Goal: Task Accomplishment & Management: Use online tool/utility

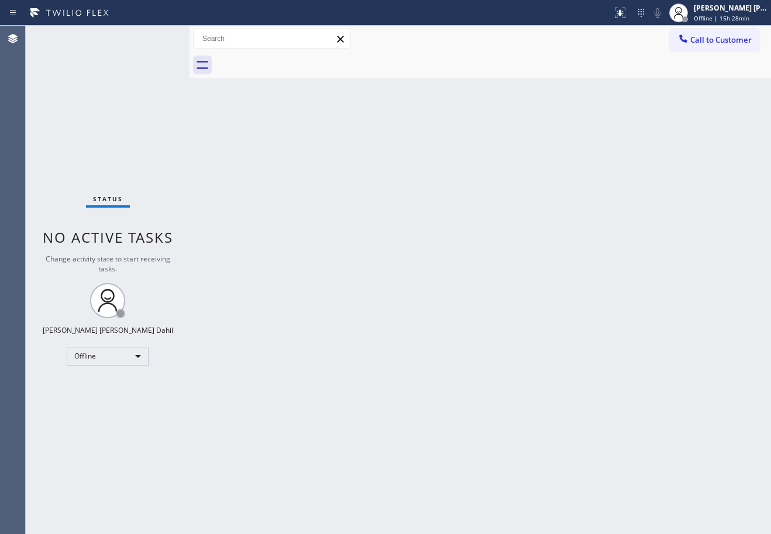
click at [491, 243] on div "Back to Dashboard Change Sender ID Customers Technicians Select a contact Outbo…" at bounding box center [480, 280] width 581 height 508
click at [729, 15] on span "Offline | 15h 28min" at bounding box center [722, 18] width 56 height 8
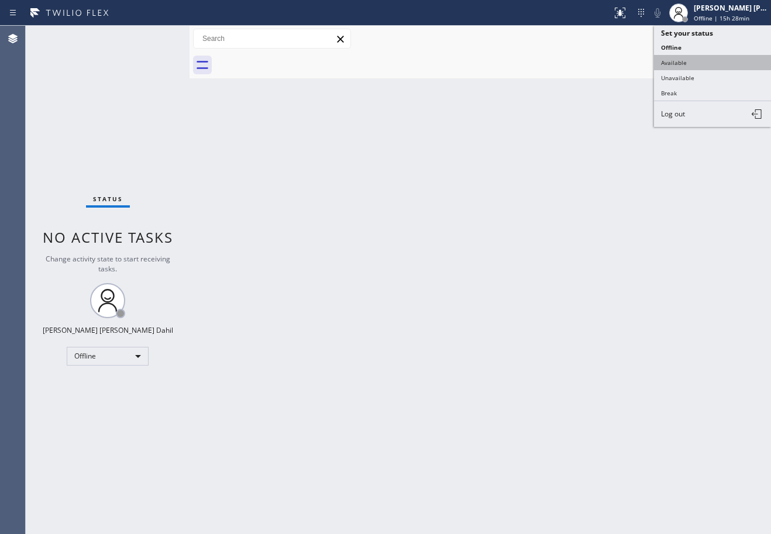
click at [700, 58] on button "Available" at bounding box center [712, 62] width 117 height 15
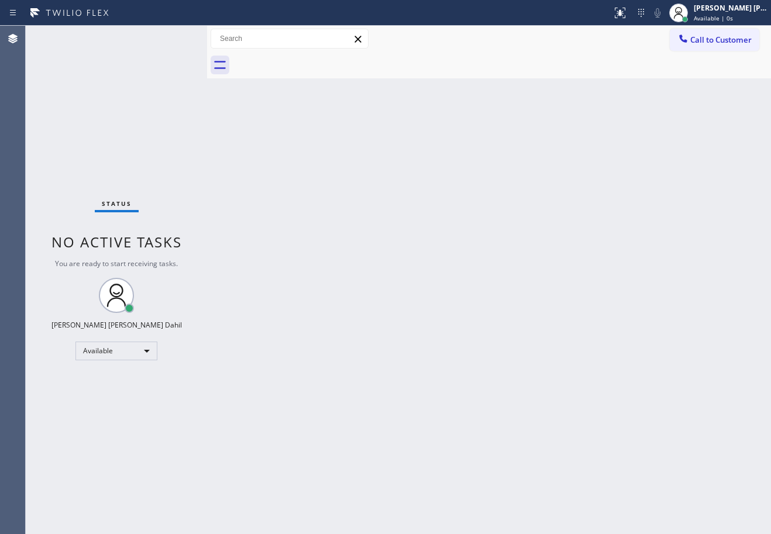
drag, startPoint x: 189, startPoint y: 39, endPoint x: 301, endPoint y: 199, distance: 195.7
click at [207, 50] on div at bounding box center [207, 280] width 0 height 508
click at [385, 283] on div "Back to Dashboard Change Sender ID Customers Technicians Select a contact Outbo…" at bounding box center [489, 280] width 564 height 508
click at [177, 37] on div "Status No active tasks You are ready to start receiving tasks. [PERSON_NAME] [P…" at bounding box center [116, 280] width 181 height 508
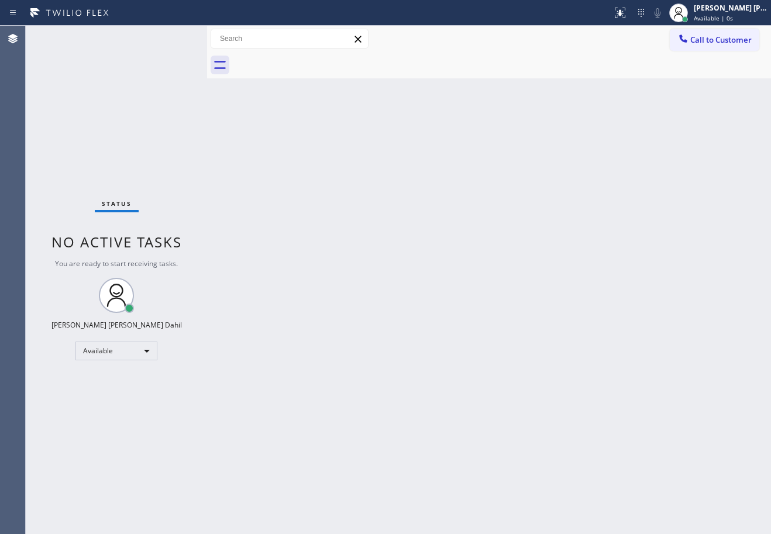
click at [177, 37] on div "Status No active tasks You are ready to start receiving tasks. [PERSON_NAME] [P…" at bounding box center [116, 280] width 181 height 508
drag, startPoint x: 207, startPoint y: 35, endPoint x: 215, endPoint y: 39, distance: 8.9
click at [215, 39] on div at bounding box center [215, 280] width 0 height 508
click at [276, 167] on div "Back to Dashboard Change Sender ID Customers Technicians Select a contact Outbo…" at bounding box center [493, 280] width 556 height 508
click at [177, 37] on div "Status No active tasks You are ready to start receiving tasks. [PERSON_NAME] [P…" at bounding box center [120, 280] width 189 height 508
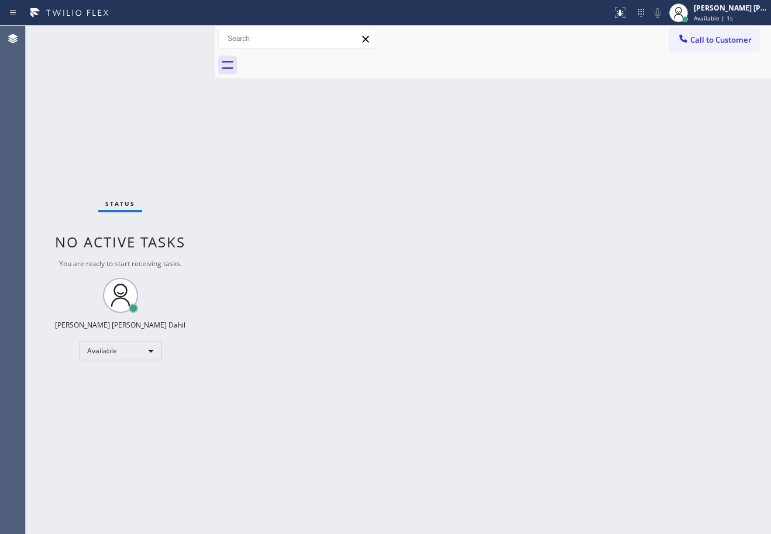
click at [177, 37] on div "Status No active tasks You are ready to start receiving tasks. [PERSON_NAME] [P…" at bounding box center [120, 280] width 189 height 508
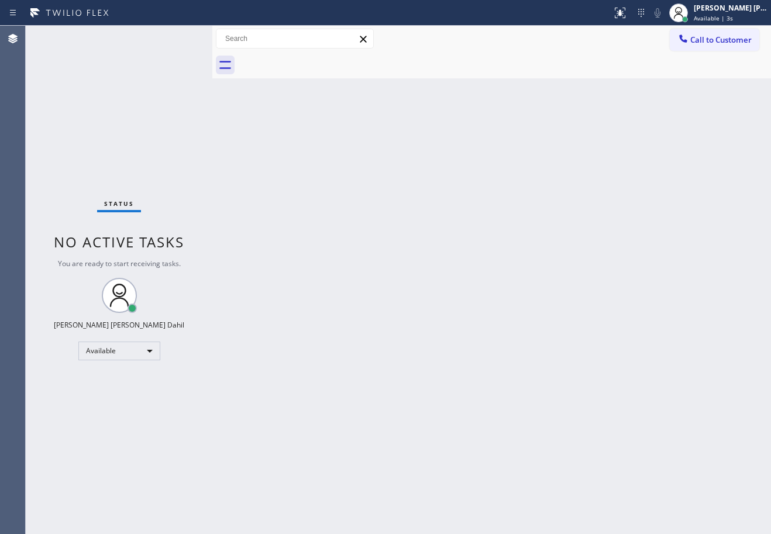
click at [212, 32] on div at bounding box center [212, 280] width 0 height 508
click at [326, 184] on div "Back to Dashboard Change Sender ID Customers Technicians Select a contact Outbo…" at bounding box center [491, 280] width 559 height 508
click at [177, 37] on div "Status No active tasks You are ready to start receiving tasks. [PERSON_NAME] [P…" at bounding box center [119, 280] width 187 height 508
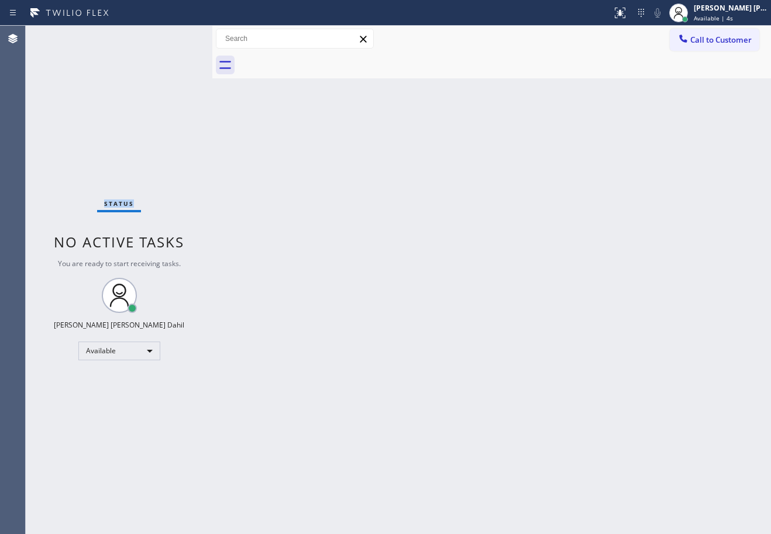
click at [177, 37] on div "Status No active tasks You are ready to start receiving tasks. [PERSON_NAME] [P…" at bounding box center [119, 280] width 187 height 508
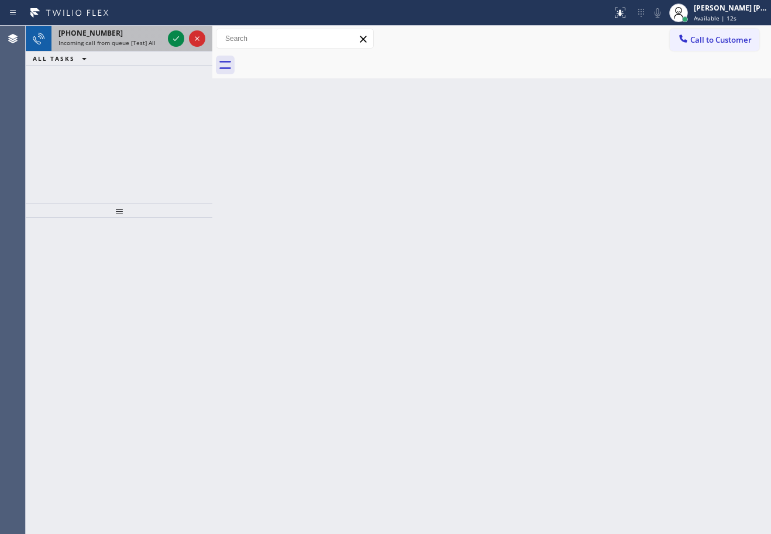
click at [129, 43] on span "Incoming call from queue [Test] All" at bounding box center [106, 43] width 97 height 8
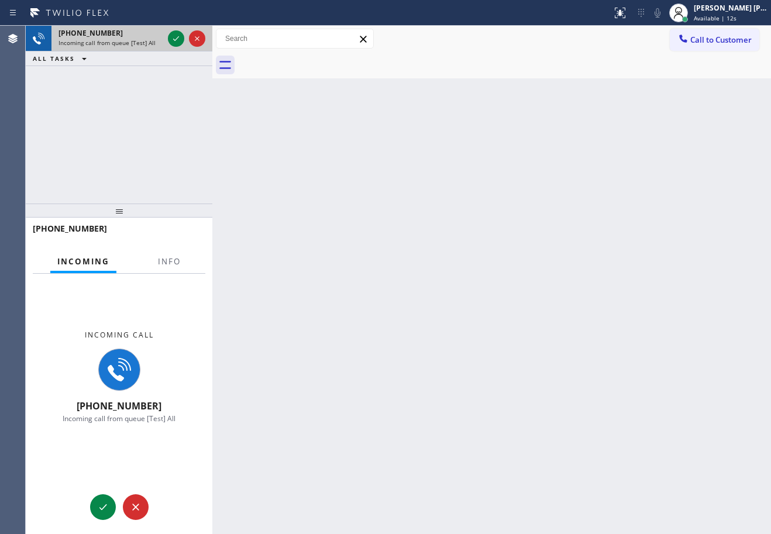
click at [129, 42] on span "Incoming call from queue [Test] All" at bounding box center [106, 43] width 97 height 8
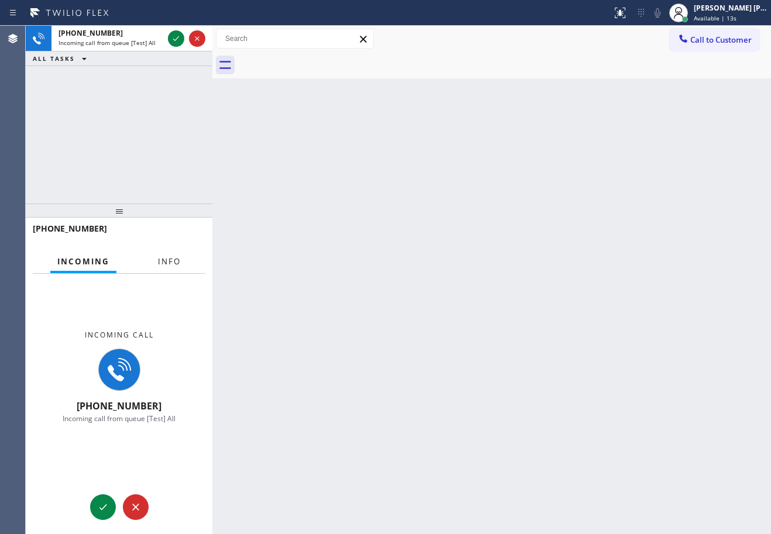
click at [170, 267] on button "Info" at bounding box center [169, 261] width 37 height 23
click at [170, 267] on span "Info" at bounding box center [169, 261] width 23 height 11
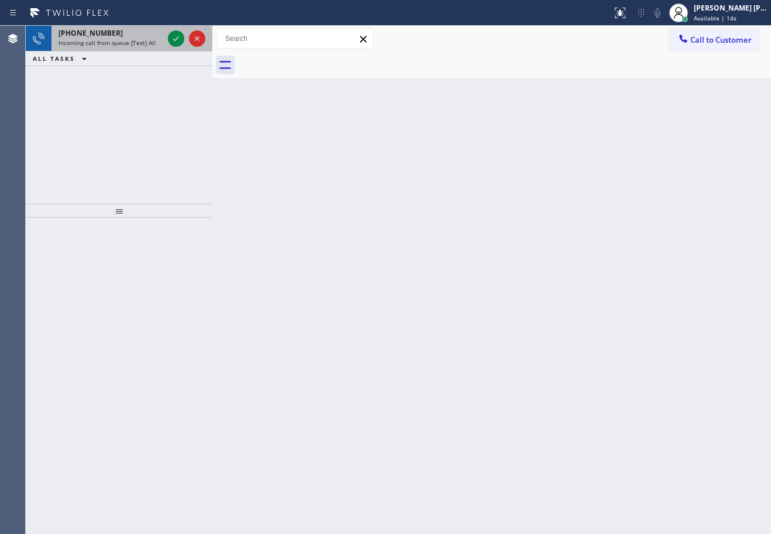
click at [142, 32] on div "[PHONE_NUMBER]" at bounding box center [110, 33] width 105 height 10
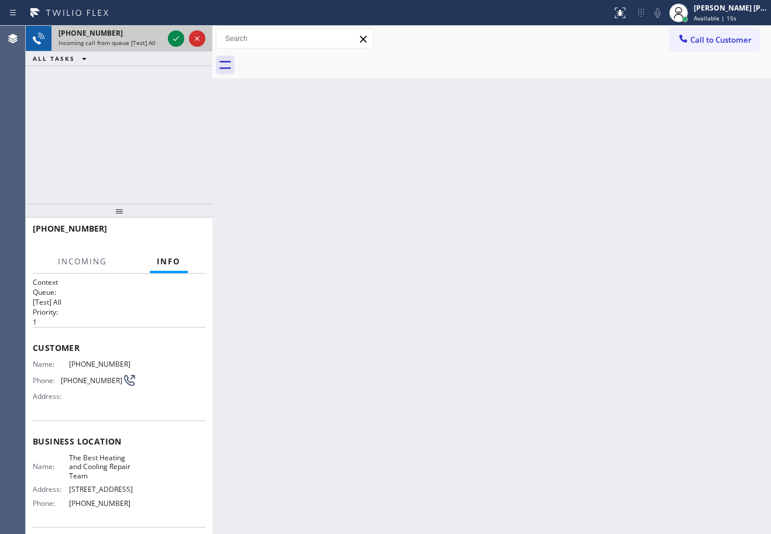
click at [142, 32] on div "[PHONE_NUMBER]" at bounding box center [110, 33] width 105 height 10
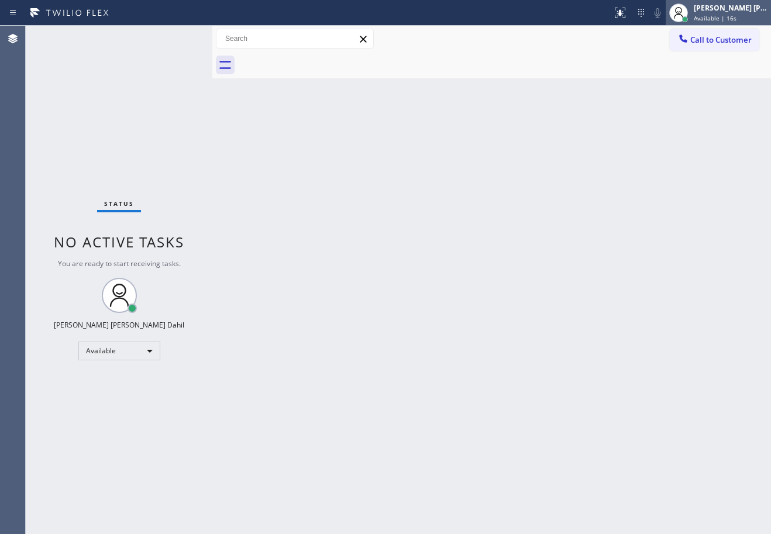
click at [682, 13] on circle at bounding box center [679, 10] width 6 height 6
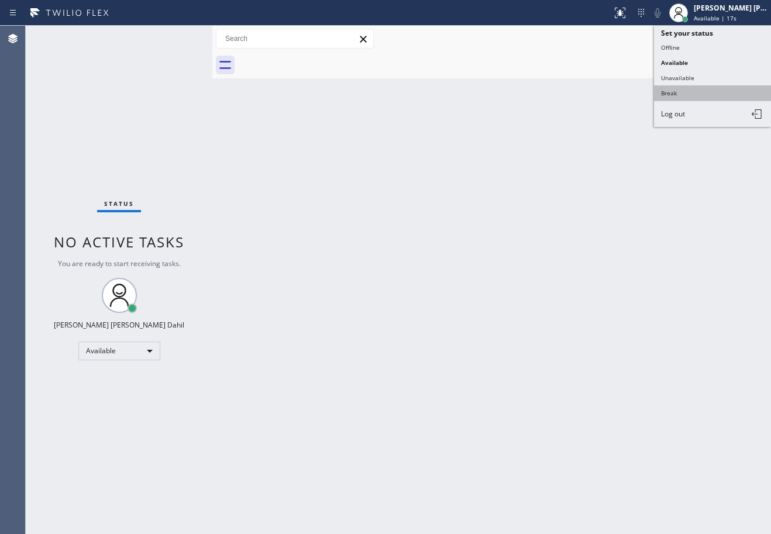
click at [666, 95] on button "Break" at bounding box center [712, 92] width 117 height 15
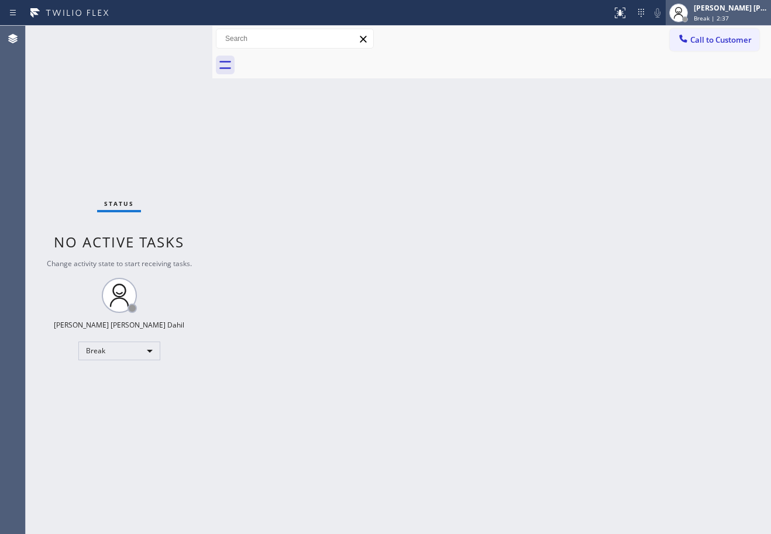
click at [722, 11] on div "[PERSON_NAME] [PERSON_NAME] Dahil" at bounding box center [731, 8] width 74 height 10
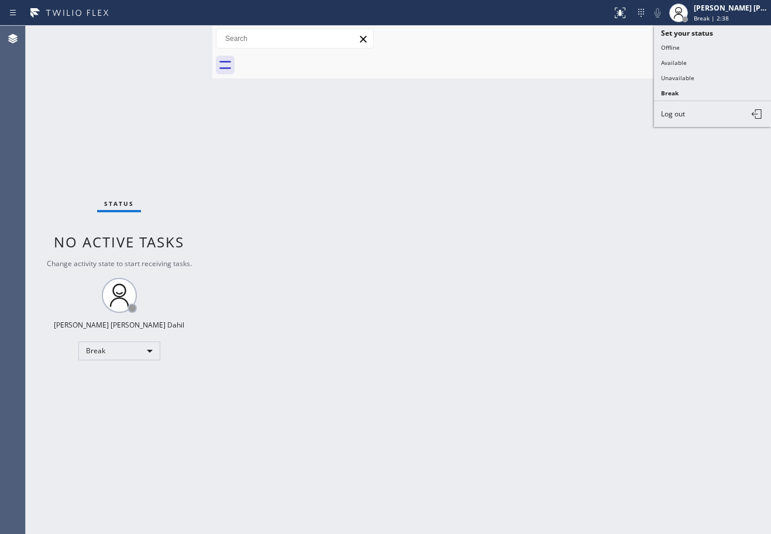
click at [700, 59] on button "Available" at bounding box center [712, 62] width 117 height 15
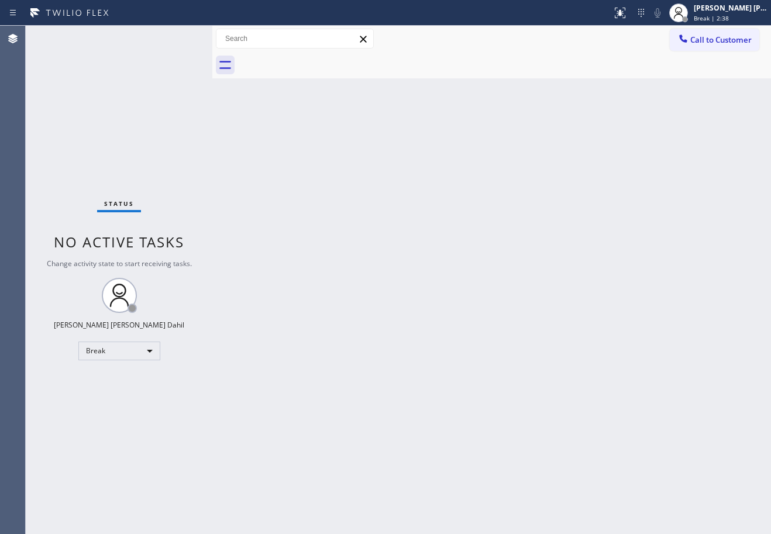
click at [692, 109] on div "Back to Dashboard Change Sender ID Customers Technicians Select a contact Outbo…" at bounding box center [491, 280] width 559 height 508
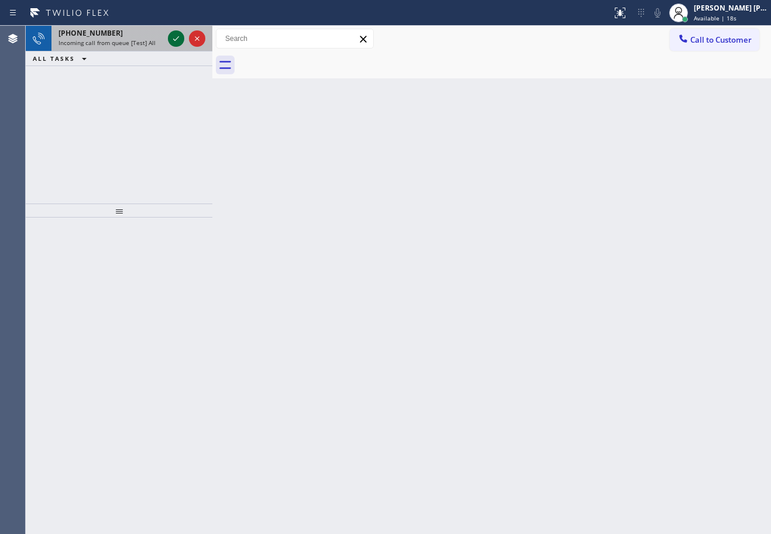
click at [177, 37] on icon at bounding box center [176, 39] width 14 height 14
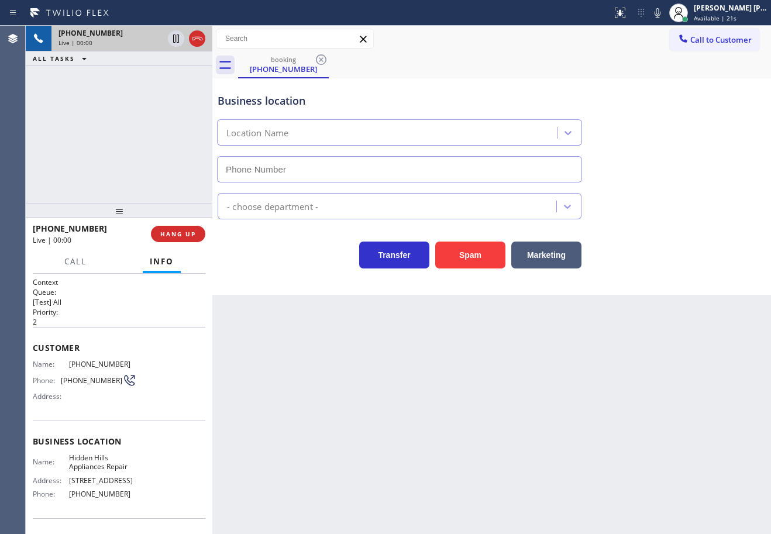
type input "[PHONE_NUMBER]"
drag, startPoint x: 473, startPoint y: 290, endPoint x: 480, endPoint y: 293, distance: 8.1
click at [474, 294] on div "Business location Hidden Hills Appliances Repair [PHONE_NUMBER] Appliance Repai…" at bounding box center [491, 186] width 559 height 216
click at [465, 251] on button "Spam" at bounding box center [470, 255] width 70 height 27
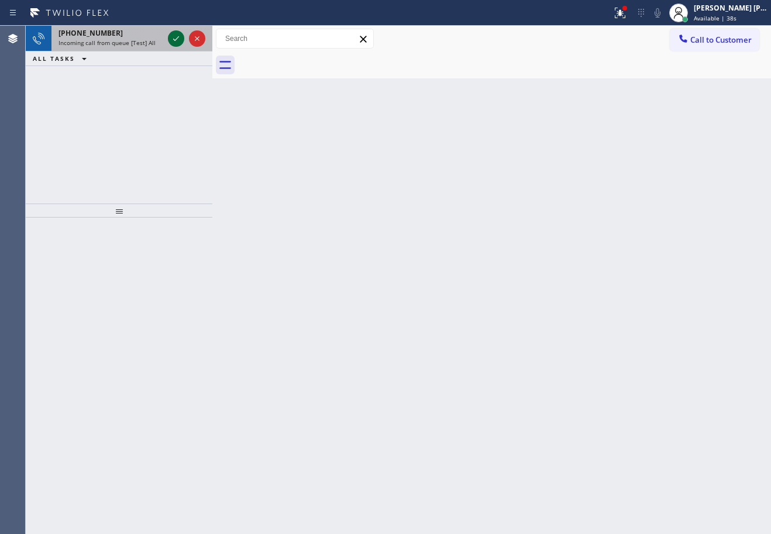
click at [175, 39] on icon at bounding box center [176, 39] width 14 height 14
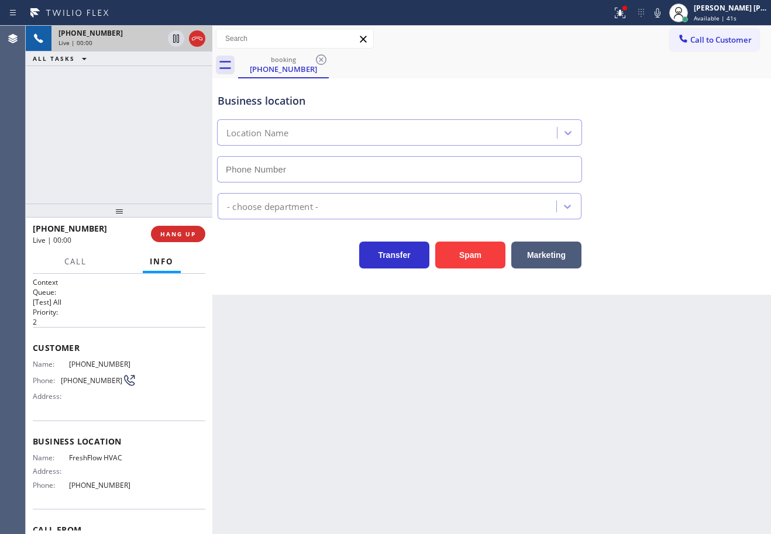
type input "[PHONE_NUMBER]"
click at [476, 244] on button "Spam" at bounding box center [470, 255] width 70 height 27
click at [476, 245] on button "Spam" at bounding box center [470, 255] width 70 height 27
click at [622, 14] on icon at bounding box center [618, 12] width 7 height 8
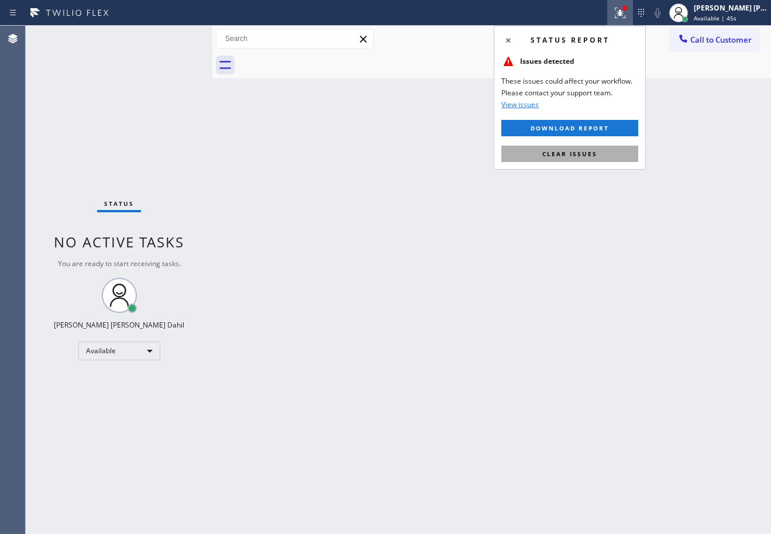
click at [603, 157] on button "Clear issues" at bounding box center [569, 154] width 137 height 16
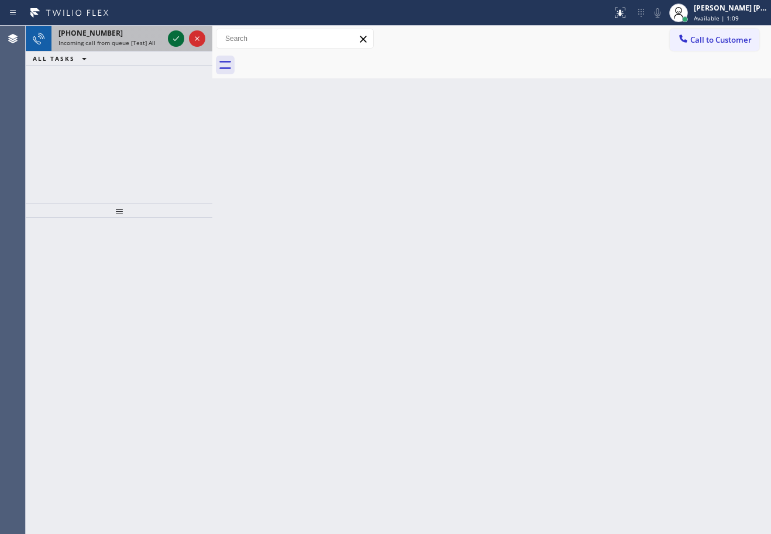
click at [177, 37] on icon at bounding box center [176, 39] width 14 height 14
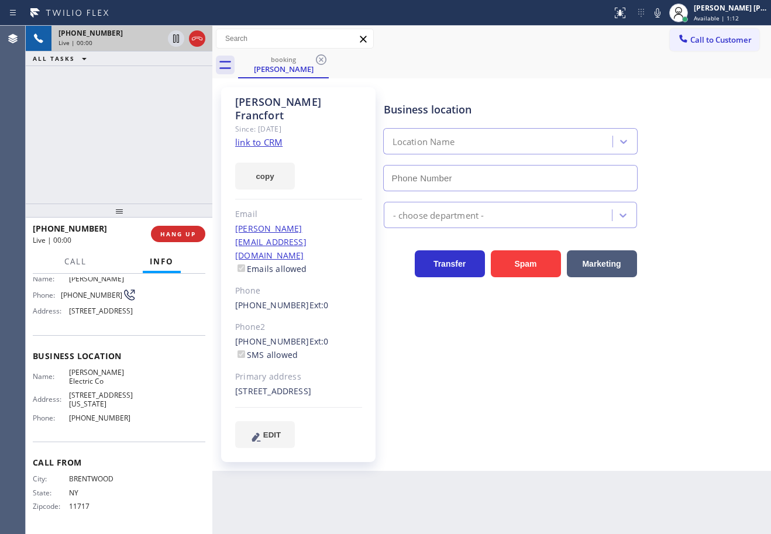
type input "[PHONE_NUMBER]"
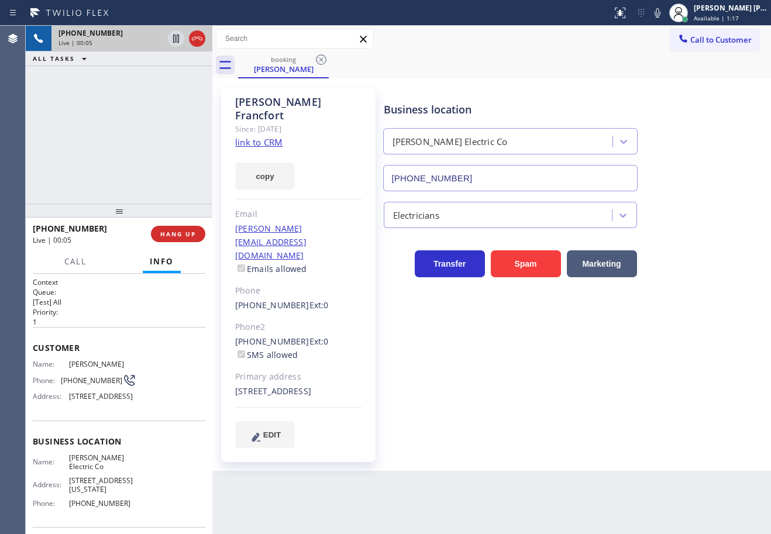
click at [260, 136] on link "link to CRM" at bounding box center [258, 142] width 47 height 12
click at [263, 136] on link "link to CRM" at bounding box center [258, 142] width 47 height 12
click at [126, 143] on div "[PHONE_NUMBER] Live | 01:28 ALL TASKS ALL TASKS ACTIVE TASKS TASKS IN WRAP UP" at bounding box center [119, 115] width 187 height 178
click at [172, 42] on icon at bounding box center [176, 39] width 14 height 14
drag, startPoint x: 173, startPoint y: 69, endPoint x: 708, endPoint y: 55, distance: 535.4
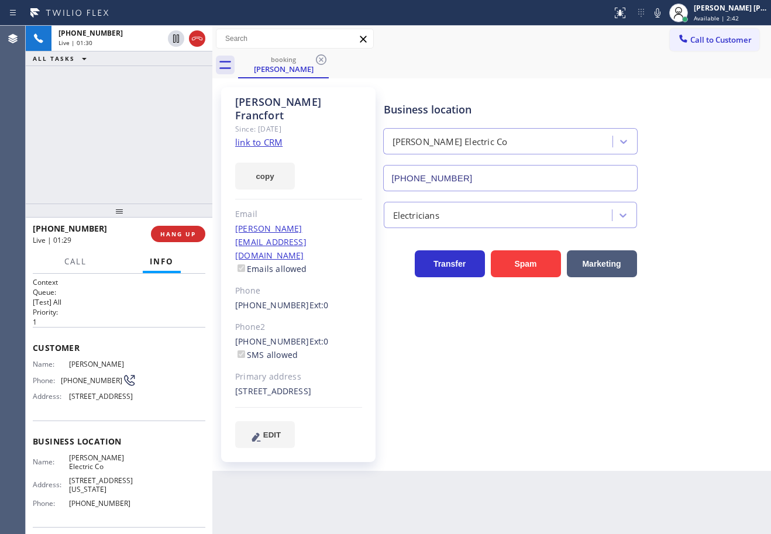
click at [183, 72] on div "[PHONE_NUMBER] Live | 01:30 ALL TASKS ALL TASKS ACTIVE TASKS TASKS IN WRAP UP" at bounding box center [119, 115] width 187 height 178
click at [665, 11] on icon at bounding box center [657, 13] width 14 height 14
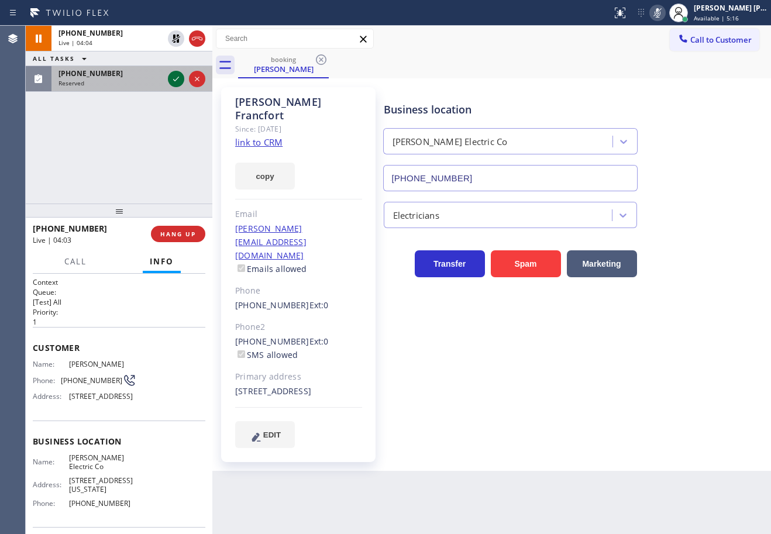
drag, startPoint x: 121, startPoint y: 82, endPoint x: 171, endPoint y: 85, distance: 50.4
click at [121, 82] on div "Reserved" at bounding box center [110, 83] width 105 height 8
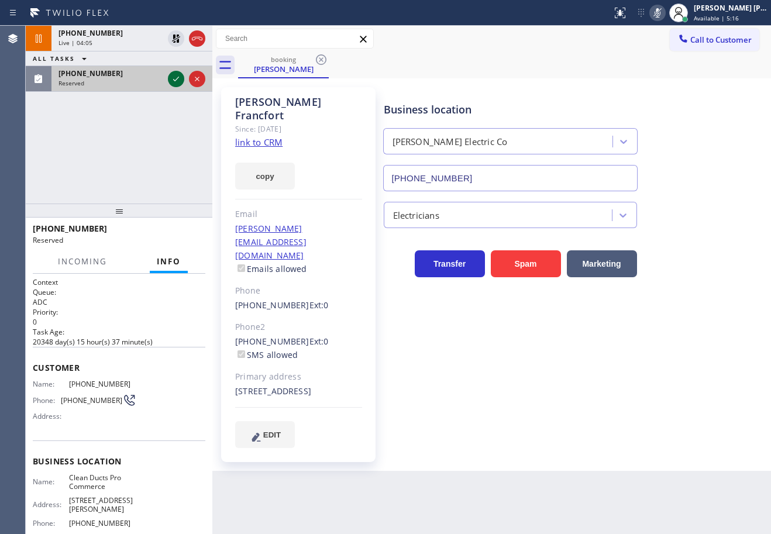
click at [176, 77] on icon at bounding box center [176, 79] width 14 height 14
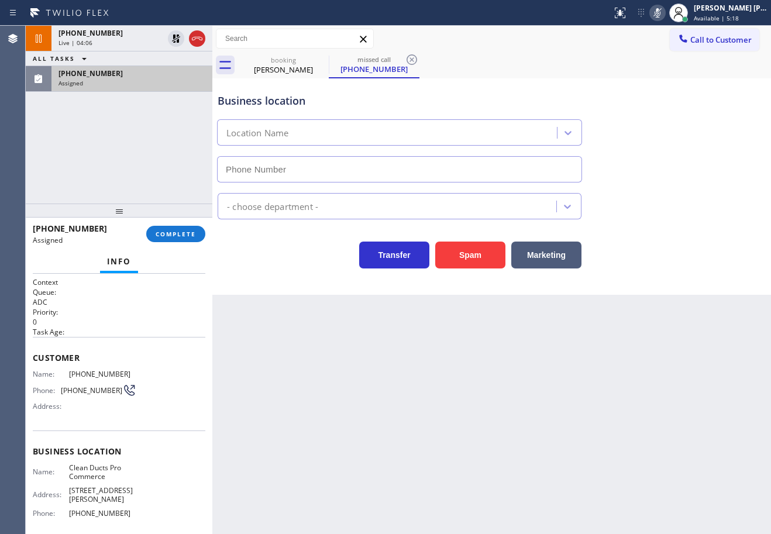
type input "[PHONE_NUMBER]"
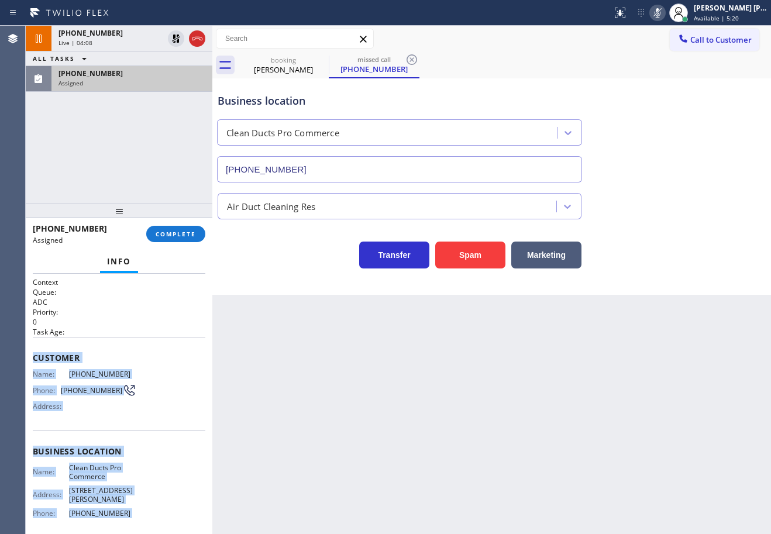
scroll to position [86, 0]
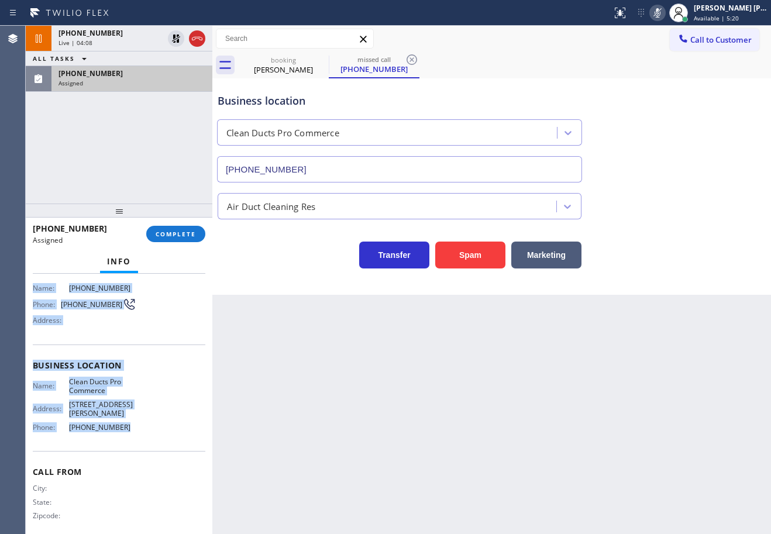
drag, startPoint x: 30, startPoint y: 356, endPoint x: 126, endPoint y: 285, distance: 119.6
click at [150, 435] on div "Context Queue: ADC Priority: 0 Task Age: Customer Name: [PHONE_NUMBER] Phone: […" at bounding box center [119, 404] width 187 height 260
copy div "Customer Name: [PHONE_NUMBER] Phone: [PHONE_NUMBER] Address: Business location …"
click at [164, 233] on span "COMPLETE" at bounding box center [176, 234] width 40 height 8
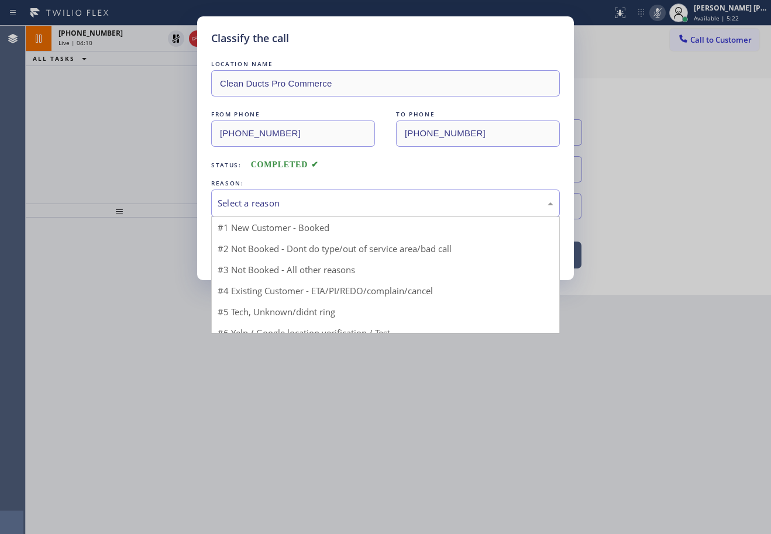
click at [272, 214] on div "Select a reason" at bounding box center [385, 203] width 349 height 27
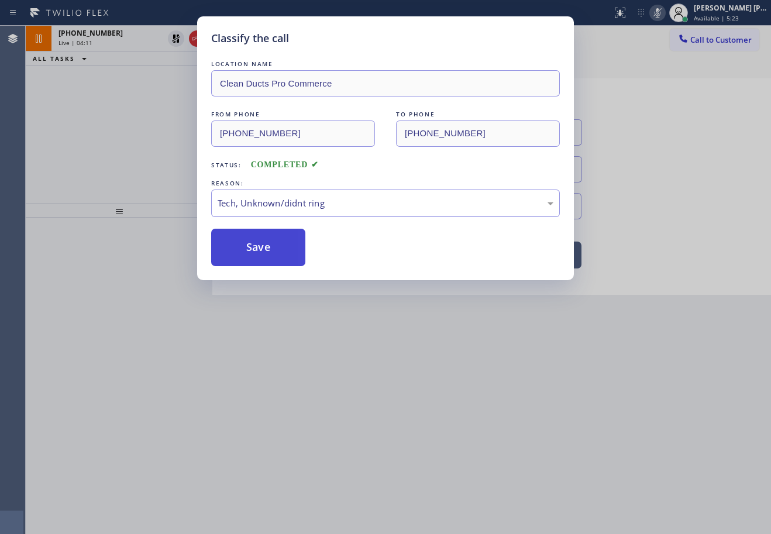
click at [264, 242] on button "Save" at bounding box center [258, 247] width 94 height 37
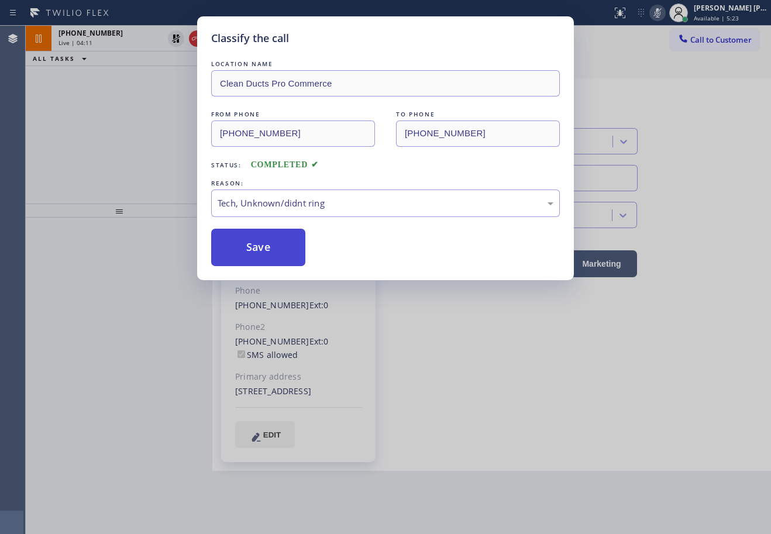
click at [264, 242] on button "Save" at bounding box center [258, 247] width 94 height 37
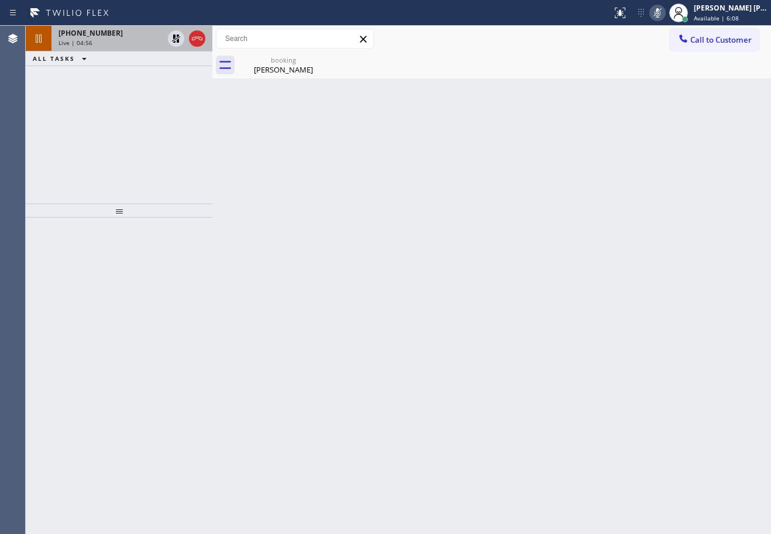
drag, startPoint x: 135, startPoint y: 40, endPoint x: 157, endPoint y: 40, distance: 21.6
click at [135, 40] on div "Live | 04:56" at bounding box center [110, 43] width 105 height 8
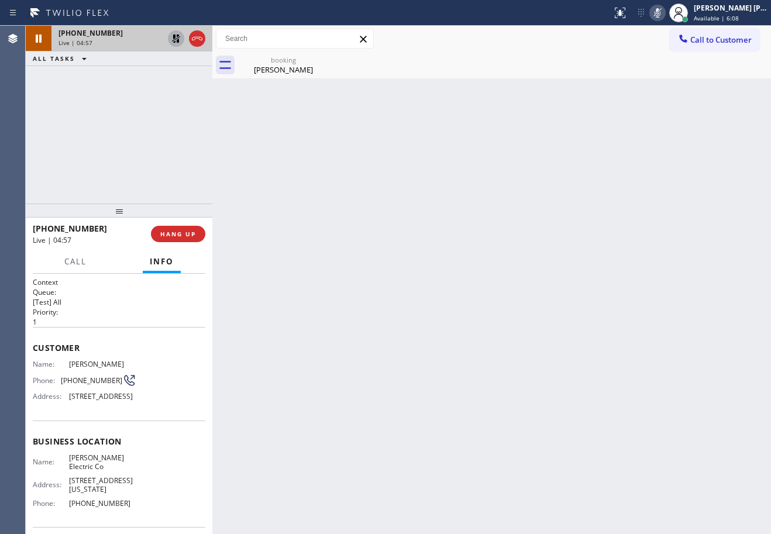
click at [171, 40] on icon at bounding box center [176, 39] width 14 height 14
click at [665, 15] on icon at bounding box center [657, 13] width 14 height 14
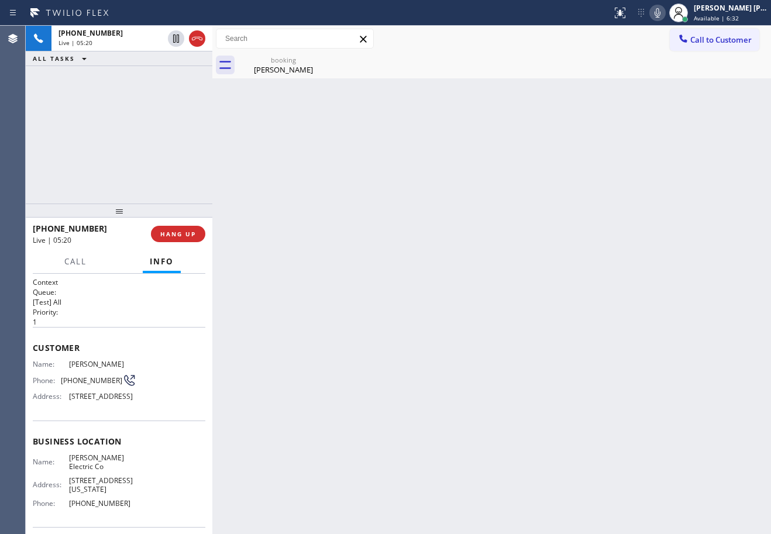
click at [106, 130] on div "[PHONE_NUMBER] Live | 05:20 ALL TASKS ALL TASKS ACTIVE TASKS TASKS IN WRAP UP" at bounding box center [119, 115] width 187 height 178
click at [174, 40] on icon at bounding box center [176, 39] width 14 height 14
click at [665, 15] on icon at bounding box center [657, 13] width 14 height 14
drag, startPoint x: 173, startPoint y: 37, endPoint x: 341, endPoint y: 80, distance: 173.7
click at [174, 37] on icon at bounding box center [176, 39] width 14 height 14
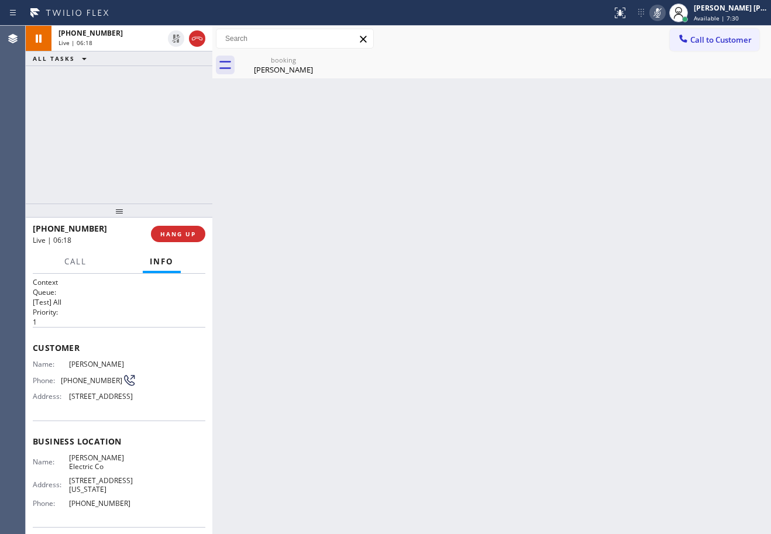
click at [665, 10] on icon at bounding box center [657, 13] width 14 height 14
click at [143, 131] on div "[PHONE_NUMBER] Live | 07:12 ALL TASKS ALL TASKS ACTIVE TASKS TASKS IN WRAP UP" at bounding box center [119, 115] width 187 height 178
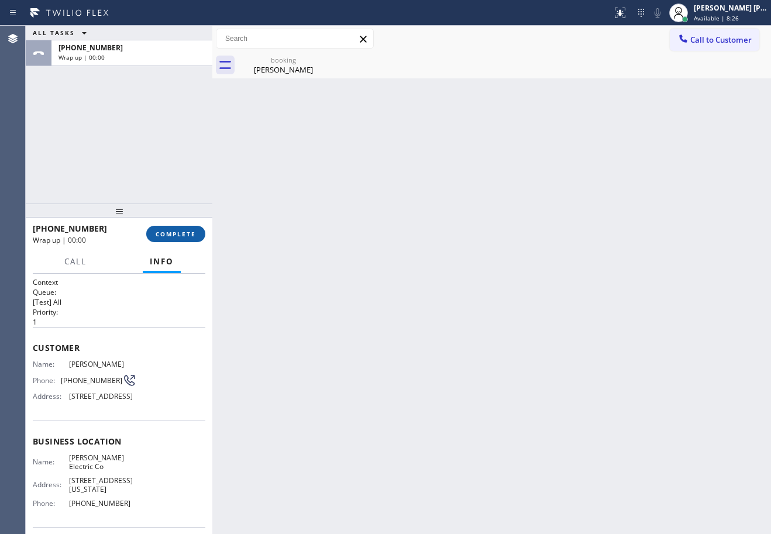
click at [173, 235] on span "COMPLETE" at bounding box center [176, 234] width 40 height 8
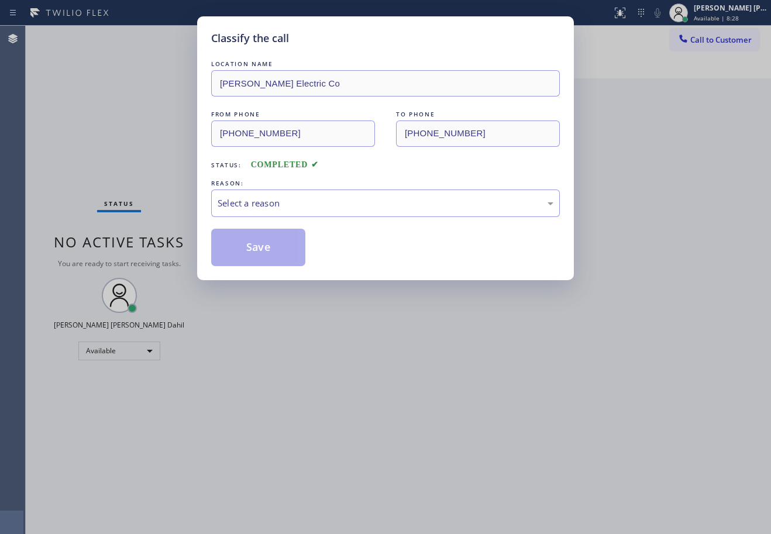
click at [292, 199] on div "Select a reason" at bounding box center [386, 203] width 336 height 13
click at [286, 205] on div "Tech, Unknown/didnt ring" at bounding box center [386, 203] width 336 height 13
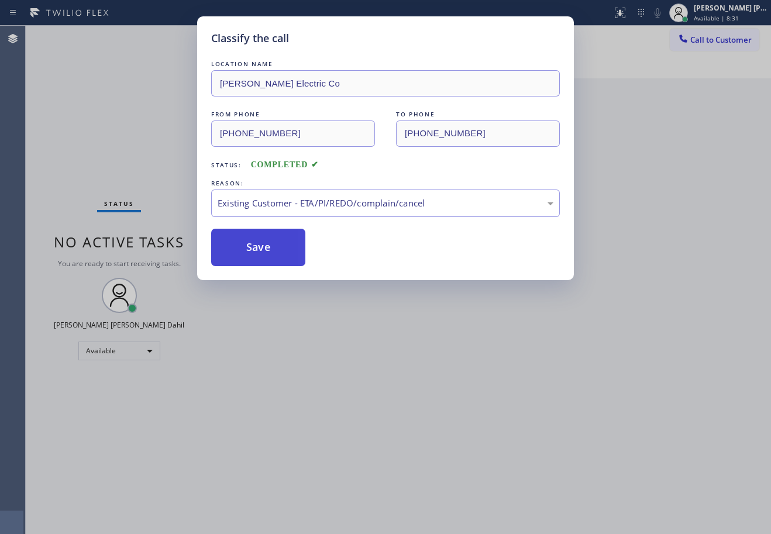
click at [257, 254] on button "Save" at bounding box center [258, 247] width 94 height 37
drag, startPoint x: 257, startPoint y: 254, endPoint x: 391, endPoint y: 297, distance: 140.4
click at [257, 254] on button "Save" at bounding box center [258, 247] width 94 height 37
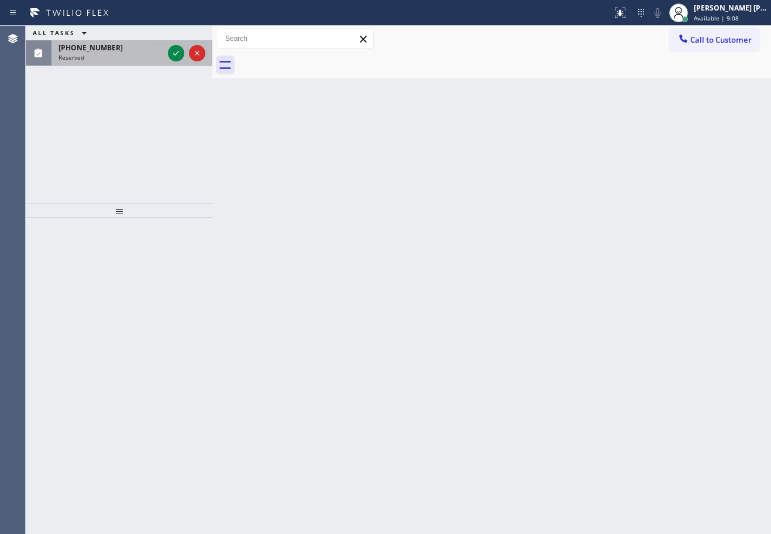
click at [124, 51] on div "[PHONE_NUMBER]" at bounding box center [110, 48] width 105 height 10
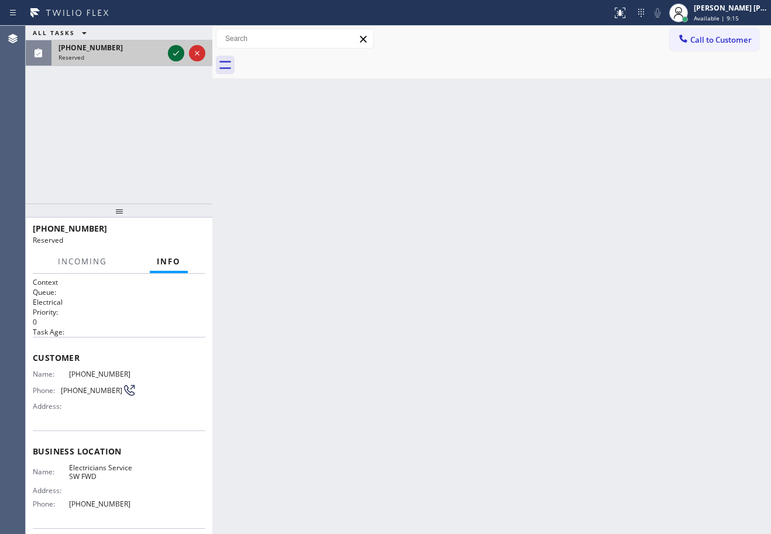
click at [171, 51] on icon at bounding box center [176, 53] width 14 height 14
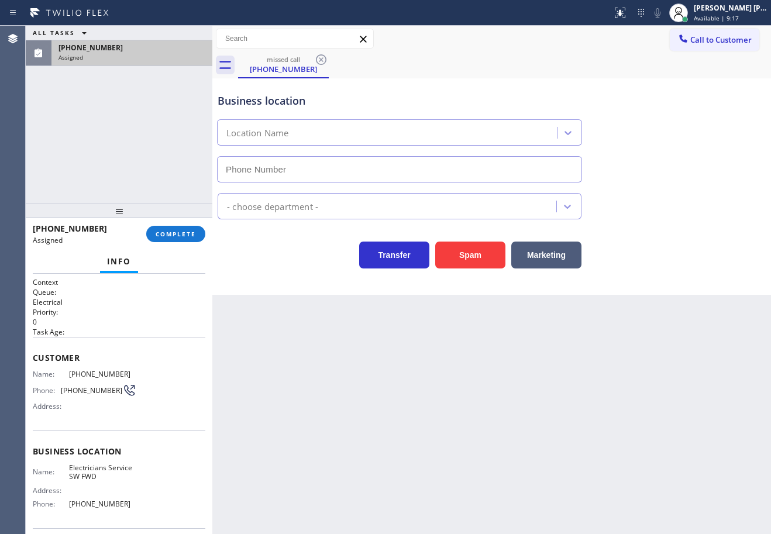
type input "[PHONE_NUMBER]"
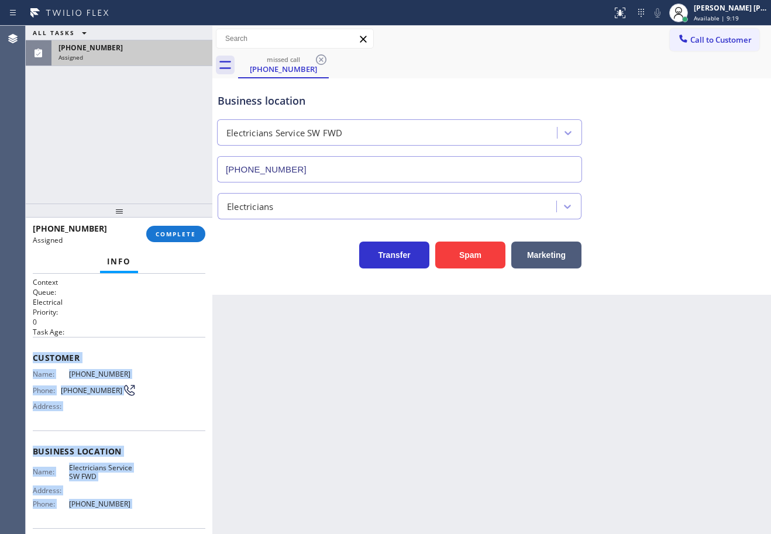
scroll to position [86, 0]
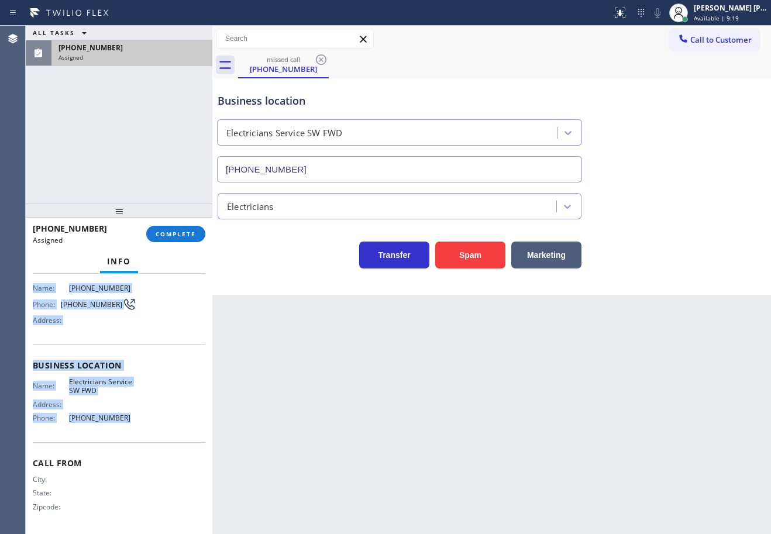
copy div "Customer Name: [PHONE_NUMBER] Phone: [PHONE_NUMBER] Address: Business location …"
drag, startPoint x: 28, startPoint y: 355, endPoint x: 159, endPoint y: 381, distance: 133.0
click at [159, 422] on div "Context Queue: Electrical Priority: 0 Task Age: Customer Name: [PHONE_NUMBER] P…" at bounding box center [119, 404] width 187 height 260
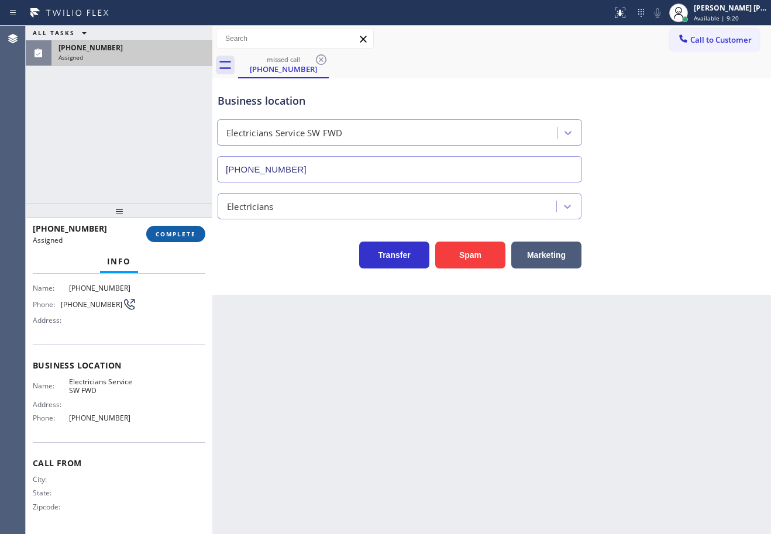
click at [178, 230] on div "[PHONE_NUMBER] Assigned COMPLETE" at bounding box center [119, 234] width 173 height 30
click at [181, 229] on button "COMPLETE" at bounding box center [175, 234] width 59 height 16
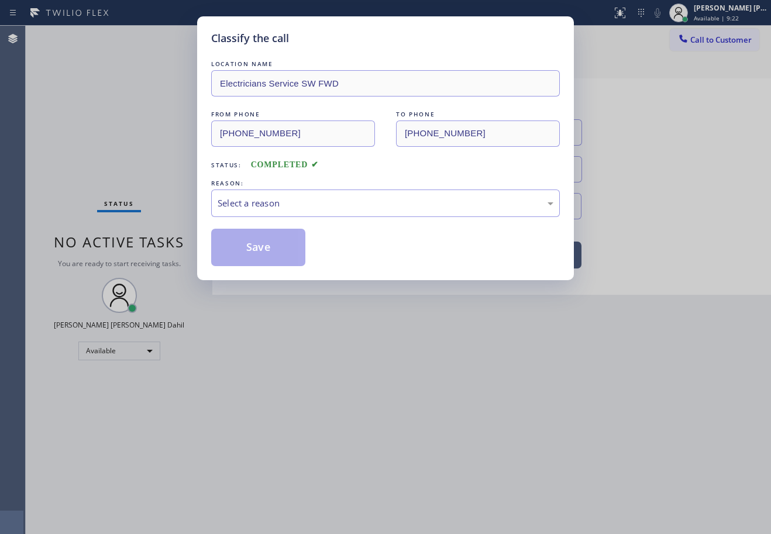
click at [281, 202] on div "Select a reason" at bounding box center [386, 203] width 336 height 13
click at [274, 247] on button "Save" at bounding box center [258, 247] width 94 height 37
click at [274, 246] on button "Save" at bounding box center [258, 247] width 94 height 37
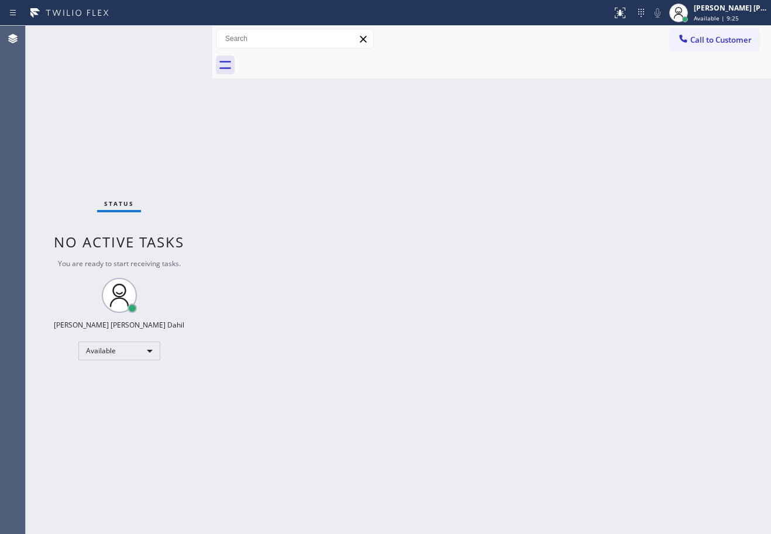
click at [710, 34] on button "Call to Customer" at bounding box center [715, 40] width 90 height 22
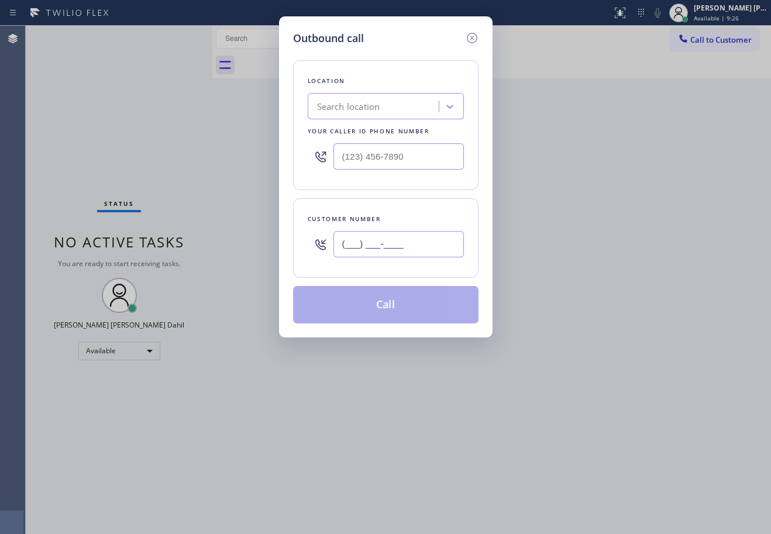
click at [416, 246] on input "(___) ___-____" at bounding box center [398, 244] width 130 height 26
paste input "209) 257-1686"
type input "[PHONE_NUMBER]"
click at [404, 154] on input "(___) ___-____" at bounding box center [398, 156] width 130 height 26
paste input "213) 566-1222"
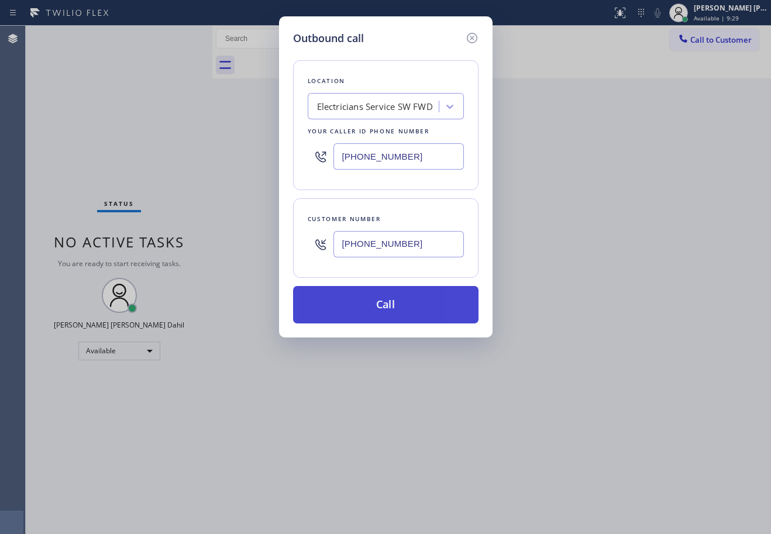
type input "[PHONE_NUMBER]"
click at [380, 304] on button "Call" at bounding box center [385, 304] width 185 height 37
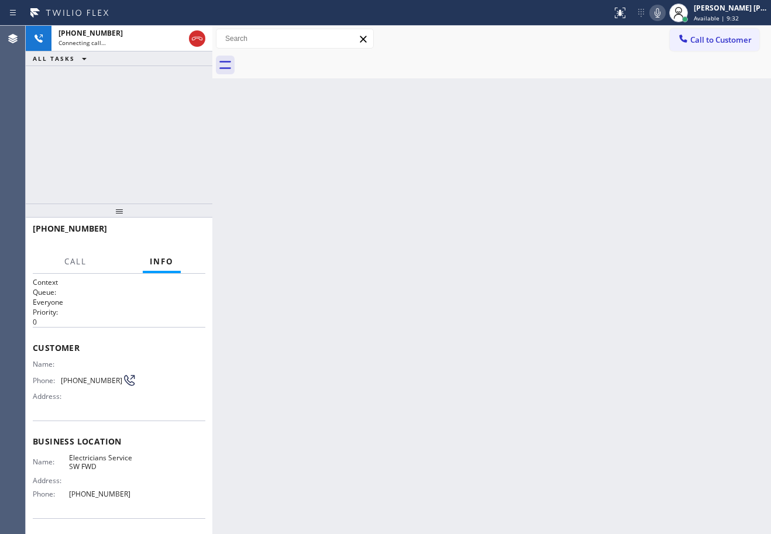
click at [419, 77] on div at bounding box center [504, 65] width 533 height 26
click at [196, 43] on icon at bounding box center [197, 39] width 14 height 14
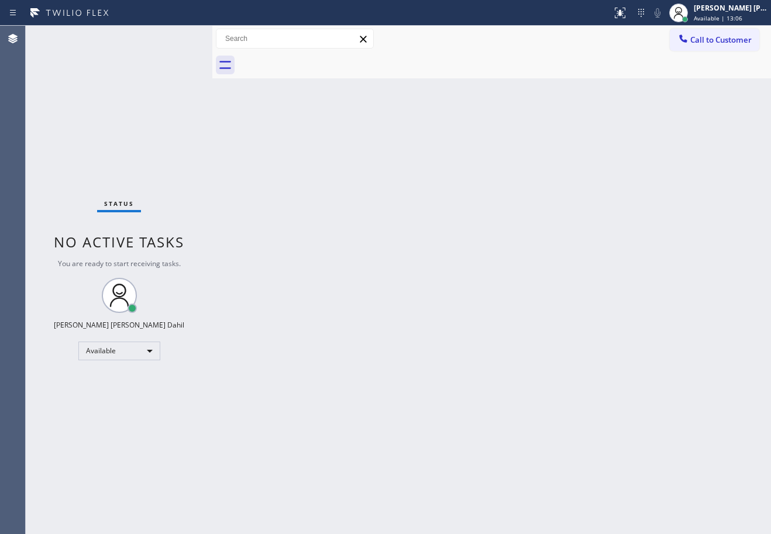
click at [172, 39] on div "Status No active tasks You are ready to start receiving tasks. [PERSON_NAME] [P…" at bounding box center [119, 280] width 187 height 508
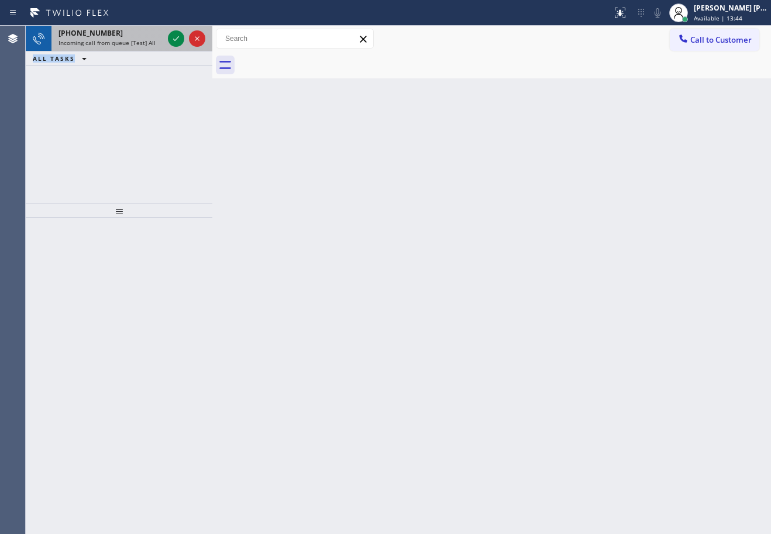
click at [140, 45] on div "[PHONE_NUMBER] Incoming call from queue [Test] All ALL TASKS ALL TASKS ACTIVE T…" at bounding box center [119, 46] width 187 height 40
click at [140, 45] on span "Incoming call from queue [Test] All" at bounding box center [106, 43] width 97 height 8
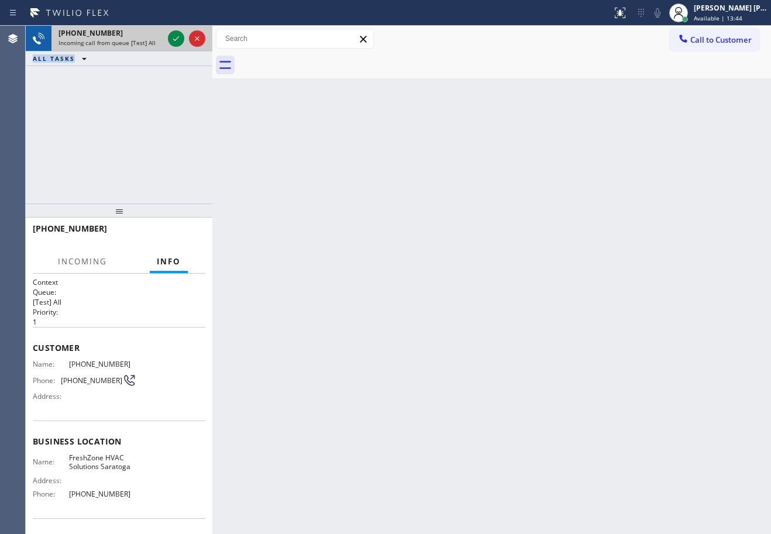
click at [140, 45] on span "Incoming call from queue [Test] All" at bounding box center [106, 43] width 97 height 8
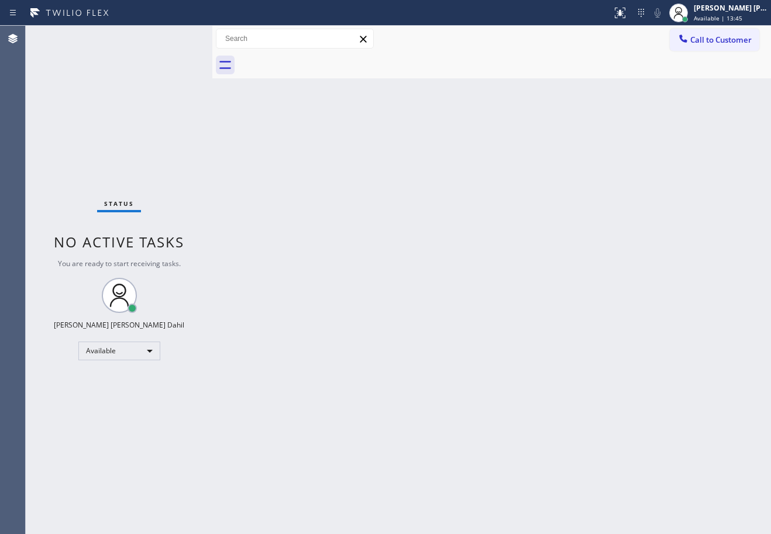
drag, startPoint x: 536, startPoint y: 228, endPoint x: 530, endPoint y: 215, distance: 14.9
click at [533, 225] on div "Back to Dashboard Change Sender ID Customers Technicians Select a contact Outbo…" at bounding box center [491, 280] width 559 height 508
click at [611, 245] on div "Back to Dashboard Change Sender ID Customers Technicians Select a contact Outbo…" at bounding box center [491, 280] width 559 height 508
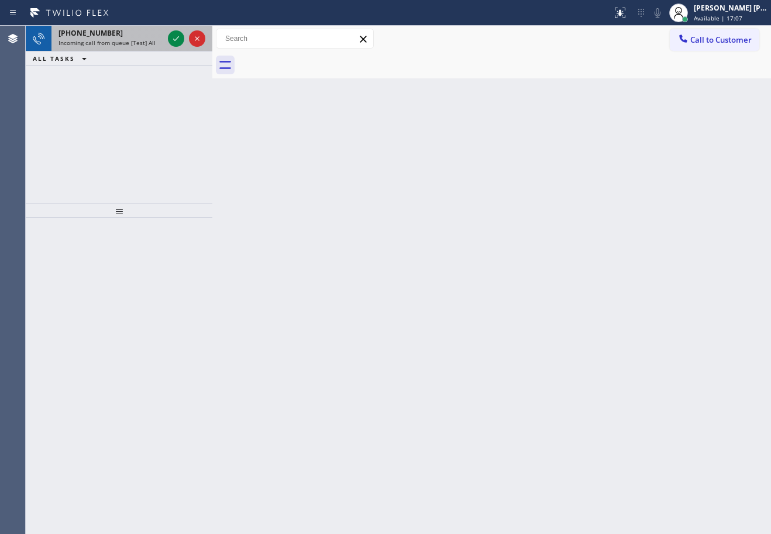
click at [149, 44] on span "Incoming call from queue [Test] All" at bounding box center [106, 43] width 97 height 8
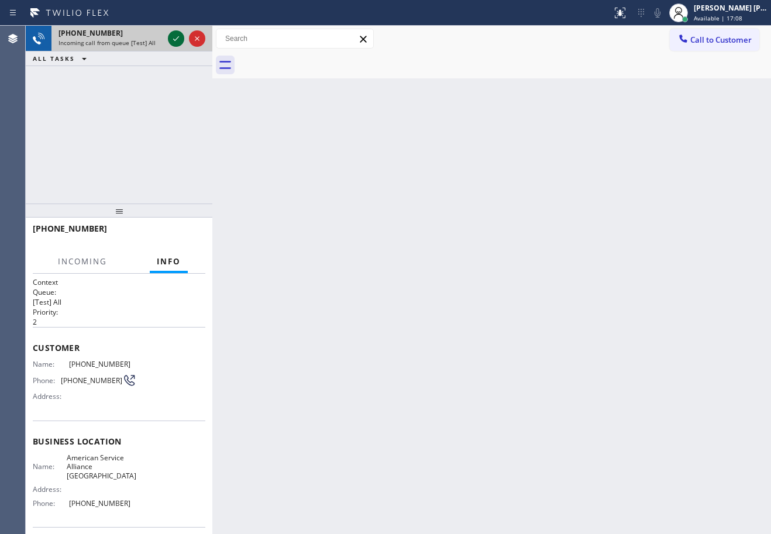
click at [177, 37] on icon at bounding box center [176, 39] width 14 height 14
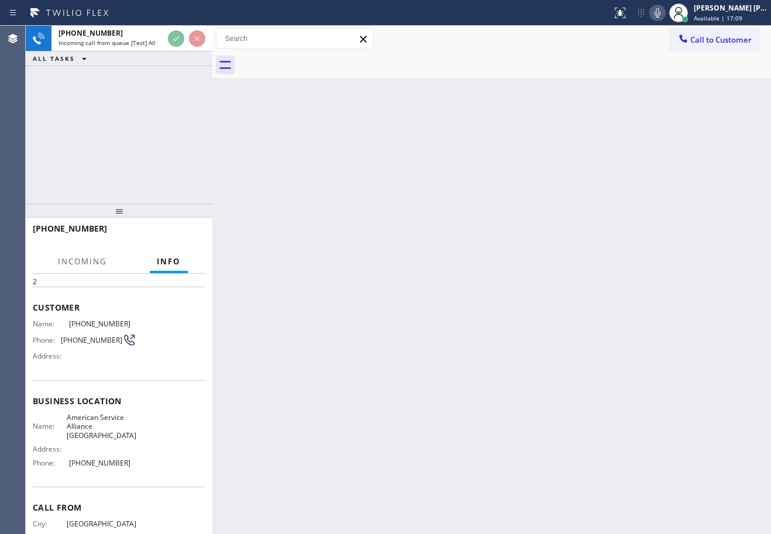
scroll to position [76, 0]
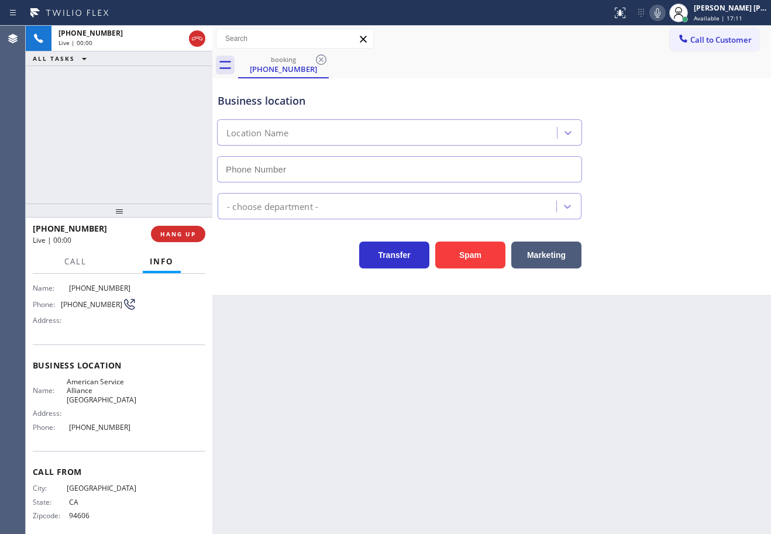
type input "[PHONE_NUMBER]"
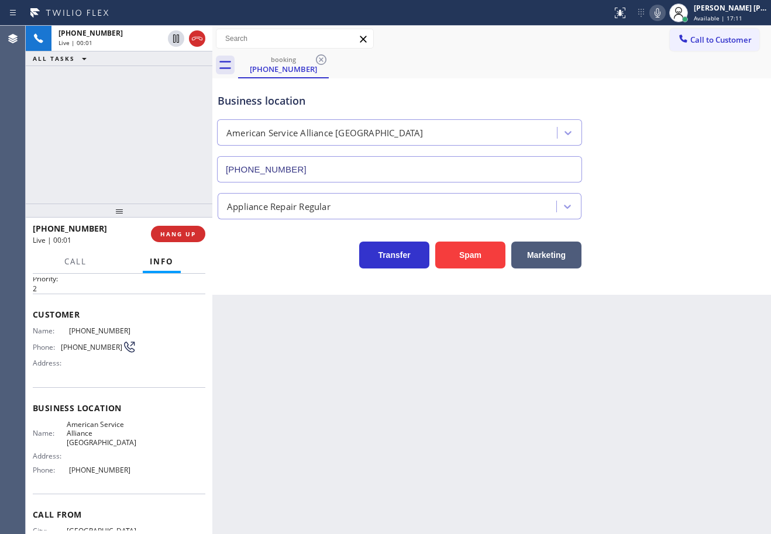
scroll to position [0, 0]
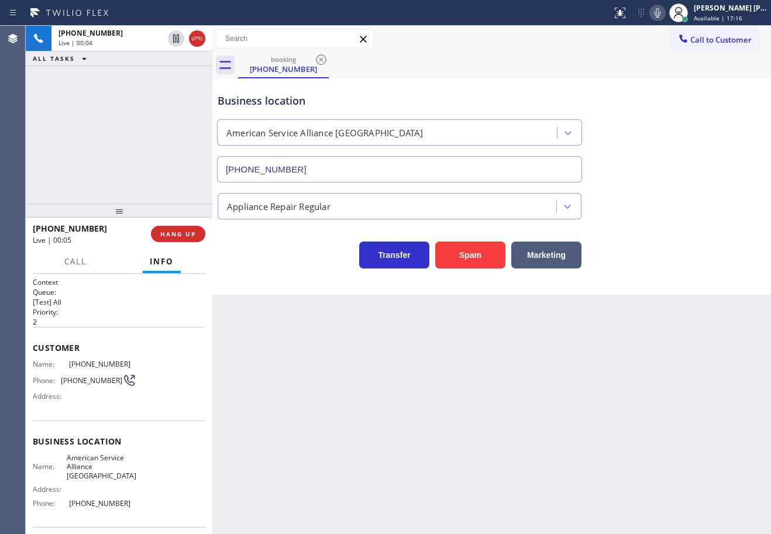
click at [665, 9] on icon at bounding box center [657, 13] width 14 height 14
click at [655, 45] on div "Call to Customer Outbound call Location Electricians Service SW FWD Your caller…" at bounding box center [491, 39] width 559 height 20
click at [665, 13] on icon at bounding box center [657, 13] width 14 height 14
click at [667, 81] on div "booking [PHONE_NUMBER] Call to Customer Outbound call Location Electricians Ser…" at bounding box center [491, 160] width 559 height 269
drag, startPoint x: 322, startPoint y: 410, endPoint x: 215, endPoint y: 399, distance: 107.6
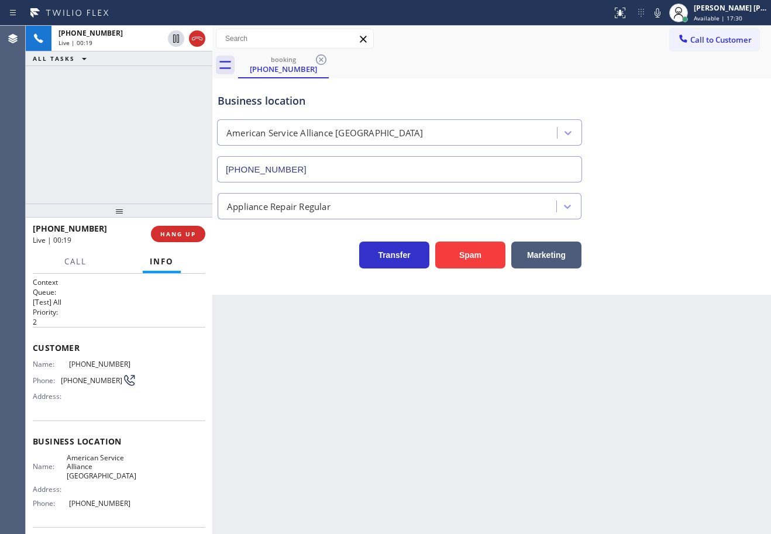
click at [321, 410] on div "Back to Dashboard Change Sender ID Customers Technicians Select a contact Outbo…" at bounding box center [491, 280] width 559 height 508
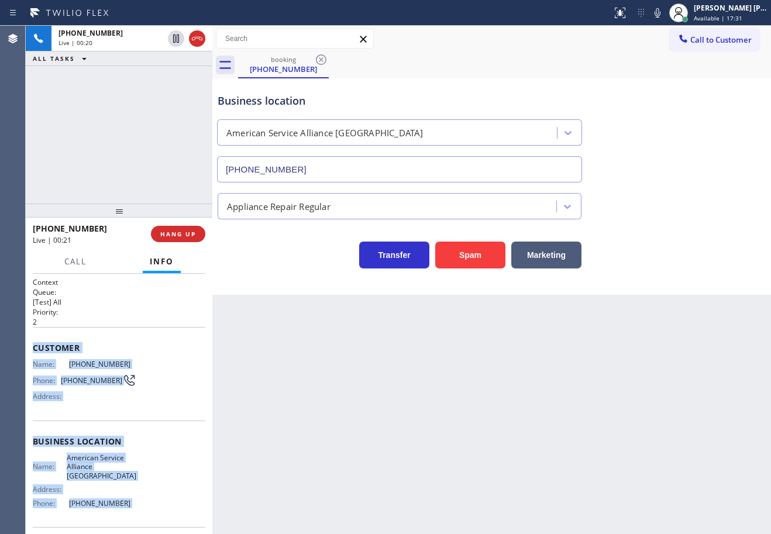
scroll to position [76, 0]
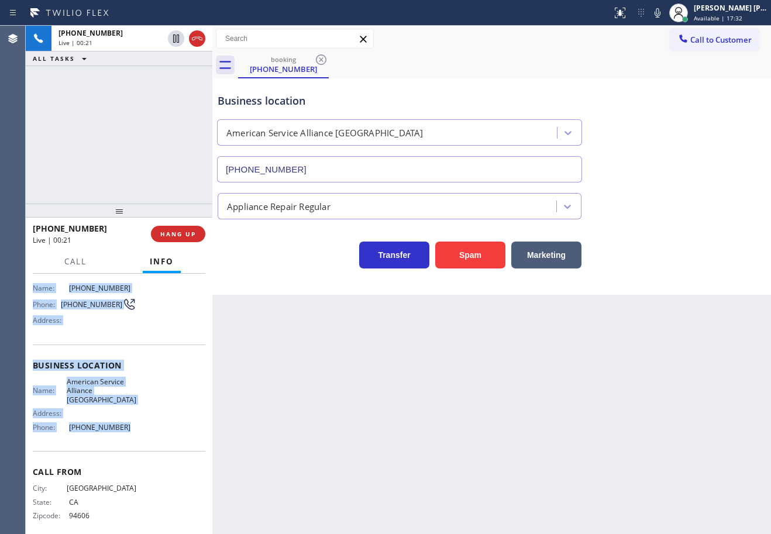
drag, startPoint x: 71, startPoint y: 432, endPoint x: 251, endPoint y: 409, distance: 181.7
click at [126, 415] on div "Context Queue: [Test] All Priority: 2 Customer Name: [PHONE_NUMBER] Phone: [PHO…" at bounding box center [119, 404] width 187 height 260
copy div "Customer Name: [PHONE_NUMBER] Phone: [PHONE_NUMBER] Address: Business location …"
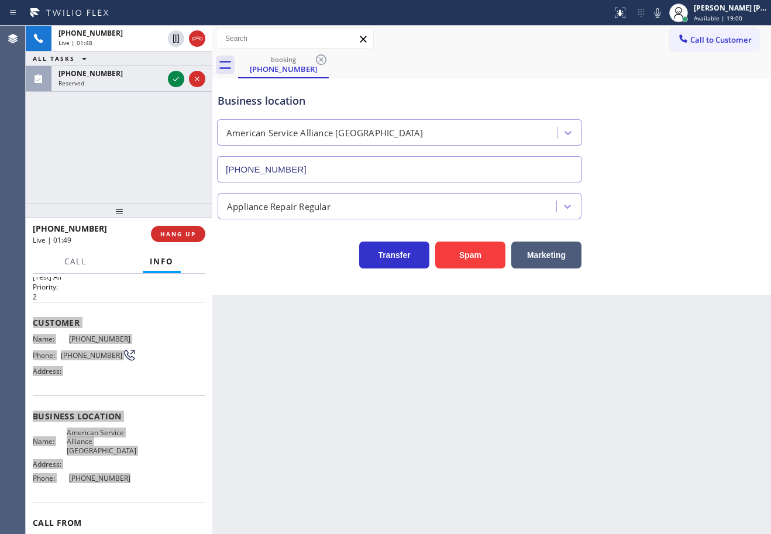
scroll to position [0, 0]
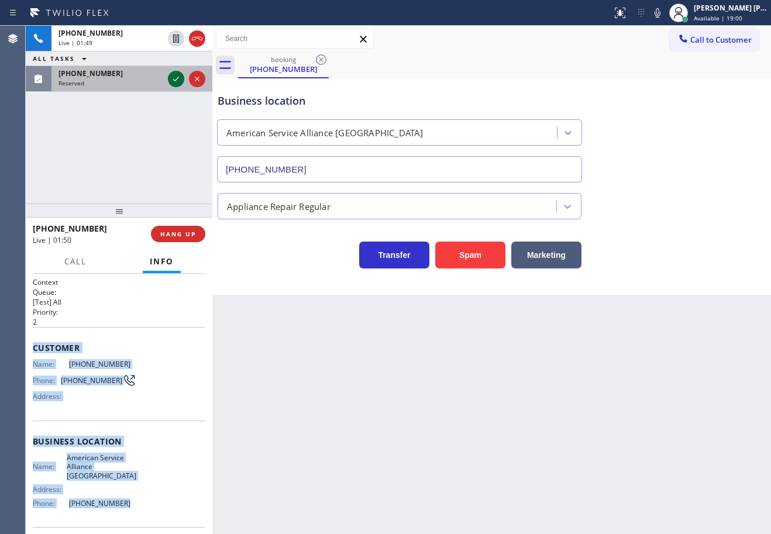
click at [131, 77] on div "[PHONE_NUMBER]" at bounding box center [110, 73] width 105 height 10
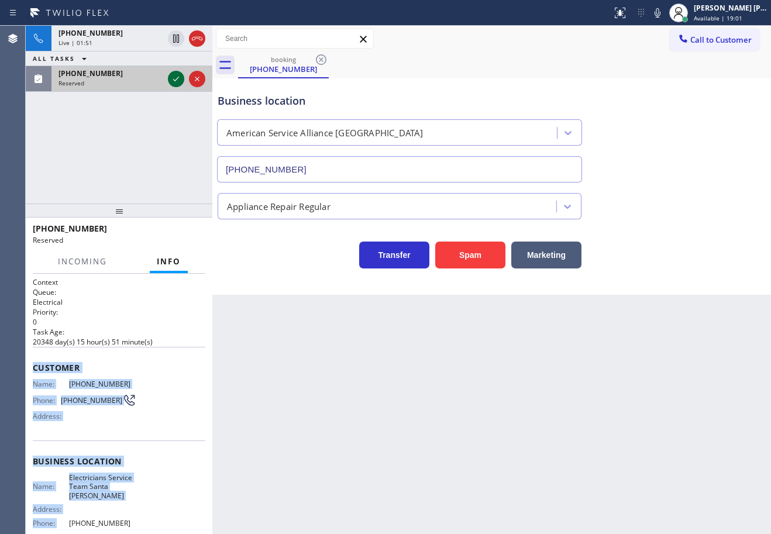
click at [171, 81] on icon at bounding box center [176, 79] width 14 height 14
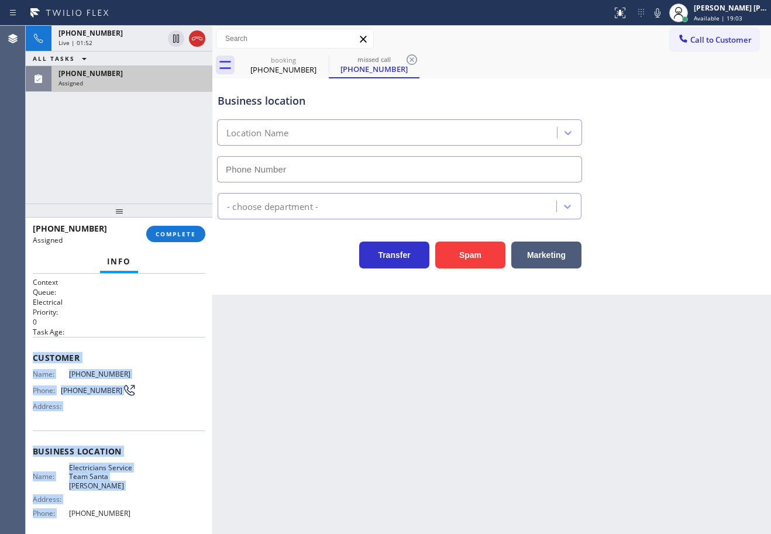
drag, startPoint x: 177, startPoint y: 251, endPoint x: 174, endPoint y: 236, distance: 15.4
click at [176, 251] on div "Info" at bounding box center [119, 261] width 173 height 23
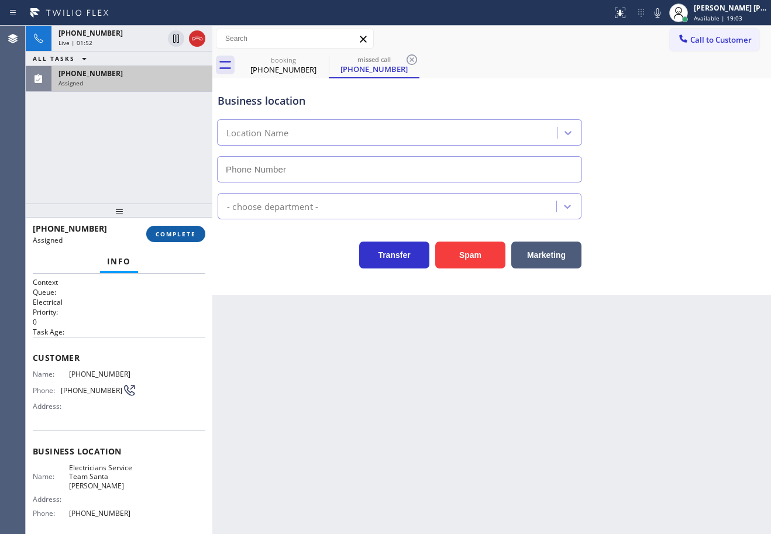
type input "[PHONE_NUMBER]"
click at [174, 236] on span "COMPLETE" at bounding box center [176, 234] width 40 height 8
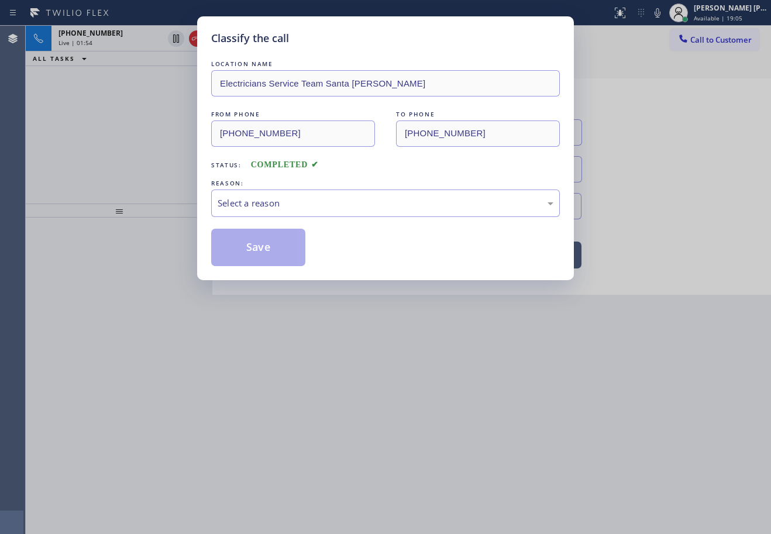
click at [250, 197] on div "Select a reason" at bounding box center [386, 203] width 336 height 13
click at [255, 240] on button "Save" at bounding box center [258, 247] width 94 height 37
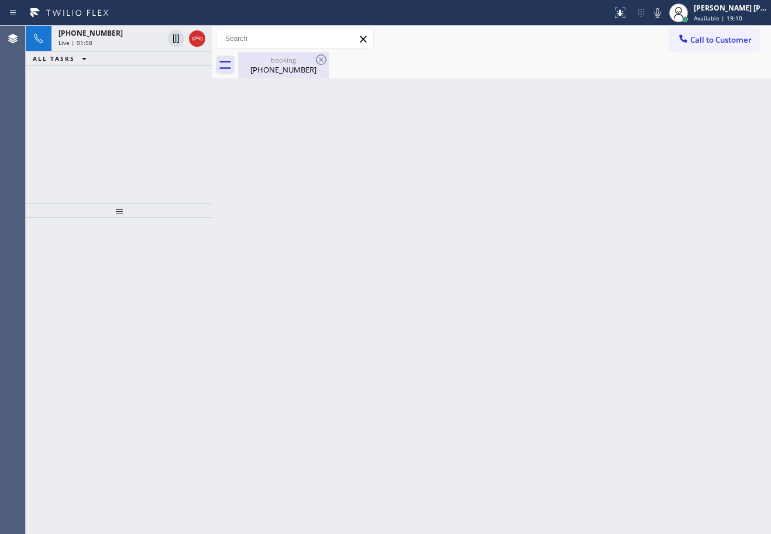
drag, startPoint x: 278, startPoint y: 68, endPoint x: 116, endPoint y: 56, distance: 163.1
click at [277, 68] on div "[PHONE_NUMBER]" at bounding box center [283, 69] width 88 height 11
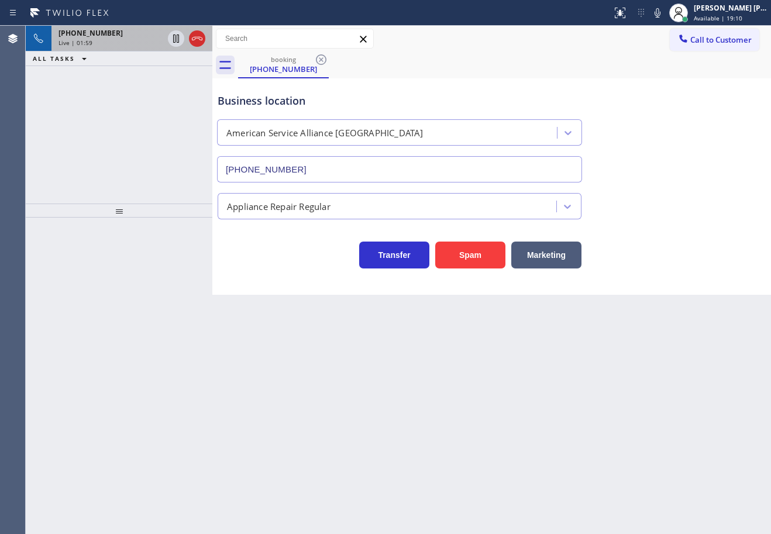
click at [118, 46] on div "Live | 01:59" at bounding box center [110, 43] width 105 height 8
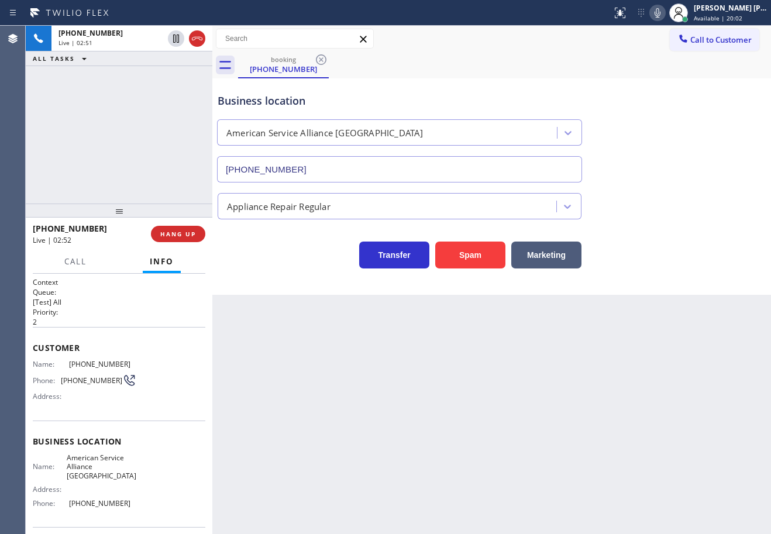
click at [665, 12] on icon at bounding box center [657, 13] width 14 height 14
click at [708, 160] on div "Business location American Service Alliance [GEOGRAPHIC_DATA] [PHONE_NUMBER]" at bounding box center [491, 130] width 553 height 106
click at [665, 18] on icon at bounding box center [657, 13] width 14 height 14
click at [719, 181] on div "Business location American Service Alliance [GEOGRAPHIC_DATA] [PHONE_NUMBER]" at bounding box center [491, 130] width 553 height 106
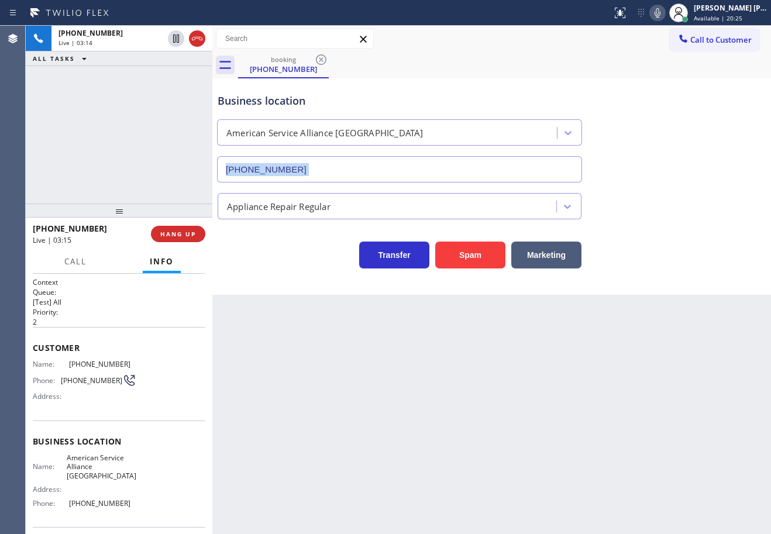
click at [719, 181] on div "Business location American Service Alliance [GEOGRAPHIC_DATA] [PHONE_NUMBER]" at bounding box center [491, 130] width 553 height 106
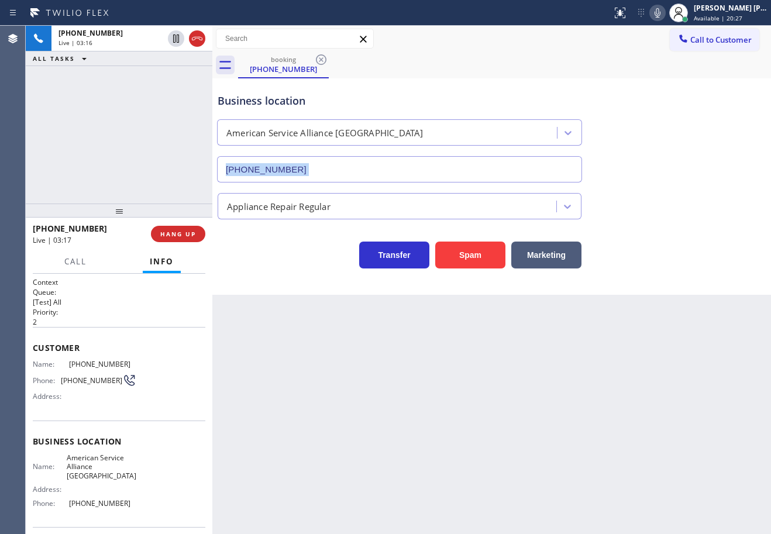
click at [660, 17] on icon at bounding box center [658, 12] width 6 height 9
click at [700, 111] on div "Business location American Service Alliance [GEOGRAPHIC_DATA] [PHONE_NUMBER]" at bounding box center [491, 130] width 553 height 106
drag, startPoint x: 172, startPoint y: 101, endPoint x: 178, endPoint y: 84, distance: 18.5
click at [174, 101] on div "[PHONE_NUMBER] Live | 03:17 ALL TASKS ALL TASKS ACTIVE TASKS TASKS IN WRAP UP" at bounding box center [119, 115] width 187 height 178
drag, startPoint x: 180, startPoint y: 37, endPoint x: 168, endPoint y: 61, distance: 26.4
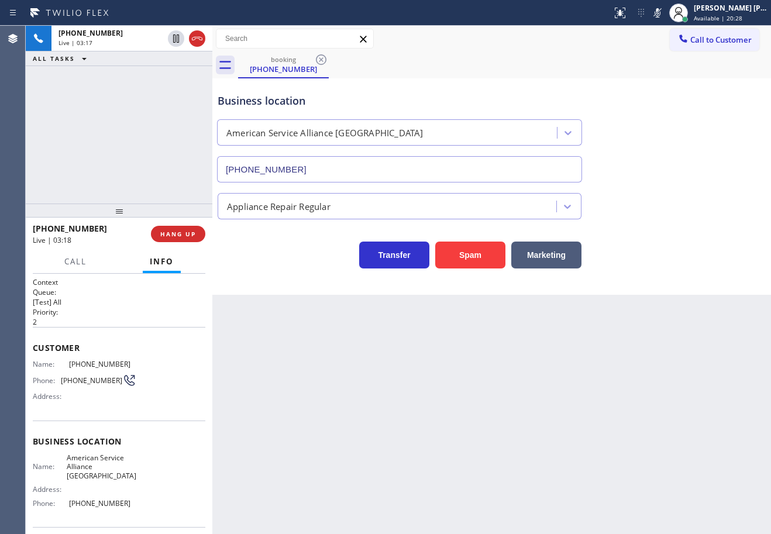
click at [179, 36] on icon at bounding box center [176, 39] width 14 height 14
drag, startPoint x: 167, startPoint y: 65, endPoint x: 756, endPoint y: 272, distance: 624.4
click at [169, 67] on div "[PHONE_NUMBER] Live | 03:18 ALL TASKS ALL TASKS ACTIVE TASKS TASKS IN WRAP UP" at bounding box center [119, 115] width 187 height 178
drag, startPoint x: 172, startPoint y: 36, endPoint x: 484, endPoint y: 37, distance: 312.4
click at [173, 36] on icon at bounding box center [176, 39] width 14 height 14
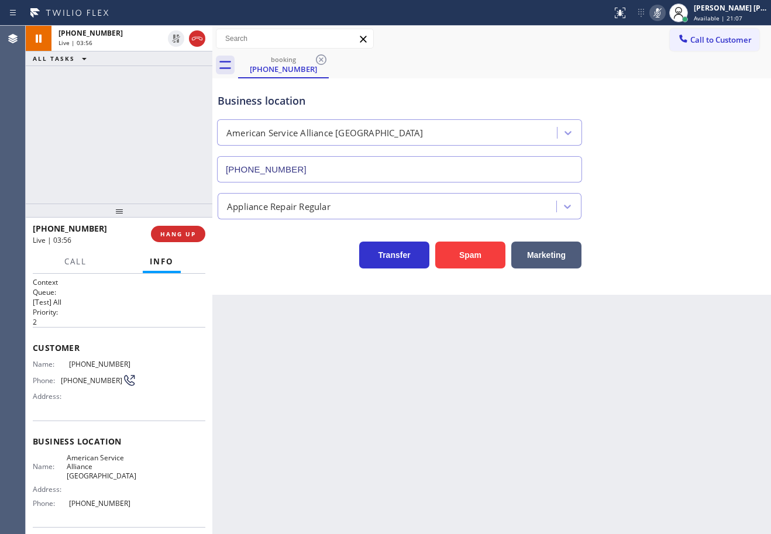
click at [665, 13] on icon at bounding box center [657, 13] width 14 height 14
click at [728, 160] on div "Business location American Service Alliance [GEOGRAPHIC_DATA] [PHONE_NUMBER]" at bounding box center [491, 130] width 553 height 106
click at [273, 398] on div "Back to Dashboard Change Sender ID Customers Technicians Select a contact Outbo…" at bounding box center [491, 280] width 559 height 508
click at [660, 14] on icon at bounding box center [658, 12] width 6 height 9
click at [660, 13] on icon at bounding box center [658, 12] width 6 height 9
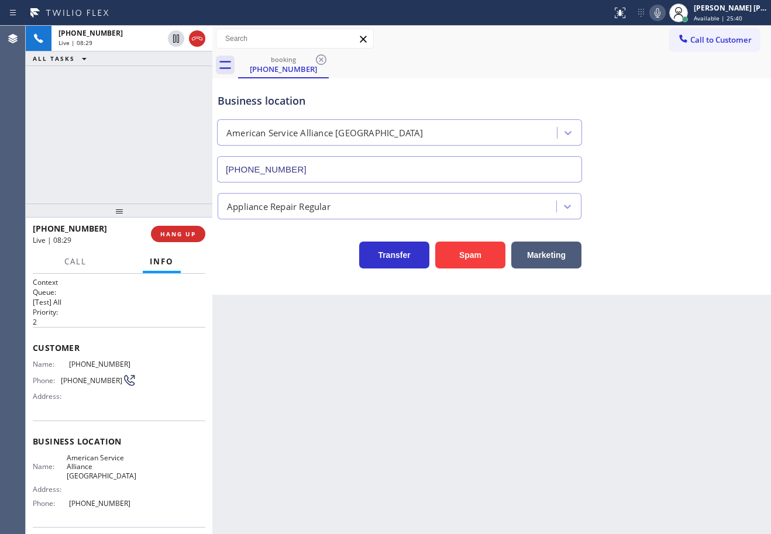
click at [116, 143] on div "[PHONE_NUMBER] Live | 08:29 ALL TASKS ALL TASKS ACTIVE TASKS TASKS IN WRAP UP" at bounding box center [119, 115] width 187 height 178
click at [133, 130] on div "[PHONE_NUMBER] Live | 08:30 ALL TASKS ALL TASKS ACTIVE TASKS TASKS IN WRAP UP" at bounding box center [119, 115] width 187 height 178
drag, startPoint x: 462, startPoint y: 352, endPoint x: 119, endPoint y: 223, distance: 365.4
click at [459, 352] on div "Back to Dashboard Change Sender ID Customers Technicians Select a contact Outbo…" at bounding box center [491, 280] width 559 height 508
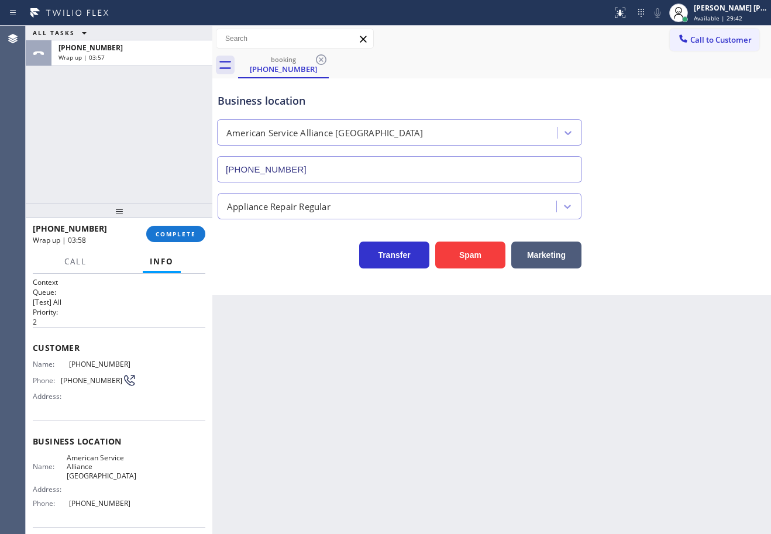
click at [712, 20] on span "Available | 29:42" at bounding box center [718, 18] width 49 height 8
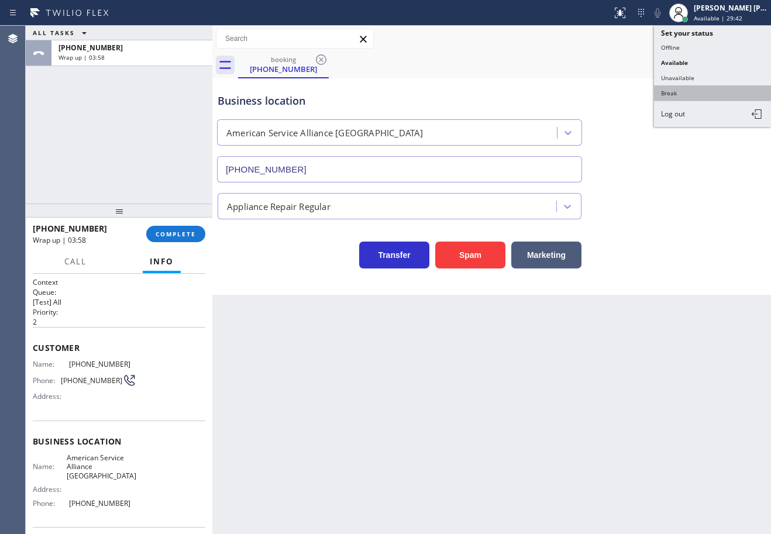
click at [690, 85] on button "Break" at bounding box center [712, 92] width 117 height 15
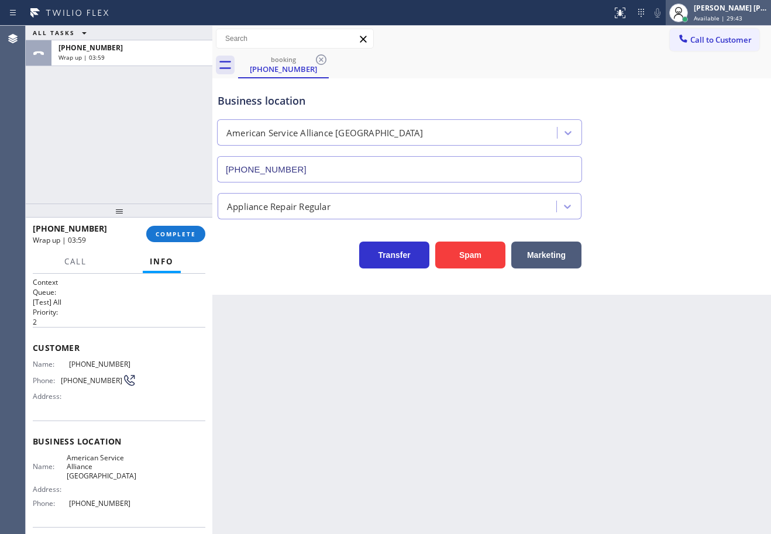
click at [708, 15] on span "Available | 29:43" at bounding box center [718, 18] width 49 height 8
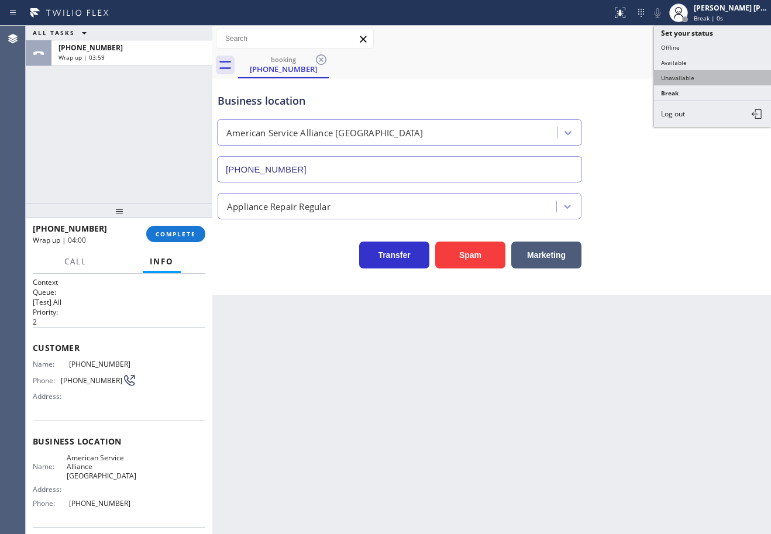
click at [691, 80] on button "Unavailable" at bounding box center [712, 77] width 117 height 15
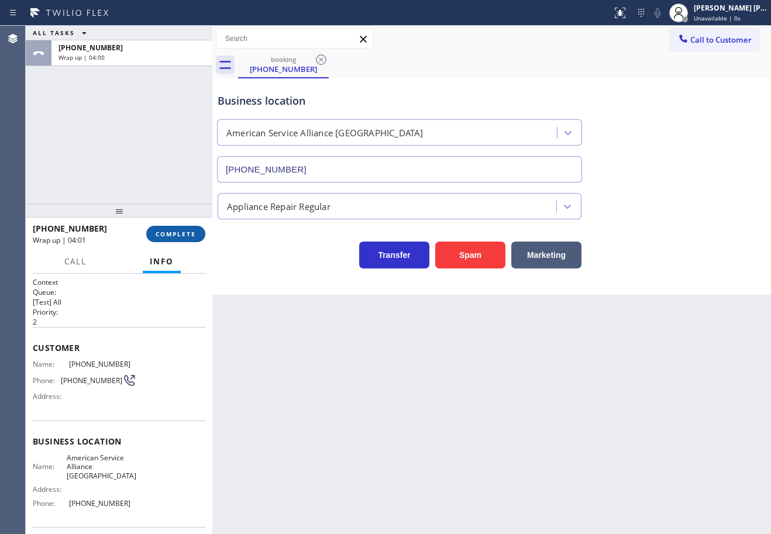
click at [174, 232] on span "COMPLETE" at bounding box center [176, 234] width 40 height 8
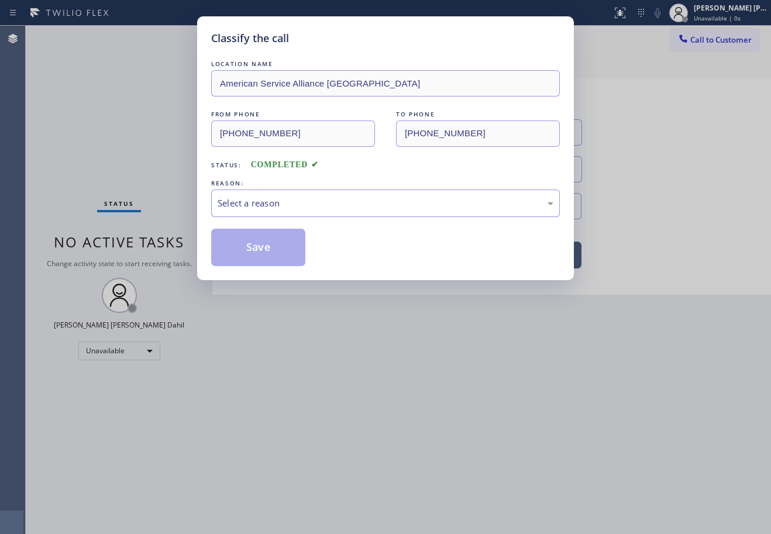
click at [274, 198] on div "Select a reason" at bounding box center [386, 203] width 336 height 13
click at [283, 250] on button "Save" at bounding box center [258, 247] width 94 height 37
click at [283, 252] on button "Save" at bounding box center [258, 247] width 94 height 37
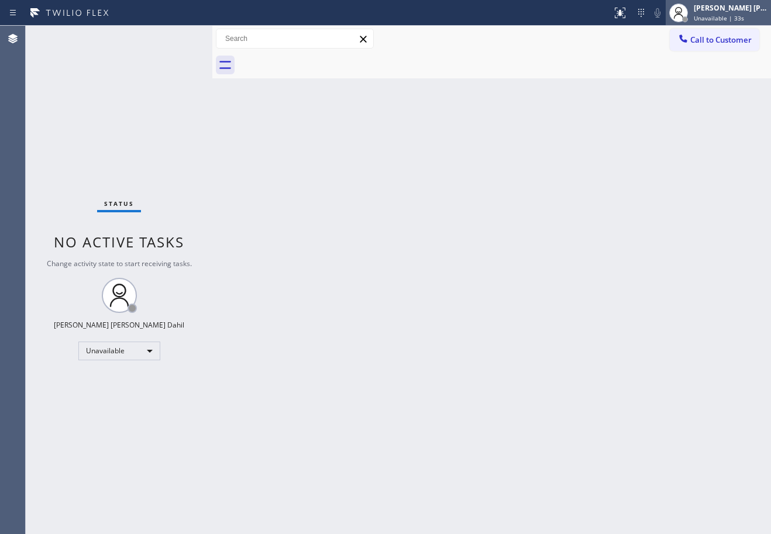
click at [735, 10] on div "[PERSON_NAME] [PERSON_NAME] Dahil" at bounding box center [731, 8] width 74 height 10
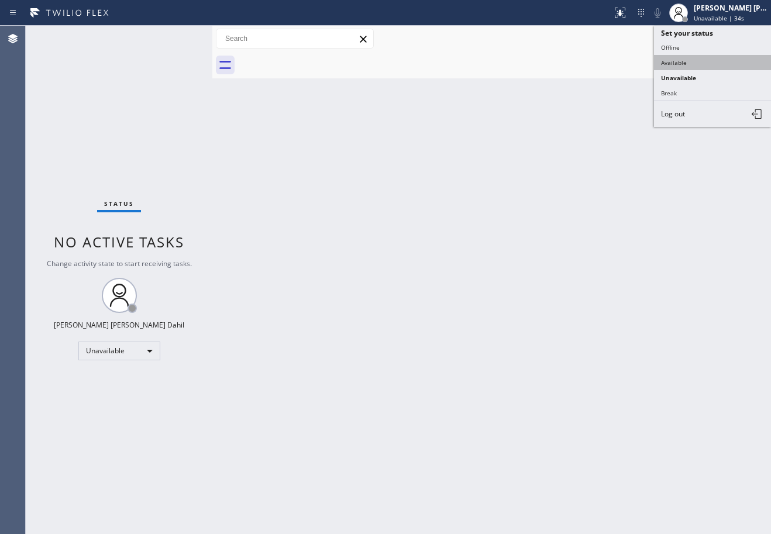
drag, startPoint x: 694, startPoint y: 61, endPoint x: 626, endPoint y: 183, distance: 139.3
click at [694, 61] on button "Available" at bounding box center [712, 62] width 117 height 15
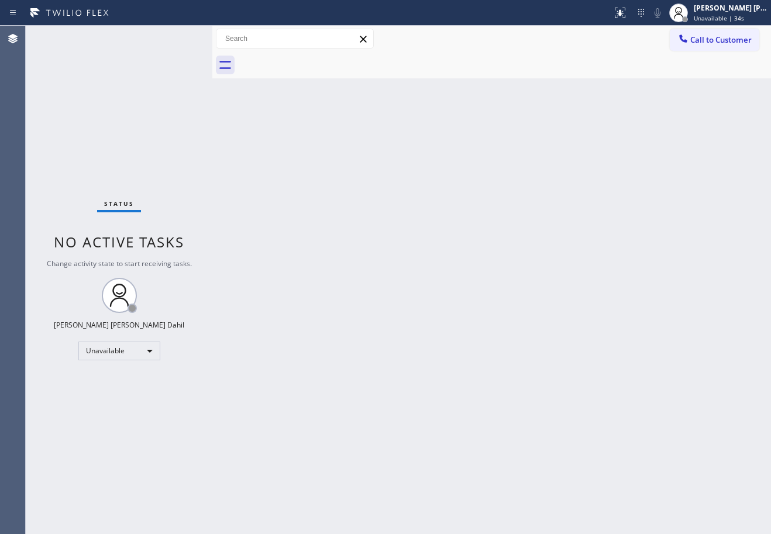
drag, startPoint x: 626, startPoint y: 183, endPoint x: 763, endPoint y: 420, distance: 274.1
click at [625, 211] on div "Back to Dashboard Change Sender ID Customers Technicians Select a contact Outbo…" at bounding box center [491, 280] width 559 height 508
click at [517, 414] on div "Back to Dashboard Change Sender ID Customers Technicians Select a contact Outbo…" at bounding box center [491, 280] width 559 height 508
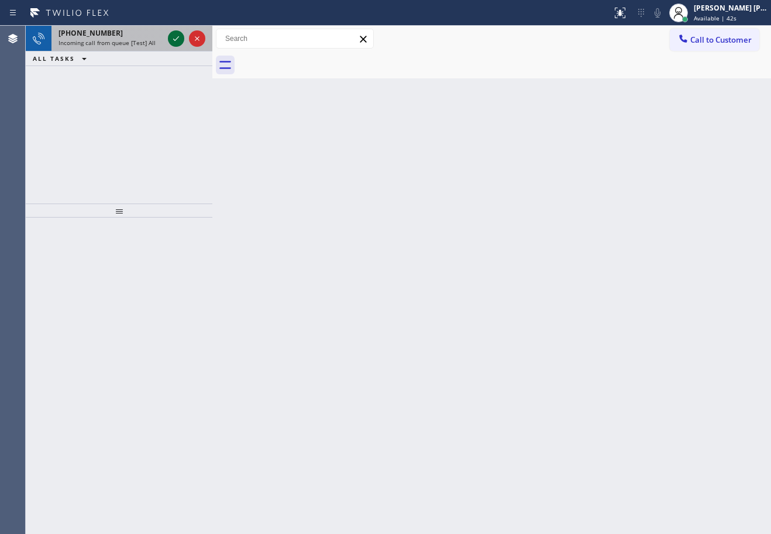
click at [177, 37] on icon at bounding box center [176, 39] width 14 height 14
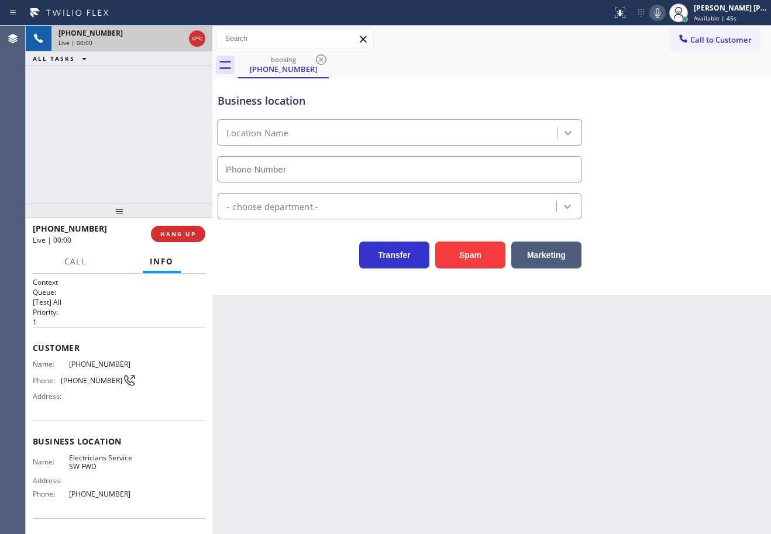
type input "[PHONE_NUMBER]"
click at [475, 252] on button "Spam" at bounding box center [470, 255] width 70 height 27
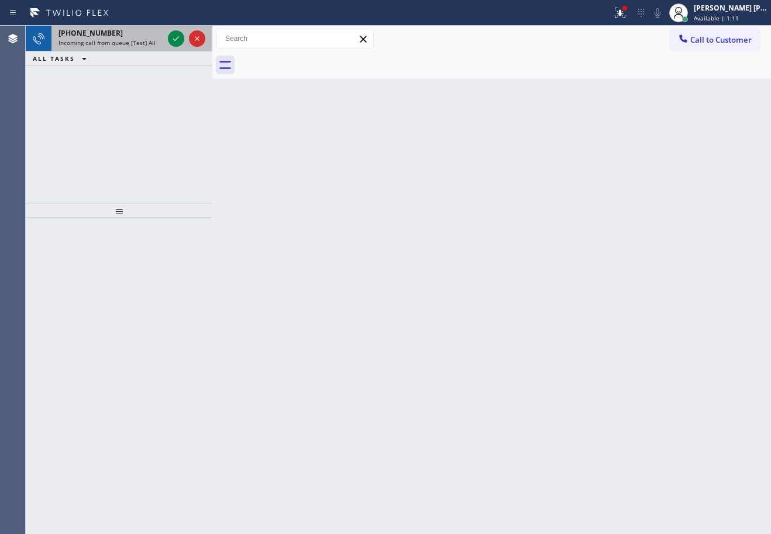
click at [157, 41] on div "Incoming call from queue [Test] All" at bounding box center [110, 43] width 105 height 8
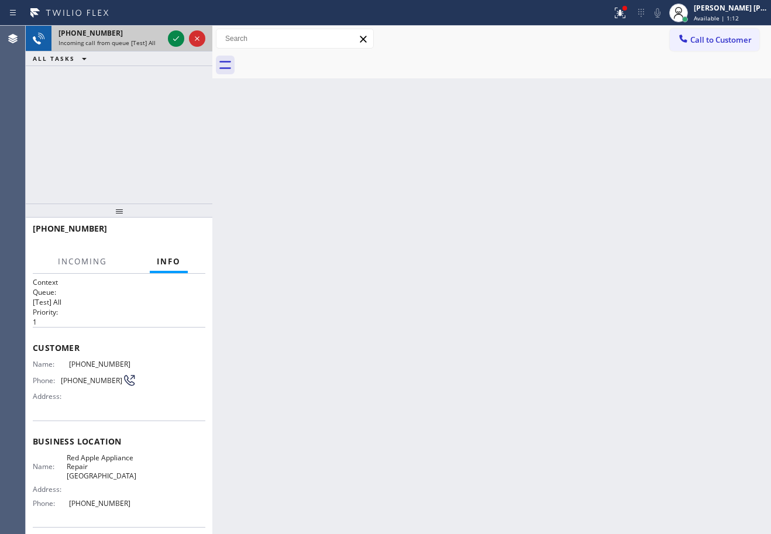
click at [157, 41] on div "Incoming call from queue [Test] All" at bounding box center [110, 43] width 105 height 8
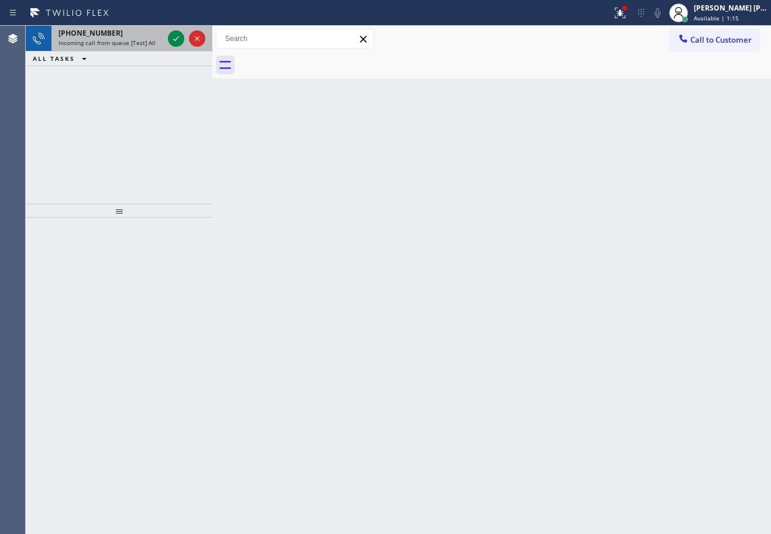
click at [160, 33] on div "[PHONE_NUMBER]" at bounding box center [110, 33] width 105 height 10
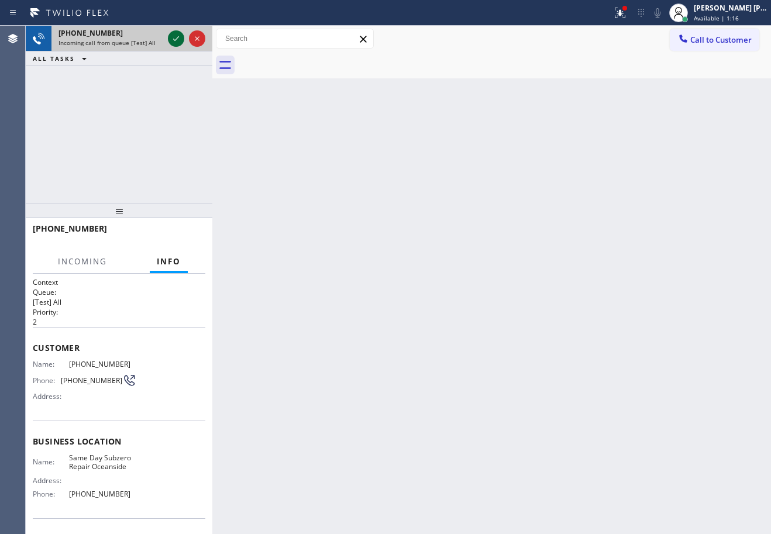
click at [174, 35] on icon at bounding box center [176, 39] width 14 height 14
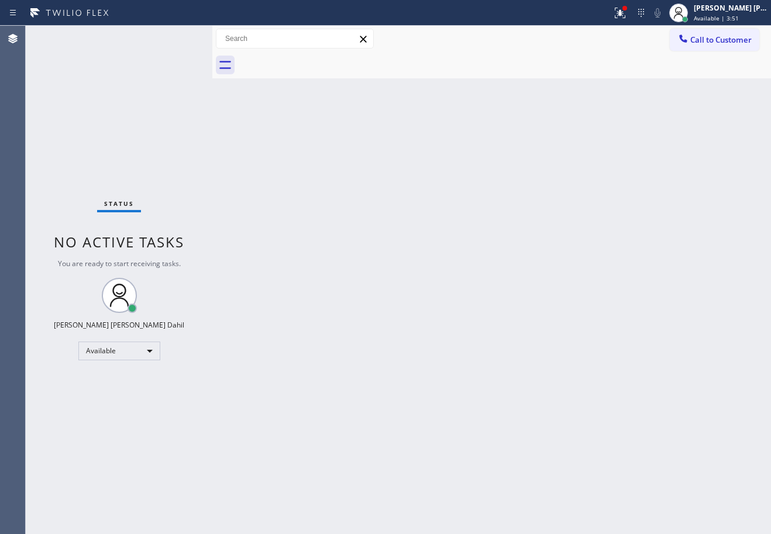
click at [395, 209] on div "Back to Dashboard Change Sender ID Customers Technicians Select a contact Outbo…" at bounding box center [491, 280] width 559 height 508
click at [627, 19] on icon at bounding box center [620, 13] width 14 height 14
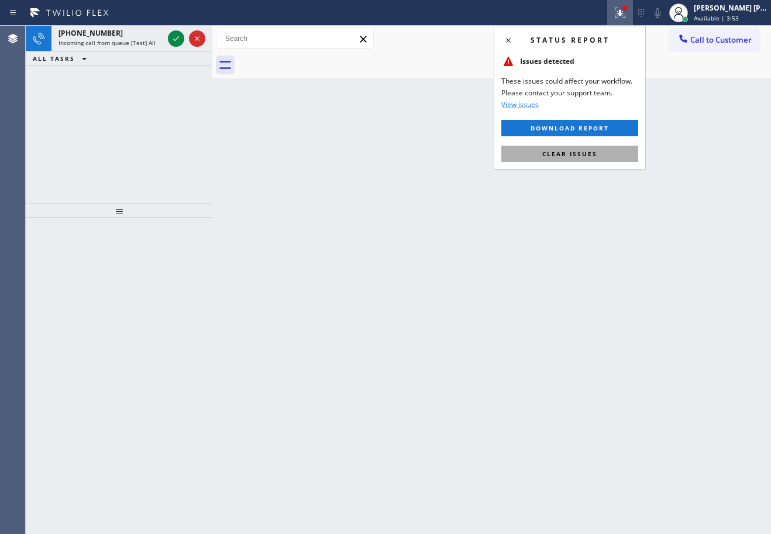
click at [596, 161] on div "Status report Issues detected These issues could affect your workflow. Please c…" at bounding box center [570, 98] width 152 height 144
click at [594, 161] on button "Clear issues" at bounding box center [569, 154] width 137 height 16
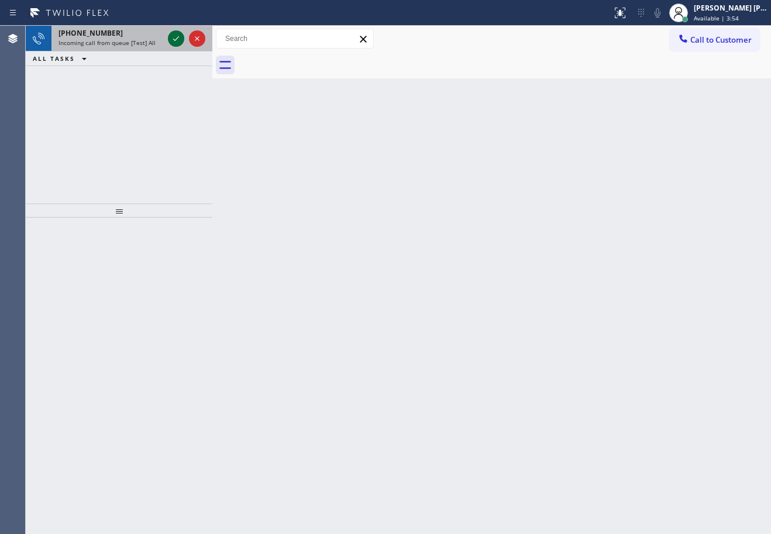
click at [177, 37] on icon at bounding box center [176, 39] width 14 height 14
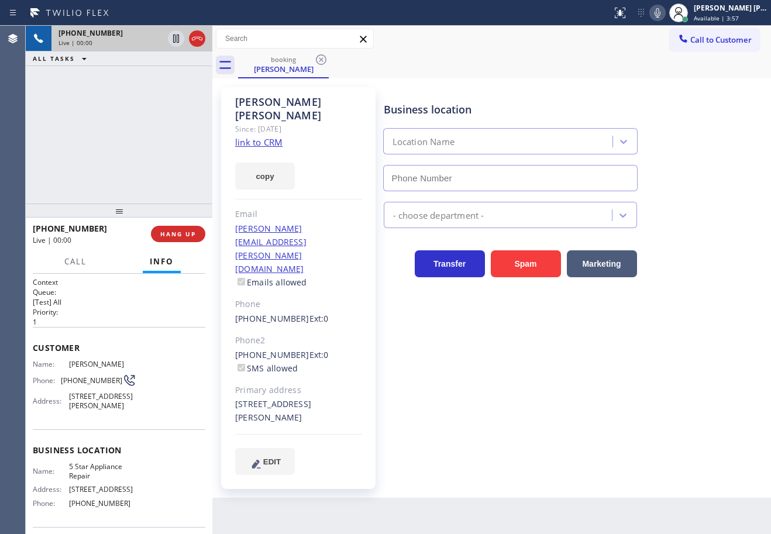
type input "[PHONE_NUMBER]"
click at [266, 136] on link "link to CRM" at bounding box center [258, 142] width 47 height 12
click at [166, 157] on div "[PHONE_NUMBER] Live | 01:14 ALL TASKS ALL TASKS ACTIVE TASKS TASKS IN WRAP UP" at bounding box center [119, 115] width 187 height 178
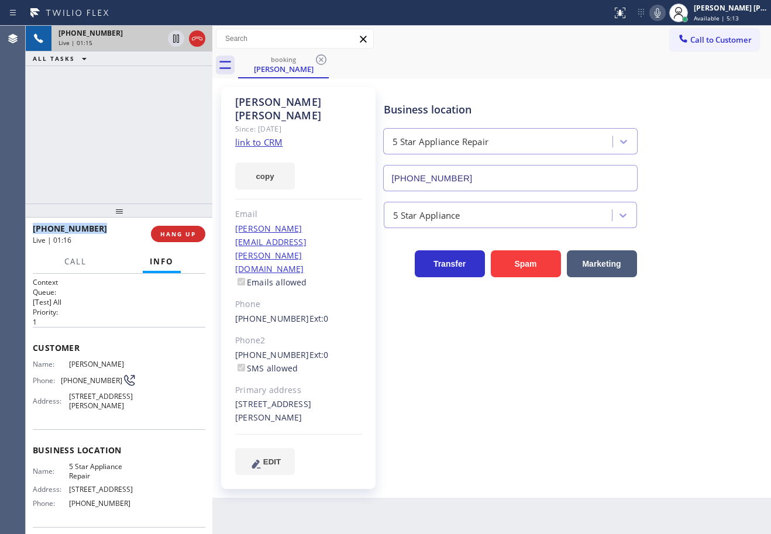
click at [665, 13] on icon at bounding box center [657, 13] width 14 height 14
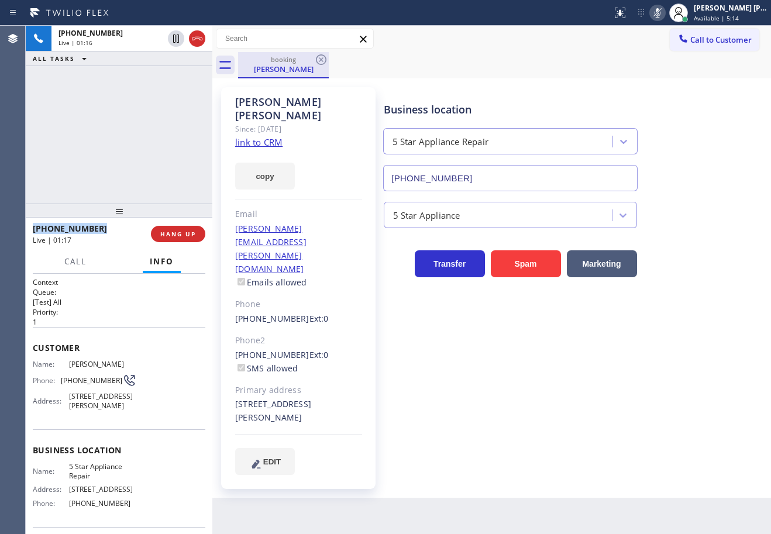
drag, startPoint x: 174, startPoint y: 42, endPoint x: 246, endPoint y: 71, distance: 77.5
click at [174, 42] on icon at bounding box center [176, 39] width 14 height 14
drag, startPoint x: 134, startPoint y: 115, endPoint x: 149, endPoint y: 77, distance: 40.7
click at [134, 115] on div "[PHONE_NUMBER] Live | 04:22 ALL TASKS ALL TASKS ACTIVE TASKS TASKS IN WRAP UP" at bounding box center [119, 115] width 187 height 178
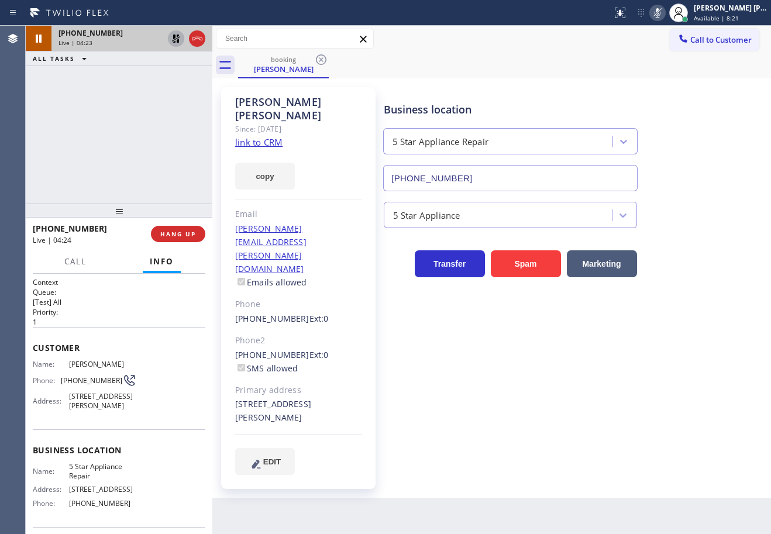
click at [174, 39] on icon at bounding box center [176, 39] width 14 height 14
click at [665, 11] on icon at bounding box center [657, 13] width 14 height 14
click at [687, 81] on div "[PERSON_NAME] Since: [DATE] link to CRM copy Email [PERSON_NAME][EMAIL_ADDRESS]…" at bounding box center [491, 287] width 559 height 419
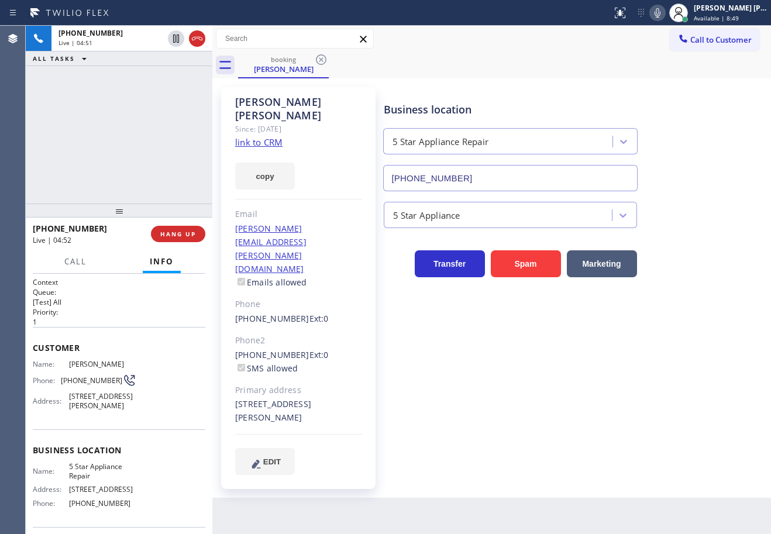
click at [144, 121] on div "[PHONE_NUMBER] Live | 04:51 ALL TASKS ALL TASKS ACTIVE TASKS TASKS IN WRAP UP" at bounding box center [119, 115] width 187 height 178
click at [133, 61] on div "ALL TASKS ALL TASKS ACTIVE TASKS TASKS IN WRAP UP" at bounding box center [119, 58] width 187 height 15
click at [257, 136] on link "link to CRM" at bounding box center [258, 142] width 47 height 12
click at [161, 107] on div "[PHONE_NUMBER] Live | 05:20 ALL TASKS ALL TASKS ACTIVE TASKS TASKS IN WRAP UP" at bounding box center [119, 115] width 187 height 178
click at [159, 108] on div "[PHONE_NUMBER] Live | 05:20 ALL TASKS ALL TASKS ACTIVE TASKS TASKS IN WRAP UP" at bounding box center [119, 115] width 187 height 178
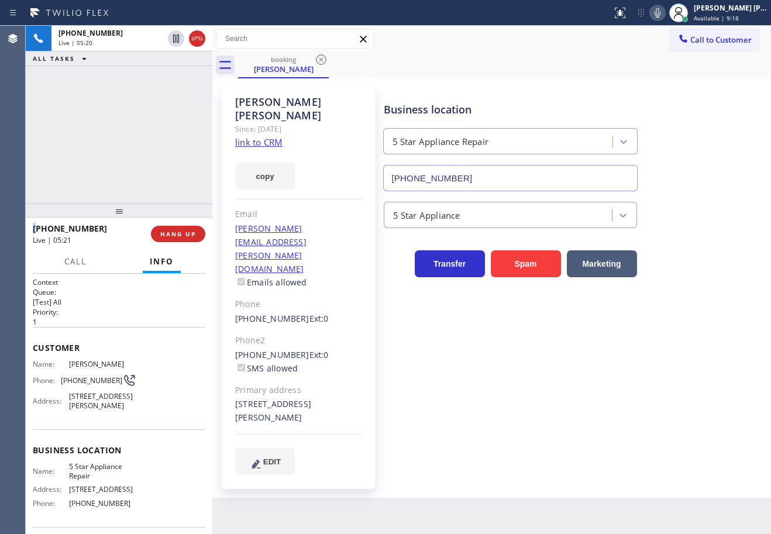
click at [159, 109] on div "[PHONE_NUMBER] Live | 05:20 ALL TASKS ALL TASKS ACTIVE TASKS TASKS IN WRAP UP" at bounding box center [119, 115] width 187 height 178
click at [159, 109] on div "[PHONE_NUMBER] Live | 05:21 ALL TASKS ALL TASKS ACTIVE TASKS TASKS IN WRAP UP" at bounding box center [119, 115] width 187 height 178
click at [165, 238] on span "HANG UP" at bounding box center [178, 234] width 36 height 8
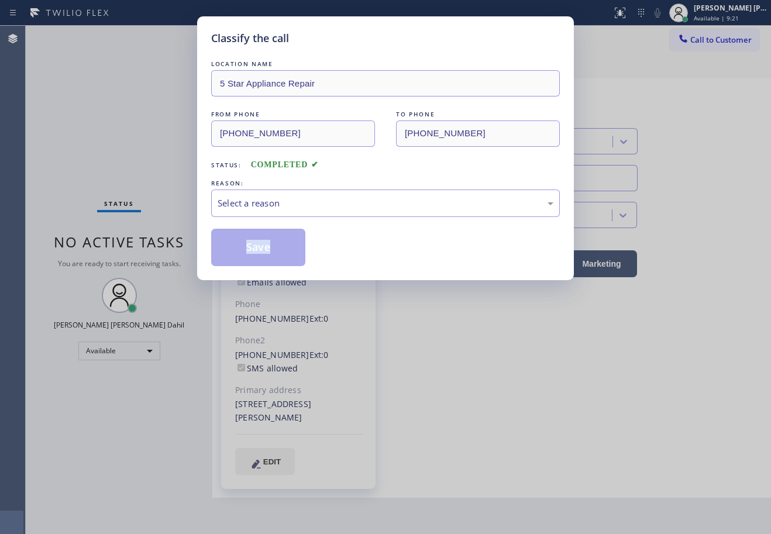
click at [165, 237] on div "Classify the call LOCATION NAME 5 Star Appliance Repair FROM PHONE [PHONE_NUMBE…" at bounding box center [385, 267] width 771 height 534
drag, startPoint x: 165, startPoint y: 237, endPoint x: 298, endPoint y: 186, distance: 142.8
click at [166, 238] on div "Classify the call LOCATION NAME 5 Star Appliance Repair FROM PHONE [PHONE_NUMBE…" at bounding box center [385, 267] width 771 height 534
drag, startPoint x: 299, startPoint y: 185, endPoint x: 301, endPoint y: 195, distance: 10.1
click at [300, 185] on div "REASON:" at bounding box center [385, 183] width 349 height 12
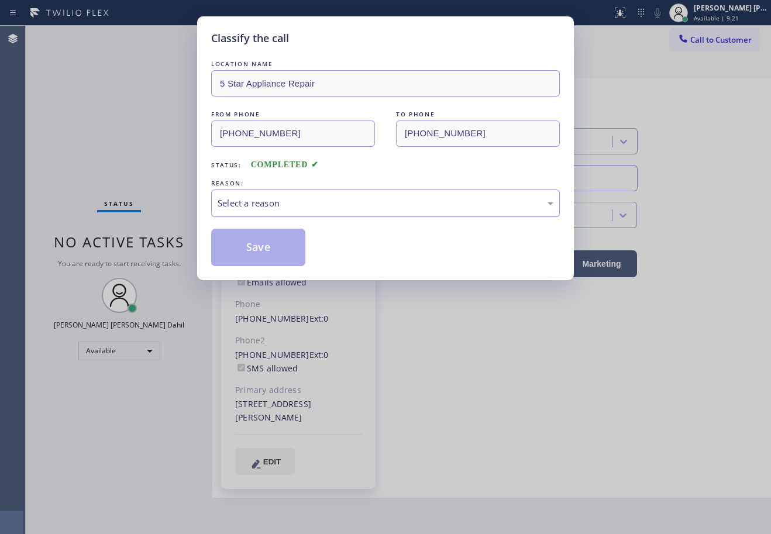
click at [301, 195] on div "Select a reason" at bounding box center [385, 203] width 349 height 27
click at [270, 259] on button "Save" at bounding box center [258, 247] width 94 height 37
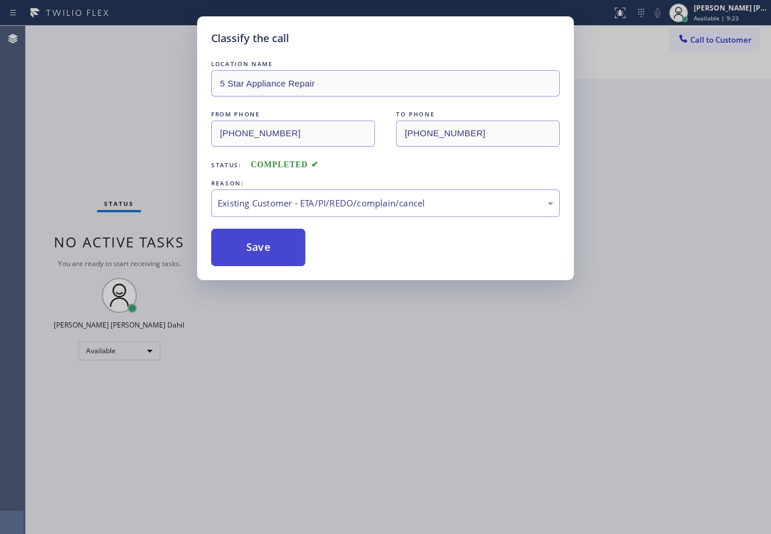
click at [267, 253] on button "Save" at bounding box center [258, 247] width 94 height 37
drag, startPoint x: 308, startPoint y: 306, endPoint x: 447, endPoint y: 313, distance: 139.4
click at [314, 310] on div "Classify the call LOCATION NAME 5 Star Appliance Repair FROM PHONE [PHONE_NUMBE…" at bounding box center [385, 267] width 771 height 534
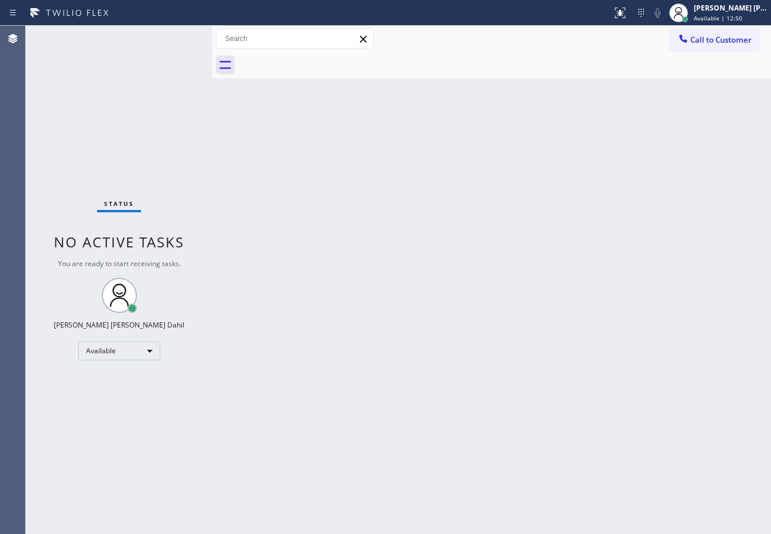
click at [538, 310] on div "Back to Dashboard Change Sender ID Customers Technicians Select a contact Outbo…" at bounding box center [491, 280] width 559 height 508
click at [484, 407] on div "Back to Dashboard Change Sender ID Customers Technicians Select a contact Outbo…" at bounding box center [491, 280] width 559 height 508
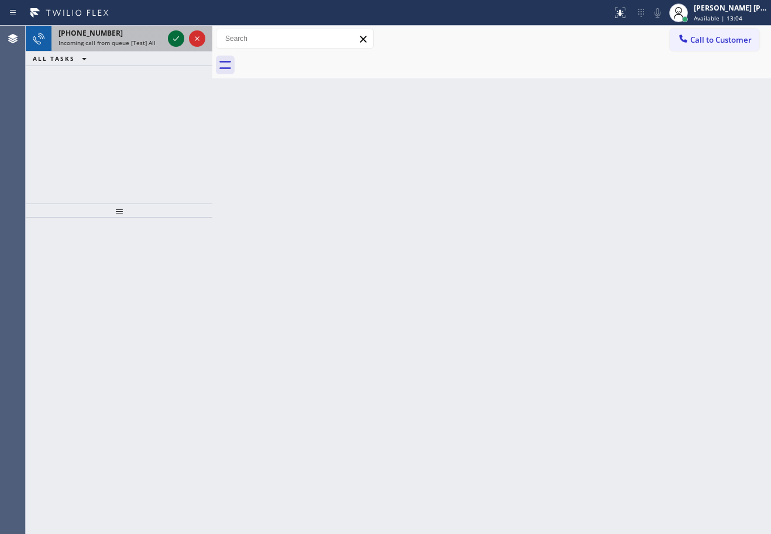
drag, startPoint x: 152, startPoint y: 36, endPoint x: 174, endPoint y: 33, distance: 22.4
click at [152, 36] on div "[PHONE_NUMBER]" at bounding box center [110, 33] width 105 height 10
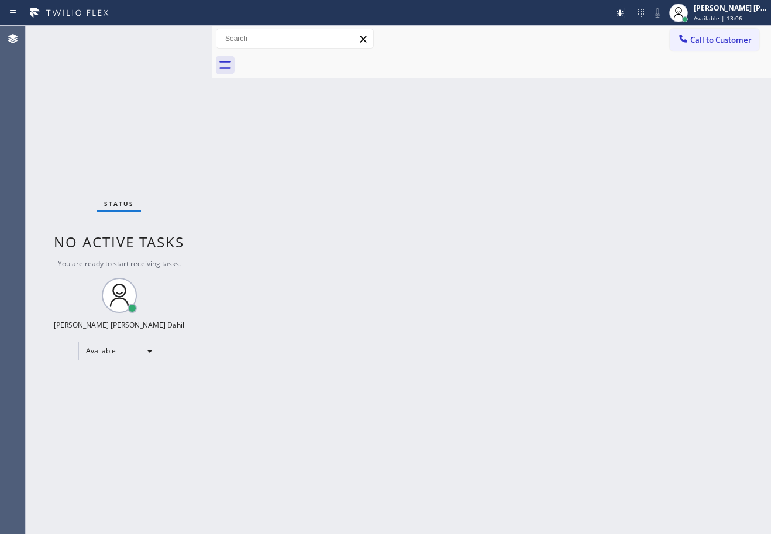
click at [177, 33] on div "Status No active tasks You are ready to start receiving tasks. [PERSON_NAME] [P…" at bounding box center [119, 280] width 187 height 508
click at [508, 199] on div "Back to Dashboard Change Sender ID Customers Technicians Select a contact Outbo…" at bounding box center [491, 280] width 559 height 508
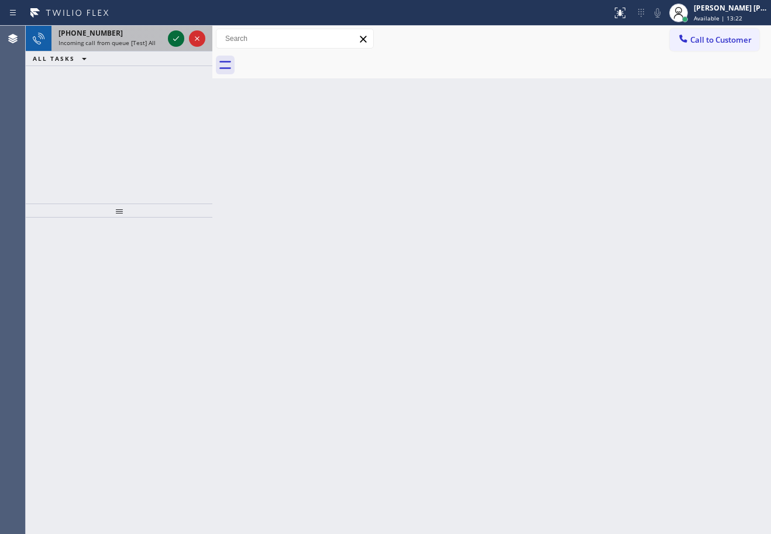
click at [175, 40] on icon at bounding box center [176, 39] width 14 height 14
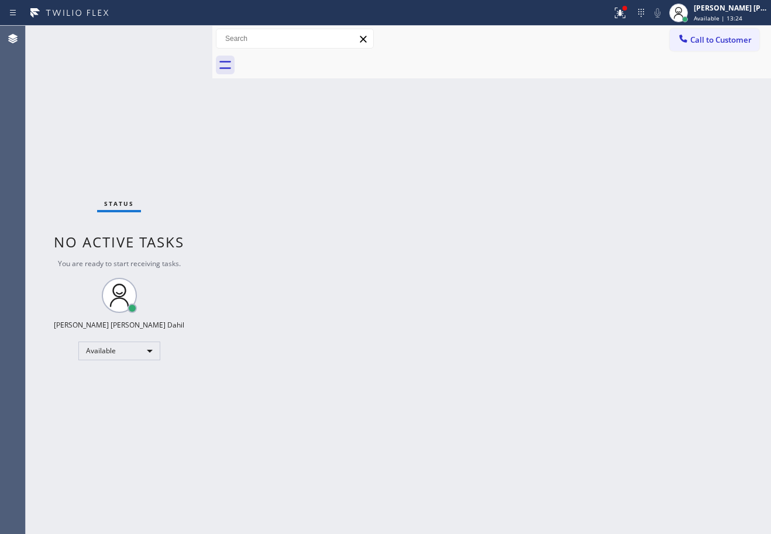
click at [448, 277] on div "Back to Dashboard Change Sender ID Customers Technicians Select a contact Outbo…" at bounding box center [491, 280] width 559 height 508
click at [563, 343] on div "Back to Dashboard Change Sender ID Customers Technicians Select a contact Outbo…" at bounding box center [491, 280] width 559 height 508
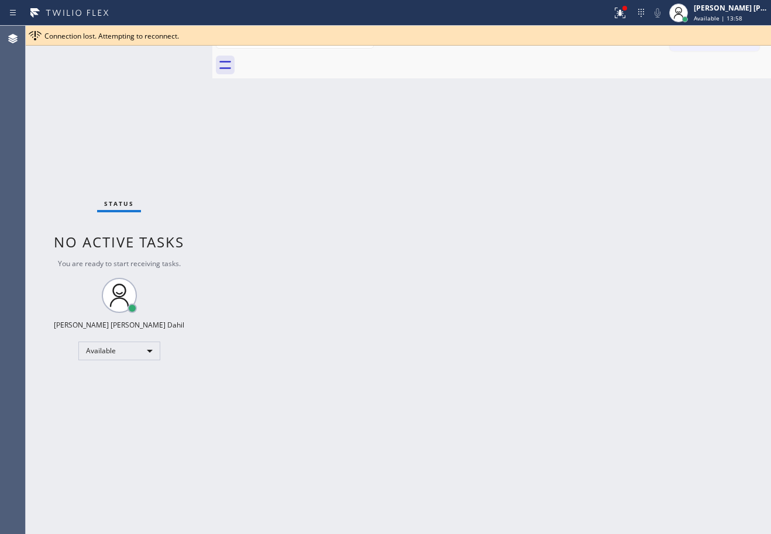
click at [534, 334] on div "Back to Dashboard Change Sender ID Customers Technicians Select a contact Outbo…" at bounding box center [491, 280] width 559 height 508
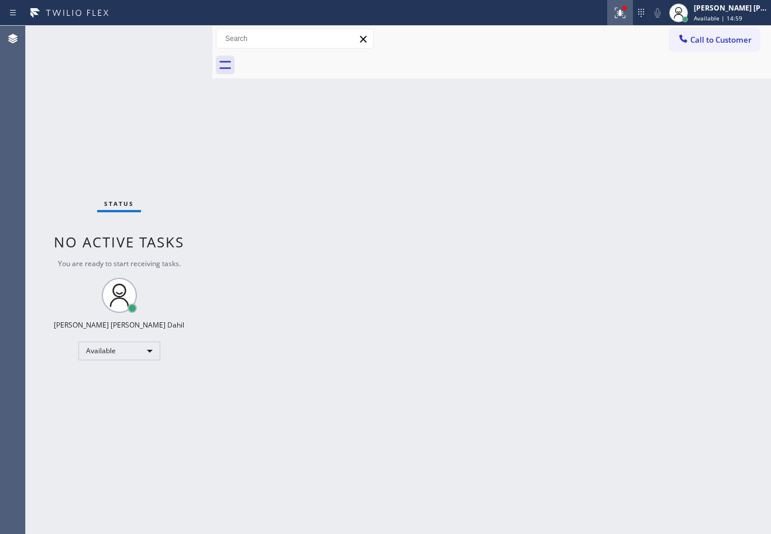
click at [622, 12] on icon at bounding box center [618, 12] width 7 height 8
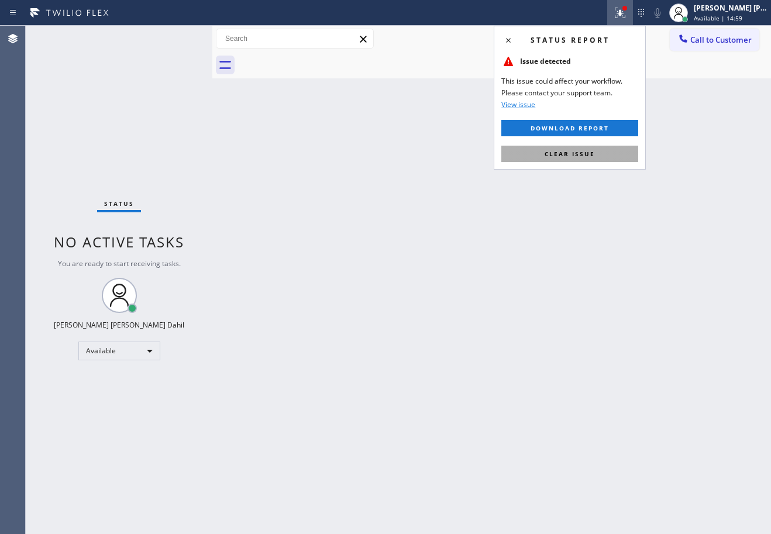
click at [623, 147] on button "Clear issue" at bounding box center [569, 154] width 137 height 16
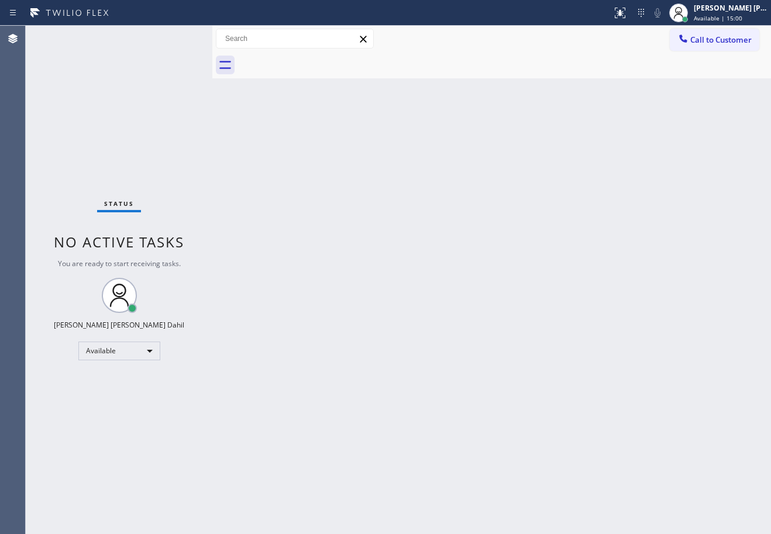
click at [623, 147] on div "Back to Dashboard Change Sender ID Customers Technicians Select a contact Outbo…" at bounding box center [491, 280] width 559 height 508
click at [538, 419] on div "Back to Dashboard Change Sender ID Customers Technicians Select a contact Outbo…" at bounding box center [491, 280] width 559 height 508
click at [136, 70] on div "Status No active tasks You are ready to start receiving tasks. [PERSON_NAME] [P…" at bounding box center [119, 280] width 187 height 508
click at [194, 118] on div "Status No active tasks You are ready to start receiving tasks. [PERSON_NAME] [P…" at bounding box center [119, 280] width 187 height 508
click at [212, 132] on div at bounding box center [212, 280] width 0 height 508
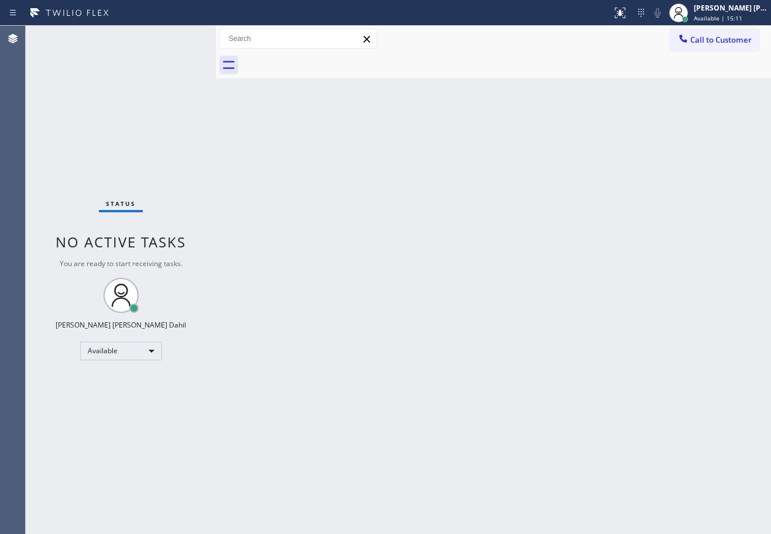
drag, startPoint x: 228, startPoint y: 146, endPoint x: 233, endPoint y: 157, distance: 12.6
click at [230, 149] on div "Back to Dashboard Change Sender ID Customers Technicians Select a contact Outbo…" at bounding box center [493, 280] width 555 height 508
click at [330, 184] on div "Back to Dashboard Change Sender ID Customers Technicians Select a contact Outbo…" at bounding box center [493, 280] width 555 height 508
click at [471, 214] on div "Back to Dashboard Change Sender ID Customers Technicians Select a contact Outbo…" at bounding box center [493, 280] width 555 height 508
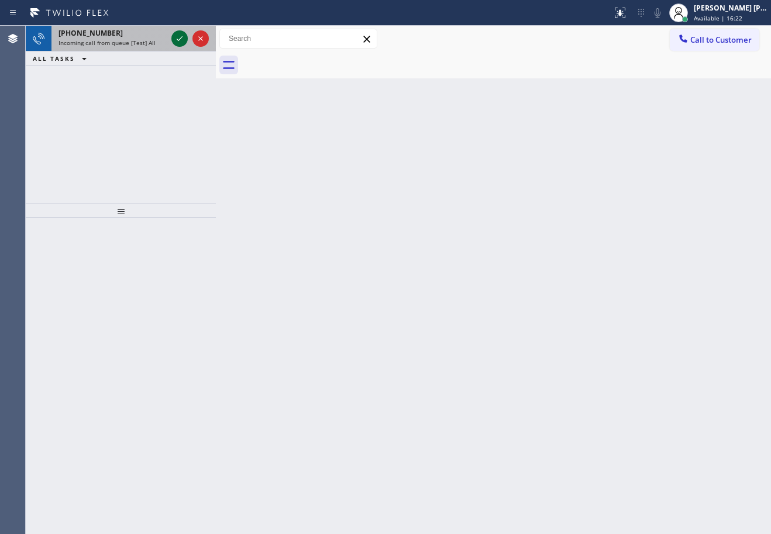
click at [177, 37] on icon at bounding box center [180, 39] width 14 height 14
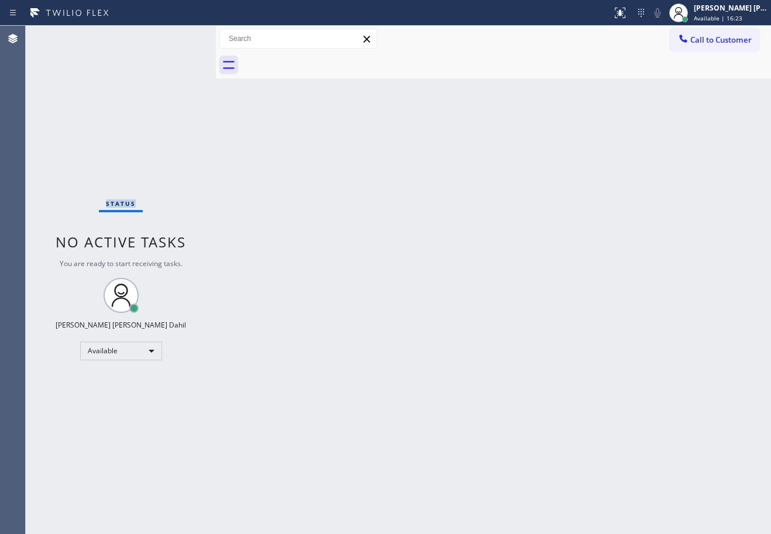
click at [177, 37] on div "Status No active tasks You are ready to start receiving tasks. [PERSON_NAME] [P…" at bounding box center [121, 280] width 190 height 508
click at [439, 338] on div "Back to Dashboard Change Sender ID Customers Technicians Select a contact Outbo…" at bounding box center [493, 280] width 555 height 508
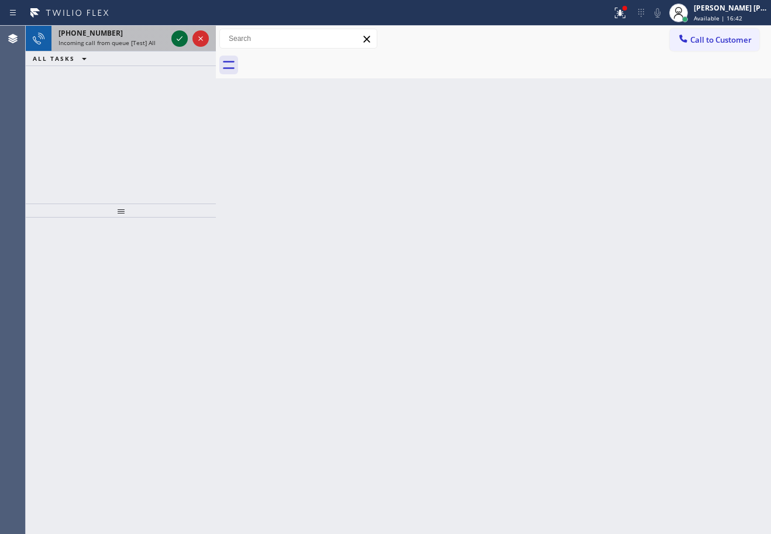
click at [177, 37] on icon at bounding box center [180, 39] width 14 height 14
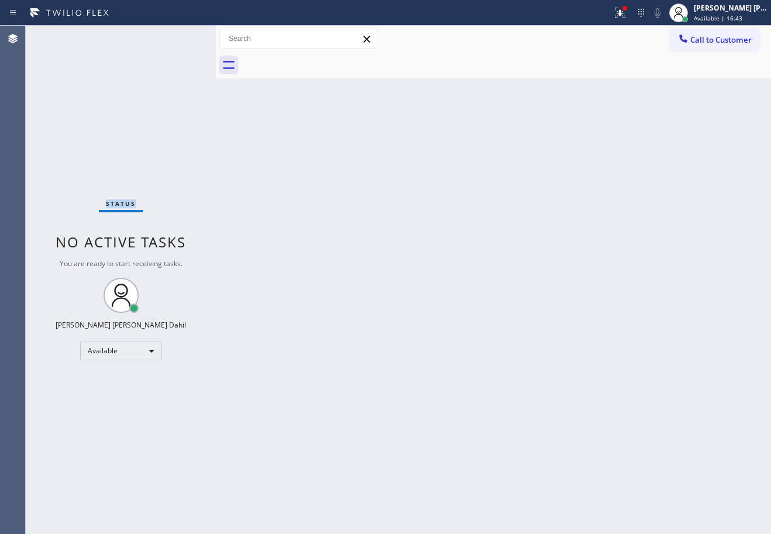
click at [177, 37] on div "Status No active tasks You are ready to start receiving tasks. [PERSON_NAME] [P…" at bounding box center [121, 280] width 190 height 508
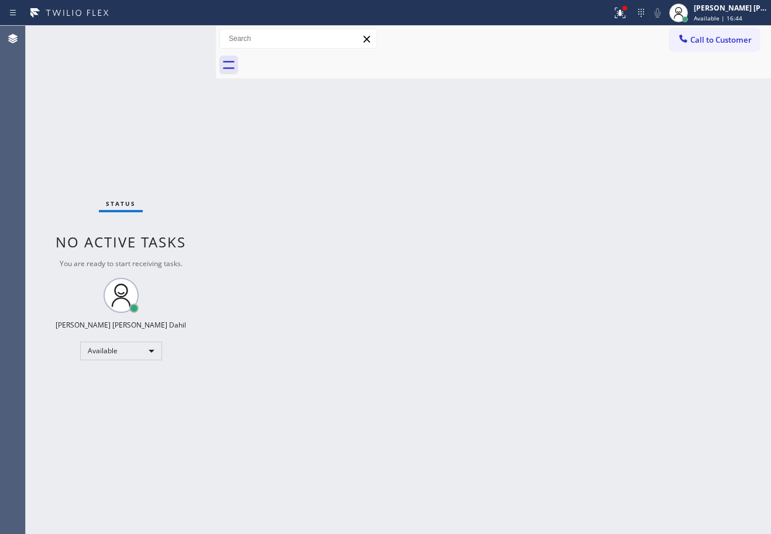
click at [480, 383] on div "Back to Dashboard Change Sender ID Customers Technicians Select a contact Outbo…" at bounding box center [493, 280] width 555 height 508
click at [664, 433] on div "Back to Dashboard Change Sender ID Customers Technicians Select a contact Outbo…" at bounding box center [493, 280] width 555 height 508
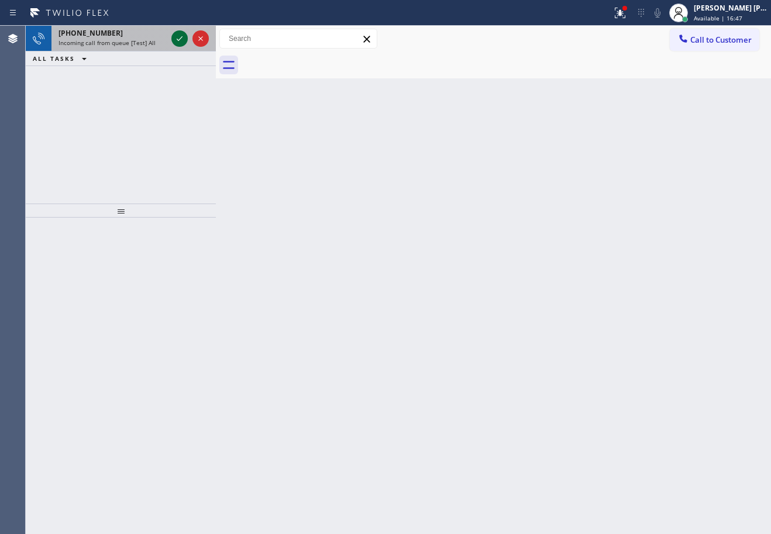
click at [177, 37] on icon at bounding box center [180, 39] width 14 height 14
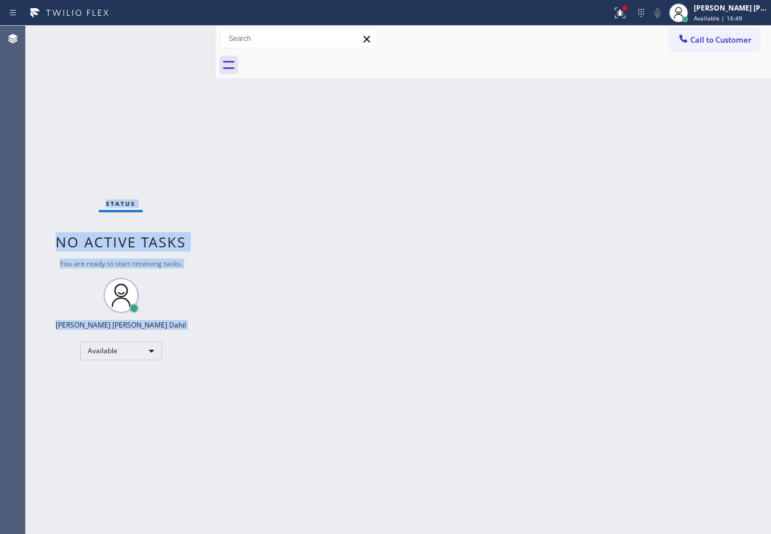
click at [177, 37] on div "Status No active tasks You are ready to start receiving tasks. [PERSON_NAME] [P…" at bounding box center [121, 280] width 190 height 508
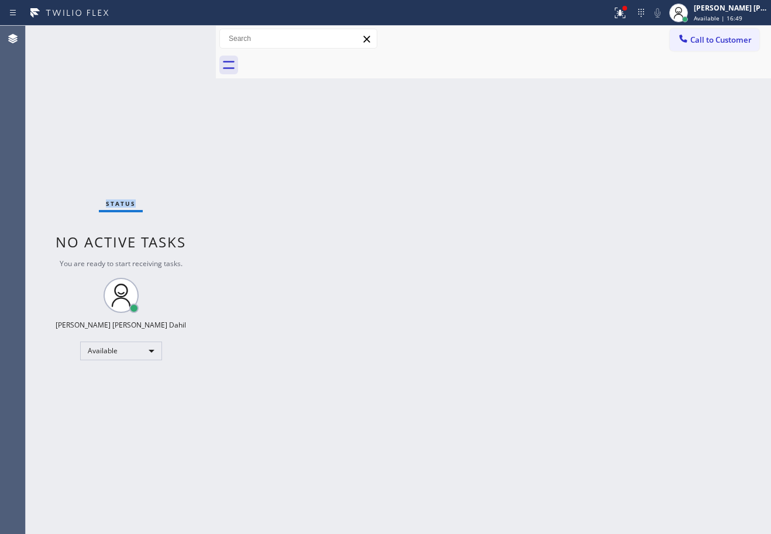
click at [177, 37] on div "Status No active tasks You are ready to start receiving tasks. [PERSON_NAME] [P…" at bounding box center [121, 280] width 190 height 508
click at [577, 271] on div "Back to Dashboard Change Sender ID Customers Technicians Select a contact Outbo…" at bounding box center [493, 280] width 555 height 508
click at [627, 13] on icon at bounding box center [620, 13] width 14 height 14
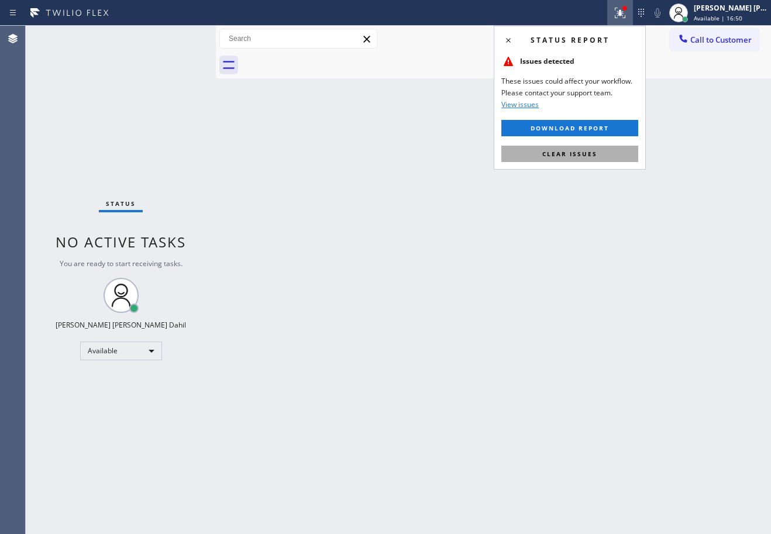
click at [561, 156] on span "Clear issues" at bounding box center [569, 154] width 55 height 8
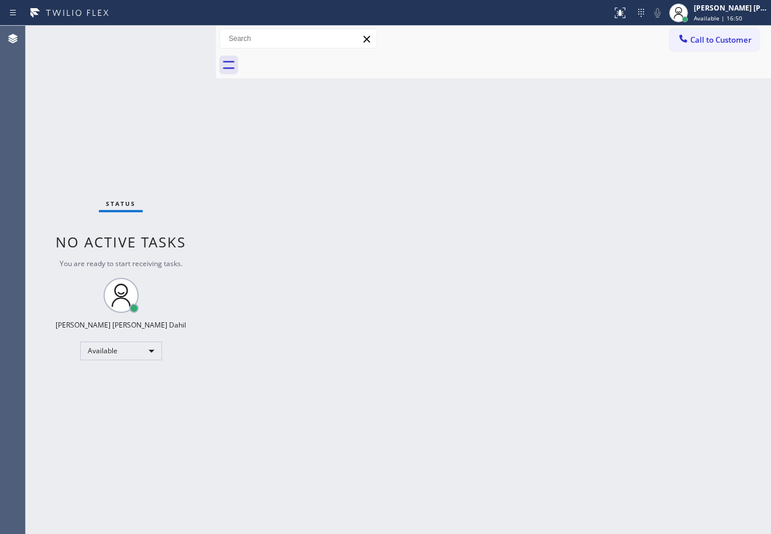
drag, startPoint x: 570, startPoint y: 169, endPoint x: 569, endPoint y: 384, distance: 215.3
click at [574, 199] on div "Back to Dashboard Change Sender ID Customers Technicians Select a contact Outbo…" at bounding box center [493, 280] width 555 height 508
click at [150, 61] on div "Status No active tasks You are ready to start receiving tasks. [PERSON_NAME] [P…" at bounding box center [121, 280] width 190 height 508
click at [151, 61] on div "Status No active tasks You are ready to start receiving tasks. [PERSON_NAME] [P…" at bounding box center [121, 280] width 190 height 508
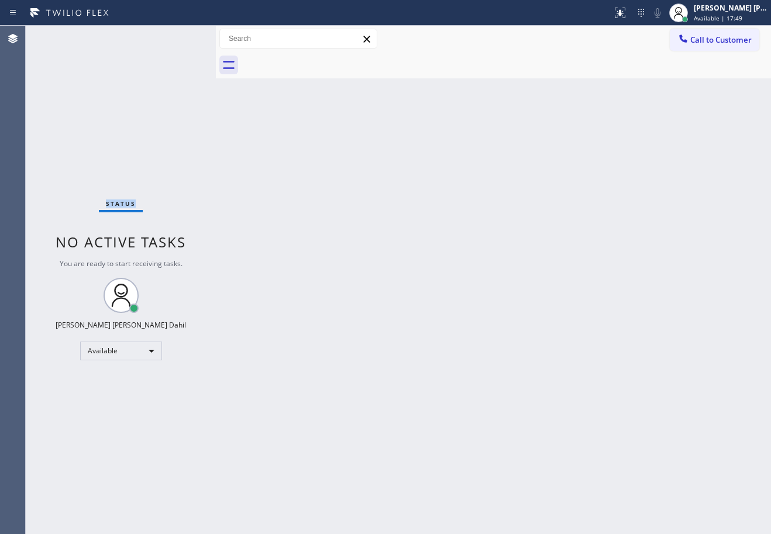
click at [151, 61] on div "Status No active tasks You are ready to start receiving tasks. [PERSON_NAME] [P…" at bounding box center [121, 280] width 190 height 508
click at [510, 303] on div "Back to Dashboard Change Sender ID Customers Technicians Select a contact Outbo…" at bounding box center [493, 280] width 555 height 508
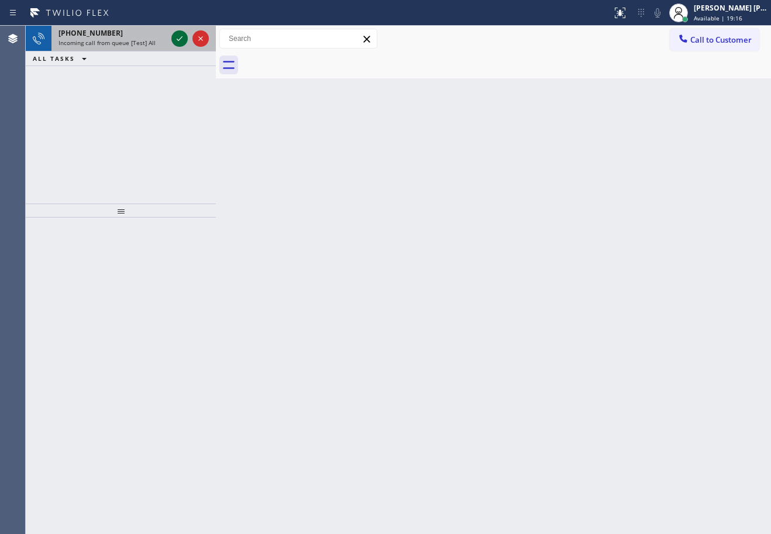
click at [177, 37] on icon at bounding box center [180, 39] width 14 height 14
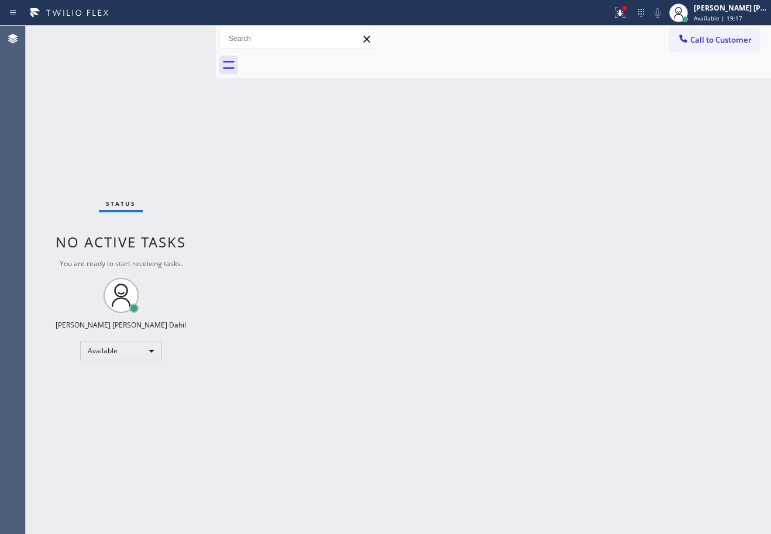
click at [581, 481] on div "Back to Dashboard Change Sender ID Customers Technicians Select a contact Outbo…" at bounding box center [493, 280] width 555 height 508
click at [316, 381] on div "Back to Dashboard Change Sender ID Customers Technicians Select a contact Outbo…" at bounding box center [493, 280] width 555 height 508
click at [177, 37] on div "Status No active tasks You are ready to start receiving tasks. [PERSON_NAME] [P…" at bounding box center [121, 280] width 190 height 508
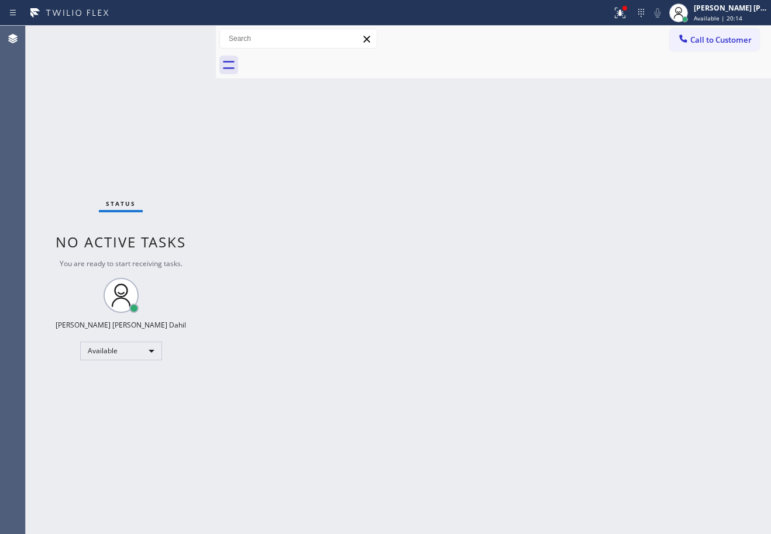
drag, startPoint x: 635, startPoint y: 11, endPoint x: 631, endPoint y: 50, distance: 39.4
click at [633, 12] on div at bounding box center [620, 13] width 26 height 26
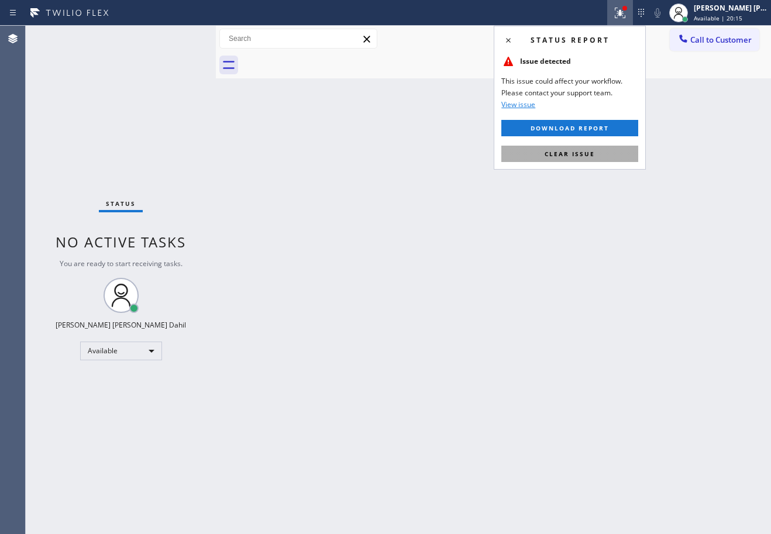
click at [594, 156] on button "Clear issue" at bounding box center [569, 154] width 137 height 16
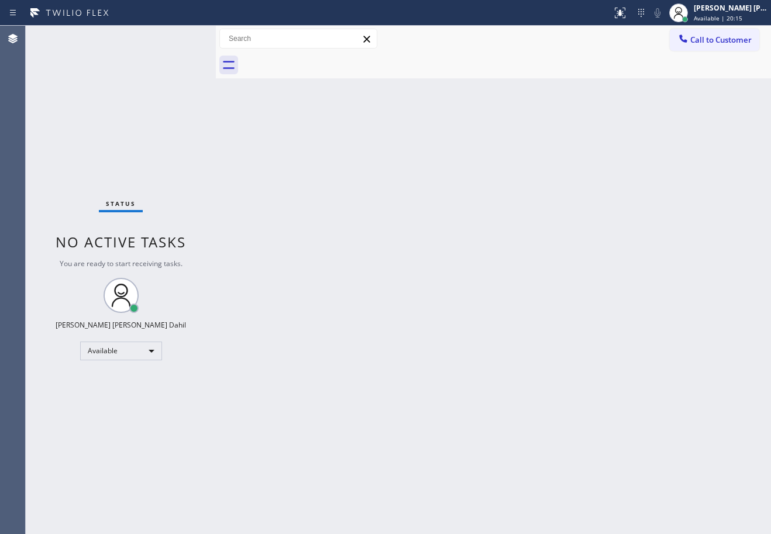
click at [594, 160] on div "Back to Dashboard Change Sender ID Customers Technicians Select a contact Outbo…" at bounding box center [493, 280] width 555 height 508
click at [677, 414] on div "Back to Dashboard Change Sender ID Customers Technicians Select a contact Outbo…" at bounding box center [493, 280] width 555 height 508
click at [382, 87] on div "Back to Dashboard Change Sender ID Customers Technicians Select a contact Outbo…" at bounding box center [493, 280] width 555 height 508
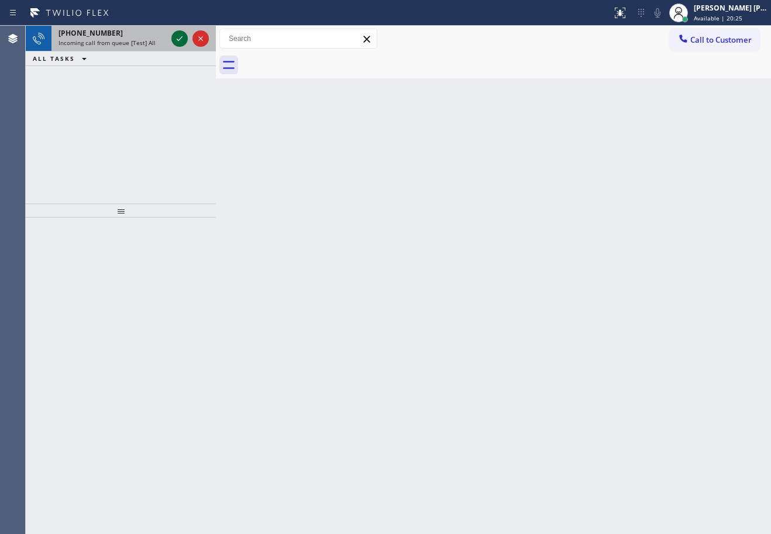
click at [177, 37] on icon at bounding box center [180, 39] width 14 height 14
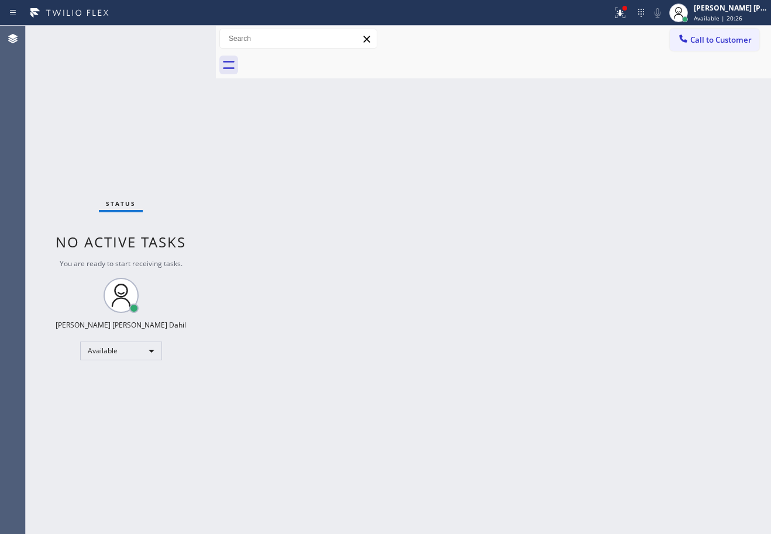
click at [605, 384] on div "Back to Dashboard Change Sender ID Customers Technicians Select a contact Outbo…" at bounding box center [493, 280] width 555 height 508
click at [625, 9] on div at bounding box center [620, 13] width 26 height 14
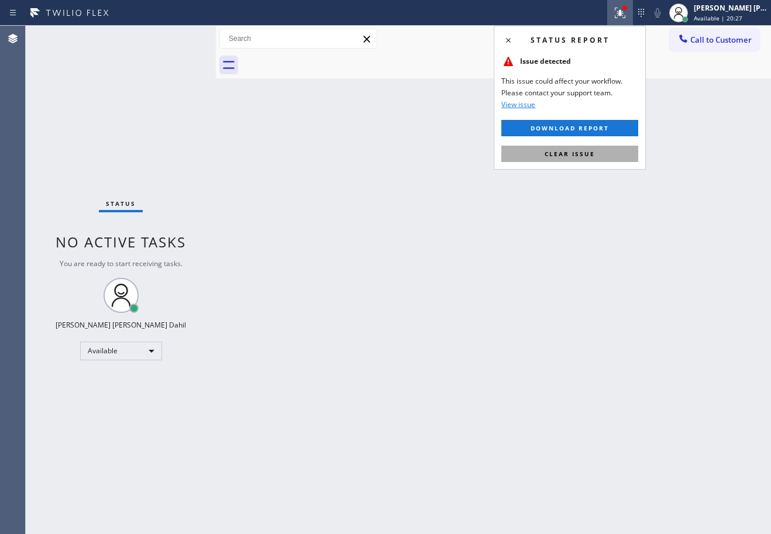
click at [578, 153] on span "Clear issue" at bounding box center [570, 154] width 50 height 8
click at [580, 153] on div "Back to Dashboard Change Sender ID Customers Technicians Select a contact Outbo…" at bounding box center [493, 280] width 555 height 508
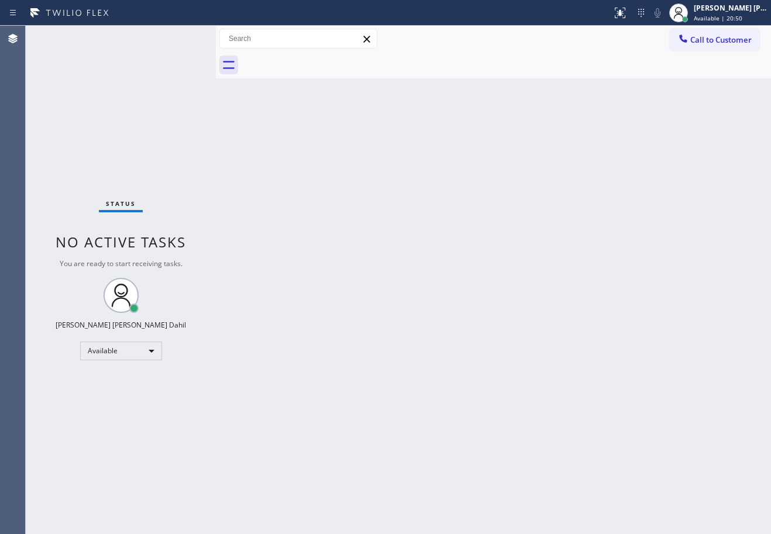
click at [177, 37] on div "Status No active tasks You are ready to start receiving tasks. [PERSON_NAME] [P…" at bounding box center [121, 280] width 190 height 508
click at [673, 434] on div "Back to Dashboard Change Sender ID Customers Technicians Select a contact Outbo…" at bounding box center [493, 280] width 555 height 508
click at [431, 80] on div "Back to Dashboard Change Sender ID Customers Technicians Select a contact Outbo…" at bounding box center [493, 280] width 555 height 508
click at [177, 37] on div "Status No active tasks You are ready to start receiving tasks. [PERSON_NAME] [P…" at bounding box center [121, 280] width 190 height 508
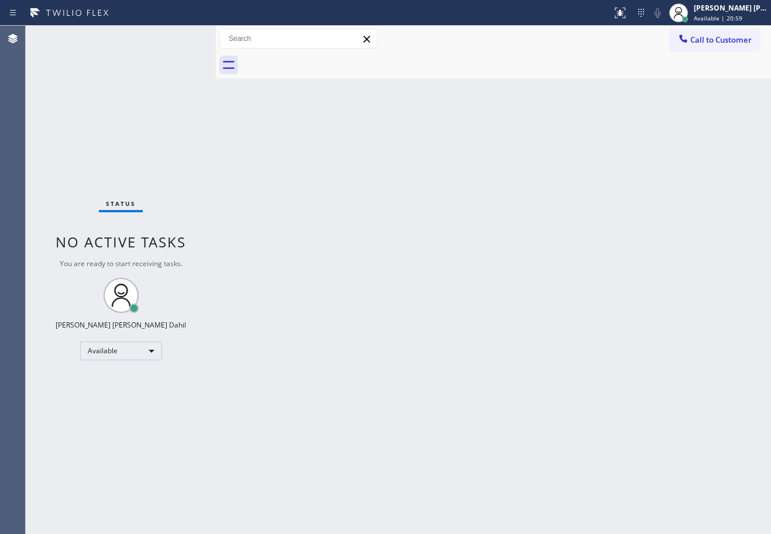
click at [177, 37] on div "Status No active tasks You are ready to start receiving tasks. [PERSON_NAME] [P…" at bounding box center [121, 280] width 190 height 508
click at [362, 208] on div "Back to Dashboard Change Sender ID Customers Technicians Select a contact Outbo…" at bounding box center [493, 280] width 555 height 508
click at [173, 90] on div "Status No active tasks You are ready to start receiving tasks. [PERSON_NAME] [P…" at bounding box center [121, 280] width 190 height 508
click at [364, 90] on div "Back to Dashboard Change Sender ID Customers Technicians Select a contact Outbo…" at bounding box center [493, 280] width 555 height 508
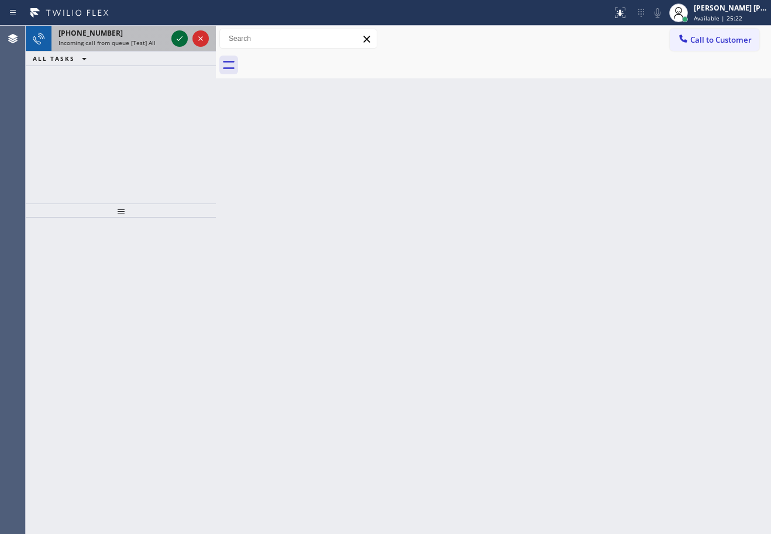
click at [175, 37] on icon at bounding box center [180, 39] width 14 height 14
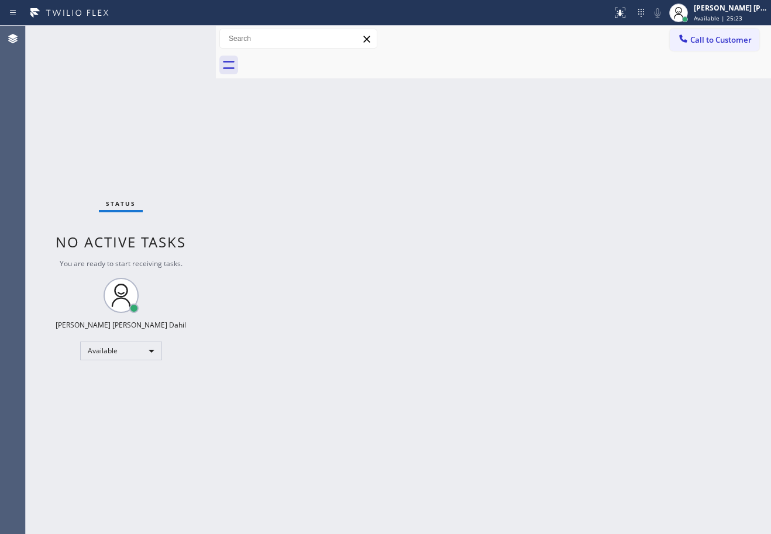
click at [177, 36] on div "Status No active tasks You are ready to start receiving tasks. [PERSON_NAME] [P…" at bounding box center [121, 280] width 190 height 508
click at [262, 313] on div "Back to Dashboard Change Sender ID Customers Technicians Select a contact Outbo…" at bounding box center [493, 280] width 555 height 508
click at [325, 227] on div "Back to Dashboard Change Sender ID Customers Technicians Select a contact Outbo…" at bounding box center [493, 280] width 555 height 508
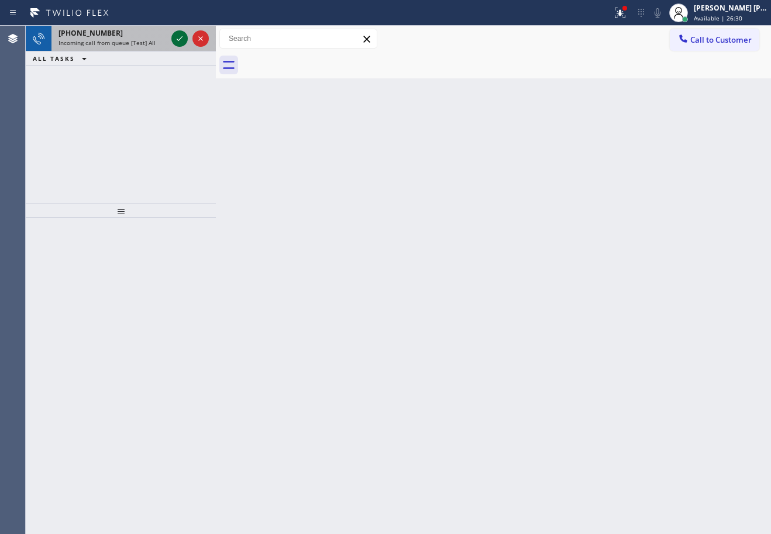
click at [175, 37] on icon at bounding box center [180, 39] width 14 height 14
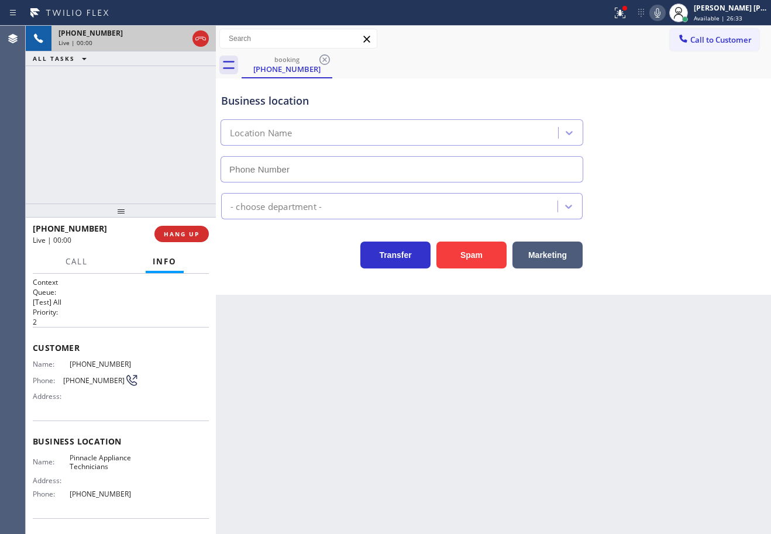
type input "[PHONE_NUMBER]"
click at [486, 261] on button "Spam" at bounding box center [471, 255] width 70 height 27
click at [484, 261] on button "Spam" at bounding box center [471, 255] width 70 height 27
click at [507, 317] on div "Back to Dashboard Change Sender ID Customers Technicians Select a contact Outbo…" at bounding box center [493, 280] width 555 height 508
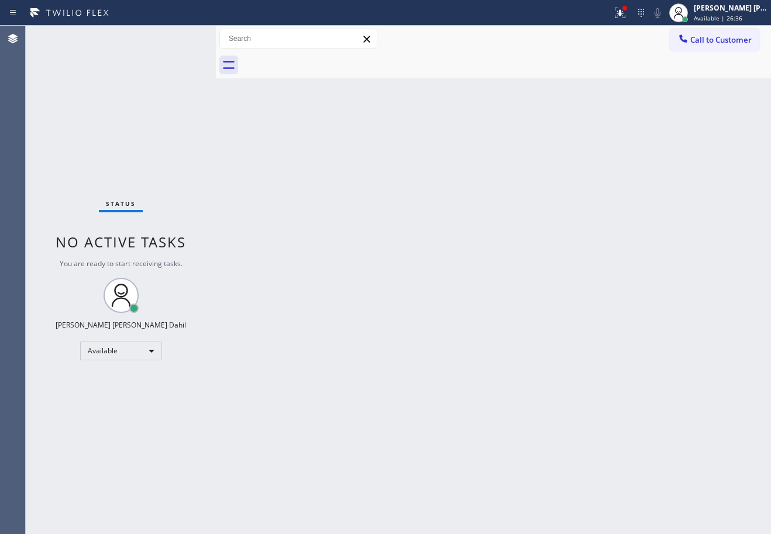
drag, startPoint x: 633, startPoint y: 12, endPoint x: 638, endPoint y: 111, distance: 99.0
click at [622, 12] on icon at bounding box center [618, 12] width 7 height 8
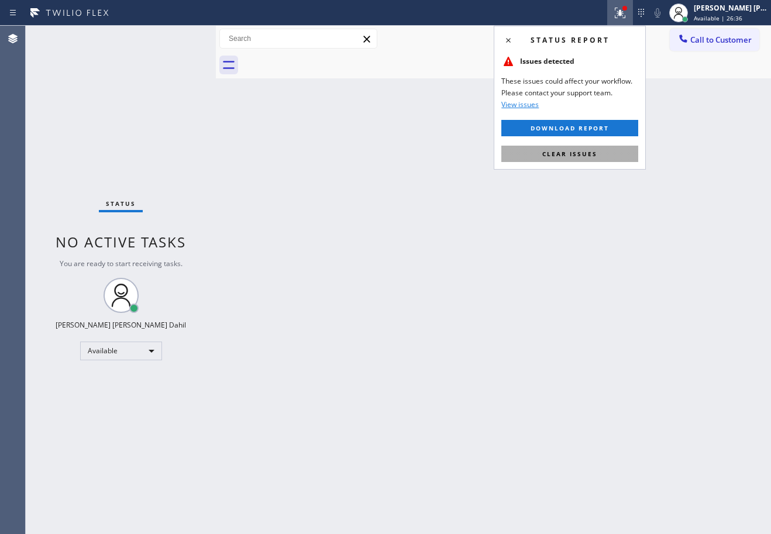
click at [632, 152] on button "Clear issues" at bounding box center [569, 154] width 137 height 16
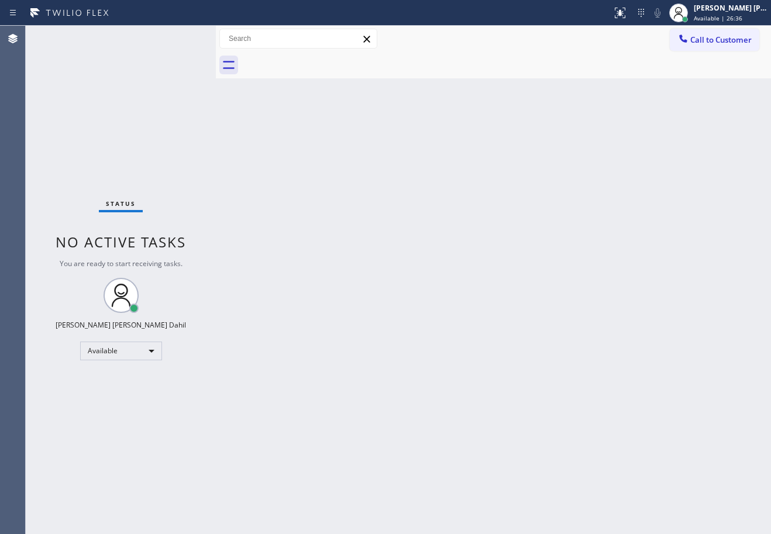
click at [632, 152] on div "Back to Dashboard Change Sender ID Customers Technicians Select a contact Outbo…" at bounding box center [493, 280] width 555 height 508
click at [504, 68] on div at bounding box center [506, 65] width 529 height 26
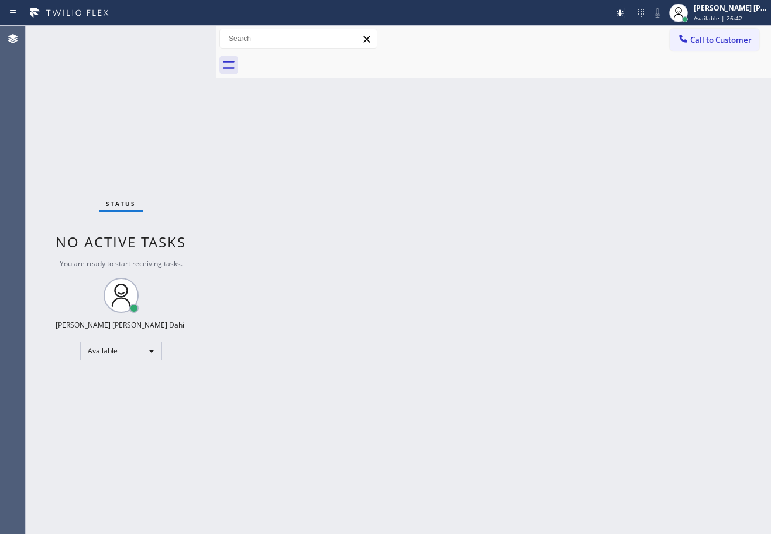
click at [504, 68] on div at bounding box center [506, 65] width 529 height 26
click at [519, 257] on div "Back to Dashboard Change Sender ID Customers Technicians Select a contact Outbo…" at bounding box center [493, 280] width 555 height 508
click at [568, 309] on div "Back to Dashboard Change Sender ID Customers Technicians Select a contact Outbo…" at bounding box center [493, 280] width 555 height 508
click at [483, 76] on div at bounding box center [506, 65] width 529 height 26
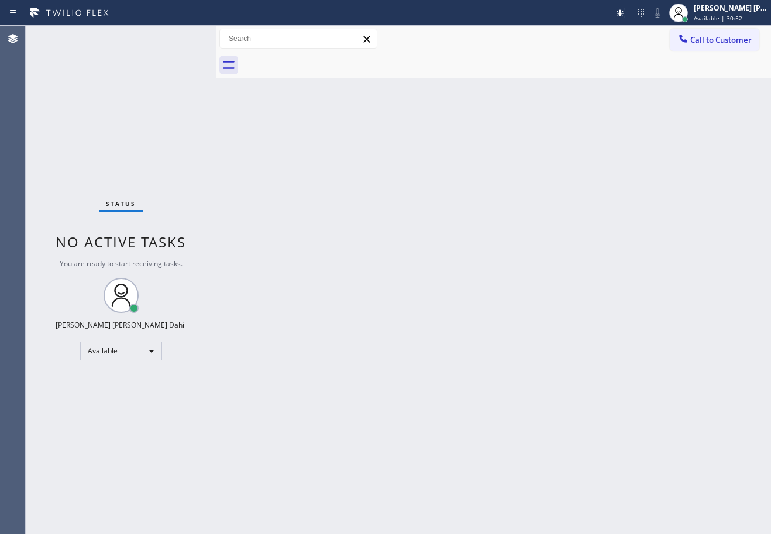
click at [616, 361] on div "Back to Dashboard Change Sender ID Customers Technicians Select a contact Outbo…" at bounding box center [493, 280] width 555 height 508
click at [731, 7] on div "[PERSON_NAME] [PERSON_NAME] Dahil" at bounding box center [731, 8] width 74 height 10
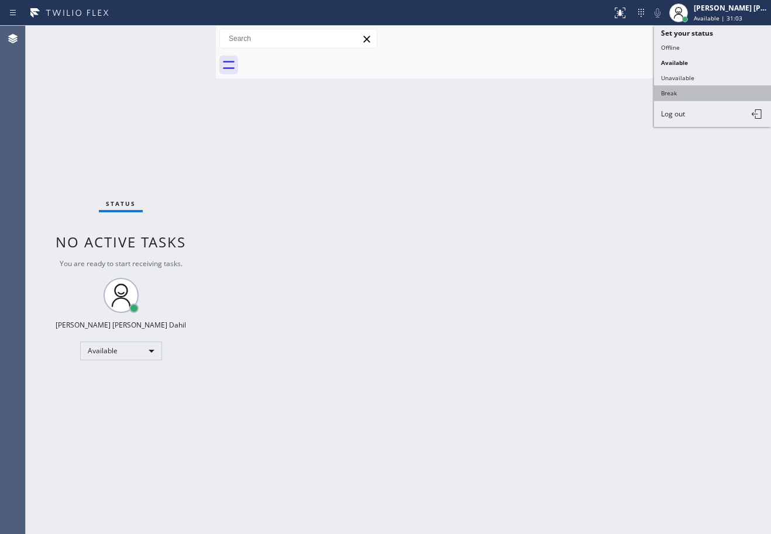
click at [683, 88] on button "Break" at bounding box center [712, 92] width 117 height 15
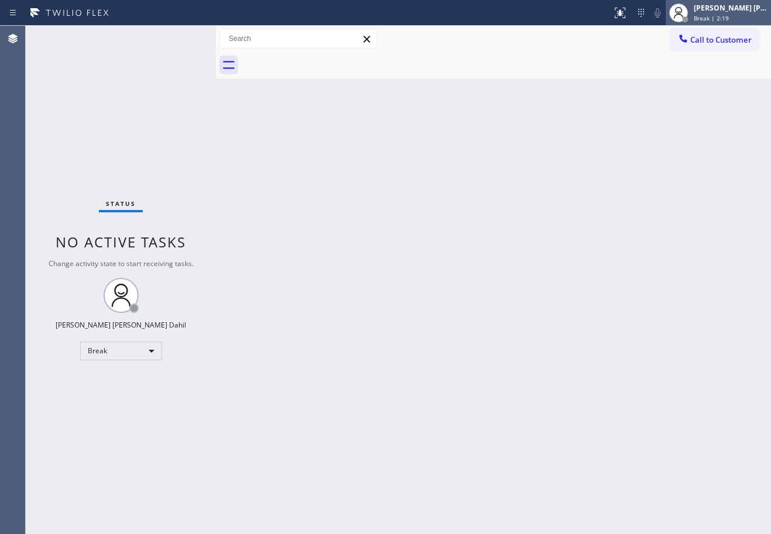
click at [707, 18] on div "[PERSON_NAME] [PERSON_NAME] Dahil Break | 2:19" at bounding box center [731, 12] width 80 height 20
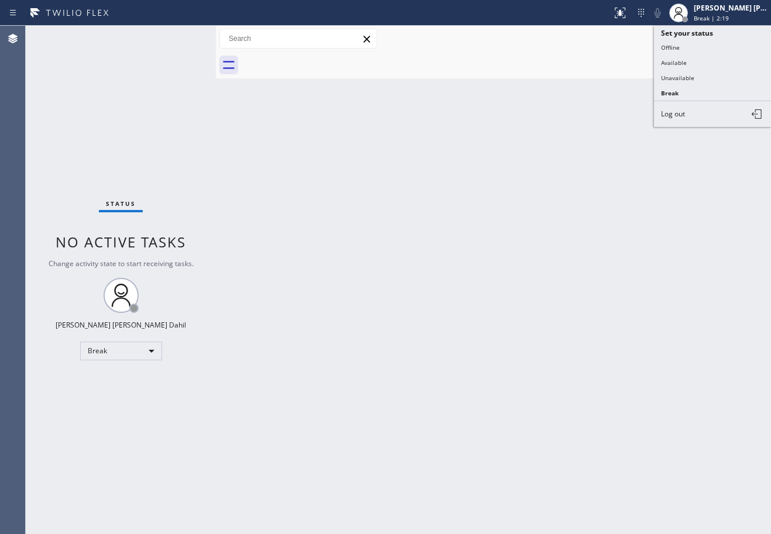
click at [705, 57] on button "Available" at bounding box center [712, 62] width 117 height 15
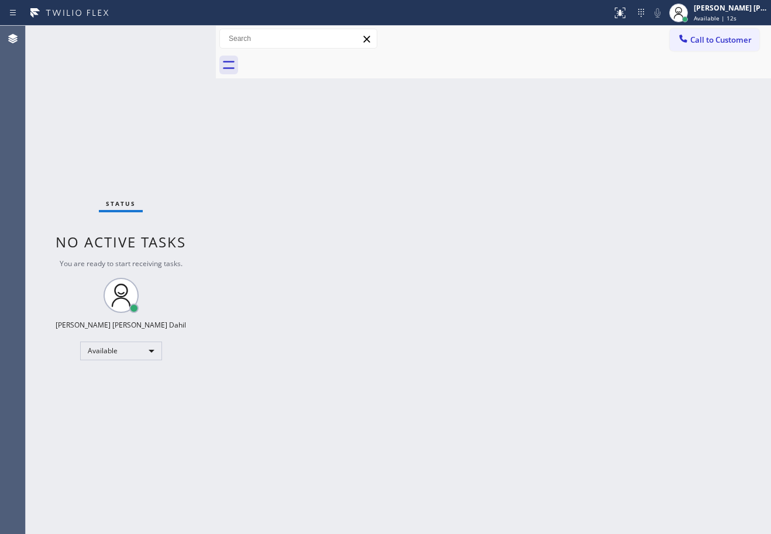
click at [625, 73] on div at bounding box center [506, 65] width 529 height 26
click at [177, 37] on div "Status No active tasks You are ready to start receiving tasks. [PERSON_NAME] [P…" at bounding box center [121, 280] width 190 height 508
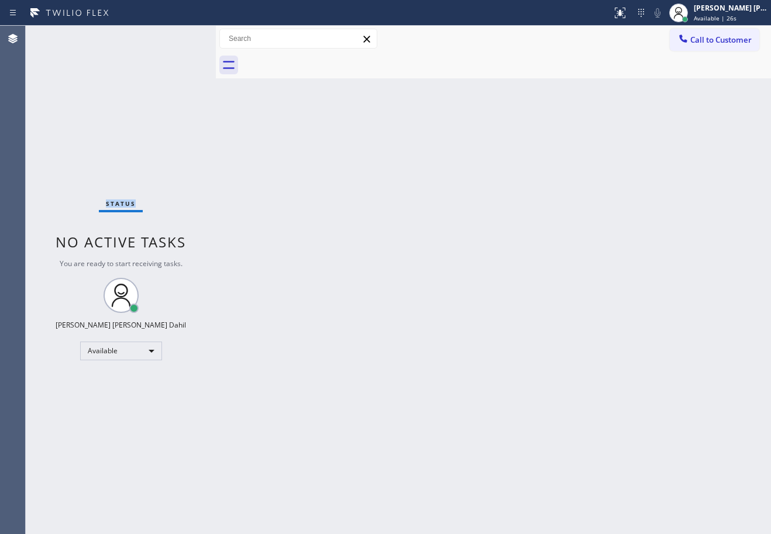
click at [177, 37] on div "Status No active tasks You are ready to start receiving tasks. [PERSON_NAME] [P…" at bounding box center [121, 280] width 190 height 508
click at [413, 343] on div "Back to Dashboard Change Sender ID Customers Technicians Select a contact Outbo…" at bounding box center [493, 280] width 555 height 508
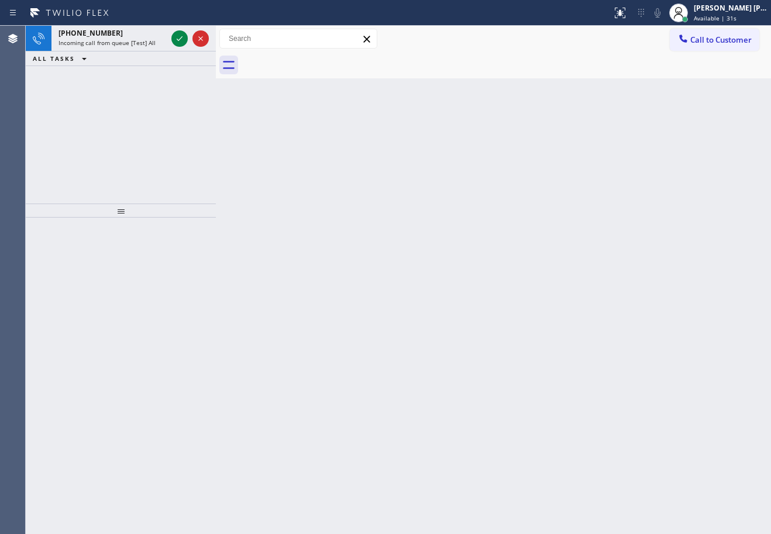
click at [309, 369] on div "Back to Dashboard Change Sender ID Customers Technicians Select a contact Outbo…" at bounding box center [493, 280] width 555 height 508
click at [177, 37] on icon at bounding box center [180, 39] width 14 height 14
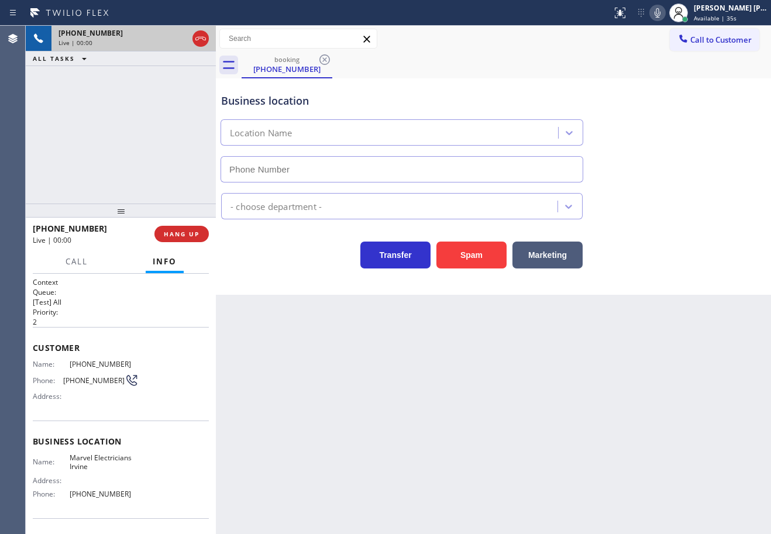
type input "[PHONE_NUMBER]"
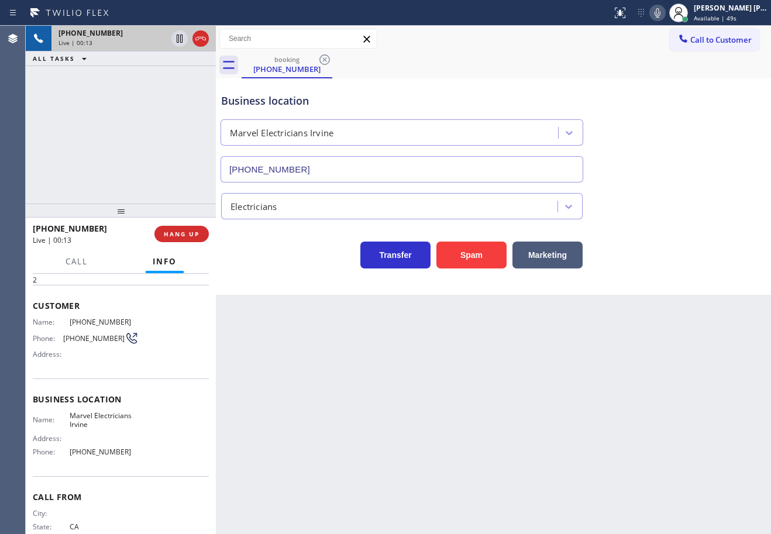
scroll to position [76, 0]
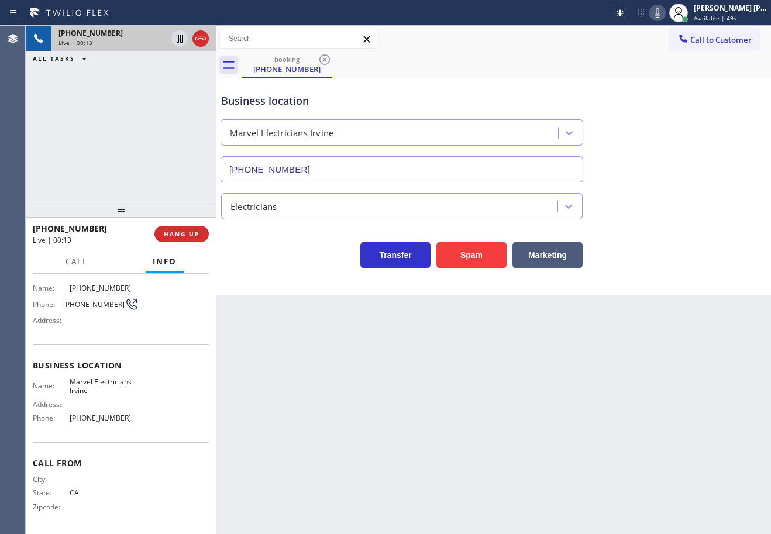
drag, startPoint x: 411, startPoint y: 438, endPoint x: 364, endPoint y: 441, distance: 46.9
click at [409, 438] on div "Back to Dashboard Change Sender ID Customers Technicians Select a contact Outbo…" at bounding box center [493, 280] width 555 height 508
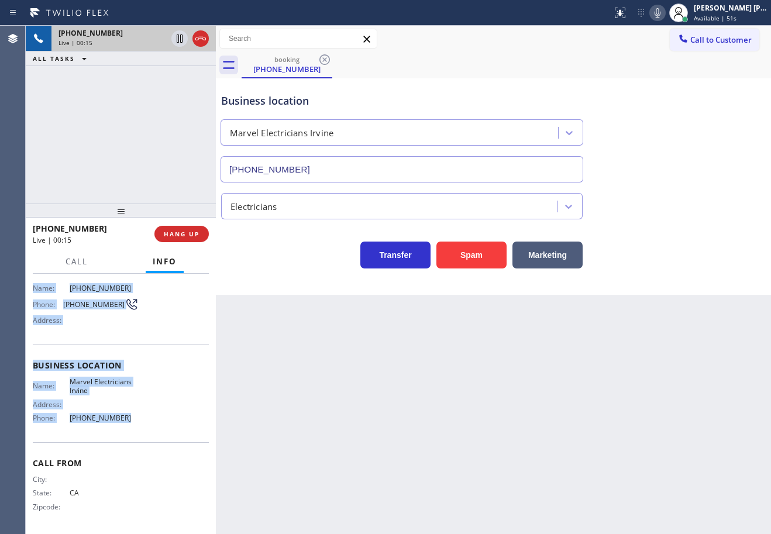
drag, startPoint x: 29, startPoint y: 345, endPoint x: 137, endPoint y: 421, distance: 132.6
click at [137, 421] on div "Context Queue: [Test] All Priority: 2 Customer Name: [PHONE_NUMBER] Phone: [PHO…" at bounding box center [121, 404] width 190 height 260
copy div "Customer Name: [PHONE_NUMBER] Phone: [PHONE_NUMBER] Address: Business location …"
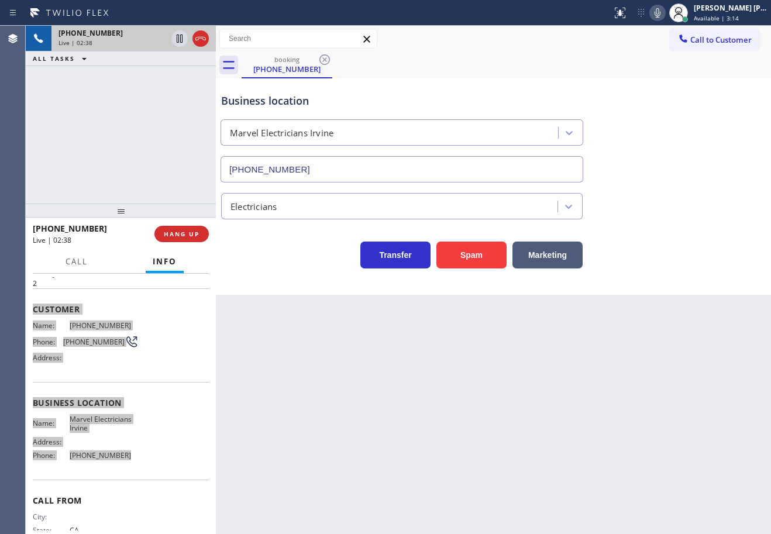
scroll to position [0, 0]
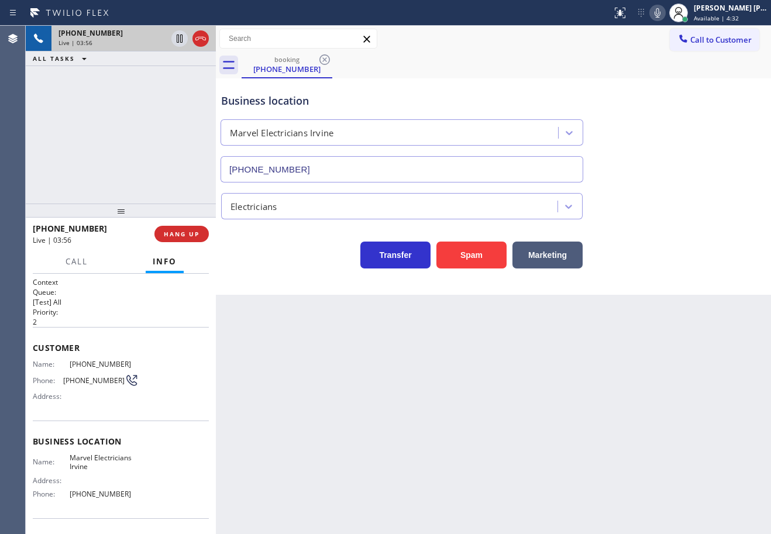
click at [361, 392] on div "Back to Dashboard Change Sender ID Customers Technicians Select a contact Outbo…" at bounding box center [493, 280] width 555 height 508
click at [710, 474] on div "Back to Dashboard Change Sender ID Customers Technicians Select a contact Outbo…" at bounding box center [493, 280] width 555 height 508
click at [686, 328] on div "Back to Dashboard Change Sender ID Customers Technicians Select a contact Outbo…" at bounding box center [493, 280] width 555 height 508
drag, startPoint x: 682, startPoint y: 310, endPoint x: 668, endPoint y: 295, distance: 20.3
click at [681, 302] on div "Back to Dashboard Change Sender ID Customers Technicians Select a contact Outbo…" at bounding box center [493, 280] width 555 height 508
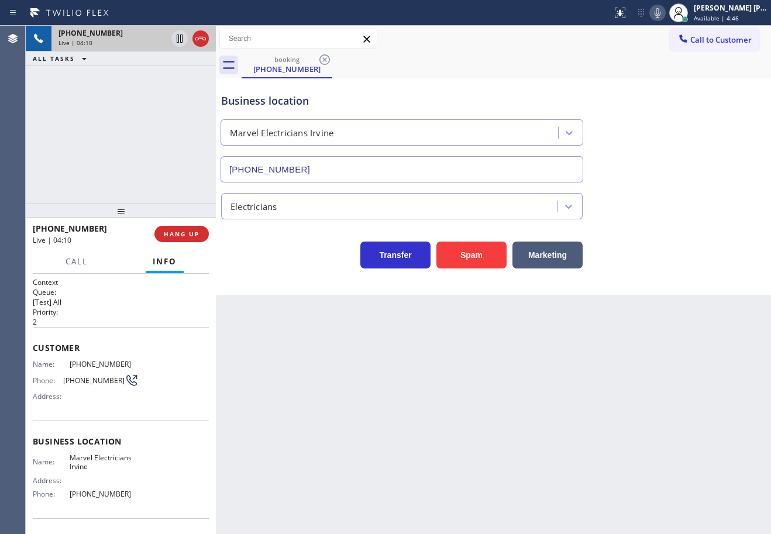
click at [668, 295] on div "Back to Dashboard Change Sender ID Customers Technicians Select a contact Outbo…" at bounding box center [493, 280] width 555 height 508
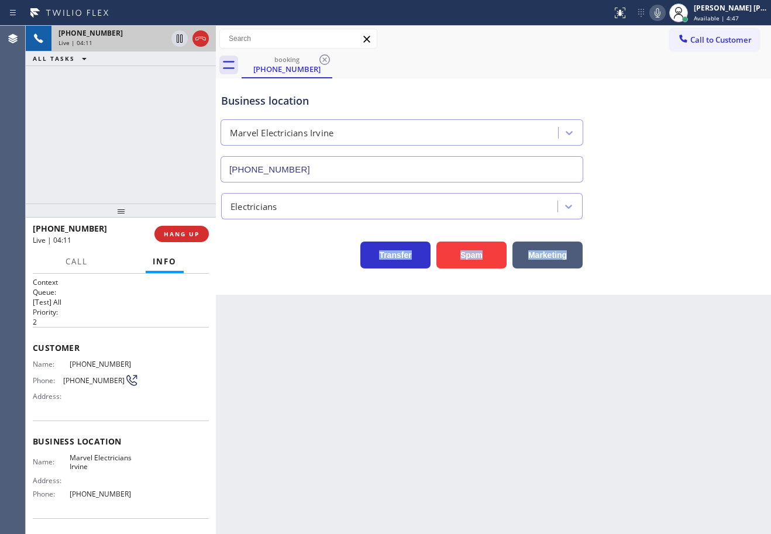
click at [668, 295] on div "Back to Dashboard Change Sender ID Customers Technicians Select a contact Outbo…" at bounding box center [493, 280] width 555 height 508
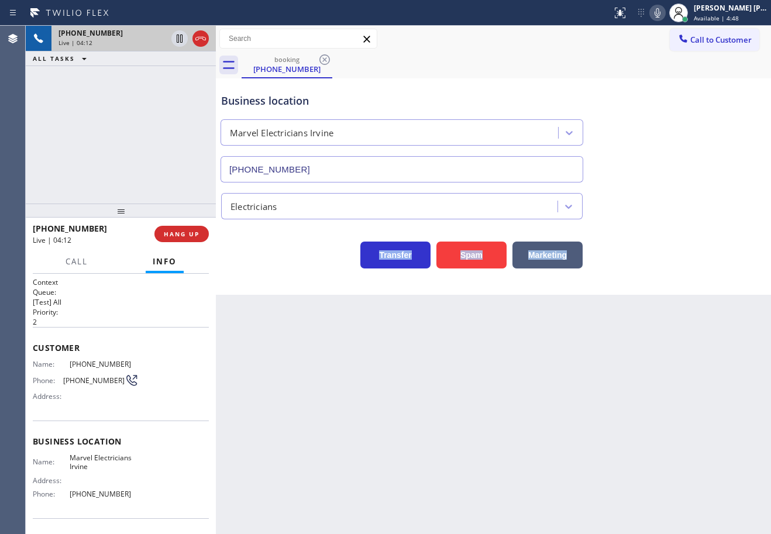
click at [668, 295] on div "Back to Dashboard Change Sender ID Customers Technicians Select a contact Outbo…" at bounding box center [493, 280] width 555 height 508
click at [670, 294] on div "Business location Marvel Electricians [GEOGRAPHIC_DATA] [PHONE_NUMBER] Electric…" at bounding box center [493, 186] width 555 height 216
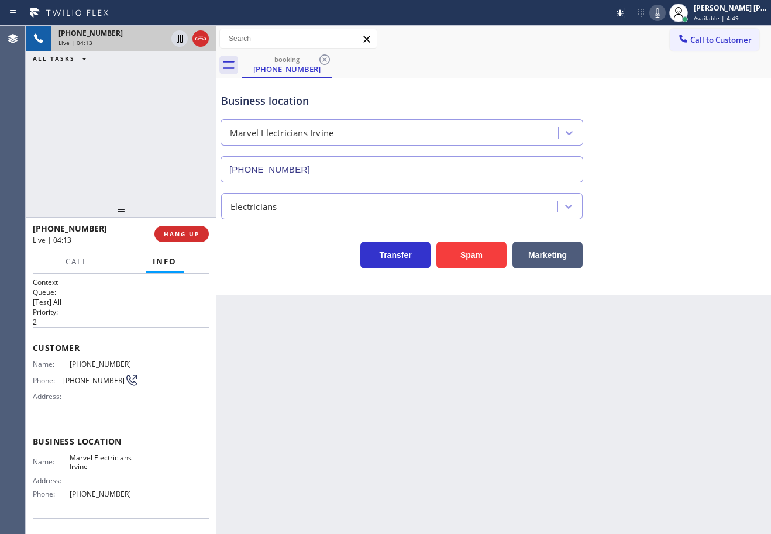
click at [670, 294] on div "Business location Marvel Electricians [GEOGRAPHIC_DATA] [PHONE_NUMBER] Electric…" at bounding box center [493, 186] width 555 height 216
click at [678, 251] on div "Transfer Spam Marketing" at bounding box center [493, 249] width 549 height 37
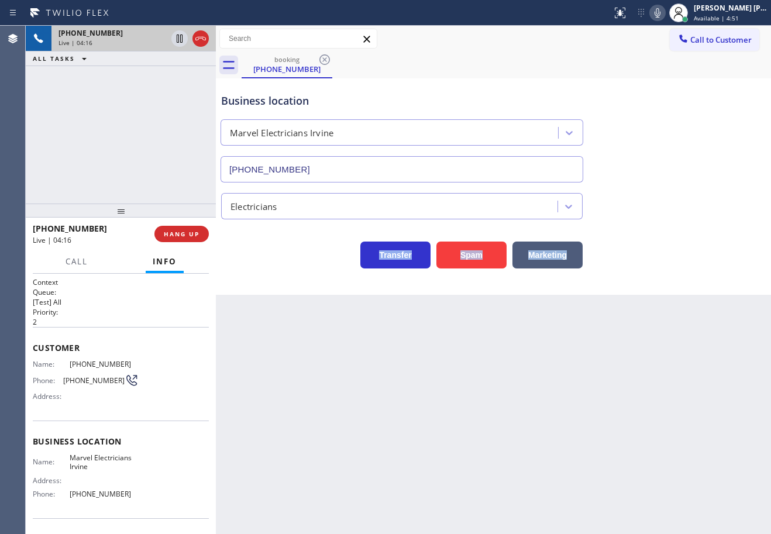
click at [665, 13] on icon at bounding box center [657, 13] width 14 height 14
click at [689, 78] on div "booking [PHONE_NUMBER] Call to Customer Outbound call Location Electricians Ser…" at bounding box center [493, 160] width 555 height 269
click at [177, 39] on icon at bounding box center [180, 39] width 6 height 8
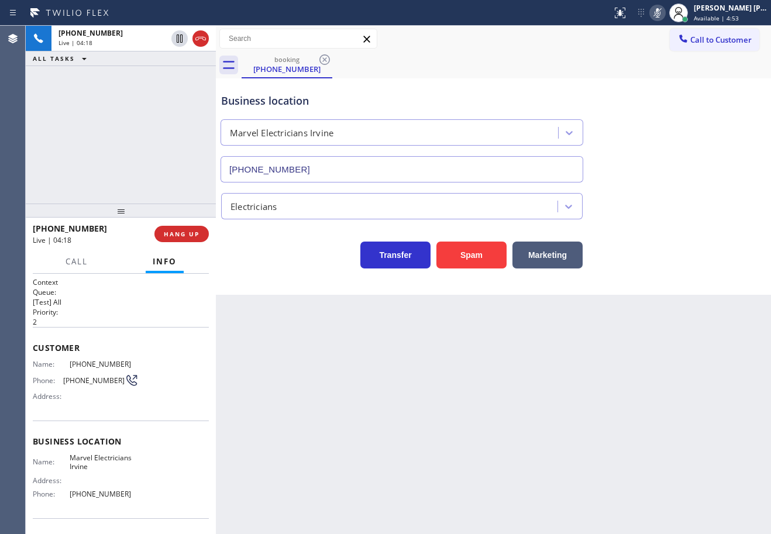
drag, startPoint x: 131, startPoint y: 82, endPoint x: 759, endPoint y: 237, distance: 647.1
click at [138, 82] on div "[PHONE_NUMBER] Live | 04:18 ALL TASKS ALL TASKS ACTIVE TASKS TASKS IN WRAP UP" at bounding box center [121, 115] width 190 height 178
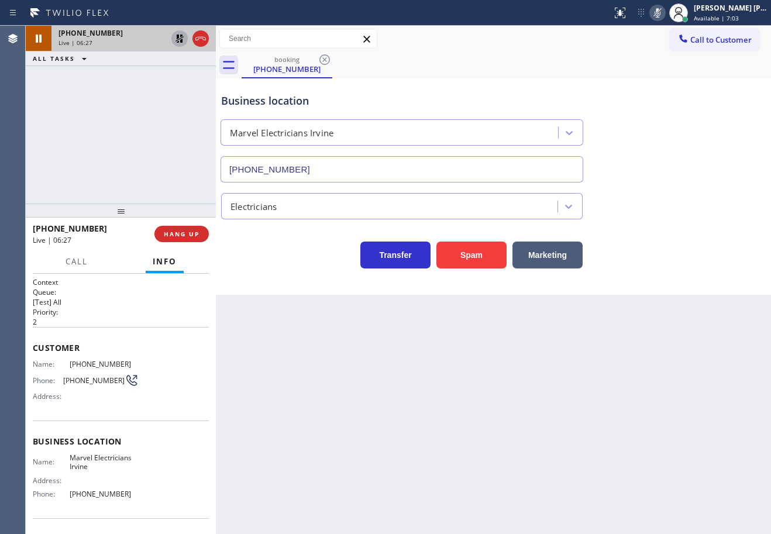
click at [181, 42] on icon at bounding box center [179, 39] width 8 height 8
drag, startPoint x: 671, startPoint y: 11, endPoint x: 671, endPoint y: 54, distance: 43.3
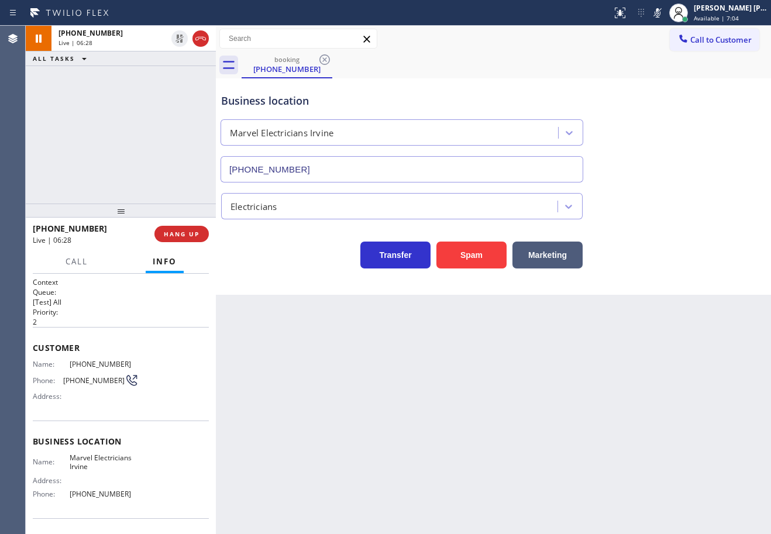
click at [665, 11] on icon at bounding box center [657, 13] width 14 height 14
click at [684, 181] on div "Business location Marvel Electricians Irvine [PHONE_NUMBER]" at bounding box center [493, 130] width 549 height 106
drag, startPoint x: 708, startPoint y: 376, endPoint x: 719, endPoint y: 369, distance: 12.7
click at [708, 376] on div "Back to Dashboard Change Sender ID Customers Technicians Select a contact Outbo…" at bounding box center [493, 280] width 555 height 508
drag, startPoint x: 94, startPoint y: 113, endPoint x: 107, endPoint y: 110, distance: 13.8
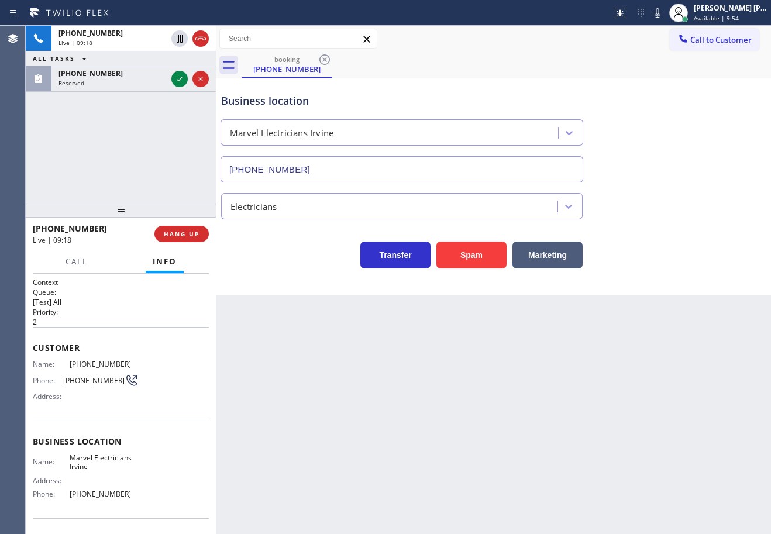
click at [94, 113] on div "[PHONE_NUMBER] Live | 09:18 ALL TASKS ALL TASKS ACTIVE TASKS TASKS IN WRAP UP […" at bounding box center [121, 115] width 190 height 178
click at [146, 84] on div "Reserved" at bounding box center [112, 83] width 108 height 8
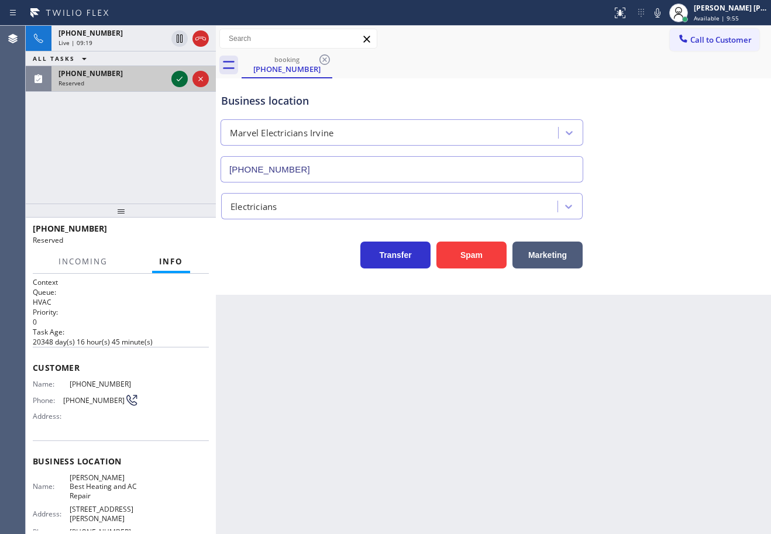
click at [173, 75] on div at bounding box center [190, 79] width 42 height 26
click at [176, 79] on icon at bounding box center [180, 79] width 14 height 14
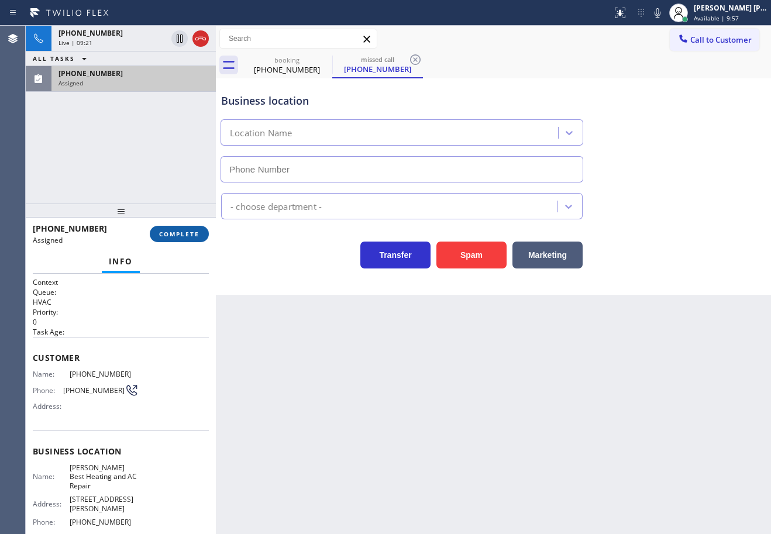
click at [177, 227] on button "COMPLETE" at bounding box center [179, 234] width 59 height 16
type input "[PHONE_NUMBER]"
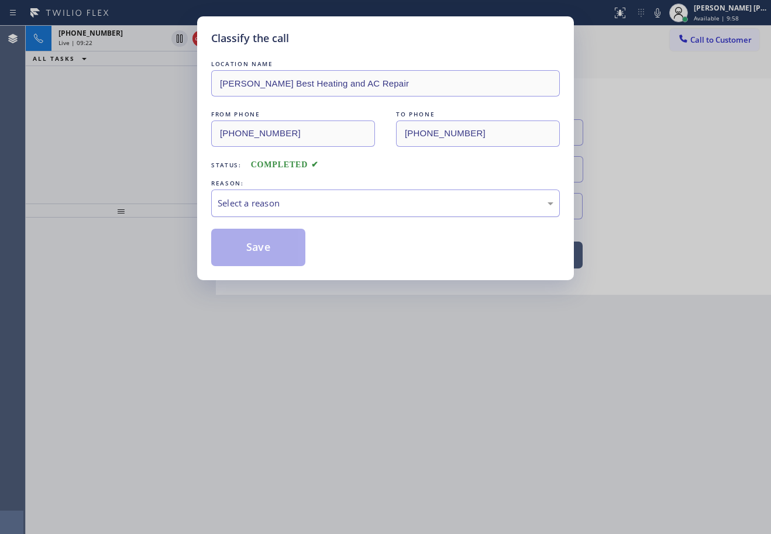
click at [230, 206] on div "Select a reason" at bounding box center [386, 203] width 336 height 13
click at [237, 243] on button "Save" at bounding box center [258, 247] width 94 height 37
click at [237, 244] on button "Save" at bounding box center [258, 247] width 94 height 37
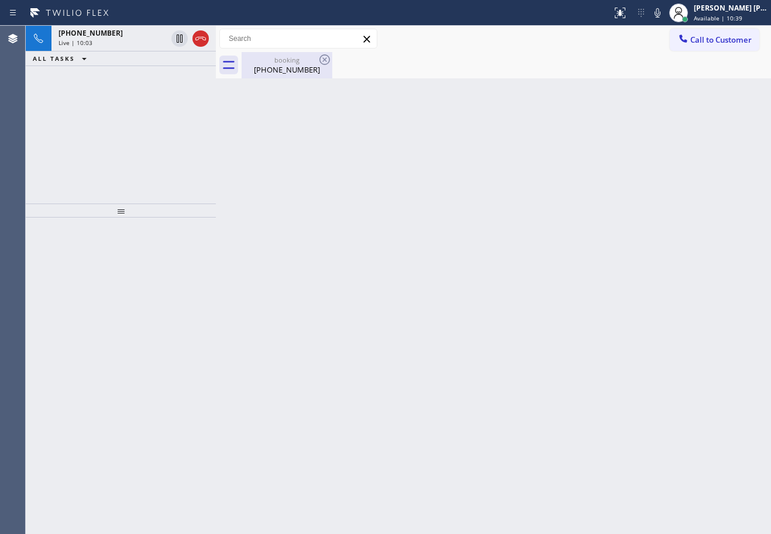
click at [281, 75] on div "booking [PHONE_NUMBER]" at bounding box center [287, 65] width 88 height 26
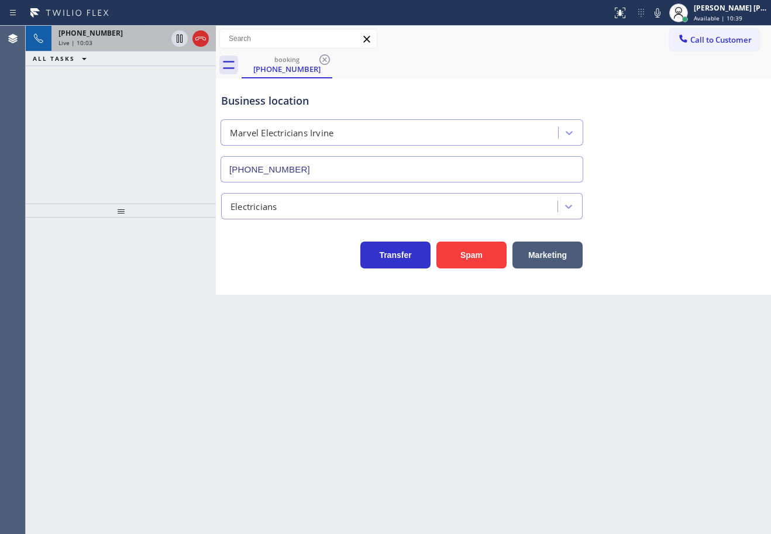
click at [133, 41] on div "Live | 10:03" at bounding box center [112, 43] width 108 height 8
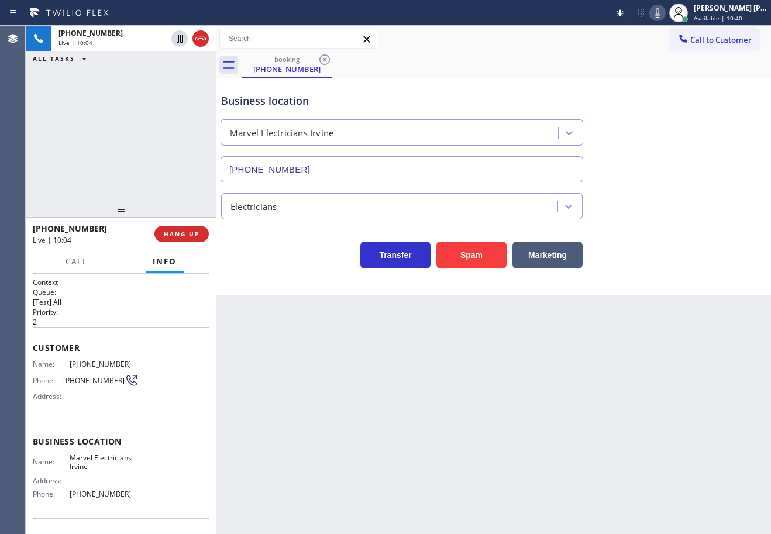
click at [665, 10] on icon at bounding box center [657, 13] width 14 height 14
click at [660, 10] on icon at bounding box center [658, 12] width 6 height 9
click at [710, 218] on div "Electricians" at bounding box center [493, 203] width 549 height 31
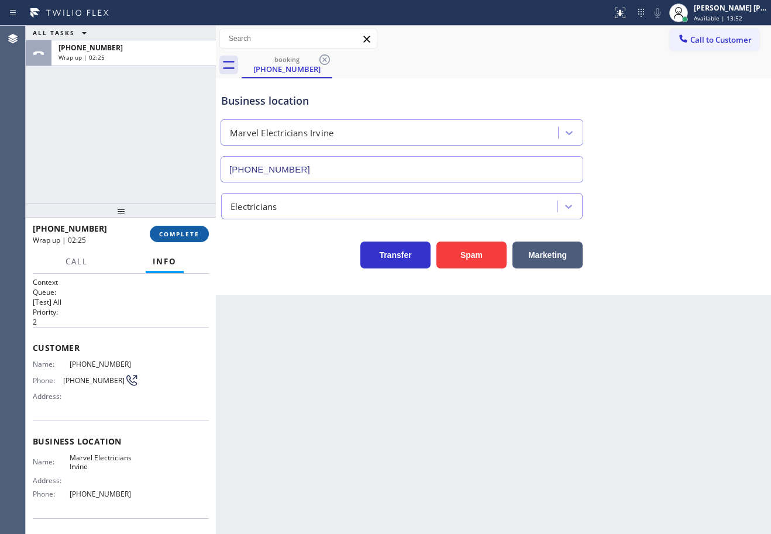
click at [172, 238] on span "COMPLETE" at bounding box center [179, 234] width 40 height 8
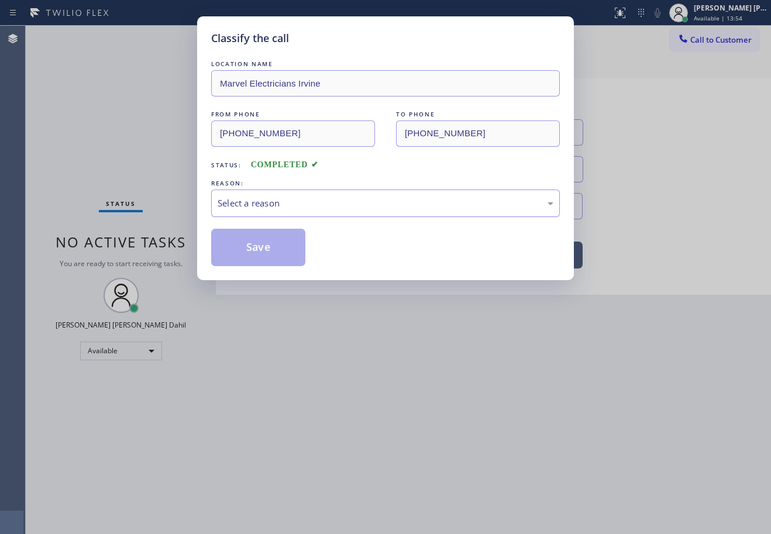
click at [269, 202] on div "Select a reason" at bounding box center [386, 203] width 336 height 13
click at [252, 243] on button "Save" at bounding box center [258, 247] width 94 height 37
click at [252, 244] on button "Save" at bounding box center [258, 247] width 94 height 37
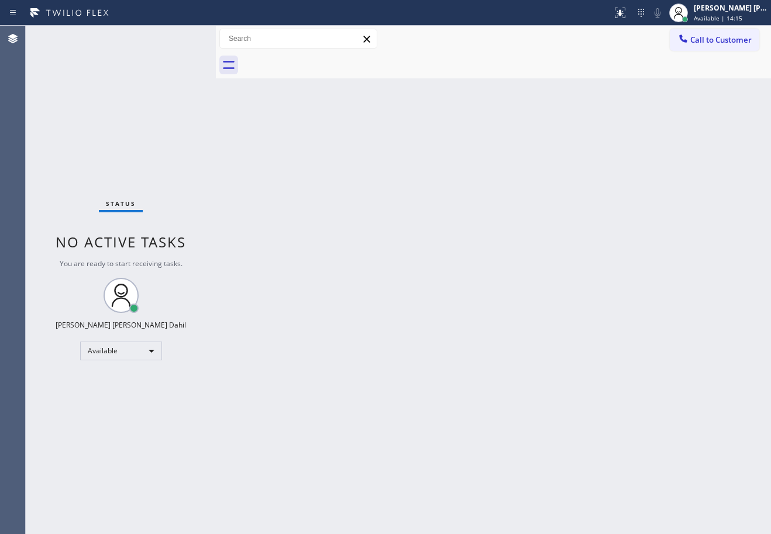
click at [589, 430] on div "Back to Dashboard Change Sender ID Customers Technicians Select a contact Outbo…" at bounding box center [493, 280] width 555 height 508
drag, startPoint x: 160, startPoint y: 76, endPoint x: 191, endPoint y: 84, distance: 31.4
click at [160, 75] on div "Status No active tasks You are ready to start receiving tasks. [PERSON_NAME] [P…" at bounding box center [121, 280] width 190 height 508
click at [177, 37] on div "Status No active tasks You are ready to start receiving tasks. [PERSON_NAME] [P…" at bounding box center [121, 280] width 190 height 508
click at [332, 178] on div "Back to Dashboard Change Sender ID Customers Technicians Select a contact Outbo…" at bounding box center [493, 280] width 555 height 508
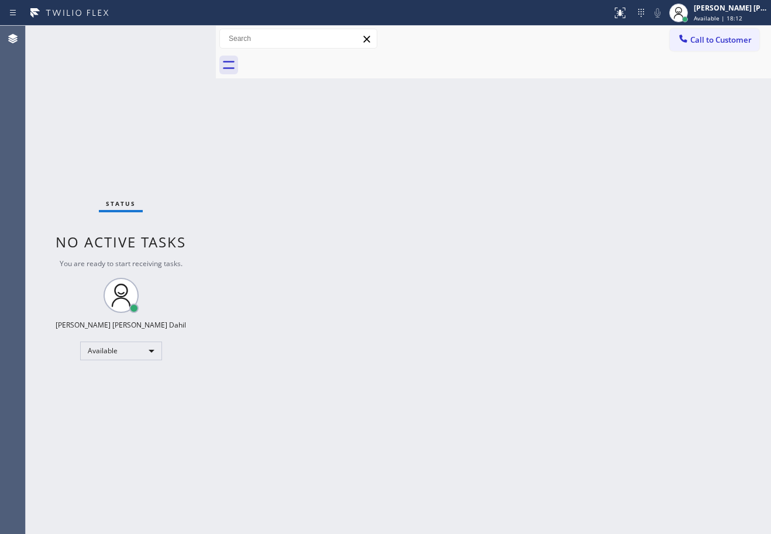
click at [332, 178] on div "Back to Dashboard Change Sender ID Customers Technicians Select a contact Outbo…" at bounding box center [493, 280] width 555 height 508
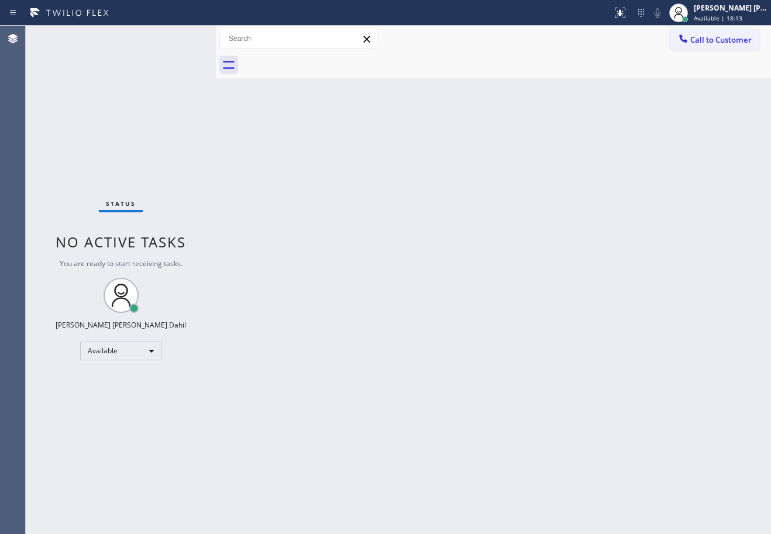
click at [332, 178] on div "Back to Dashboard Change Sender ID Customers Technicians Select a contact Outbo…" at bounding box center [493, 280] width 555 height 508
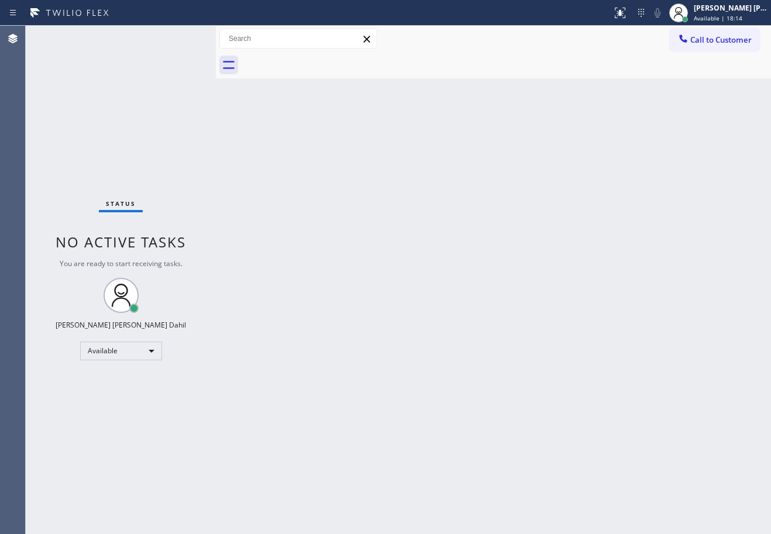
click at [332, 178] on div "Back to Dashboard Change Sender ID Customers Technicians Select a contact Outbo…" at bounding box center [493, 280] width 555 height 508
click at [473, 255] on div "Back to Dashboard Change Sender ID Customers Technicians Select a contact Outbo…" at bounding box center [493, 280] width 555 height 508
click at [466, 73] on div at bounding box center [506, 65] width 529 height 26
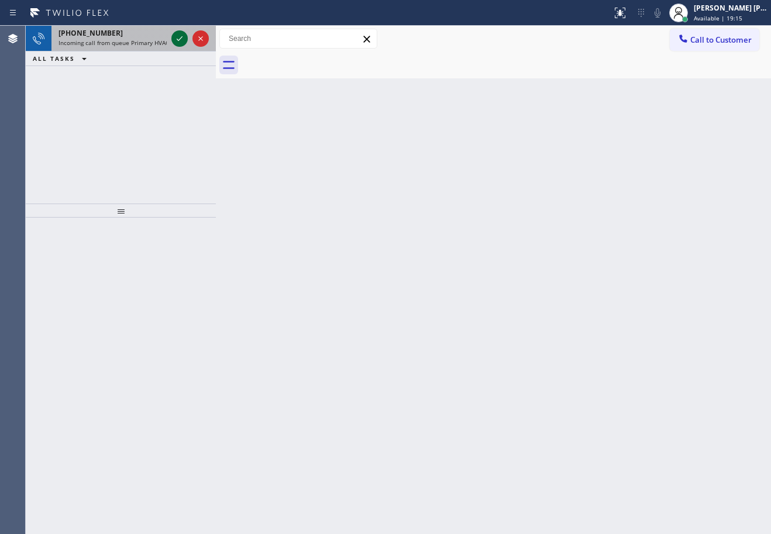
click at [177, 37] on icon at bounding box center [180, 39] width 14 height 14
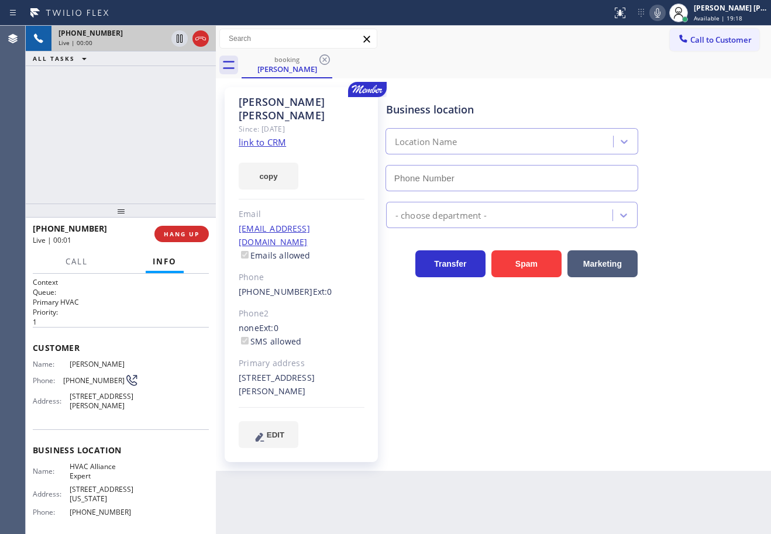
type input "[PHONE_NUMBER]"
click at [261, 136] on link "link to CRM" at bounding box center [262, 142] width 47 height 12
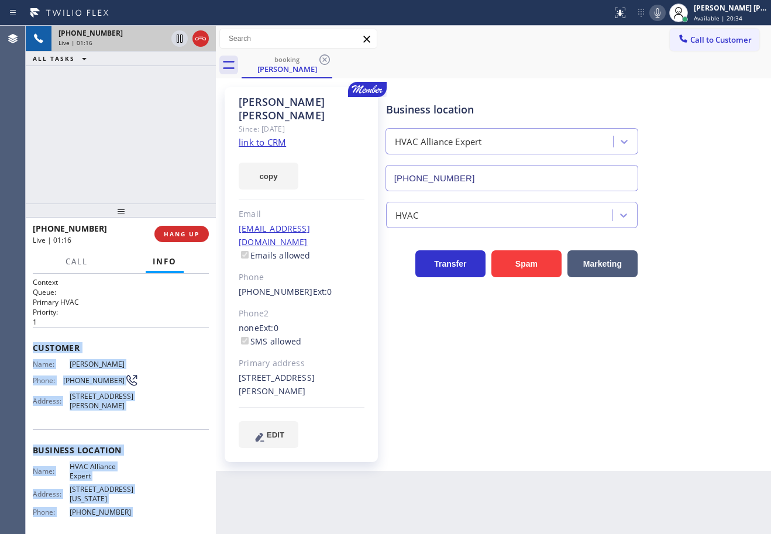
scroll to position [104, 0]
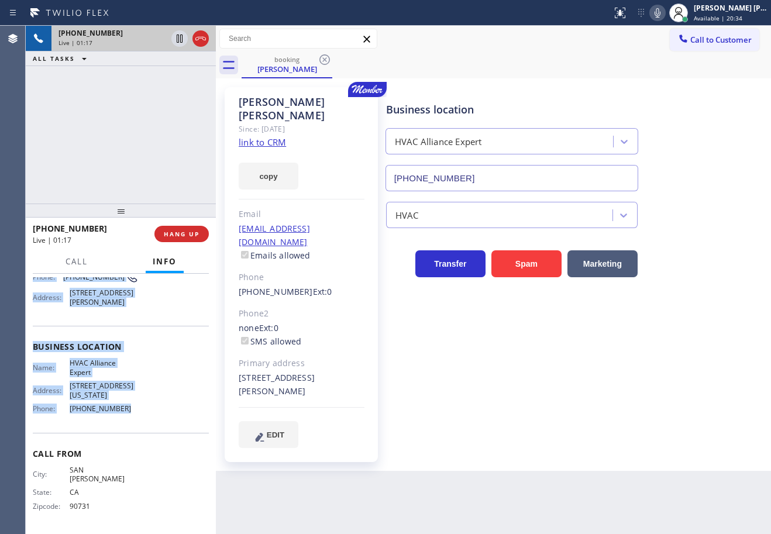
drag, startPoint x: 34, startPoint y: 345, endPoint x: 743, endPoint y: 252, distance: 715.1
click at [125, 421] on div "Context Queue: Primary HVAC Priority: 1 Customer Name: [PERSON_NAME] Phone: [PH…" at bounding box center [121, 352] width 176 height 357
copy div "Customer Name: [PERSON_NAME] Phone: [PHONE_NUMBER] Address: [STREET_ADDRESS][PE…"
click at [665, 15] on icon at bounding box center [657, 13] width 14 height 14
click at [665, 11] on icon at bounding box center [657, 13] width 14 height 14
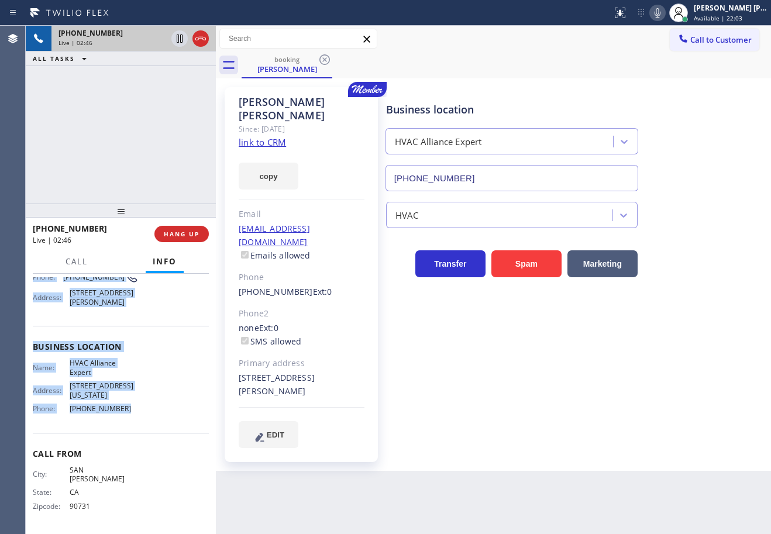
click at [665, 15] on icon at bounding box center [657, 13] width 14 height 14
click at [665, 14] on icon at bounding box center [657, 13] width 14 height 14
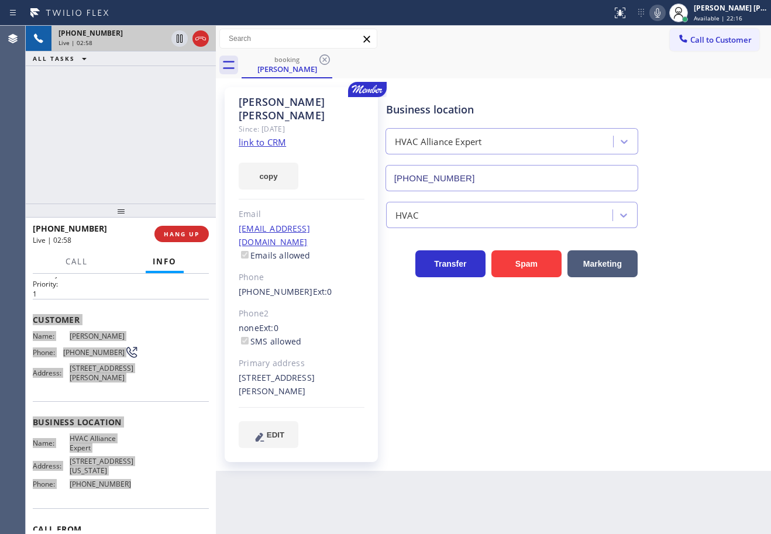
scroll to position [0, 0]
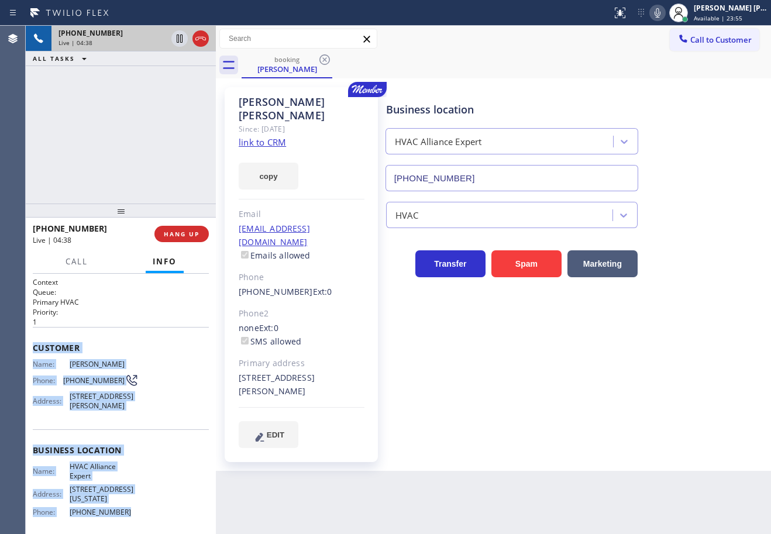
click at [665, 12] on icon at bounding box center [657, 13] width 14 height 14
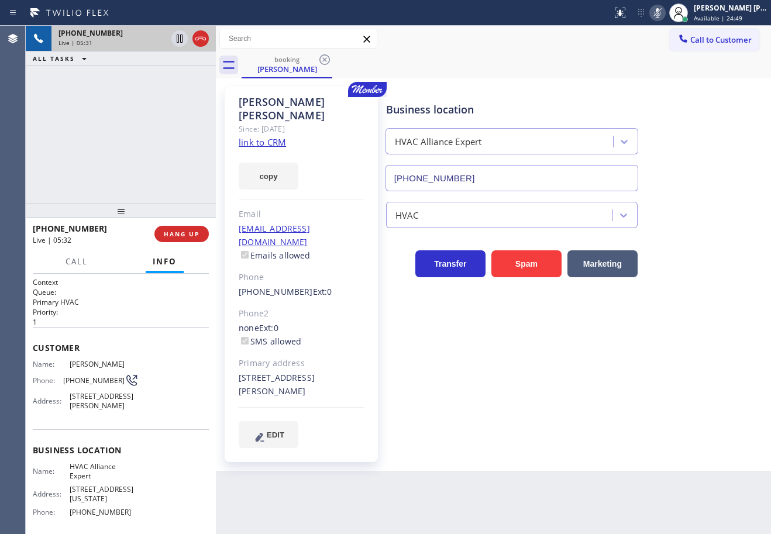
click at [666, 5] on div "Status report No issues detected If you experience an issue, please download th…" at bounding box center [689, 13] width 164 height 26
click at [660, 9] on icon at bounding box center [658, 12] width 6 height 9
click at [721, 237] on div "Transfer Spam Marketing" at bounding box center [576, 252] width 384 height 49
click at [136, 81] on div "Reserved" at bounding box center [112, 83] width 108 height 8
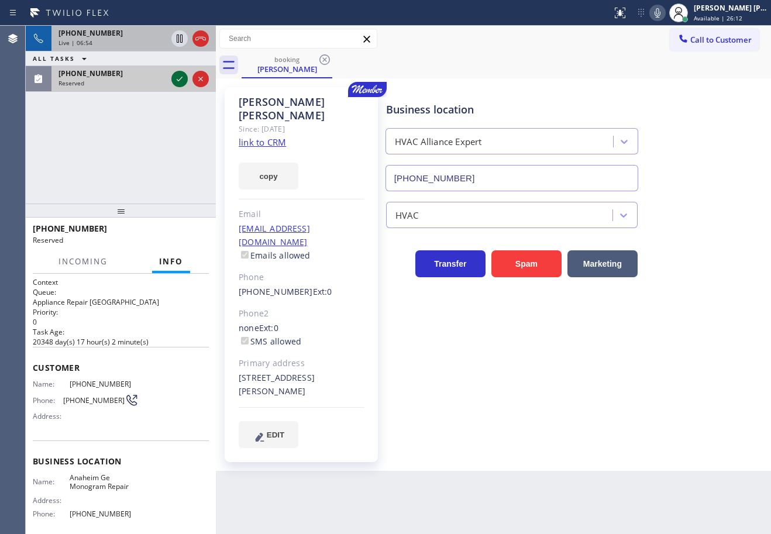
click at [177, 81] on icon at bounding box center [180, 79] width 14 height 14
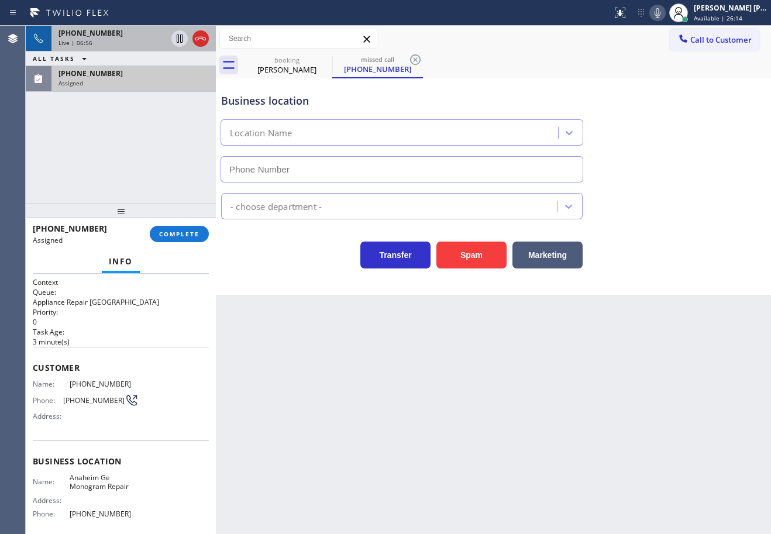
type input "[PHONE_NUMBER]"
drag, startPoint x: 184, startPoint y: 231, endPoint x: 265, endPoint y: 233, distance: 80.7
click at [184, 231] on span "COMPLETE" at bounding box center [179, 234] width 40 height 8
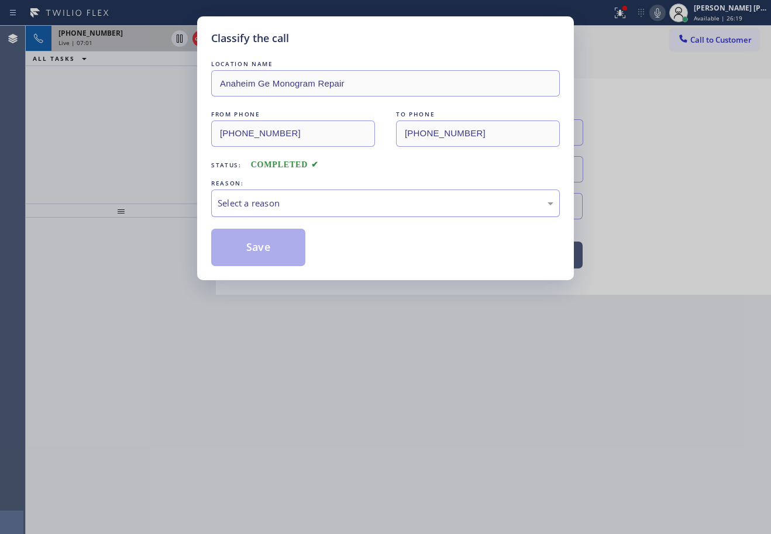
click at [247, 211] on div "Select a reason" at bounding box center [385, 203] width 349 height 27
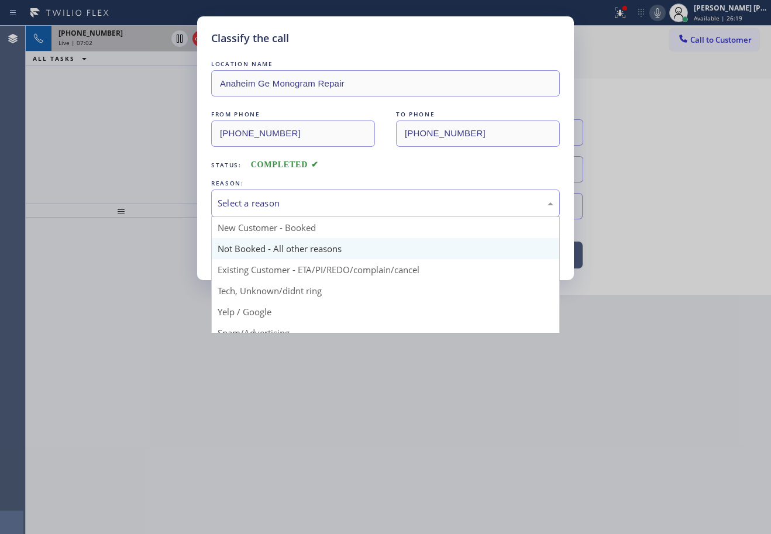
click at [259, 251] on button "Save" at bounding box center [258, 247] width 94 height 37
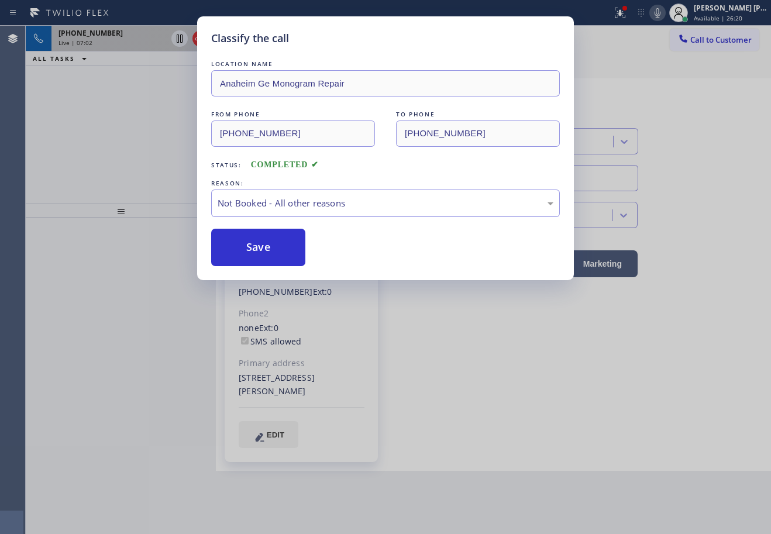
click at [259, 251] on button "Save" at bounding box center [258, 247] width 94 height 37
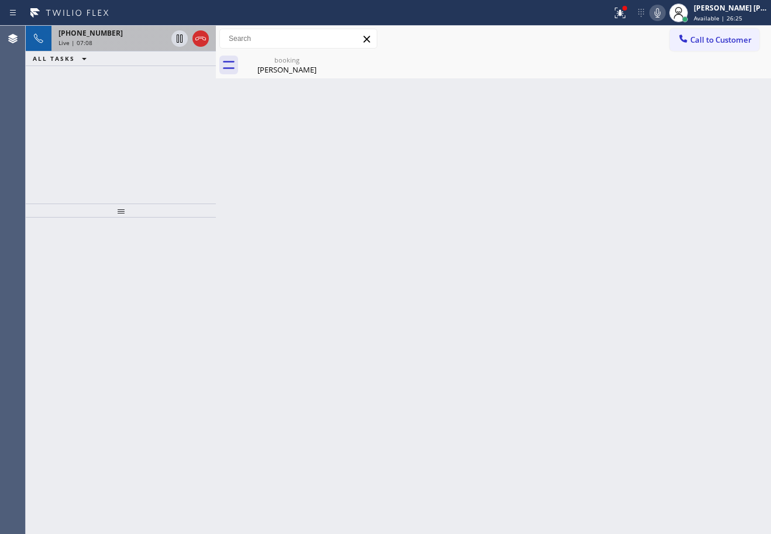
click at [129, 40] on div "Live | 07:08" at bounding box center [112, 43] width 108 height 8
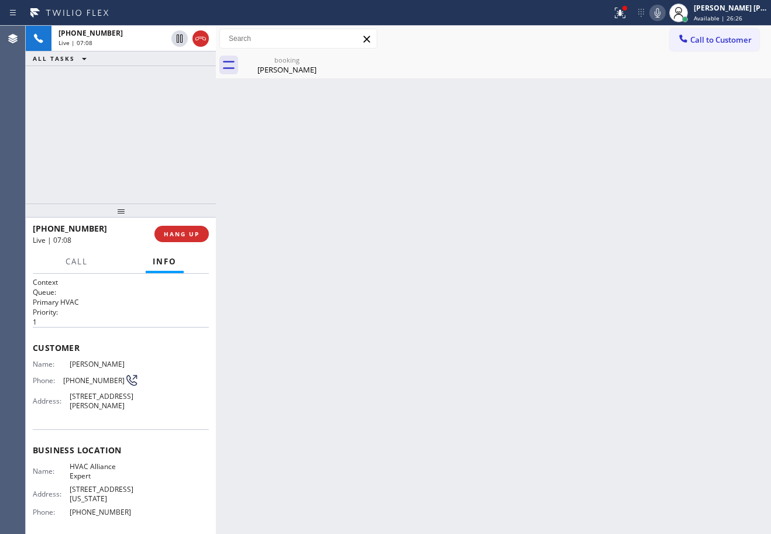
click at [130, 129] on div "[PHONE_NUMBER] Live | 07:08 ALL TASKS ALL TASKS ACTIVE TASKS TASKS IN WRAP UP" at bounding box center [121, 115] width 190 height 178
click at [126, 126] on div "[PHONE_NUMBER] Live | 07:09 ALL TASKS ALL TASKS ACTIVE TASKS TASKS IN WRAP UP" at bounding box center [121, 115] width 190 height 178
click at [665, 17] on icon at bounding box center [657, 13] width 14 height 14
click at [702, 108] on div "Back to Dashboard Change Sender ID Customers Technicians Select a contact Outbo…" at bounding box center [493, 280] width 555 height 508
click at [115, 118] on div "[PHONE_NUMBER] Live | 07:11 ALL TASKS ALL TASKS ACTIVE TASKS TASKS IN WRAP UP" at bounding box center [121, 115] width 190 height 178
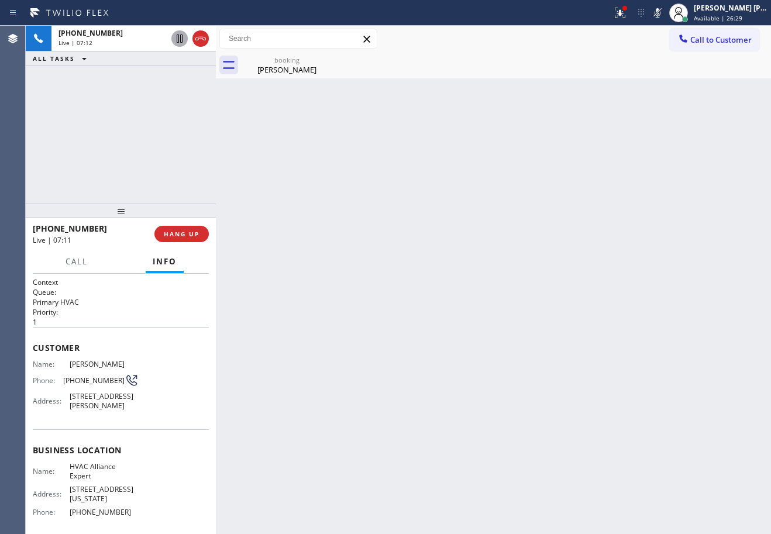
click at [180, 43] on icon at bounding box center [180, 39] width 14 height 14
click at [173, 39] on icon at bounding box center [180, 39] width 14 height 14
click at [660, 13] on icon at bounding box center [658, 12] width 6 height 9
click at [287, 58] on div "booking" at bounding box center [287, 60] width 88 height 9
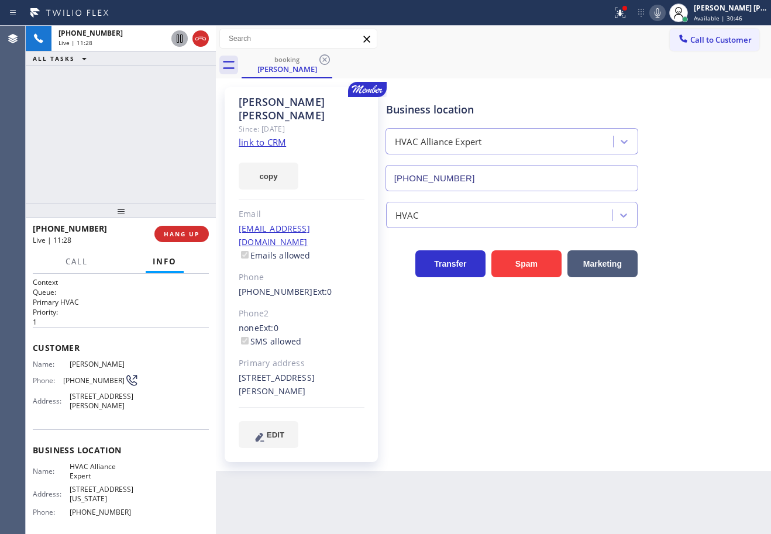
drag, startPoint x: 635, startPoint y: 16, endPoint x: 620, endPoint y: 119, distance: 104.6
click at [627, 16] on icon at bounding box center [620, 13] width 14 height 14
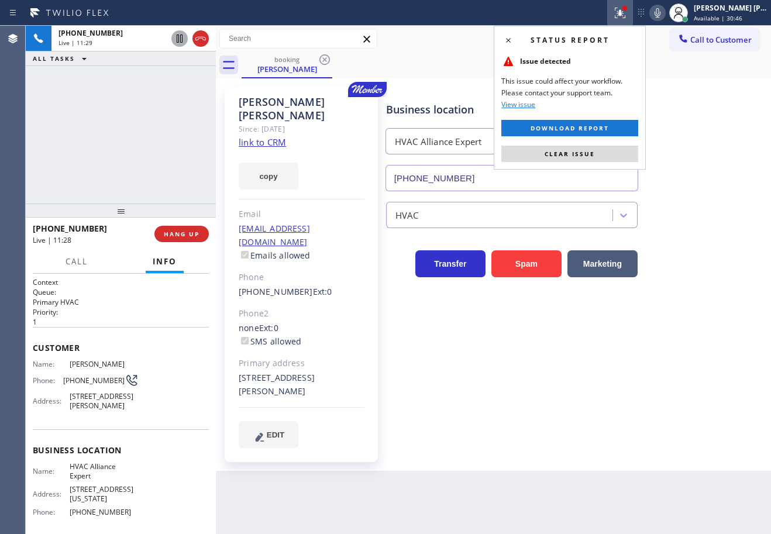
click at [608, 159] on button "Clear issue" at bounding box center [569, 154] width 137 height 16
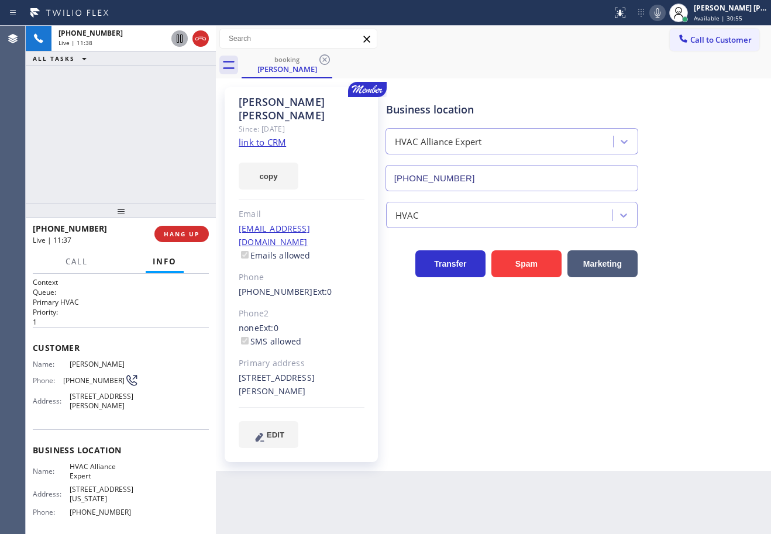
click at [665, 14] on icon at bounding box center [657, 13] width 14 height 14
click at [700, 132] on div "Business location HVAC Alliance Expert [PHONE_NUMBER]" at bounding box center [576, 138] width 384 height 106
click at [665, 12] on icon at bounding box center [657, 13] width 14 height 14
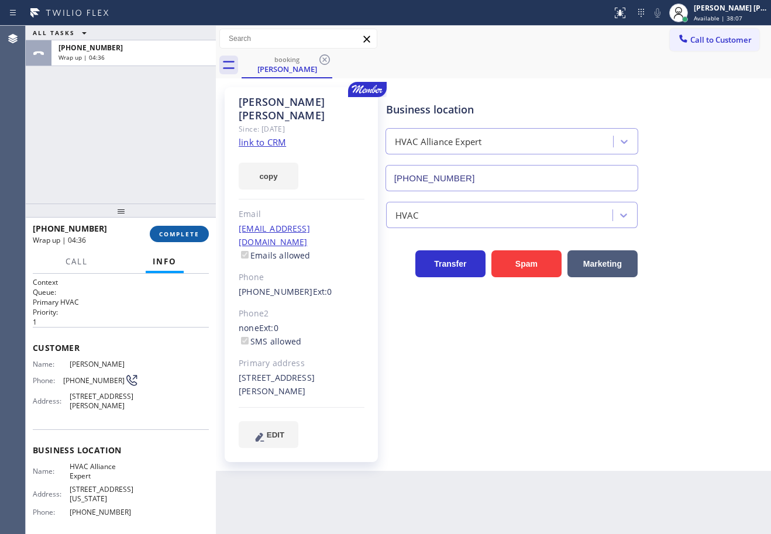
click at [185, 238] on span "COMPLETE" at bounding box center [179, 234] width 40 height 8
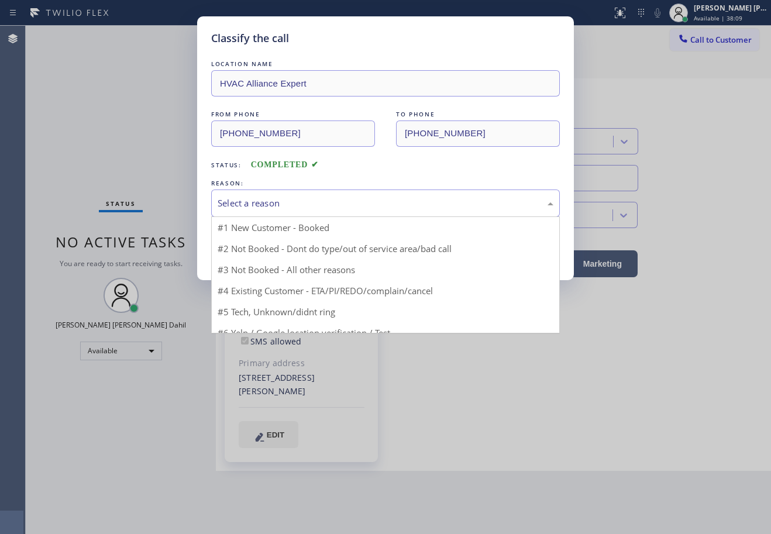
click at [273, 205] on div "Select a reason" at bounding box center [386, 203] width 336 height 13
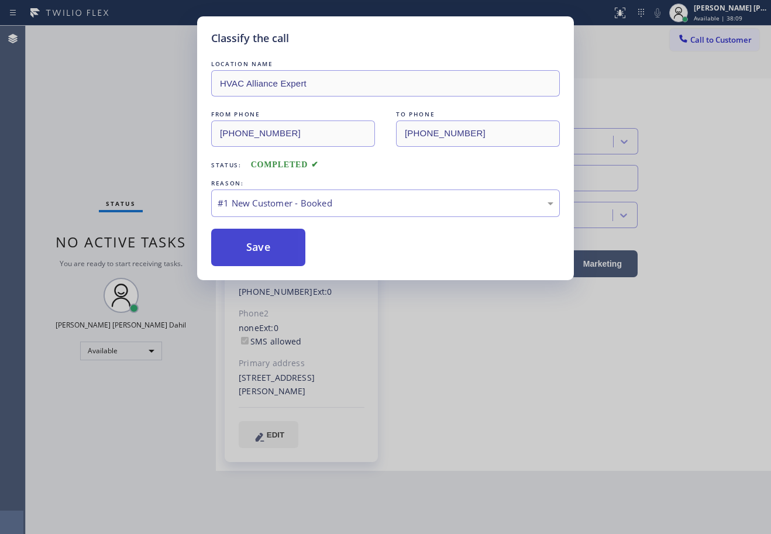
click at [268, 247] on button "Save" at bounding box center [258, 247] width 94 height 37
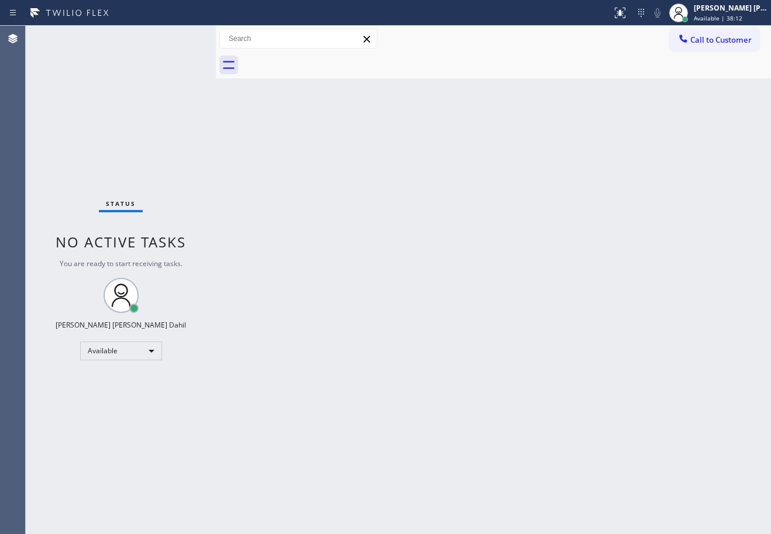
click at [569, 401] on div "Back to Dashboard Change Sender ID Customers Technicians Select a contact Outbo…" at bounding box center [493, 280] width 555 height 508
click at [526, 455] on div "Back to Dashboard Change Sender ID Customers Technicians Select a contact Outbo…" at bounding box center [493, 280] width 555 height 508
drag, startPoint x: 169, startPoint y: 61, endPoint x: 181, endPoint y: 74, distance: 17.4
click at [169, 61] on div "Status No active tasks You are ready to start receiving tasks. [PERSON_NAME] [P…" at bounding box center [121, 280] width 190 height 508
drag, startPoint x: 522, startPoint y: 444, endPoint x: 527, endPoint y: 471, distance: 27.4
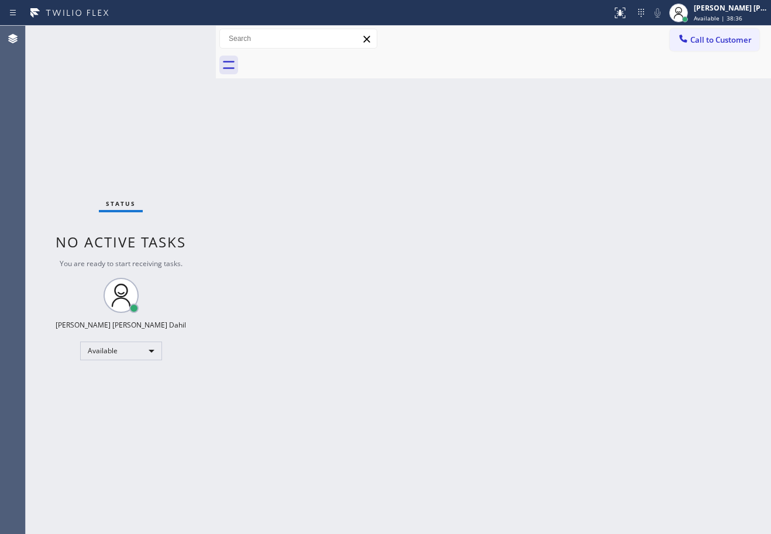
click at [522, 442] on div "Back to Dashboard Change Sender ID Customers Technicians Select a contact Outbo…" at bounding box center [493, 280] width 555 height 508
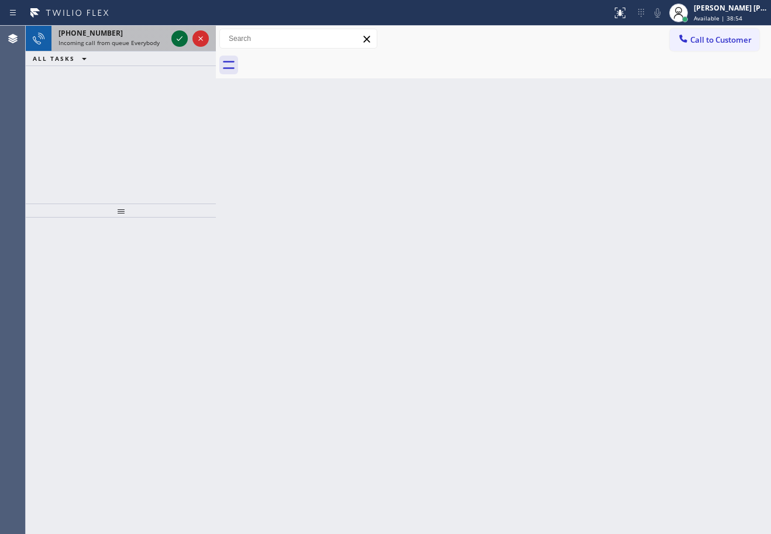
click at [177, 37] on icon at bounding box center [180, 39] width 14 height 14
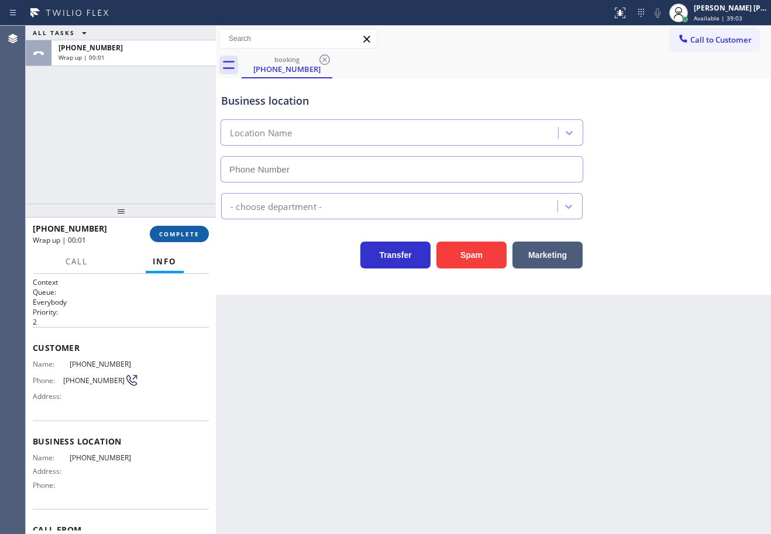
click at [181, 237] on span "COMPLETE" at bounding box center [179, 234] width 40 height 8
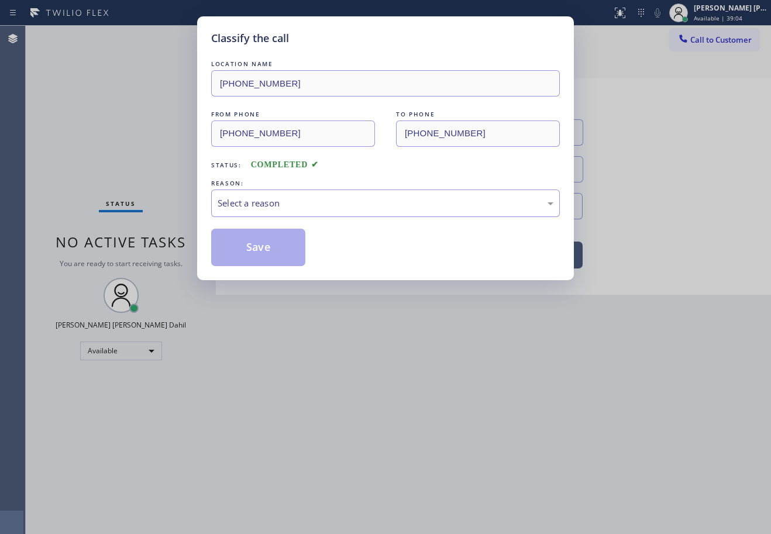
click at [272, 201] on div "Select a reason" at bounding box center [386, 203] width 336 height 13
click at [240, 241] on button "Save" at bounding box center [258, 247] width 94 height 37
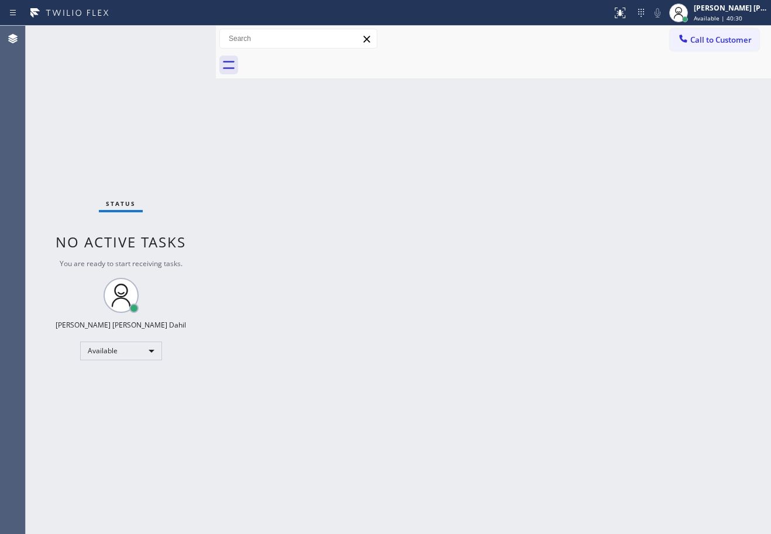
click at [177, 37] on div "Status No active tasks You are ready to start receiving tasks. [PERSON_NAME] [P…" at bounding box center [121, 280] width 190 height 508
drag, startPoint x: 560, startPoint y: 398, endPoint x: 759, endPoint y: 464, distance: 210.0
click at [561, 397] on div "Back to Dashboard Change Sender ID Customers Technicians Select a contact Outbo…" at bounding box center [493, 280] width 555 height 508
click at [563, 319] on div "Back to Dashboard Change Sender ID Customers Technicians Select a contact Outbo…" at bounding box center [493, 280] width 555 height 508
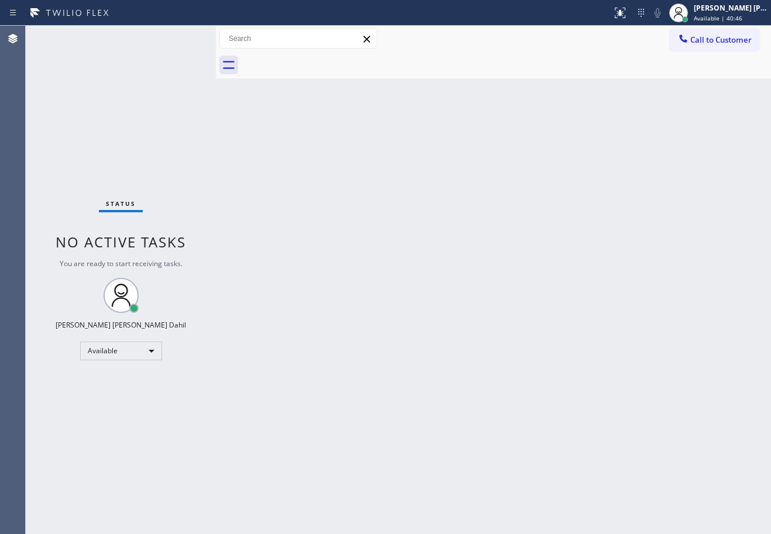
click at [177, 37] on div "Status No active tasks You are ready to start receiving tasks. [PERSON_NAME] [P…" at bounding box center [121, 280] width 190 height 508
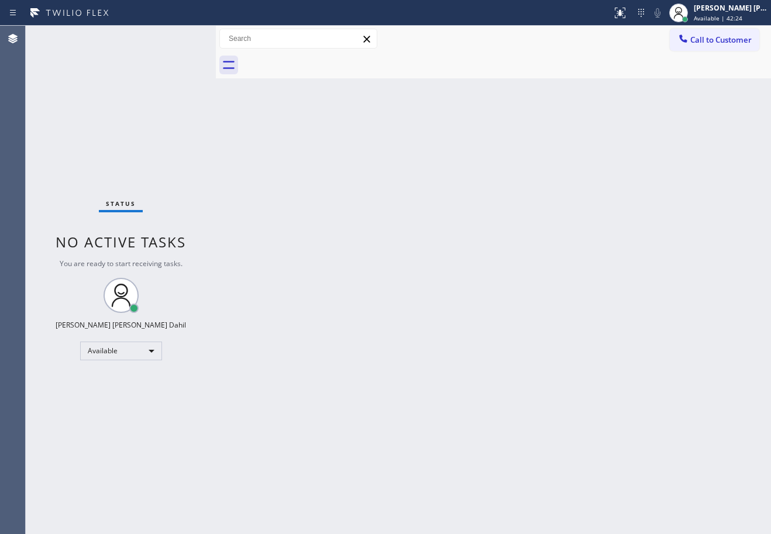
click at [177, 37] on div "Status No active tasks You are ready to start receiving tasks. [PERSON_NAME] [P…" at bounding box center [121, 280] width 190 height 508
drag, startPoint x: 571, startPoint y: 415, endPoint x: 571, endPoint y: 402, distance: 12.9
click at [571, 404] on div "Back to Dashboard Change Sender ID Customers Technicians Select a contact Outbo…" at bounding box center [493, 280] width 555 height 508
click at [467, 350] on div "Back to Dashboard Change Sender ID Customers Technicians Select a contact Outbo…" at bounding box center [493, 280] width 555 height 508
click at [471, 347] on div "Back to Dashboard Change Sender ID Customers Technicians Select a contact Outbo…" at bounding box center [493, 280] width 555 height 508
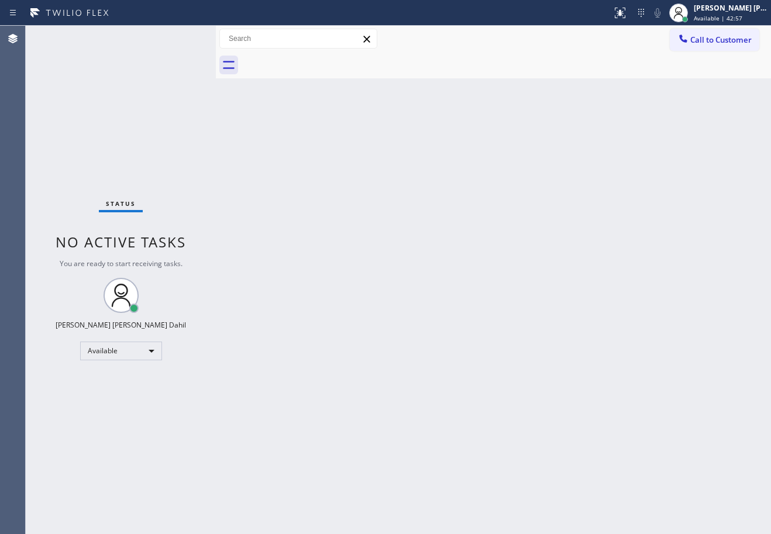
click at [471, 345] on div "Back to Dashboard Change Sender ID Customers Technicians Select a contact Outbo…" at bounding box center [493, 280] width 555 height 508
click at [509, 351] on div "Back to Dashboard Change Sender ID Customers Technicians Select a contact Outbo…" at bounding box center [493, 280] width 555 height 508
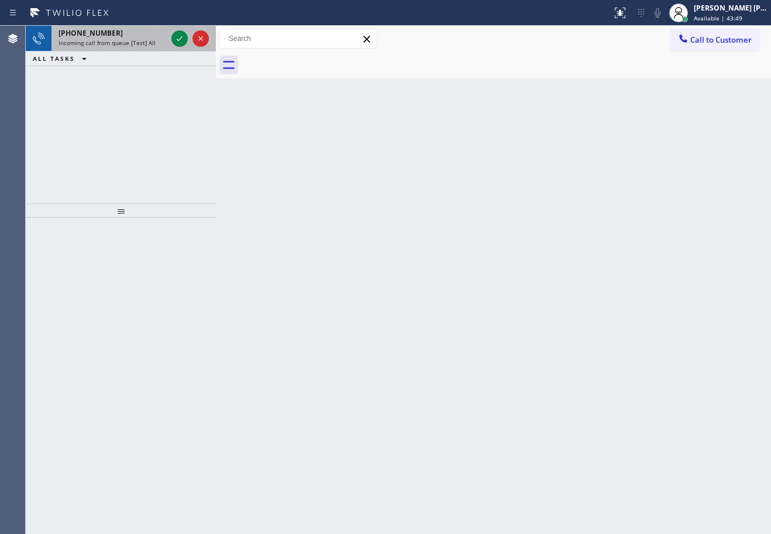
drag, startPoint x: 139, startPoint y: 33, endPoint x: 145, endPoint y: 40, distance: 9.5
click at [145, 40] on div "[PHONE_NUMBER] Incoming call from queue [Test] All" at bounding box center [110, 39] width 118 height 26
click at [145, 40] on span "Incoming call from queue [Test] All" at bounding box center [106, 43] width 97 height 8
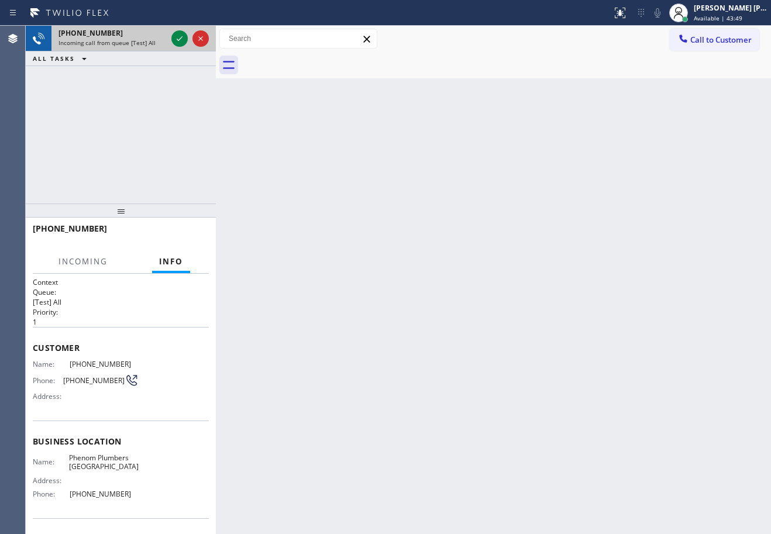
click at [145, 40] on span "Incoming call from queue [Test] All" at bounding box center [106, 43] width 97 height 8
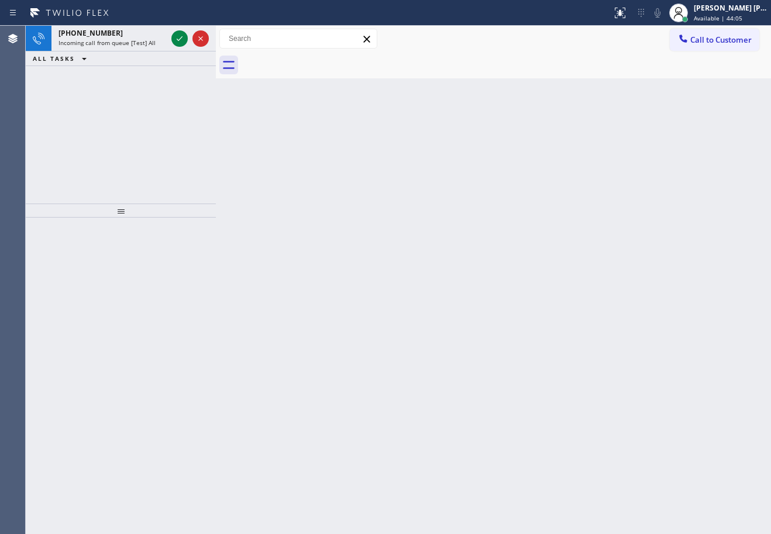
click at [235, 22] on div "Status report No issues detected If you experience an issue, please download th…" at bounding box center [385, 267] width 771 height 534
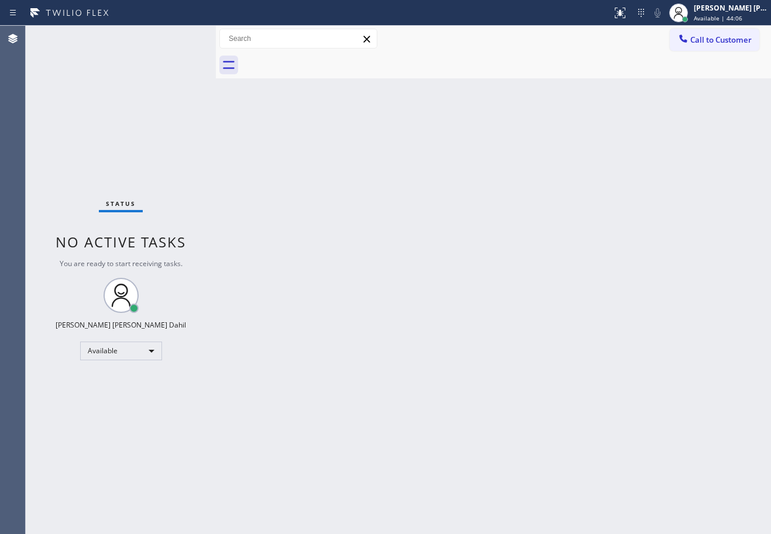
click at [177, 37] on div "Status No active tasks You are ready to start receiving tasks. [PERSON_NAME] [P…" at bounding box center [121, 280] width 190 height 508
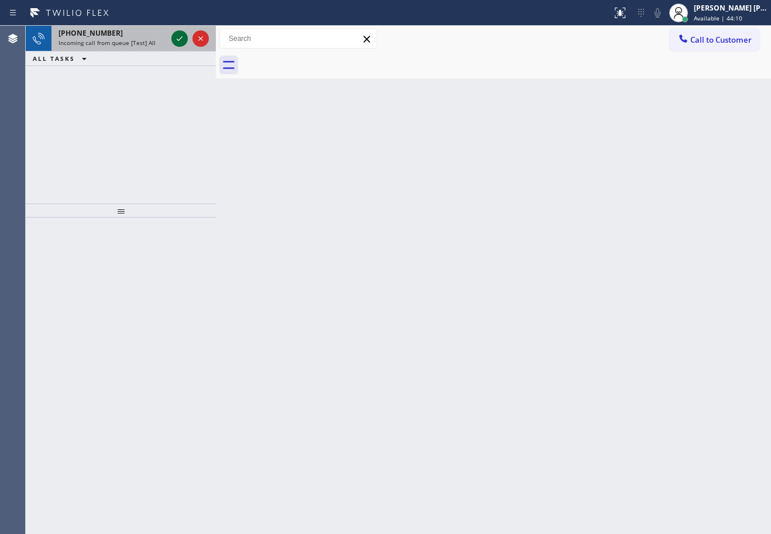
click at [178, 40] on icon at bounding box center [180, 39] width 14 height 14
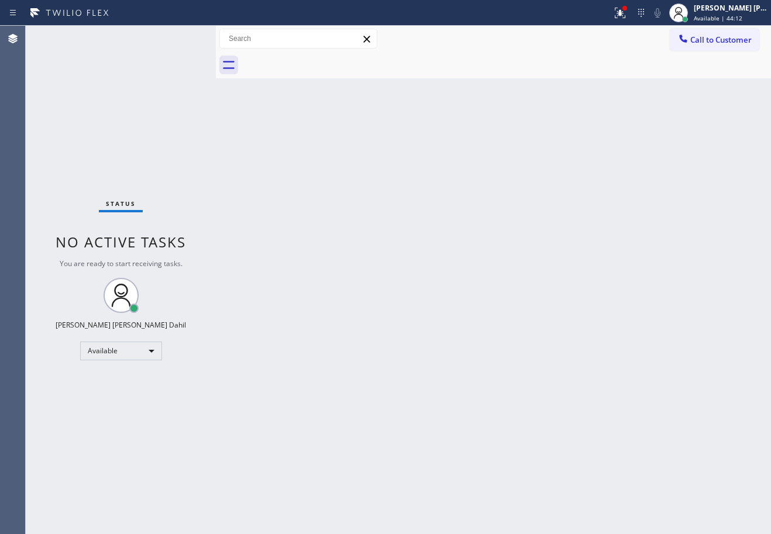
drag, startPoint x: 483, startPoint y: 214, endPoint x: 493, endPoint y: 206, distance: 12.5
click at [486, 211] on div "Back to Dashboard Change Sender ID Customers Technicians Select a contact Outbo…" at bounding box center [493, 280] width 555 height 508
drag, startPoint x: 627, startPoint y: 10, endPoint x: 623, endPoint y: 84, distance: 73.8
click at [627, 15] on icon at bounding box center [620, 13] width 14 height 14
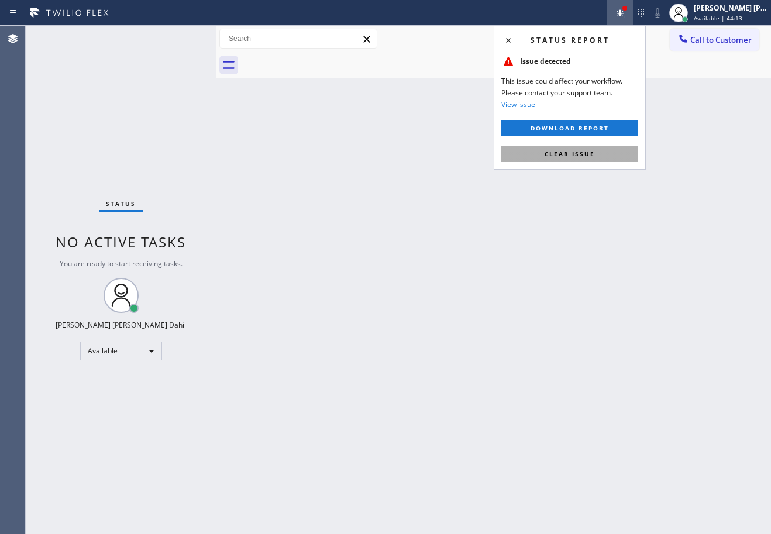
click at [604, 164] on div "Status report Issue detected This issue could affect your workflow. Please cont…" at bounding box center [570, 98] width 152 height 144
click at [604, 157] on button "Clear issue" at bounding box center [569, 154] width 137 height 16
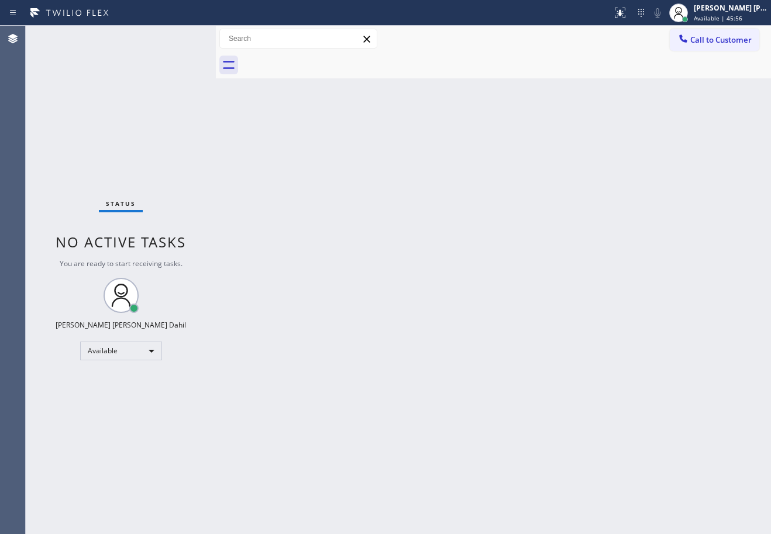
drag, startPoint x: 591, startPoint y: 473, endPoint x: 594, endPoint y: 490, distance: 17.9
click at [593, 477] on div "Back to Dashboard Change Sender ID Customers Technicians Select a contact Outbo…" at bounding box center [493, 280] width 555 height 508
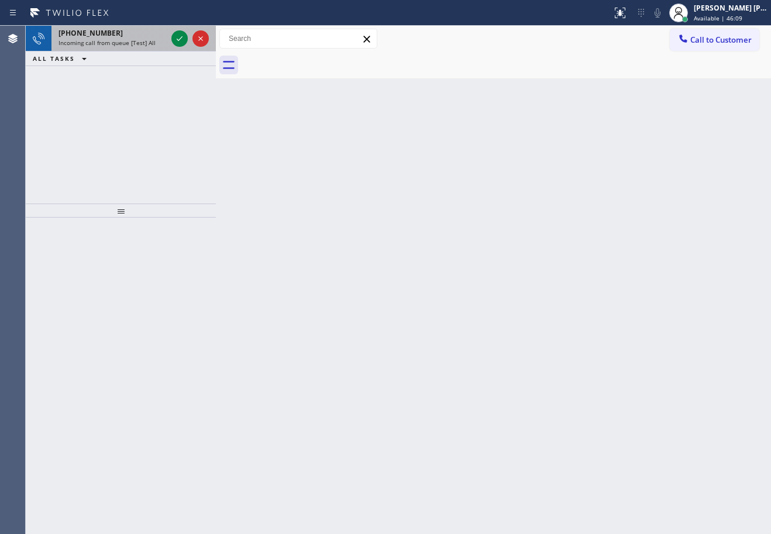
click at [128, 44] on span "Incoming call from queue [Test] All" at bounding box center [106, 43] width 97 height 8
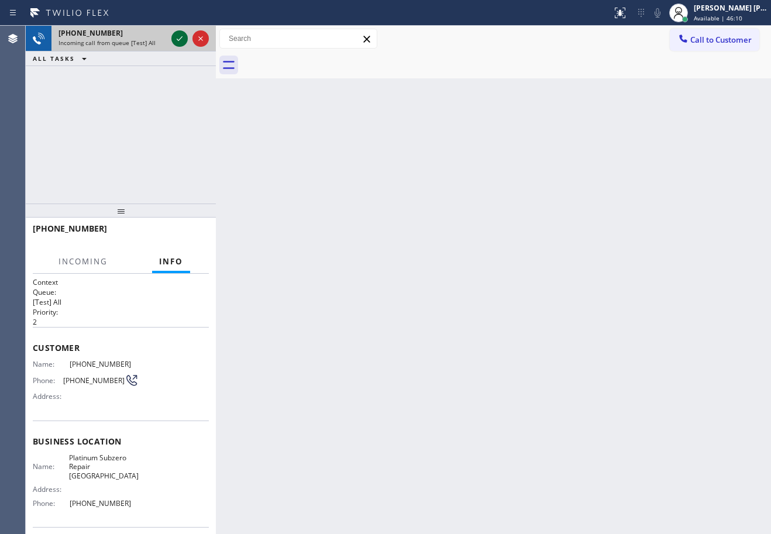
click at [180, 37] on icon at bounding box center [180, 39] width 14 height 14
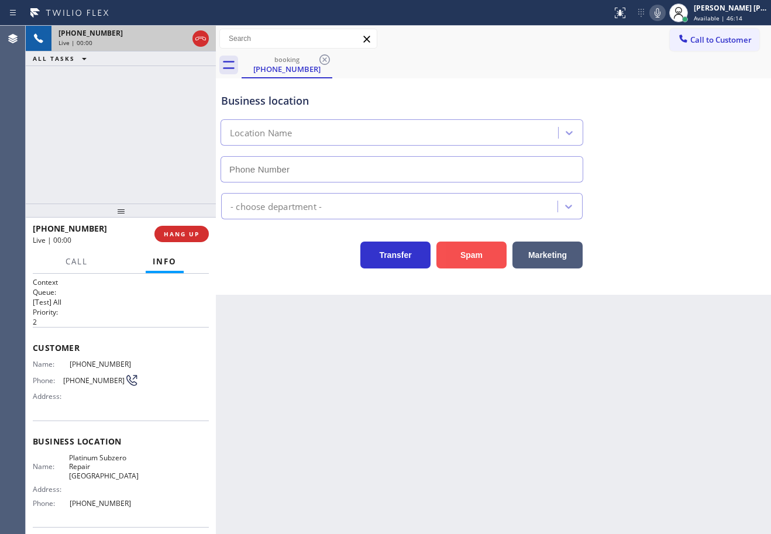
click at [476, 252] on button "Spam" at bounding box center [471, 255] width 70 height 27
type input "[PHONE_NUMBER]"
click at [476, 252] on button "Spam" at bounding box center [471, 255] width 70 height 27
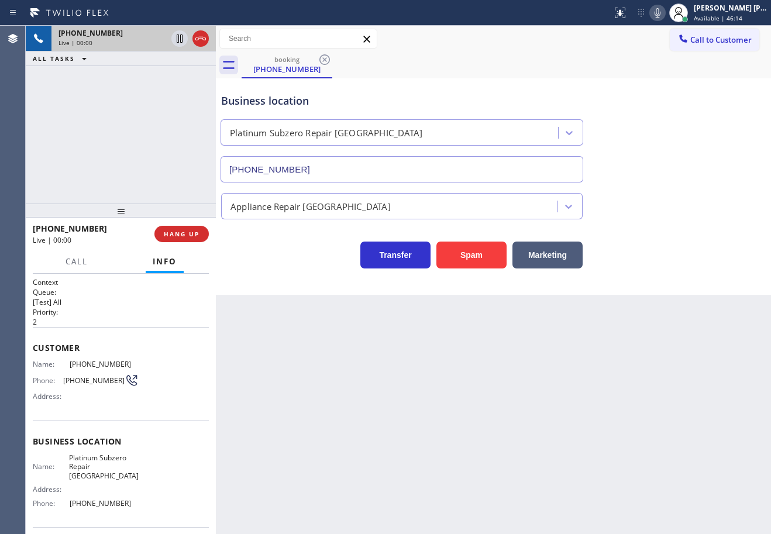
click at [497, 340] on div "Back to Dashboard Change Sender ID Customers Technicians Select a contact Outbo…" at bounding box center [493, 280] width 555 height 508
click at [625, 18] on icon at bounding box center [620, 13] width 11 height 11
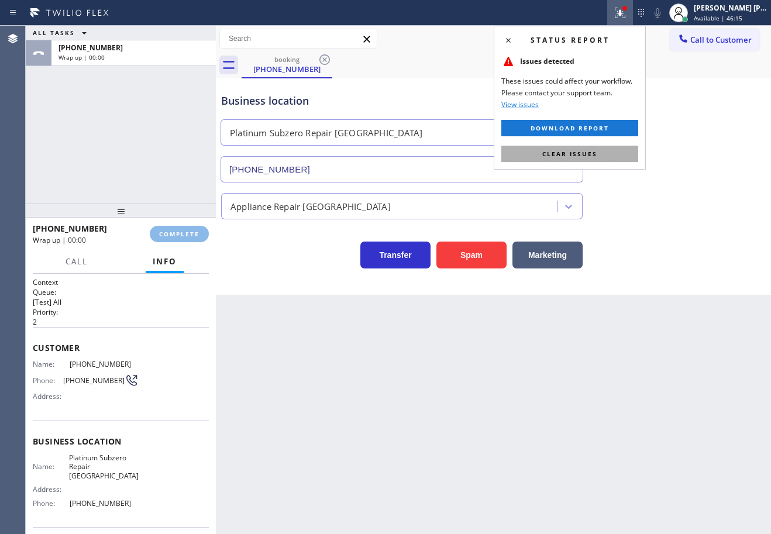
click at [608, 160] on button "Clear issues" at bounding box center [569, 154] width 137 height 16
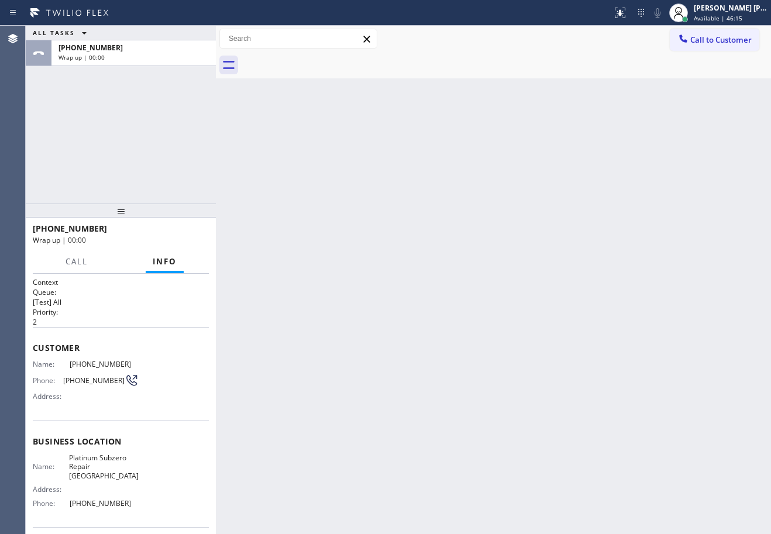
click at [608, 160] on div "Back to Dashboard Change Sender ID Customers Technicians Select a contact Outbo…" at bounding box center [493, 280] width 555 height 508
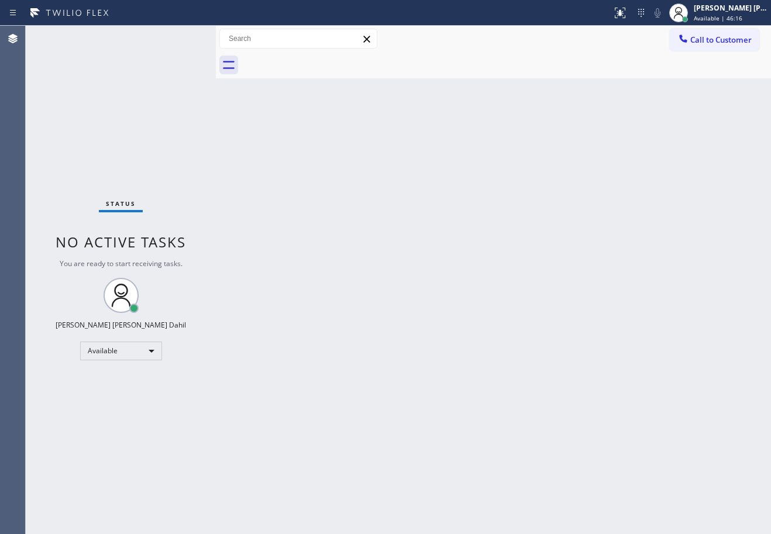
click at [608, 160] on div "Back to Dashboard Change Sender ID Customers Technicians Select a contact Outbo…" at bounding box center [493, 280] width 555 height 508
click at [537, 313] on div "Back to Dashboard Change Sender ID Customers Technicians Select a contact Outbo…" at bounding box center [493, 280] width 555 height 508
click at [321, 277] on div "Back to Dashboard Change Sender ID Customers Technicians Select a contact Outbo…" at bounding box center [493, 280] width 555 height 508
click at [329, 290] on div "Back to Dashboard Change Sender ID Customers Technicians Select a contact Outbo…" at bounding box center [493, 280] width 555 height 508
drag, startPoint x: 549, startPoint y: 368, endPoint x: 556, endPoint y: 405, distance: 37.4
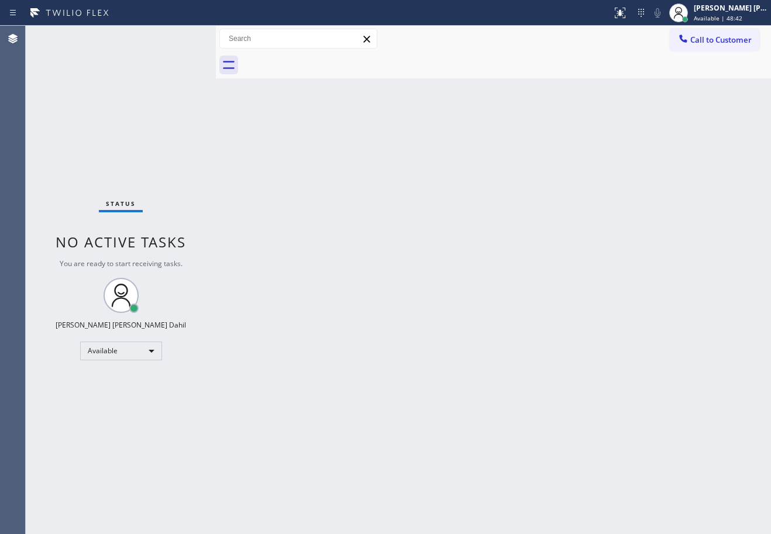
click at [550, 369] on div "Back to Dashboard Change Sender ID Customers Technicians Select a contact Outbo…" at bounding box center [493, 280] width 555 height 508
drag, startPoint x: 288, startPoint y: 170, endPoint x: 281, endPoint y: 144, distance: 26.7
click at [288, 157] on div "Back to Dashboard Change Sender ID Customers Technicians Select a contact Outbo…" at bounding box center [493, 280] width 555 height 508
click at [611, 81] on div "Back to Dashboard Change Sender ID Customers Technicians Select a contact Outbo…" at bounding box center [493, 280] width 555 height 508
click at [470, 309] on div "Back to Dashboard Change Sender ID Customers Technicians Select a contact Outbo…" at bounding box center [493, 280] width 555 height 508
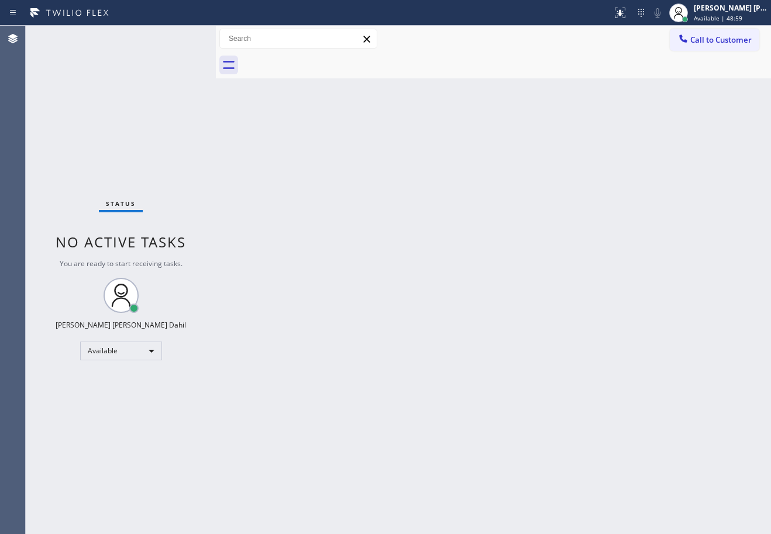
click at [446, 283] on div "Back to Dashboard Change Sender ID Customers Technicians Select a contact Outbo…" at bounding box center [493, 280] width 555 height 508
click at [444, 278] on div "Back to Dashboard Change Sender ID Customers Technicians Select a contact Outbo…" at bounding box center [493, 280] width 555 height 508
click at [430, 281] on div "Back to Dashboard Change Sender ID Customers Technicians Select a contact Outbo…" at bounding box center [493, 280] width 555 height 508
click at [541, 283] on div "Back to Dashboard Change Sender ID Customers Technicians Select a contact Outbo…" at bounding box center [493, 280] width 555 height 508
drag, startPoint x: 185, startPoint y: 73, endPoint x: 187, endPoint y: 66, distance: 6.7
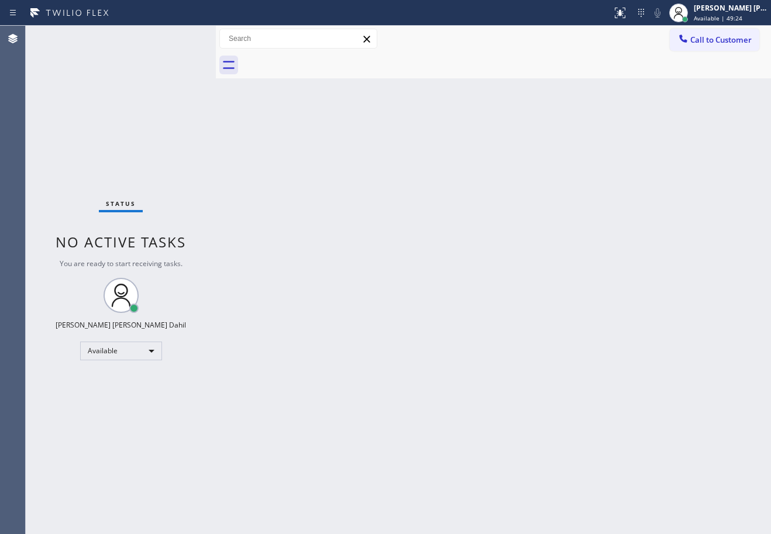
click at [185, 73] on div "Status No active tasks You are ready to start receiving tasks. [PERSON_NAME] [P…" at bounding box center [121, 280] width 190 height 508
click at [271, 168] on div "Back to Dashboard Change Sender ID Customers Technicians Select a contact Outbo…" at bounding box center [493, 280] width 555 height 508
drag, startPoint x: 346, startPoint y: 173, endPoint x: 527, endPoint y: 131, distance: 186.0
click at [377, 167] on div "Back to Dashboard Change Sender ID Customers Technicians Select a contact Outbo…" at bounding box center [493, 280] width 555 height 508
click at [522, 418] on div "Back to Dashboard Change Sender ID Customers Technicians Select a contact Outbo…" at bounding box center [493, 280] width 555 height 508
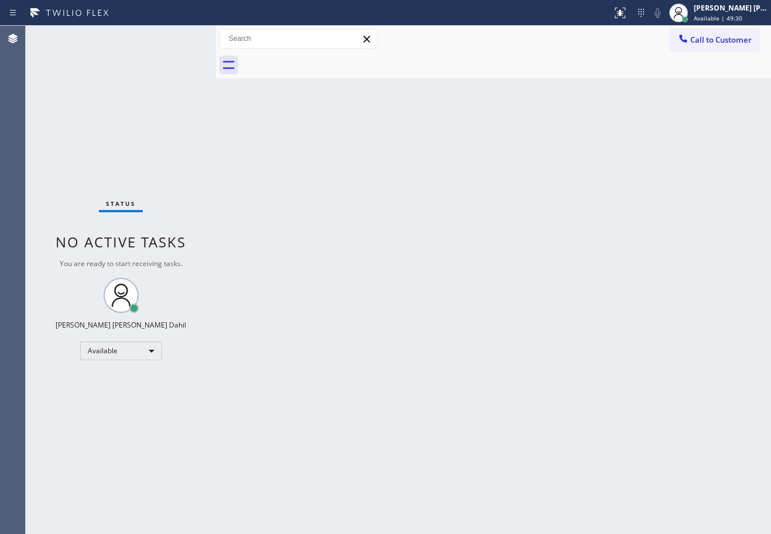
drag, startPoint x: 517, startPoint y: 371, endPoint x: 507, endPoint y: 439, distance: 68.7
click at [517, 382] on div "Back to Dashboard Change Sender ID Customers Technicians Select a contact Outbo…" at bounding box center [493, 280] width 555 height 508
drag, startPoint x: 498, startPoint y: 417, endPoint x: 469, endPoint y: 411, distance: 29.8
click at [495, 417] on div "Back to Dashboard Change Sender ID Customers Technicians Select a contact Outbo…" at bounding box center [493, 280] width 555 height 508
click at [473, 411] on div "Back to Dashboard Change Sender ID Customers Technicians Select a contact Outbo…" at bounding box center [493, 280] width 555 height 508
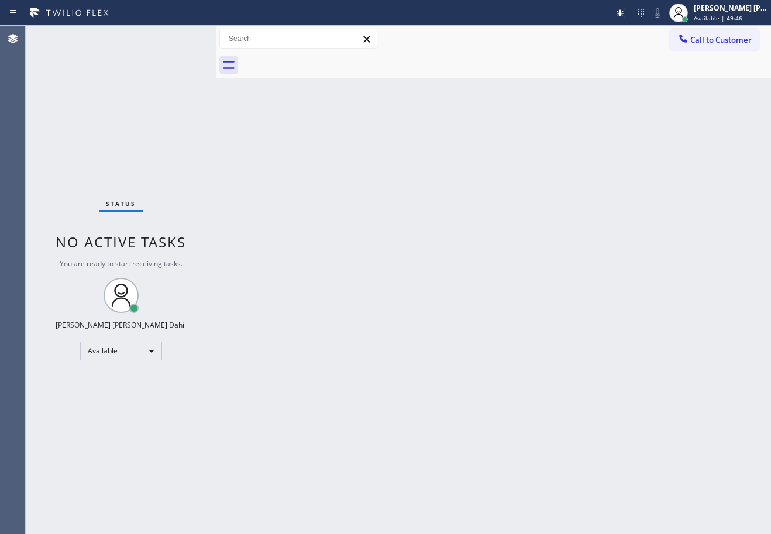
drag, startPoint x: 180, startPoint y: 58, endPoint x: 183, endPoint y: 70, distance: 12.2
click at [180, 63] on div "Status No active tasks You are ready to start receiving tasks. [PERSON_NAME] [P…" at bounding box center [121, 280] width 190 height 508
click at [529, 348] on div "Back to Dashboard Change Sender ID Customers Technicians Select a contact Outbo…" at bounding box center [493, 280] width 555 height 508
click at [436, 323] on div "Back to Dashboard Change Sender ID Customers Technicians Select a contact Outbo…" at bounding box center [493, 280] width 555 height 508
click at [466, 381] on div "Back to Dashboard Change Sender ID Customers Technicians Select a contact Outbo…" at bounding box center [493, 280] width 555 height 508
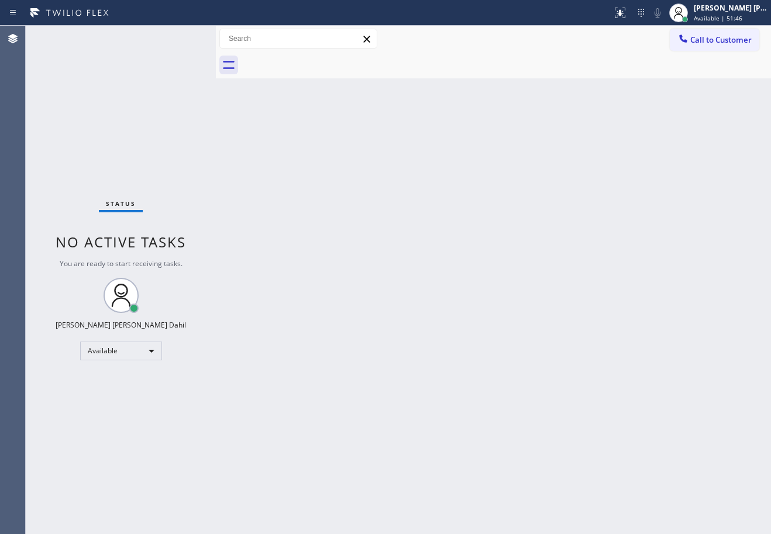
click at [519, 427] on div "Back to Dashboard Change Sender ID Customers Technicians Select a contact Outbo…" at bounding box center [493, 280] width 555 height 508
click at [338, 244] on div "Back to Dashboard Change Sender ID Customers Technicians Select a contact Outbo…" at bounding box center [493, 280] width 555 height 508
click at [608, 77] on div at bounding box center [506, 65] width 529 height 26
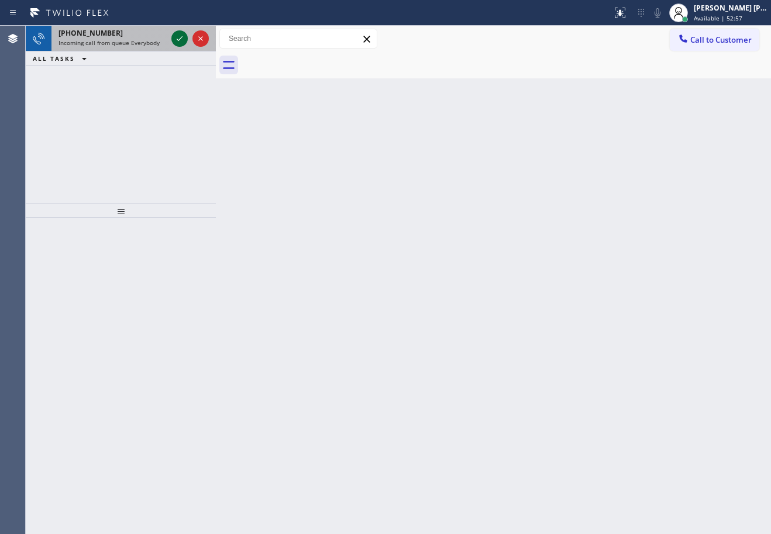
click at [160, 44] on div "Incoming call from queue Everybody" at bounding box center [112, 43] width 108 height 8
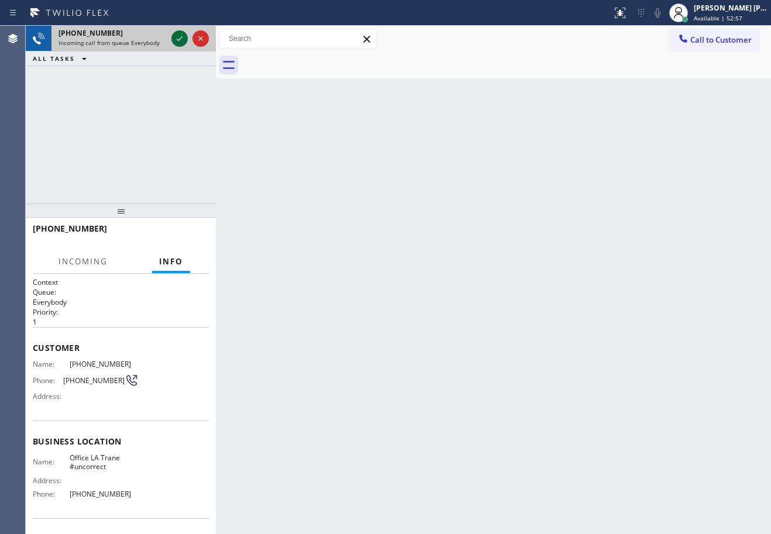
click at [179, 40] on icon at bounding box center [180, 38] width 6 height 5
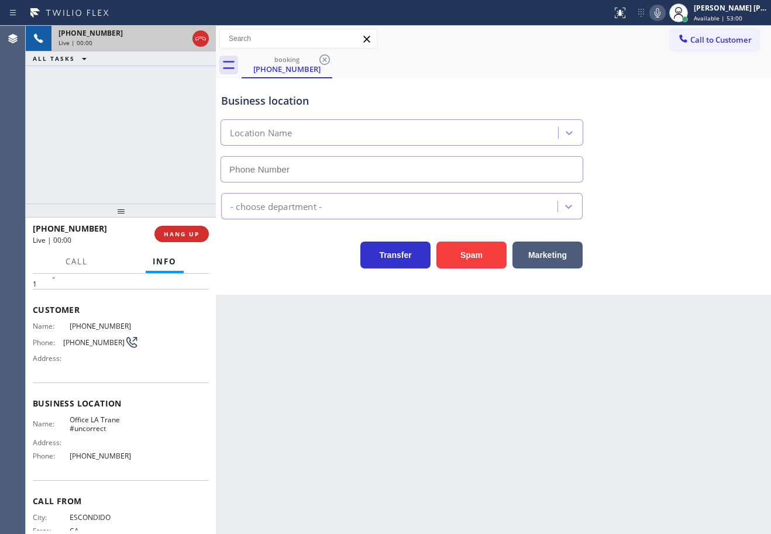
scroll to position [76, 0]
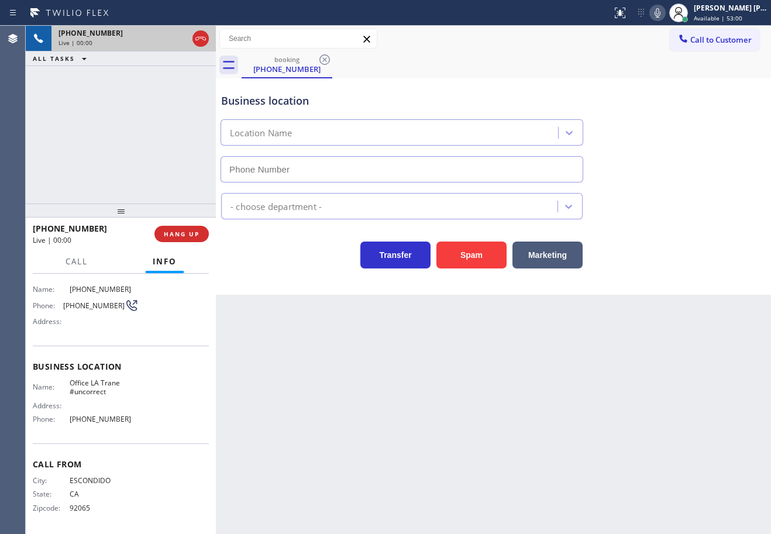
type input "[PHONE_NUMBER]"
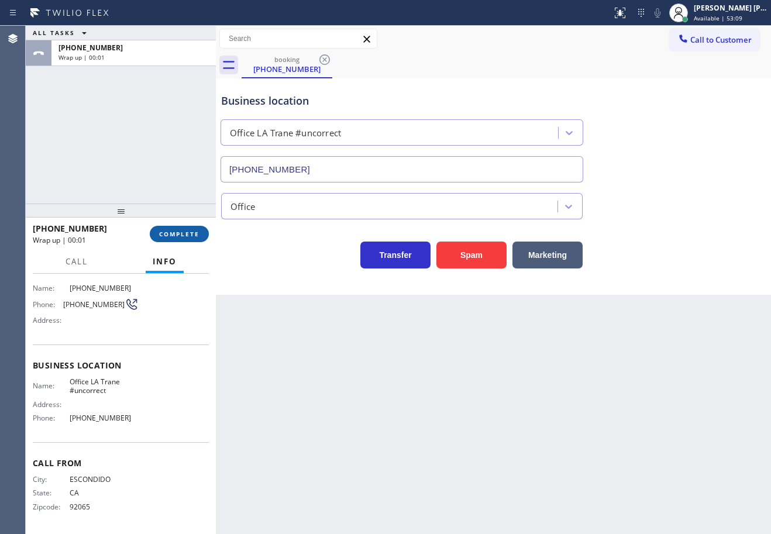
click at [167, 232] on span "COMPLETE" at bounding box center [179, 234] width 40 height 8
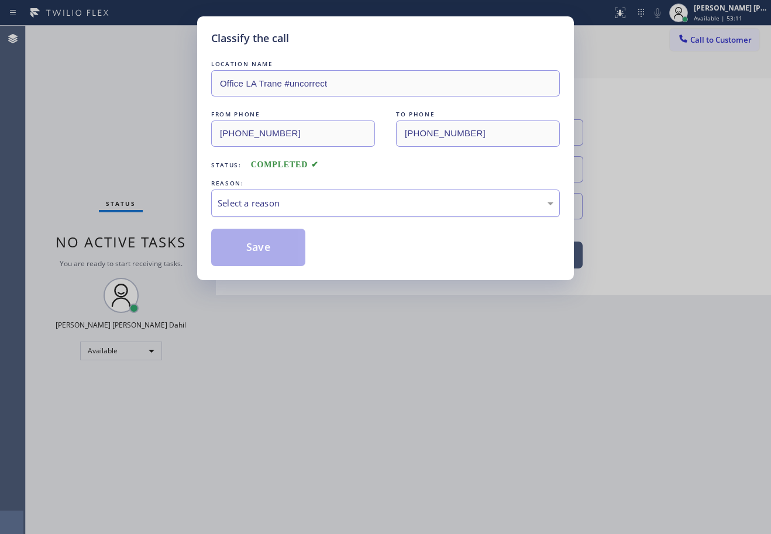
click at [247, 192] on div "Select a reason" at bounding box center [385, 203] width 349 height 27
click at [239, 253] on button "Save" at bounding box center [258, 247] width 94 height 37
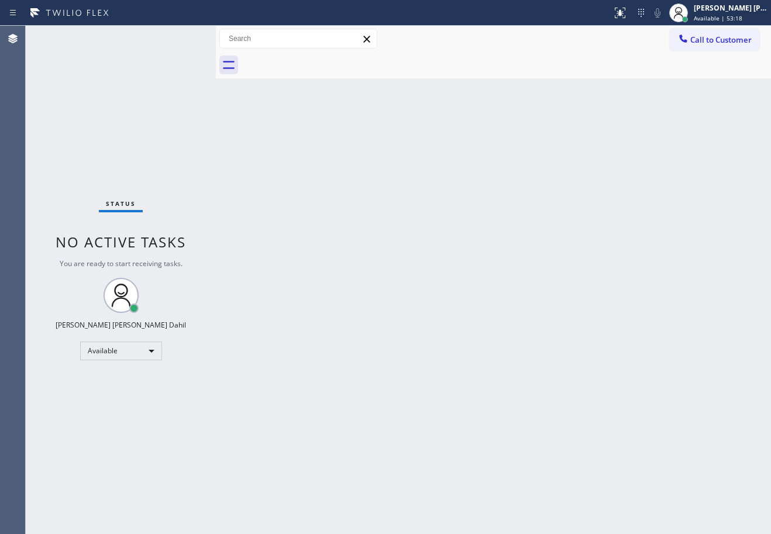
click at [411, 174] on div "Back to Dashboard Change Sender ID Customers Technicians Select a contact Outbo…" at bounding box center [493, 280] width 555 height 508
click at [374, 149] on div "Back to Dashboard Change Sender ID Customers Technicians Select a contact Outbo…" at bounding box center [493, 280] width 555 height 508
click at [653, 380] on div "Back to Dashboard Change Sender ID Customers Technicians Select a contact Outbo…" at bounding box center [493, 280] width 555 height 508
click at [549, 264] on div "Back to Dashboard Change Sender ID Customers Technicians Select a contact Outbo…" at bounding box center [493, 280] width 555 height 508
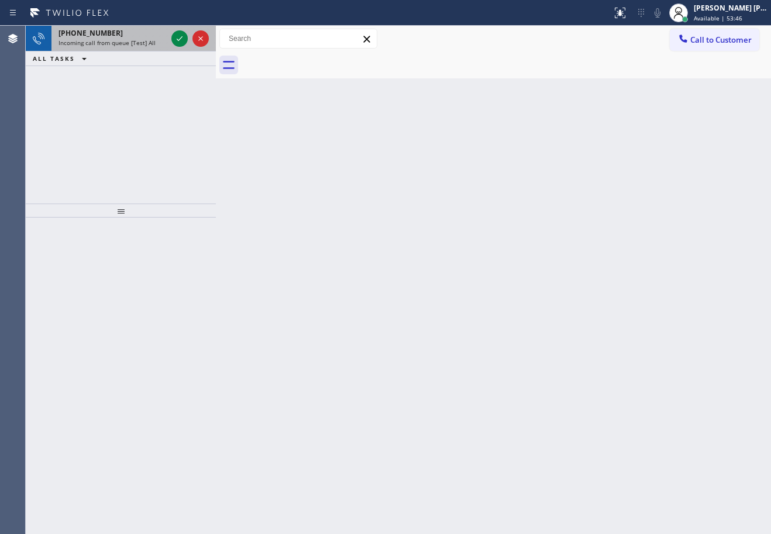
click at [146, 44] on span "Incoming call from queue [Test] All" at bounding box center [106, 43] width 97 height 8
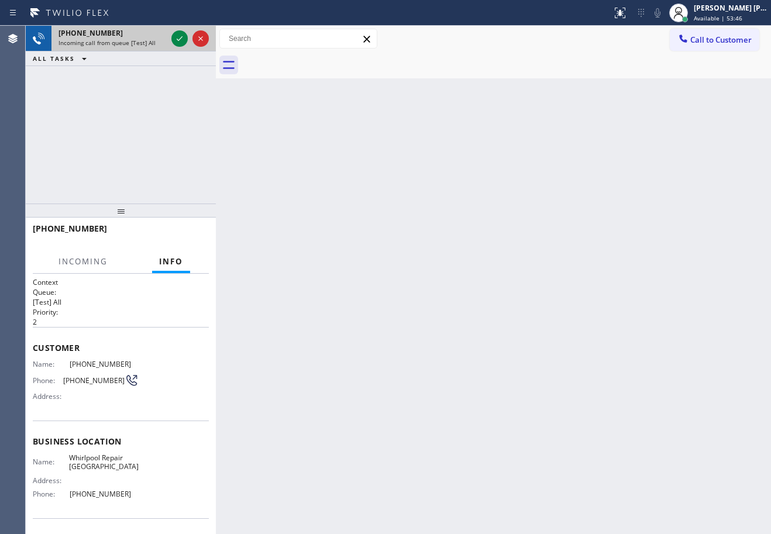
click at [146, 44] on span "Incoming call from queue [Test] All" at bounding box center [106, 43] width 97 height 8
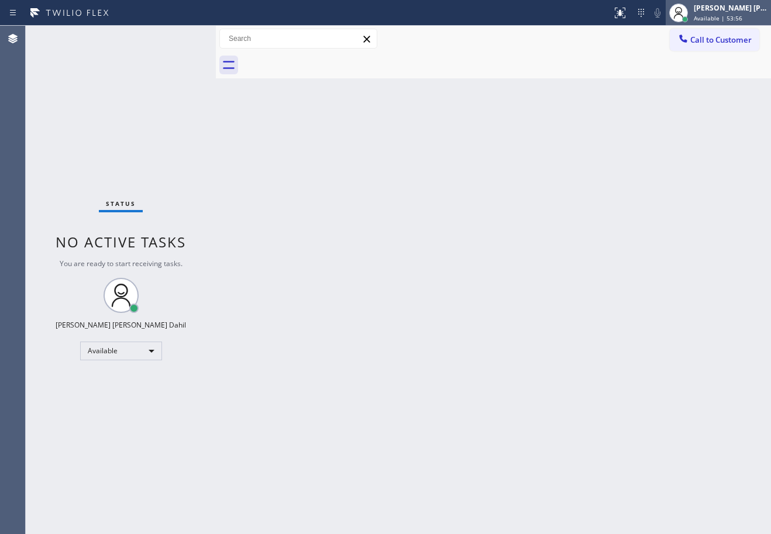
click at [705, 9] on div "[PERSON_NAME] [PERSON_NAME] Dahil Available | 53:56" at bounding box center [731, 12] width 80 height 20
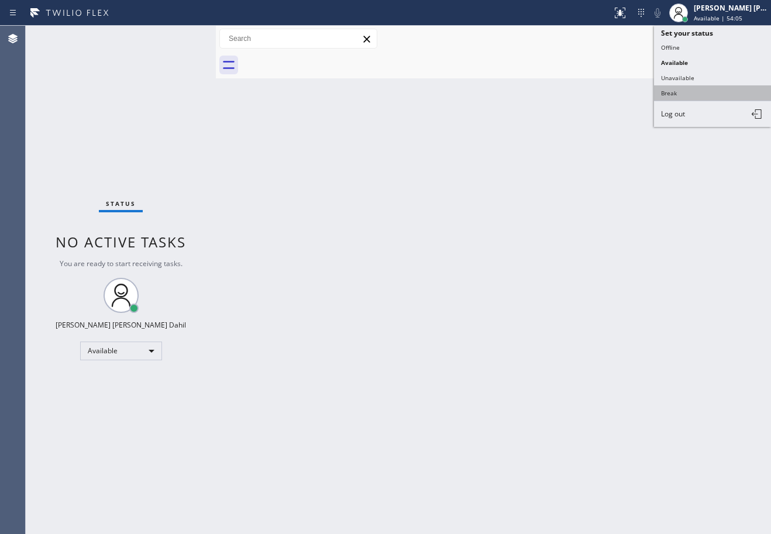
click at [693, 94] on button "Break" at bounding box center [712, 92] width 117 height 15
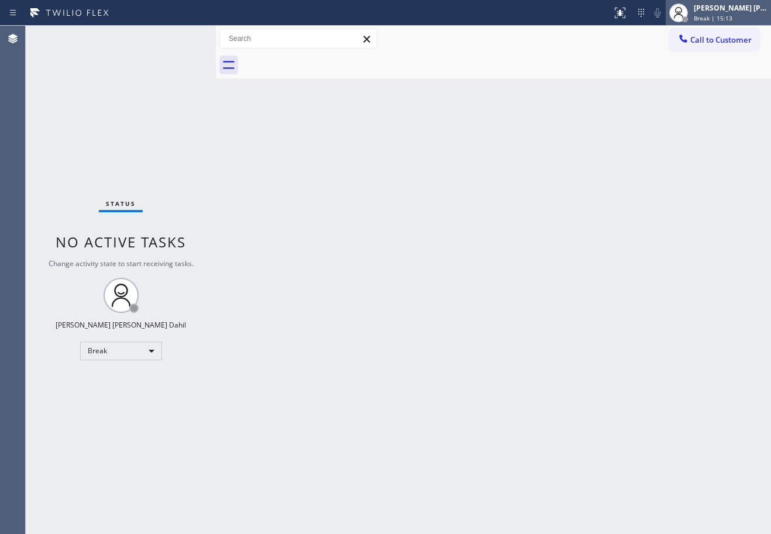
click at [719, 12] on div "[PERSON_NAME] [PERSON_NAME] Dahil" at bounding box center [731, 8] width 74 height 10
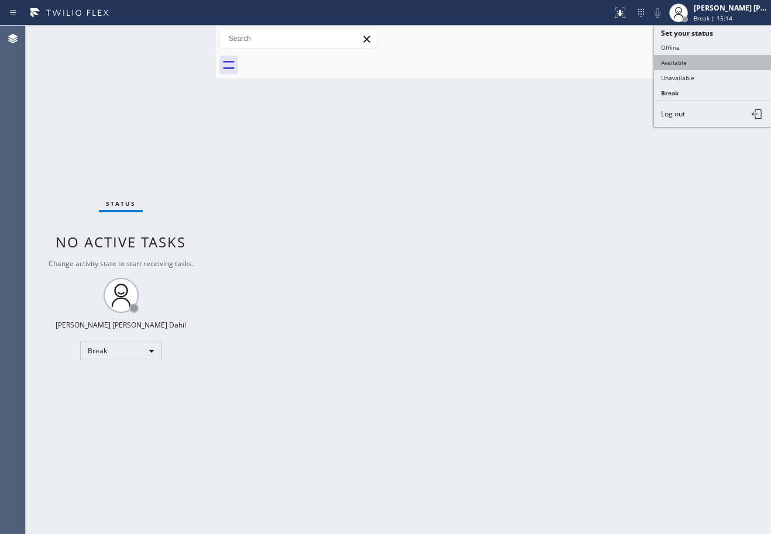
click at [704, 61] on button "Available" at bounding box center [712, 62] width 117 height 15
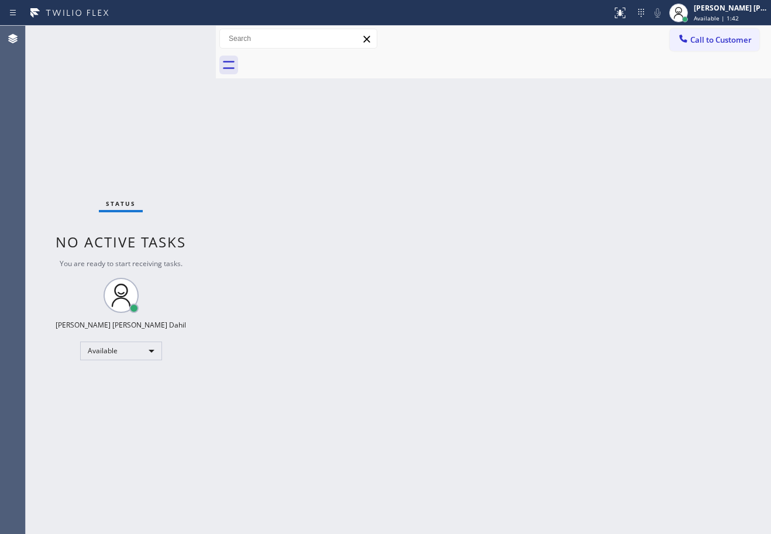
click at [544, 28] on div "Call to Customer Outbound call Location Search location Your caller id phone nu…" at bounding box center [493, 39] width 555 height 26
click at [299, 236] on div "Back to Dashboard Change Sender ID Customers Technicians Select a contact Outbo…" at bounding box center [493, 280] width 555 height 508
click at [483, 405] on div "Back to Dashboard Change Sender ID Customers Technicians Select a contact Outbo…" at bounding box center [493, 280] width 555 height 508
click at [462, 305] on div "Back to Dashboard Change Sender ID Customers Technicians Select a contact Outbo…" at bounding box center [493, 280] width 555 height 508
click at [357, 258] on div "Back to Dashboard Change Sender ID Customers Technicians Select a contact Outbo…" at bounding box center [493, 280] width 555 height 508
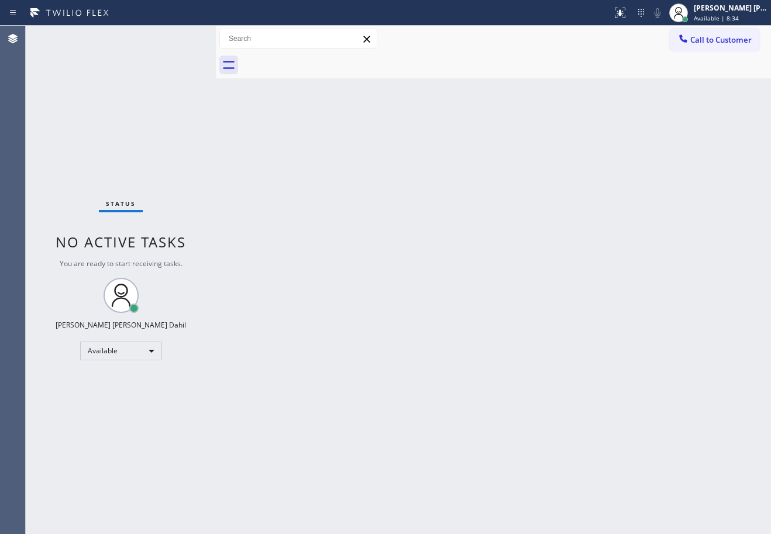
click at [357, 259] on div "Back to Dashboard Change Sender ID Customers Technicians Select a contact Outbo…" at bounding box center [493, 280] width 555 height 508
click at [501, 359] on div "Back to Dashboard Change Sender ID Customers Technicians Select a contact Outbo…" at bounding box center [493, 280] width 555 height 508
click at [333, 262] on div "Back to Dashboard Change Sender ID Customers Technicians Select a contact Outbo…" at bounding box center [493, 280] width 555 height 508
click at [426, 384] on div "Back to Dashboard Change Sender ID Customers Technicians Select a contact Outbo…" at bounding box center [493, 280] width 555 height 508
click at [295, 261] on div "Back to Dashboard Change Sender ID Customers Technicians Select a contact Outbo…" at bounding box center [493, 280] width 555 height 508
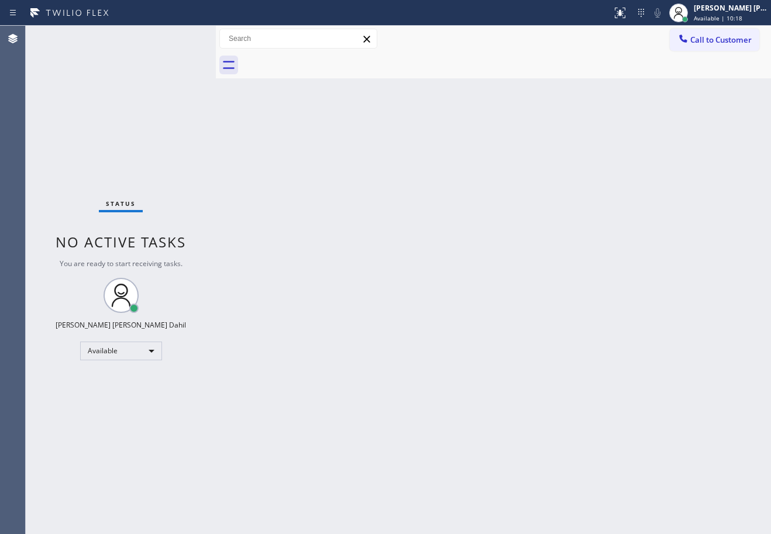
click at [535, 419] on div "Back to Dashboard Change Sender ID Customers Technicians Select a contact Outbo…" at bounding box center [493, 280] width 555 height 508
click at [538, 416] on div "Back to Dashboard Change Sender ID Customers Technicians Select a contact Outbo…" at bounding box center [493, 280] width 555 height 508
click at [528, 239] on div "Back to Dashboard Change Sender ID Customers Technicians Select a contact Outbo…" at bounding box center [493, 280] width 555 height 508
click at [432, 260] on div "Back to Dashboard Change Sender ID Customers Technicians Select a contact Outbo…" at bounding box center [493, 280] width 555 height 508
click at [433, 239] on div "Back to Dashboard Change Sender ID Customers Technicians Select a contact Outbo…" at bounding box center [493, 280] width 555 height 508
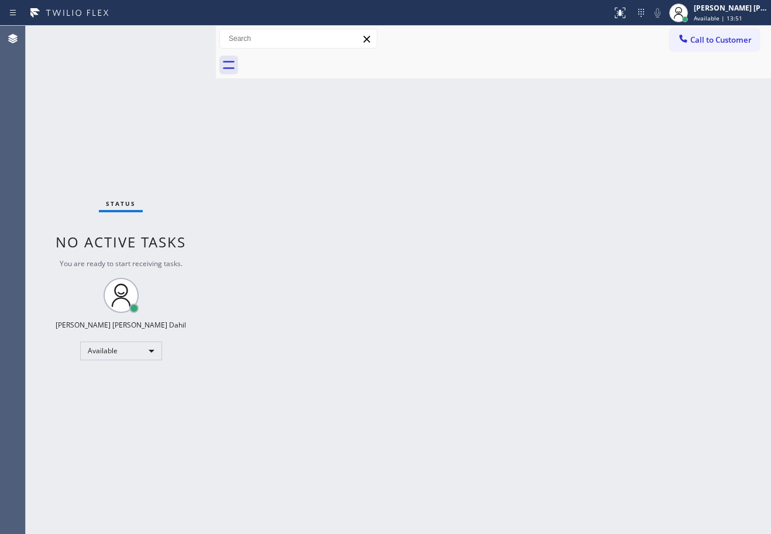
click at [548, 284] on div "Back to Dashboard Change Sender ID Customers Technicians Select a contact Outbo…" at bounding box center [493, 280] width 555 height 508
click at [583, 453] on div "Back to Dashboard Change Sender ID Customers Technicians Select a contact Outbo…" at bounding box center [493, 280] width 555 height 508
drag, startPoint x: 457, startPoint y: 462, endPoint x: 464, endPoint y: 460, distance: 6.5
click at [464, 460] on div "Back to Dashboard Change Sender ID Customers Technicians Select a contact Outbo…" at bounding box center [493, 280] width 555 height 508
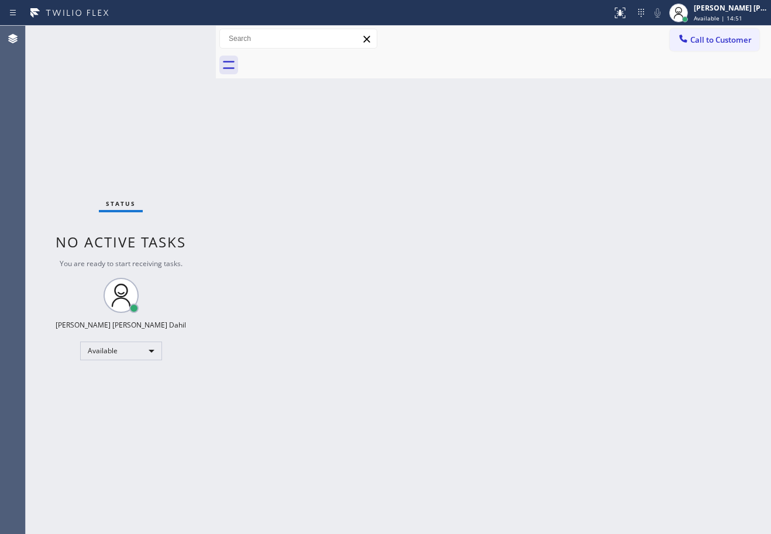
drag, startPoint x: 656, startPoint y: 81, endPoint x: 764, endPoint y: 116, distance: 113.6
click at [655, 81] on div "Back to Dashboard Change Sender ID Customers Technicians Select a contact Outbo…" at bounding box center [493, 280] width 555 height 508
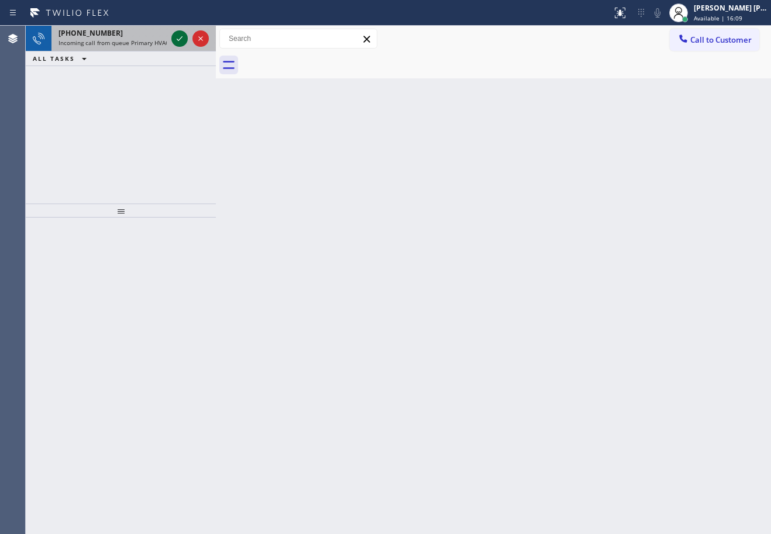
click at [177, 37] on icon at bounding box center [180, 39] width 14 height 14
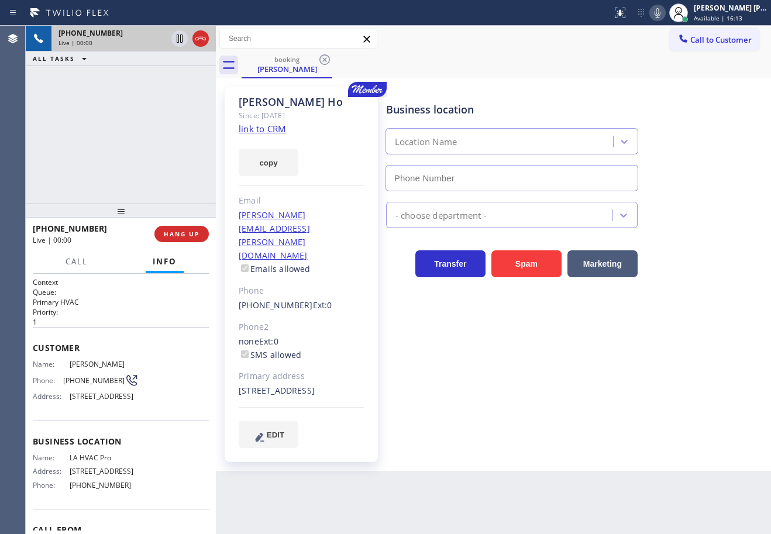
type input "[PHONE_NUMBER]"
click at [260, 132] on link "link to CRM" at bounding box center [262, 129] width 47 height 12
click at [542, 399] on div "Business location LA HVAC Pro [PHONE_NUMBER] HVAC Transfer Spam Marketing" at bounding box center [576, 267] width 384 height 354
drag, startPoint x: 183, startPoint y: 38, endPoint x: 331, endPoint y: 39, distance: 148.6
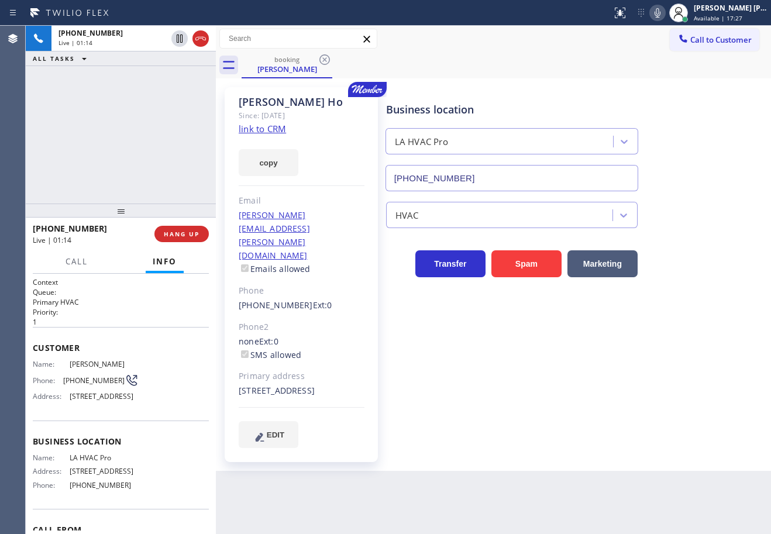
click at [183, 38] on icon at bounding box center [180, 39] width 14 height 14
click at [665, 11] on icon at bounding box center [657, 13] width 14 height 14
drag, startPoint x: 177, startPoint y: 39, endPoint x: 486, endPoint y: 15, distance: 310.4
click at [178, 39] on icon at bounding box center [180, 39] width 14 height 14
click at [665, 15] on icon at bounding box center [657, 13] width 14 height 14
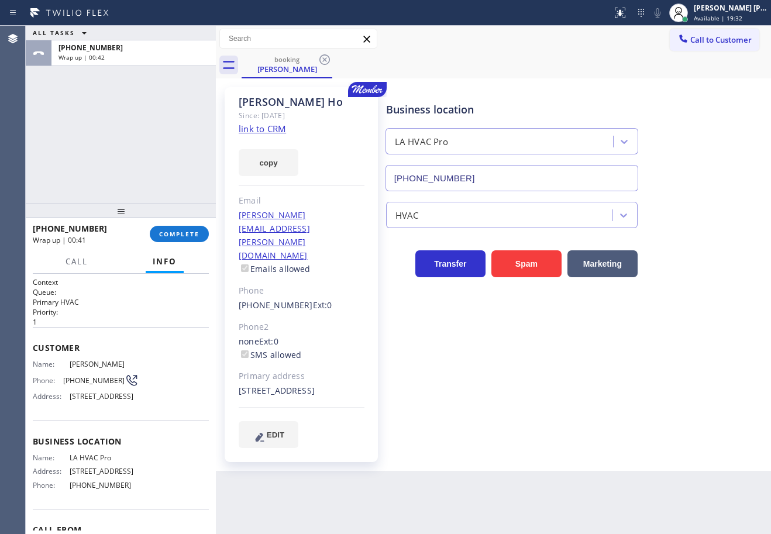
click at [78, 131] on div "ALL TASKS ALL TASKS ACTIVE TASKS TASKS IN WRAP UP [PHONE_NUMBER] Wrap up | 00:42" at bounding box center [121, 115] width 190 height 178
click at [180, 239] on button "COMPLETE" at bounding box center [179, 234] width 59 height 16
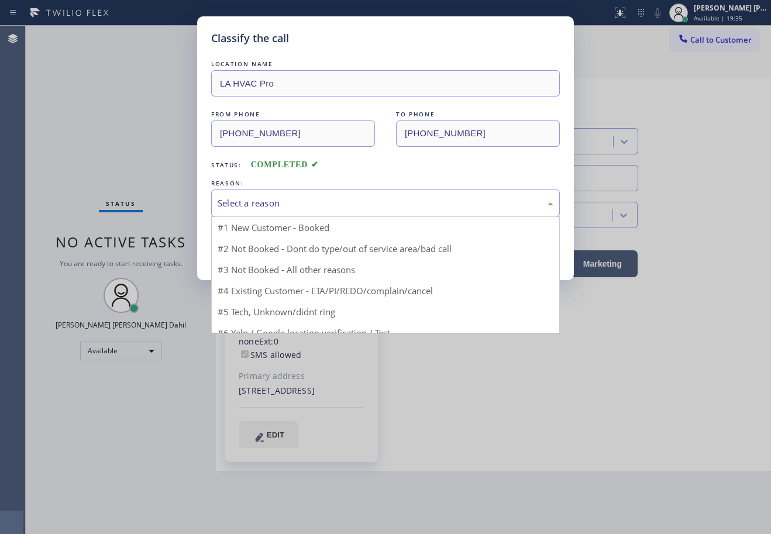
click at [300, 205] on div "Select a reason" at bounding box center [386, 203] width 336 height 13
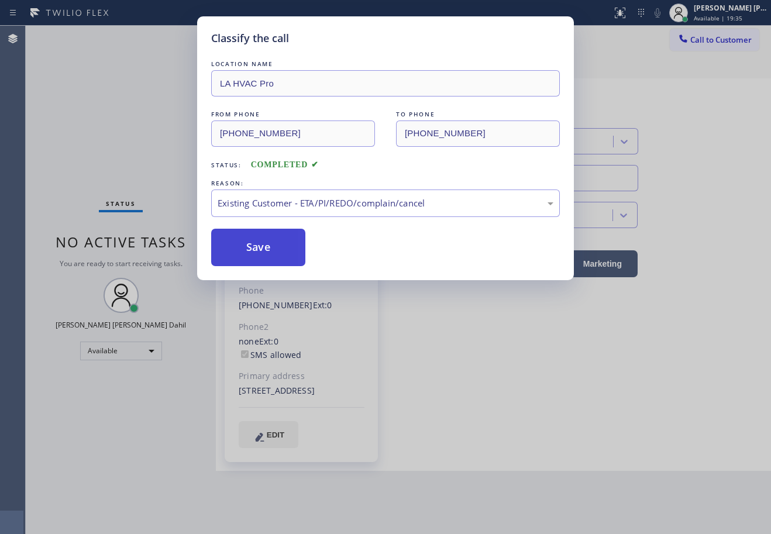
click at [262, 247] on button "Save" at bounding box center [258, 247] width 94 height 37
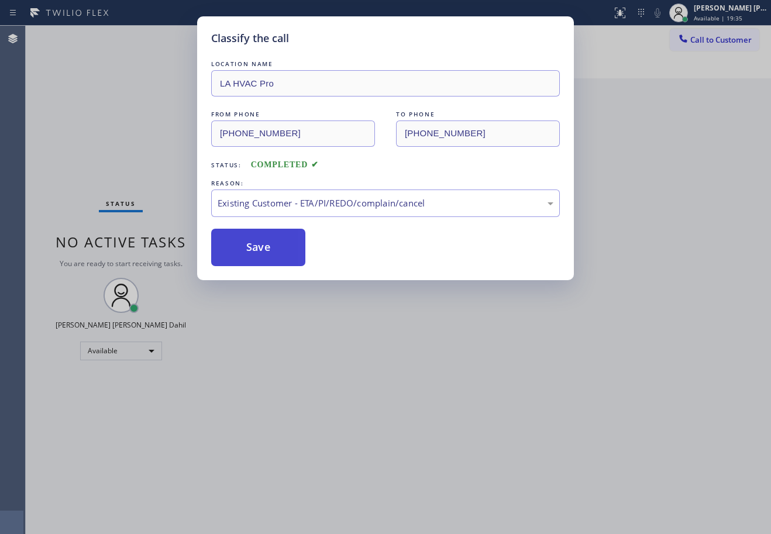
click at [262, 247] on button "Save" at bounding box center [258, 247] width 94 height 37
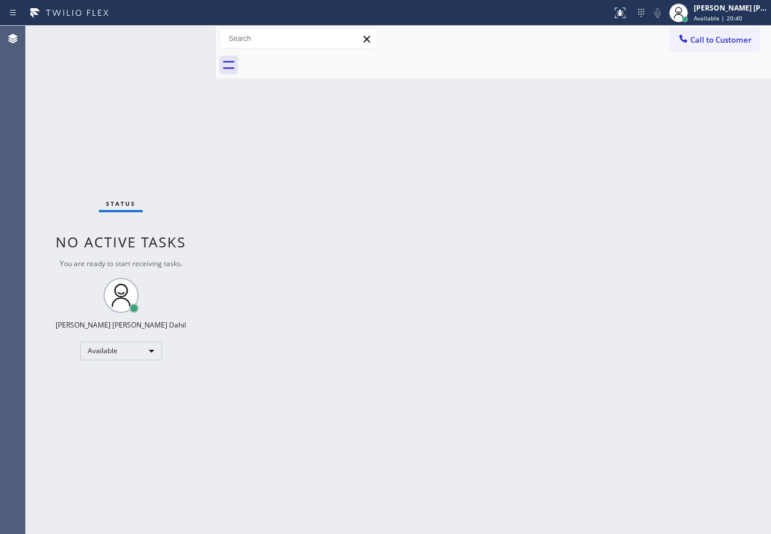
click at [313, 189] on div "Back to Dashboard Change Sender ID Customers Technicians Select a contact Outbo…" at bounding box center [493, 280] width 555 height 508
click at [531, 56] on div at bounding box center [506, 65] width 529 height 26
click at [622, 359] on div "Back to Dashboard Change Sender ID Customers Technicians Select a contact Outbo…" at bounding box center [493, 280] width 555 height 508
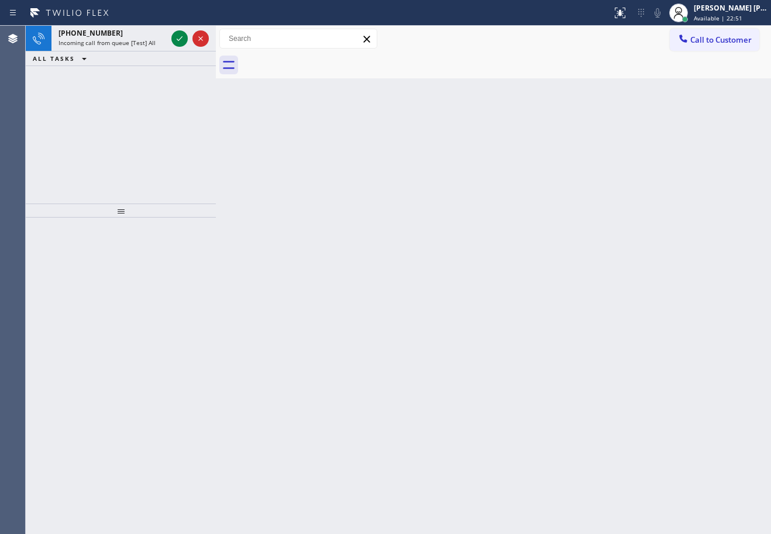
click at [284, 285] on div "Back to Dashboard Change Sender ID Customers Technicians Select a contact Outbo…" at bounding box center [493, 280] width 555 height 508
click at [138, 35] on div "[PHONE_NUMBER]" at bounding box center [112, 33] width 108 height 10
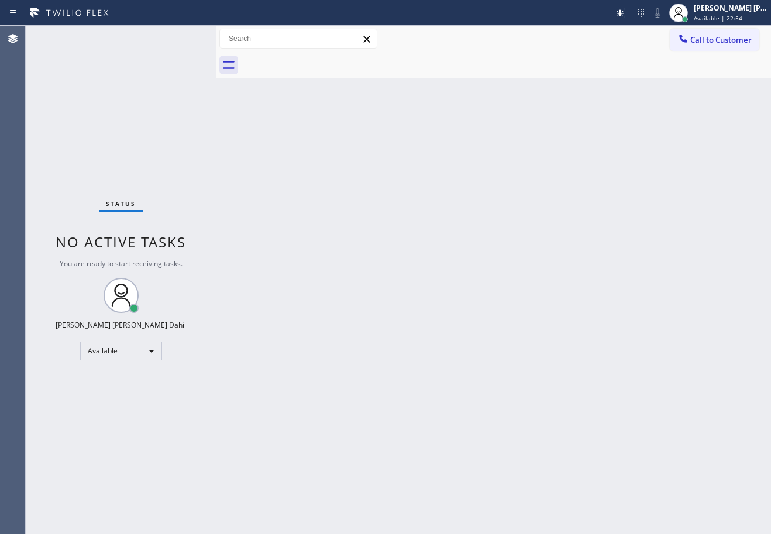
click at [572, 433] on div "Back to Dashboard Change Sender ID Customers Technicians Select a contact Outbo…" at bounding box center [493, 280] width 555 height 508
click at [533, 333] on div "Back to Dashboard Change Sender ID Customers Technicians Select a contact Outbo…" at bounding box center [493, 280] width 555 height 508
click at [594, 402] on div "Back to Dashboard Change Sender ID Customers Technicians Select a contact Outbo…" at bounding box center [493, 280] width 555 height 508
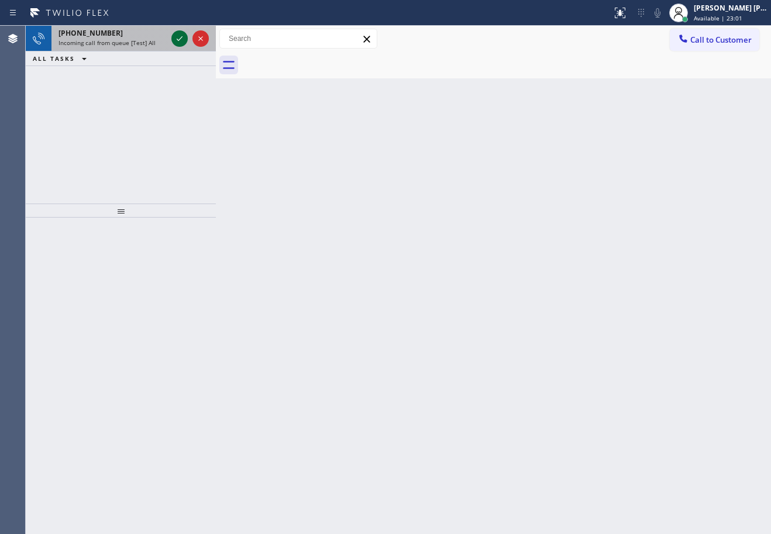
click at [177, 37] on icon at bounding box center [180, 39] width 14 height 14
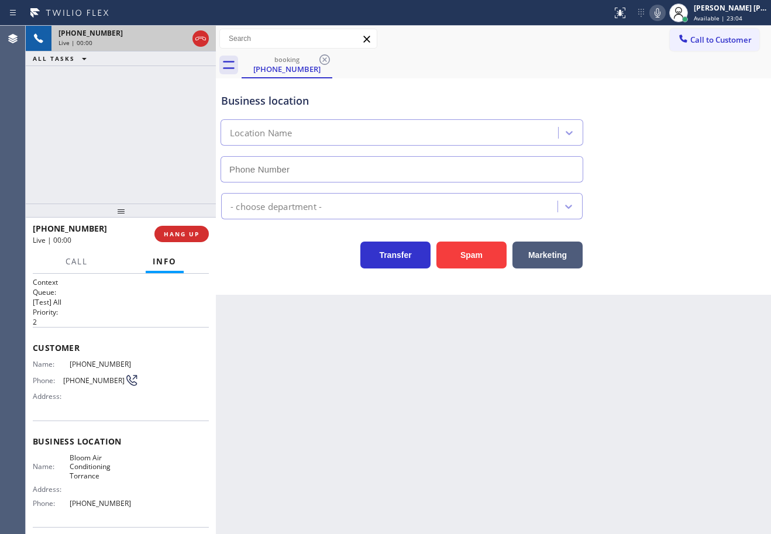
type input "[PHONE_NUMBER]"
click at [480, 252] on button "Spam" at bounding box center [471, 255] width 70 height 27
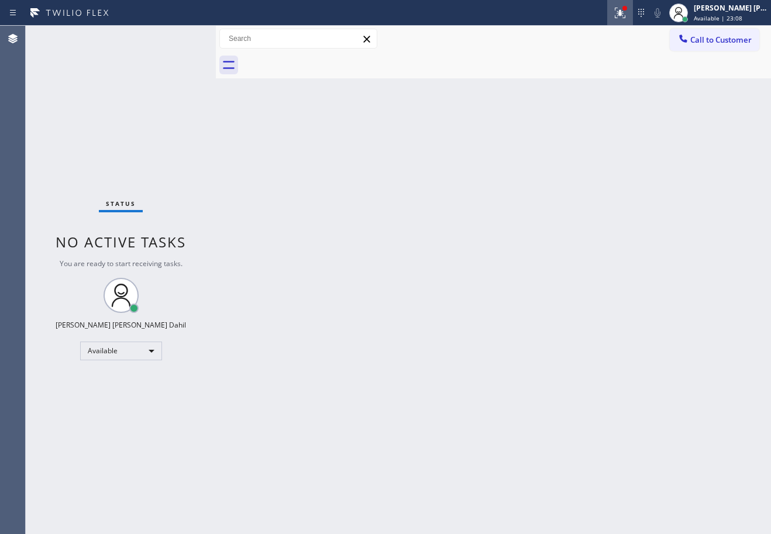
click at [625, 16] on icon at bounding box center [620, 13] width 11 height 11
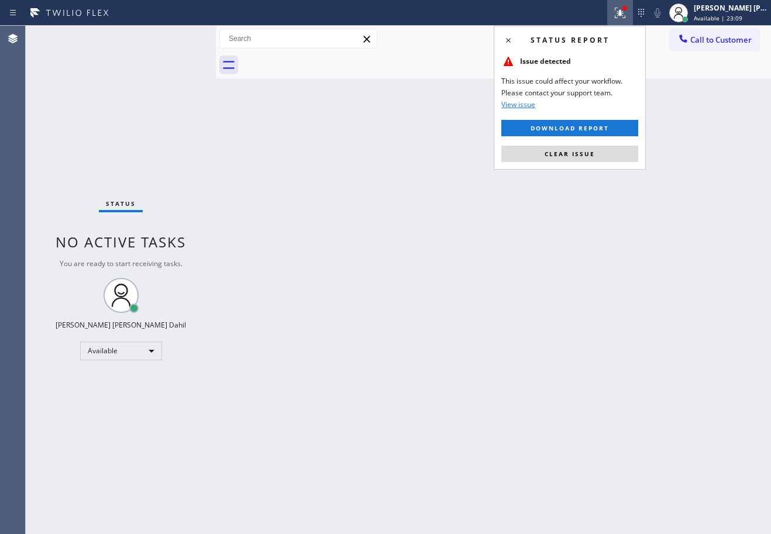
click at [611, 157] on button "Clear issue" at bounding box center [569, 154] width 137 height 16
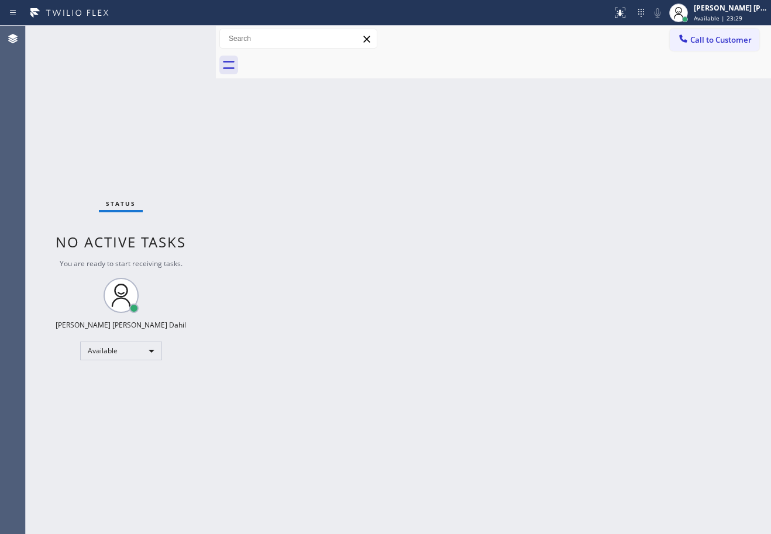
click at [628, 150] on div "Back to Dashboard Change Sender ID Customers Technicians Select a contact Outbo…" at bounding box center [493, 280] width 555 height 508
drag, startPoint x: 400, startPoint y: 309, endPoint x: 419, endPoint y: 340, distance: 37.0
click at [402, 309] on div "Back to Dashboard Change Sender ID Customers Technicians Select a contact Outbo…" at bounding box center [493, 280] width 555 height 508
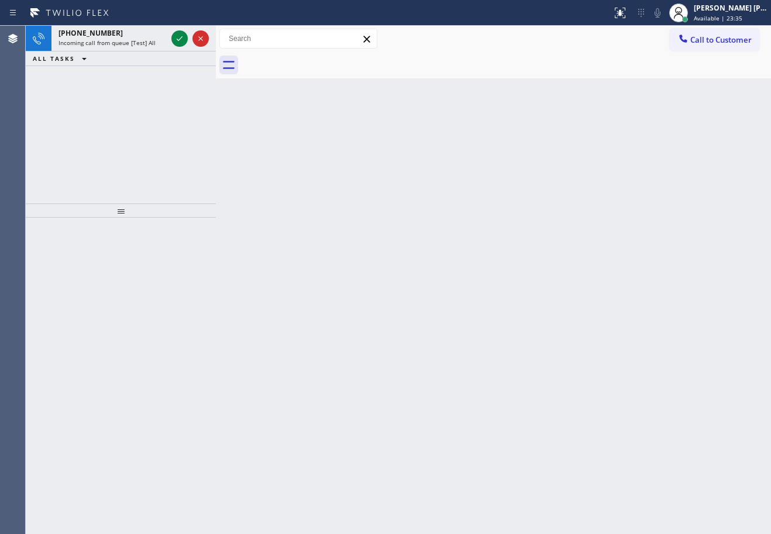
click at [433, 78] on div at bounding box center [506, 65] width 529 height 26
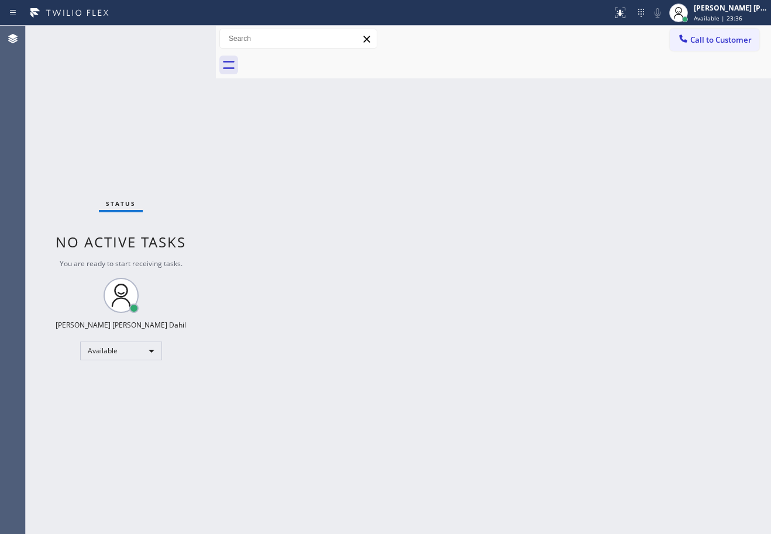
click at [434, 74] on div at bounding box center [506, 65] width 529 height 26
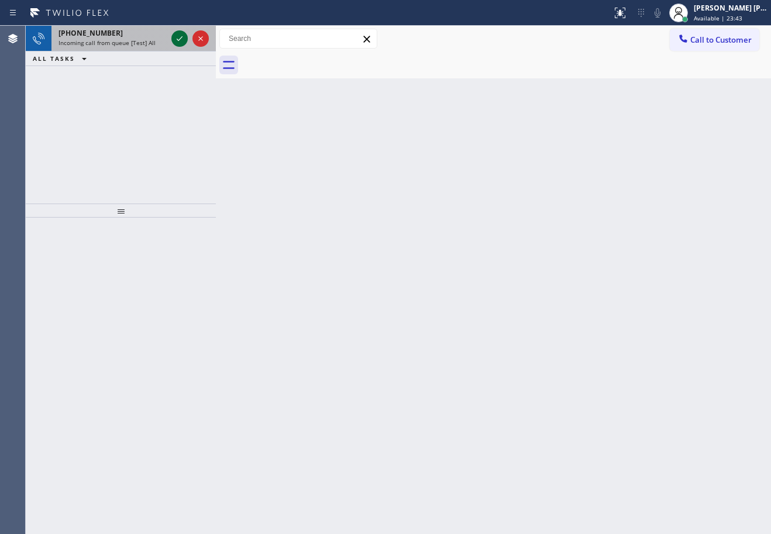
click at [177, 37] on icon at bounding box center [180, 39] width 14 height 14
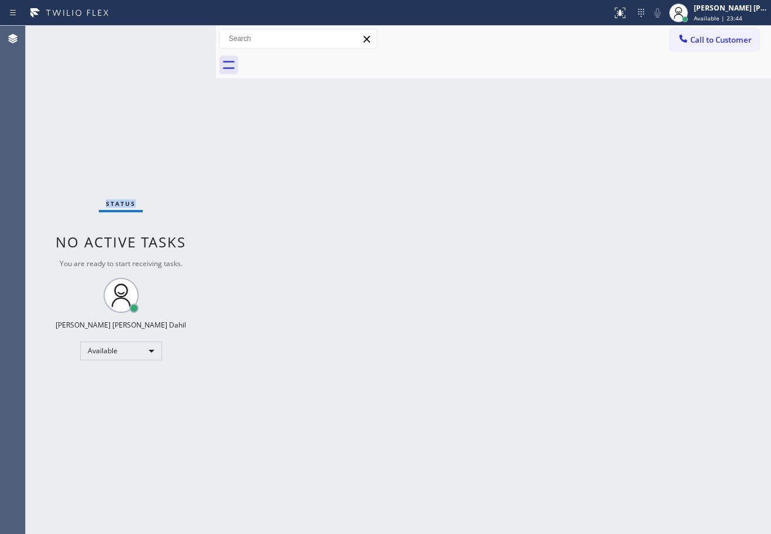
click at [177, 37] on div "Status No active tasks You are ready to start receiving tasks. [PERSON_NAME] [P…" at bounding box center [121, 280] width 190 height 508
click at [627, 18] on icon at bounding box center [620, 13] width 14 height 14
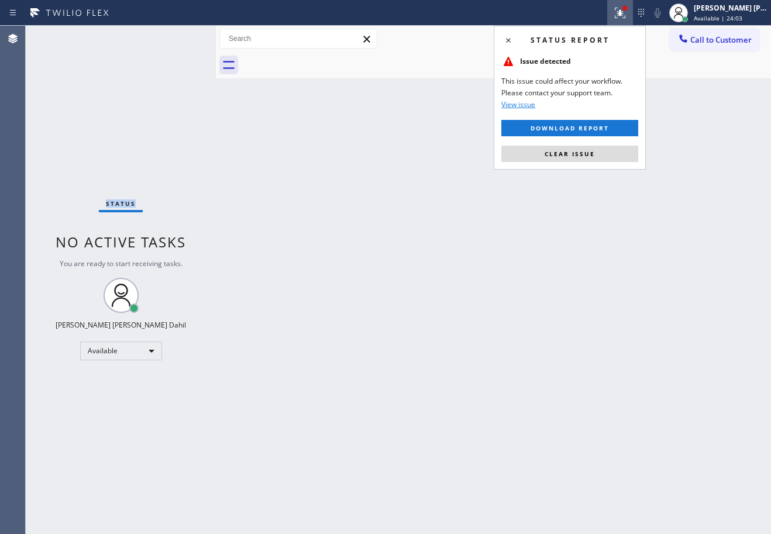
click at [601, 157] on button "Clear issue" at bounding box center [569, 154] width 137 height 16
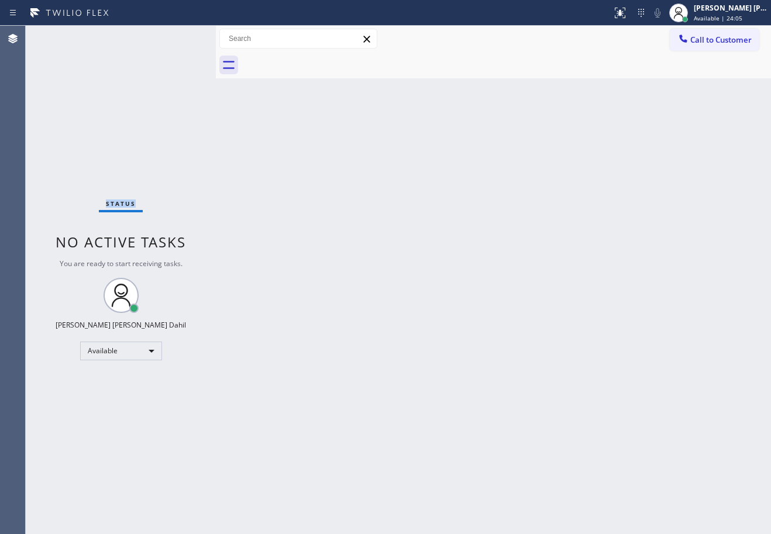
click at [446, 357] on div "Back to Dashboard Change Sender ID Customers Technicians Select a contact Outbo…" at bounding box center [493, 280] width 555 height 508
click at [417, 332] on div "Back to Dashboard Change Sender ID Customers Technicians Select a contact Outbo…" at bounding box center [493, 280] width 555 height 508
drag, startPoint x: 560, startPoint y: 296, endPoint x: 555, endPoint y: 289, distance: 9.1
click at [559, 296] on div "Back to Dashboard Change Sender ID Customers Technicians Select a contact Outbo…" at bounding box center [493, 280] width 555 height 508
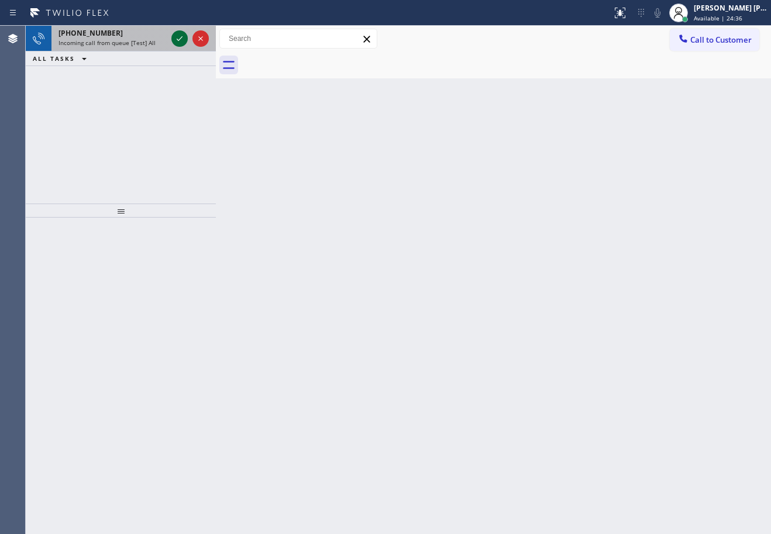
click at [177, 37] on icon at bounding box center [180, 39] width 14 height 14
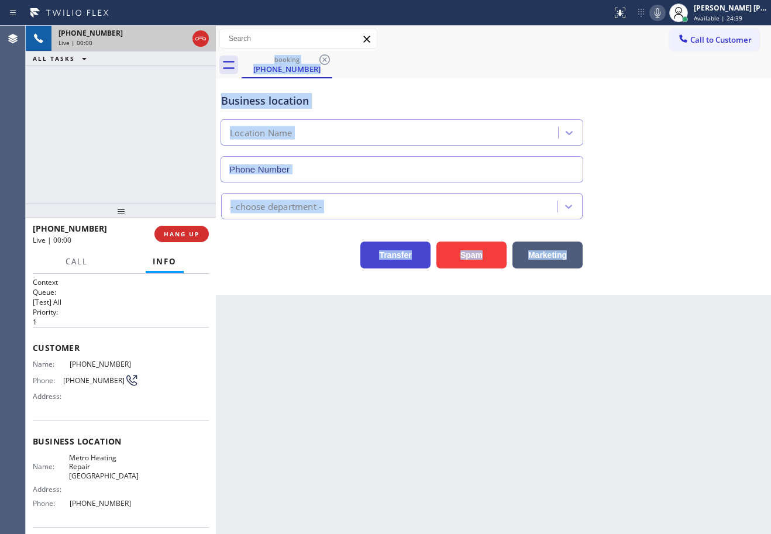
type input "[PHONE_NUMBER]"
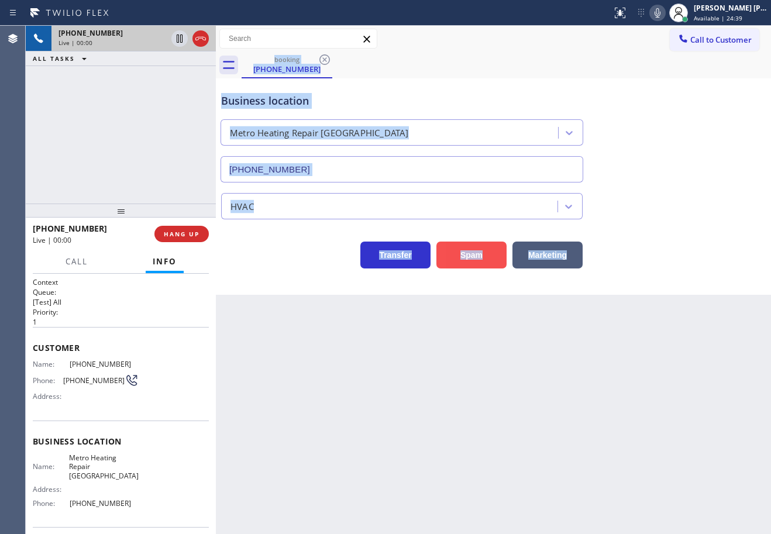
click at [473, 257] on button "Spam" at bounding box center [471, 255] width 70 height 27
click at [474, 256] on button "Spam" at bounding box center [471, 255] width 70 height 27
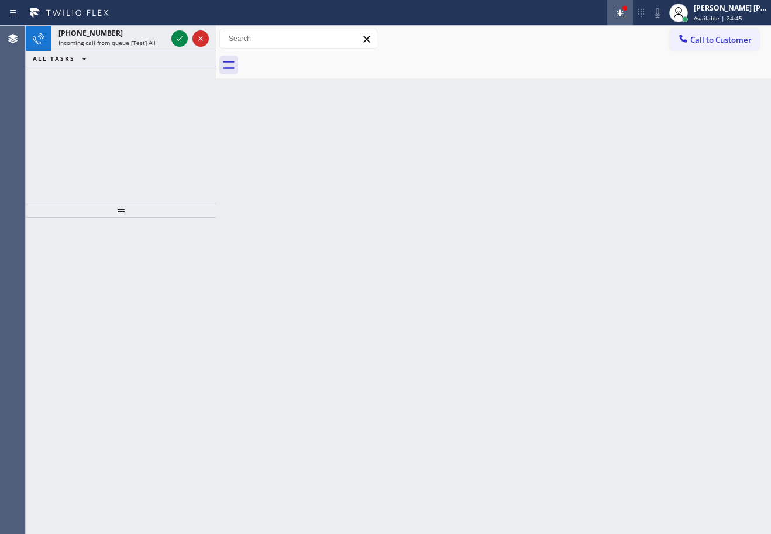
click at [633, 11] on div at bounding box center [620, 13] width 26 height 26
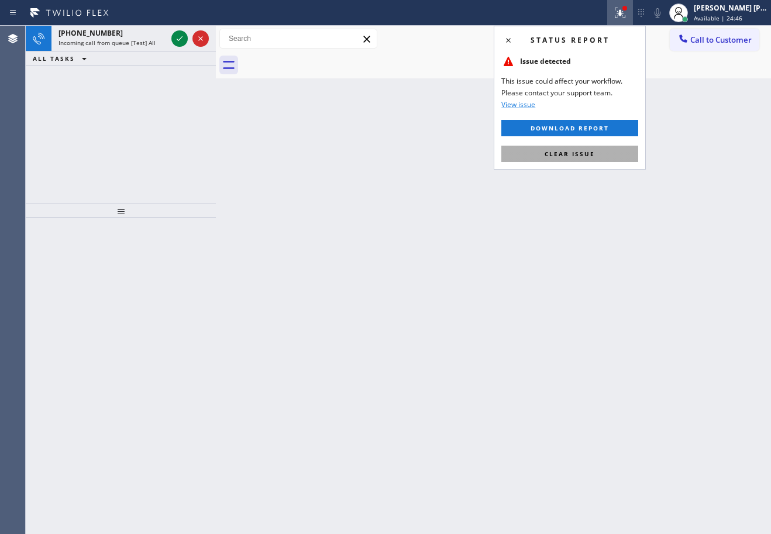
click at [622, 157] on button "Clear issue" at bounding box center [569, 154] width 137 height 16
click at [622, 159] on div "Back to Dashboard Change Sender ID Customers Technicians Select a contact Outbo…" at bounding box center [493, 280] width 555 height 508
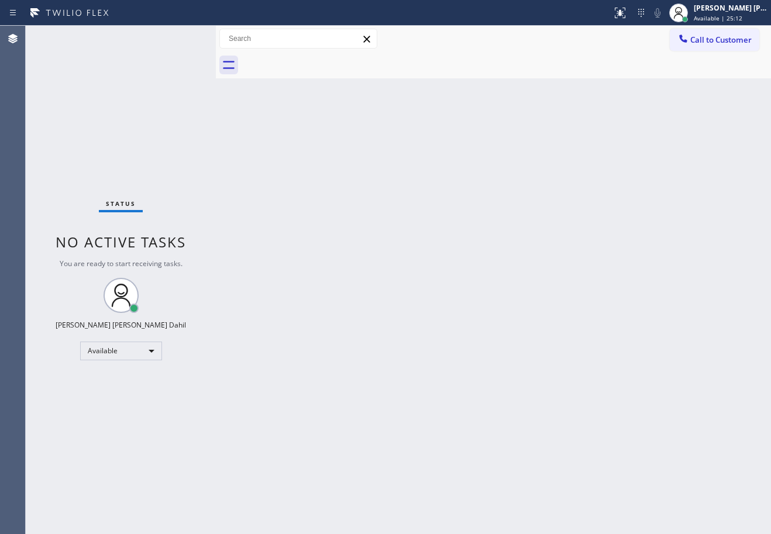
click at [625, 143] on div "Back to Dashboard Change Sender ID Customers Technicians Select a contact Outbo…" at bounding box center [493, 280] width 555 height 508
drag, startPoint x: 568, startPoint y: 374, endPoint x: 573, endPoint y: 363, distance: 12.1
click at [569, 372] on div "Back to Dashboard Change Sender ID Customers Technicians Select a contact Outbo…" at bounding box center [493, 280] width 555 height 508
click at [579, 342] on div "Back to Dashboard Change Sender ID Customers Technicians Select a contact Outbo…" at bounding box center [493, 280] width 555 height 508
click at [604, 274] on div "Back to Dashboard Change Sender ID Customers Technicians Select a contact Outbo…" at bounding box center [493, 280] width 555 height 508
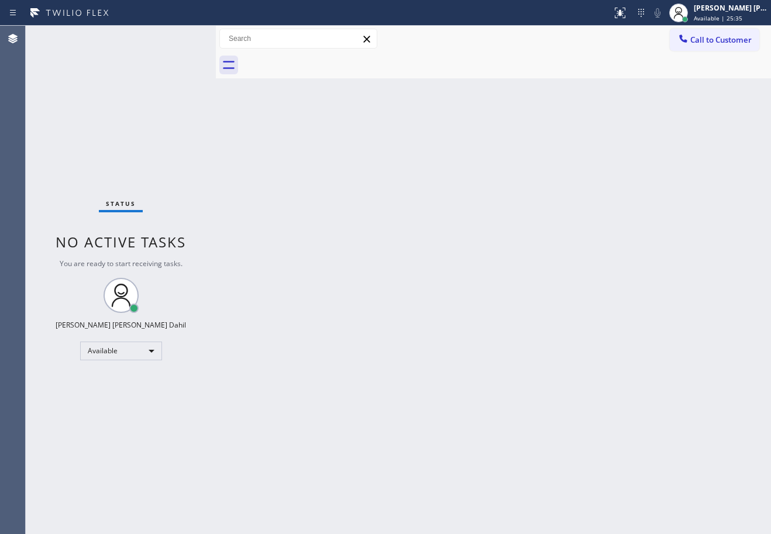
click at [642, 320] on div "Back to Dashboard Change Sender ID Customers Technicians Select a contact Outbo…" at bounding box center [493, 280] width 555 height 508
drag, startPoint x: 409, startPoint y: 84, endPoint x: 414, endPoint y: 115, distance: 31.9
click at [411, 83] on div "Back to Dashboard Change Sender ID Customers Technicians Select a contact Outbo…" at bounding box center [493, 280] width 555 height 508
click at [562, 368] on div "Back to Dashboard Change Sender ID Customers Technicians Select a contact Outbo…" at bounding box center [493, 280] width 555 height 508
click at [641, 328] on div "Back to Dashboard Change Sender ID Customers Technicians Select a contact Outbo…" at bounding box center [493, 280] width 555 height 508
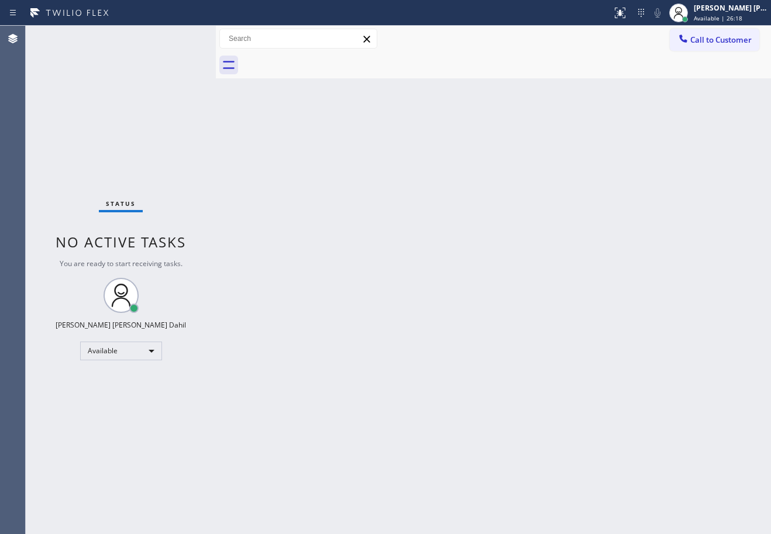
drag, startPoint x: 641, startPoint y: 326, endPoint x: 641, endPoint y: 278, distance: 48.6
click at [641, 302] on div "Back to Dashboard Change Sender ID Customers Technicians Select a contact Outbo…" at bounding box center [493, 280] width 555 height 508
click at [641, 278] on div "Back to Dashboard Change Sender ID Customers Technicians Select a contact Outbo…" at bounding box center [493, 280] width 555 height 508
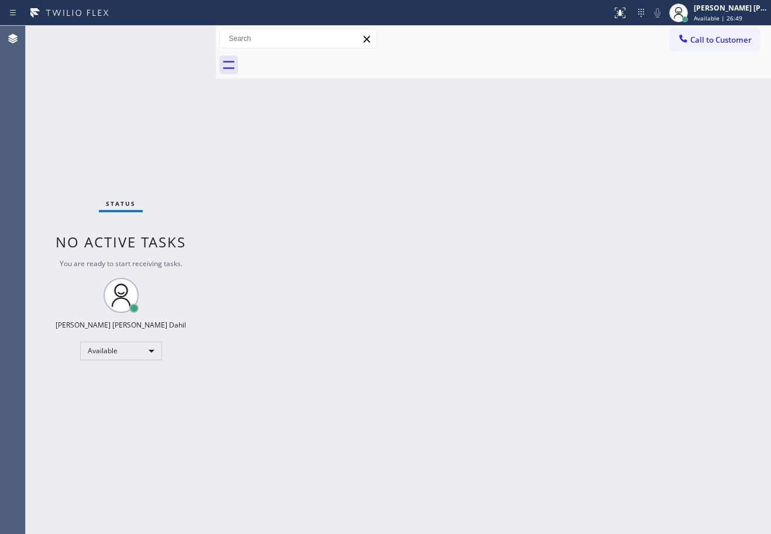
click at [260, 336] on div "Back to Dashboard Change Sender ID Customers Technicians Select a contact Outbo…" at bounding box center [493, 280] width 555 height 508
click at [270, 332] on div "Back to Dashboard Change Sender ID Customers Technicians Select a contact Outbo…" at bounding box center [493, 280] width 555 height 508
drag, startPoint x: 270, startPoint y: 332, endPoint x: 294, endPoint y: 324, distance: 25.3
click at [273, 329] on div "Back to Dashboard Change Sender ID Customers Technicians Select a contact Outbo…" at bounding box center [493, 280] width 555 height 508
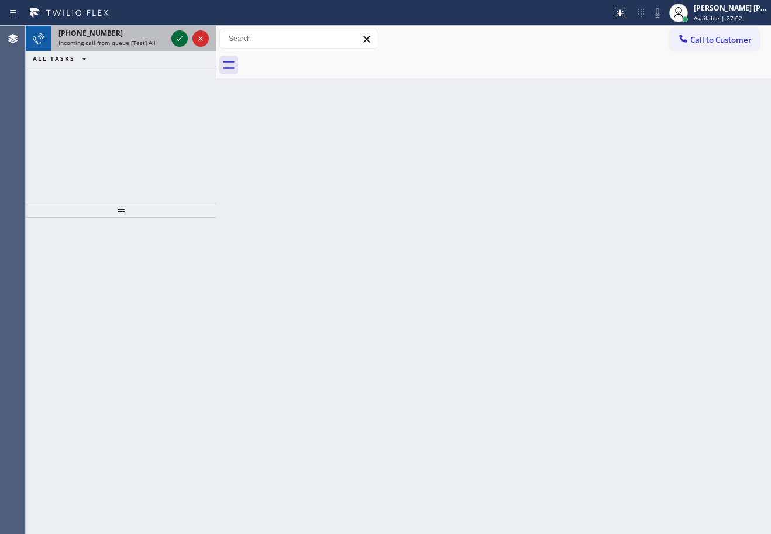
click at [177, 37] on icon at bounding box center [180, 39] width 14 height 14
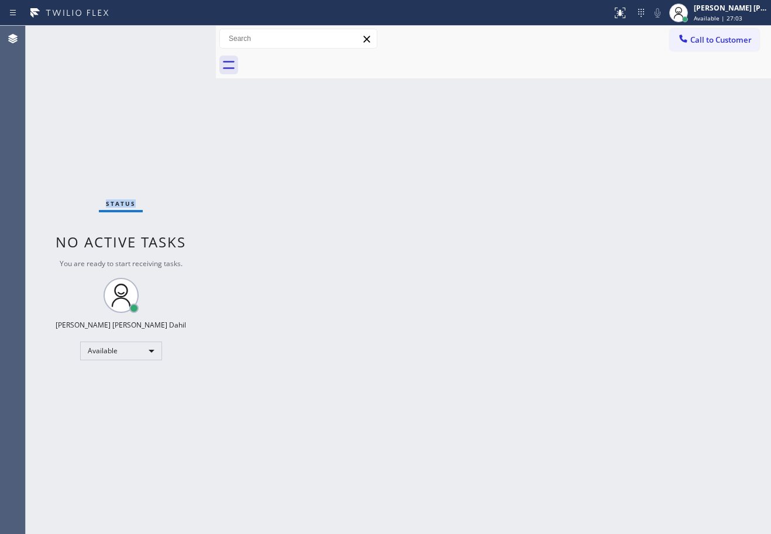
click at [177, 37] on div "Status No active tasks You are ready to start receiving tasks. [PERSON_NAME] [P…" at bounding box center [121, 280] width 190 height 508
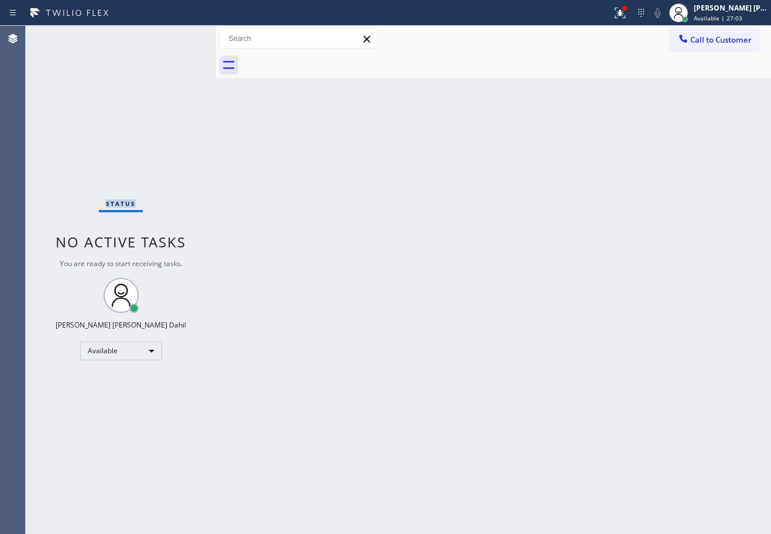
click at [177, 37] on div "Status No active tasks You are ready to start receiving tasks. [PERSON_NAME] [P…" at bounding box center [121, 280] width 190 height 508
drag, startPoint x: 320, startPoint y: 290, endPoint x: 450, endPoint y: 472, distance: 223.9
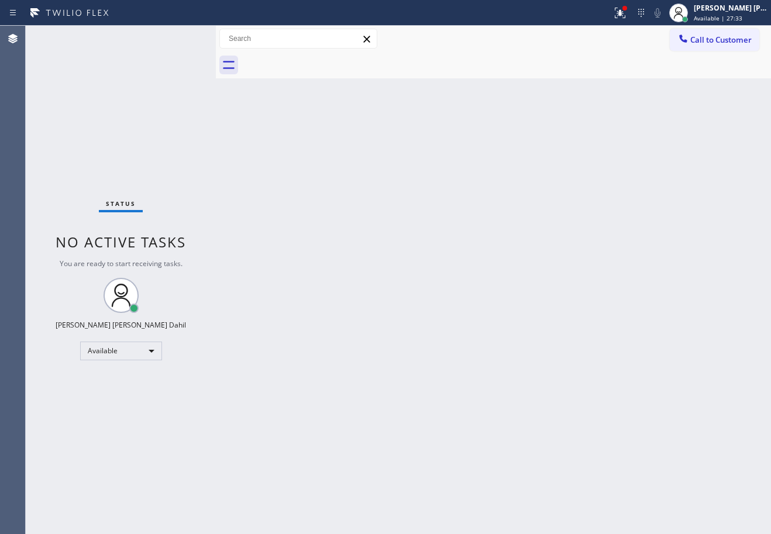
click at [320, 290] on div "Back to Dashboard Change Sender ID Customers Technicians Select a contact Outbo…" at bounding box center [493, 280] width 555 height 508
click at [452, 363] on div "Back to Dashboard Change Sender ID Customers Technicians Select a contact Outbo…" at bounding box center [493, 280] width 555 height 508
drag, startPoint x: 350, startPoint y: 92, endPoint x: 394, endPoint y: 51, distance: 60.0
click at [346, 75] on div "Back to Dashboard Change Sender ID Customers Technicians Select a contact Outbo…" at bounding box center [493, 280] width 555 height 508
click at [682, 377] on div "Back to Dashboard Change Sender ID Customers Technicians Select a contact Outbo…" at bounding box center [493, 280] width 555 height 508
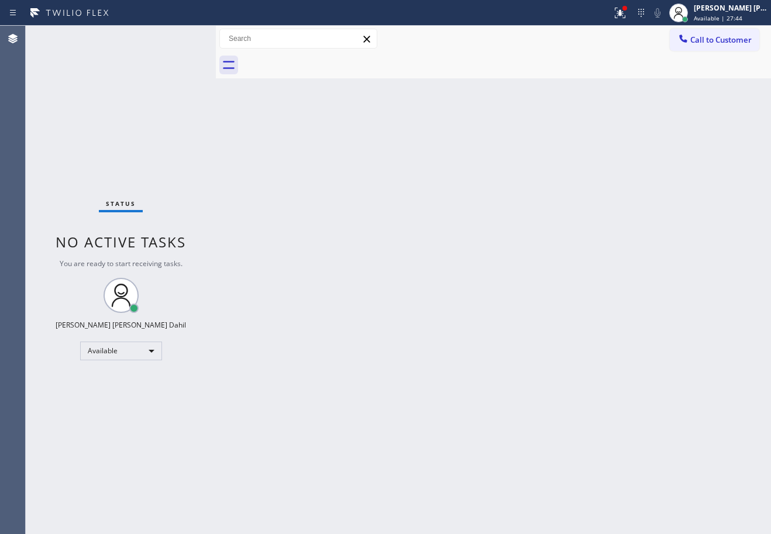
click at [485, 287] on div "Back to Dashboard Change Sender ID Customers Technicians Select a contact Outbo…" at bounding box center [493, 280] width 555 height 508
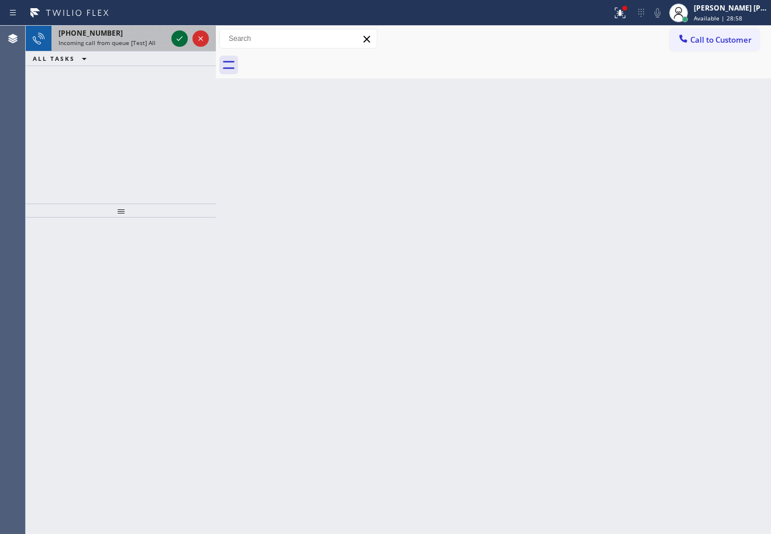
click at [177, 37] on icon at bounding box center [180, 39] width 14 height 14
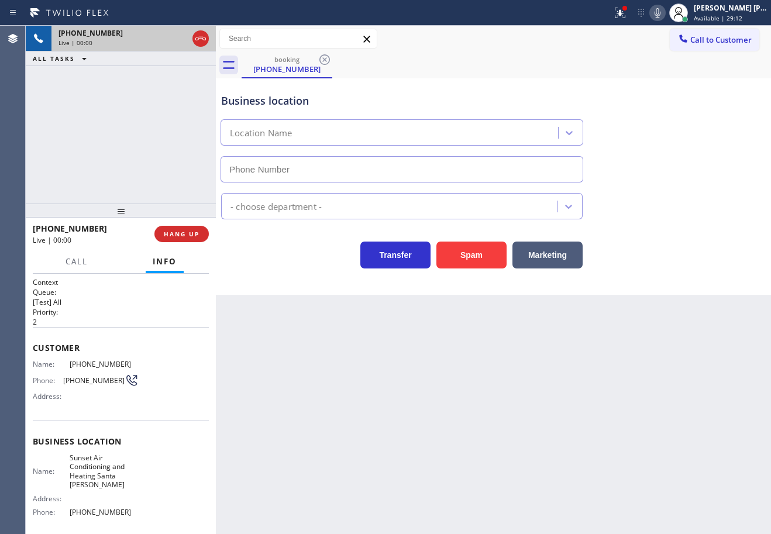
type input "[PHONE_NUMBER]"
click at [472, 241] on div "Spam" at bounding box center [469, 252] width 76 height 33
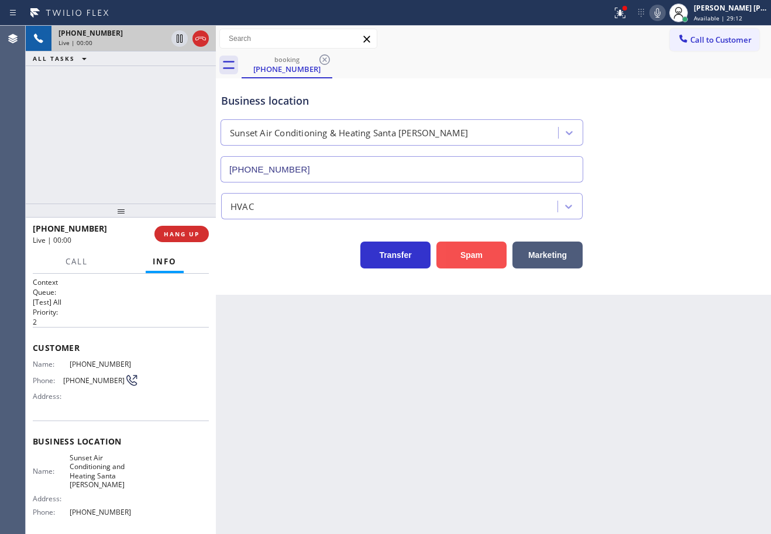
click at [472, 250] on button "Spam" at bounding box center [471, 255] width 70 height 27
click at [472, 251] on button "Spam" at bounding box center [471, 255] width 70 height 27
click at [472, 252] on button "Spam" at bounding box center [471, 255] width 70 height 27
click at [471, 255] on button "Spam" at bounding box center [471, 255] width 70 height 27
drag, startPoint x: 471, startPoint y: 257, endPoint x: 656, endPoint y: 504, distance: 308.4
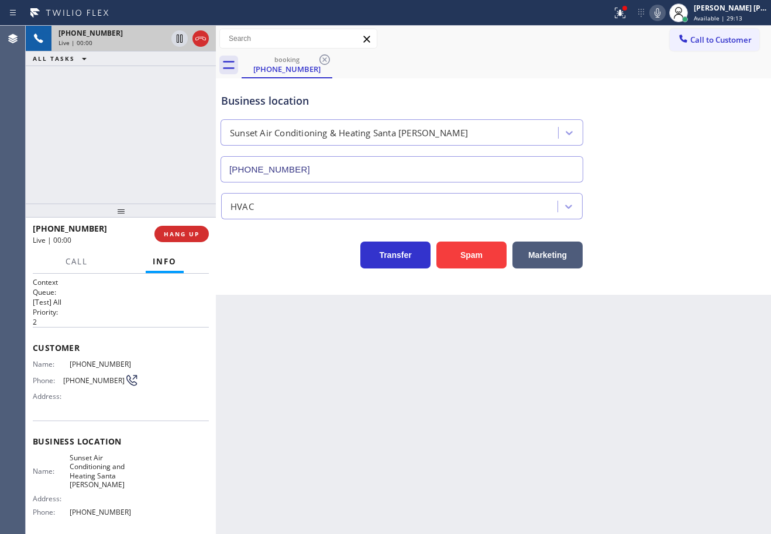
click at [471, 260] on button "Spam" at bounding box center [471, 255] width 70 height 27
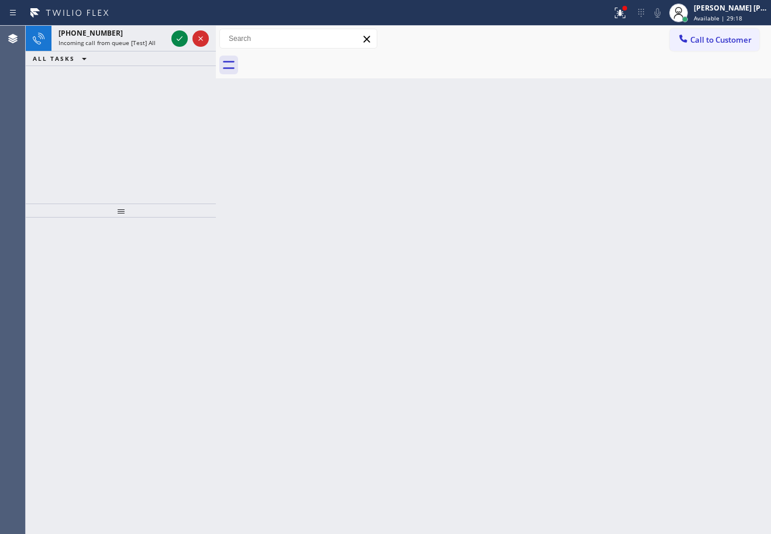
click at [315, 260] on div "Back to Dashboard Change Sender ID Customers Technicians Select a contact Outbo…" at bounding box center [493, 280] width 555 height 508
click at [177, 43] on icon at bounding box center [180, 39] width 14 height 14
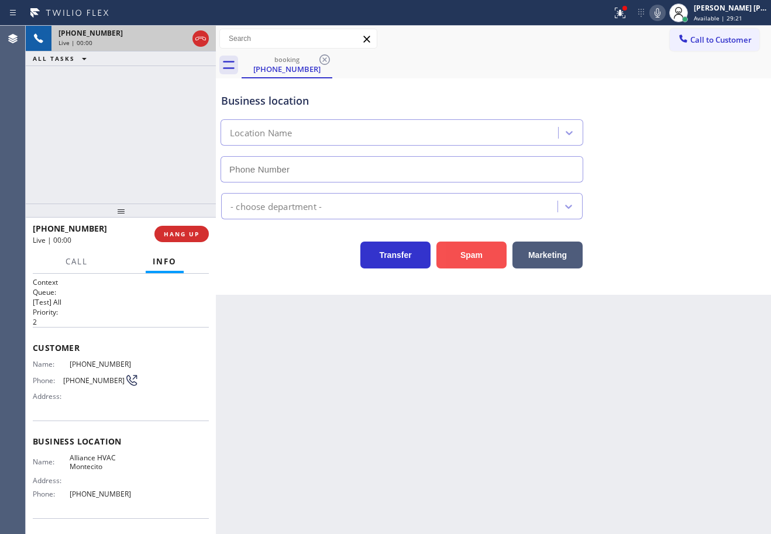
click at [471, 252] on button "Spam" at bounding box center [471, 255] width 70 height 27
type input "[PHONE_NUMBER]"
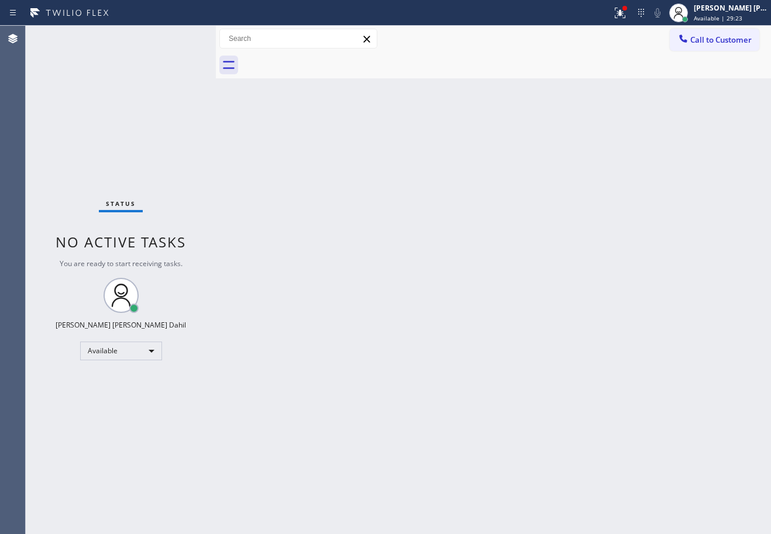
click at [509, 397] on div "Back to Dashboard Change Sender ID Customers Technicians Select a contact Outbo…" at bounding box center [493, 280] width 555 height 508
click at [177, 37] on div "Status No active tasks You are ready to start receiving tasks. [PERSON_NAME] [P…" at bounding box center [121, 280] width 190 height 508
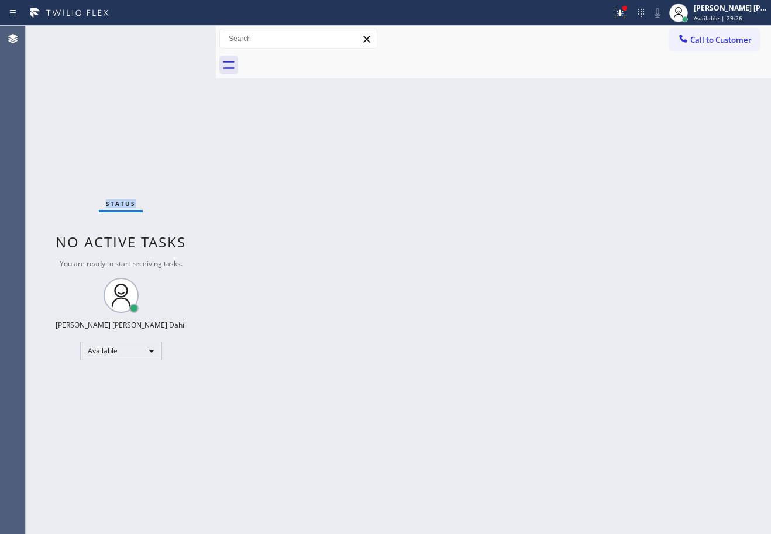
click at [177, 37] on div "Status No active tasks You are ready to start receiving tasks. [PERSON_NAME] [P…" at bounding box center [121, 280] width 190 height 508
click at [390, 268] on div "Back to Dashboard Change Sender ID Customers Technicians Select a contact Outbo…" at bounding box center [493, 280] width 555 height 508
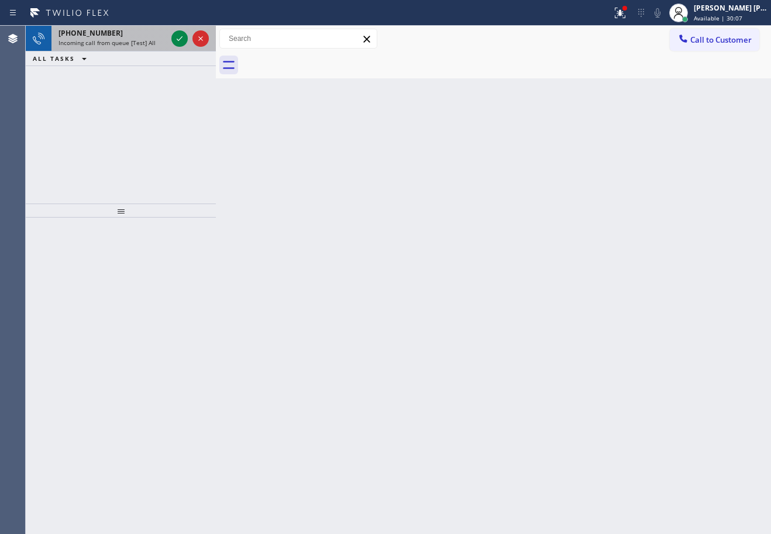
click at [166, 49] on div "[PHONE_NUMBER] Incoming call from queue [Test] All" at bounding box center [110, 39] width 118 height 26
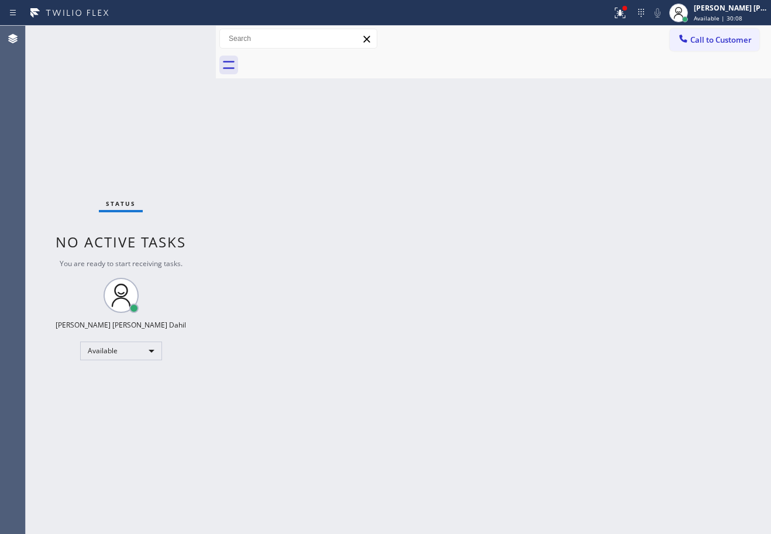
click at [166, 44] on div "Status No active tasks You are ready to start receiving tasks. [PERSON_NAME] [P…" at bounding box center [121, 280] width 190 height 508
click at [684, 421] on div "Back to Dashboard Change Sender ID Customers Technicians Select a contact Outbo…" at bounding box center [493, 280] width 555 height 508
click at [538, 287] on div "Back to Dashboard Change Sender ID Customers Technicians Select a contact Outbo…" at bounding box center [493, 280] width 555 height 508
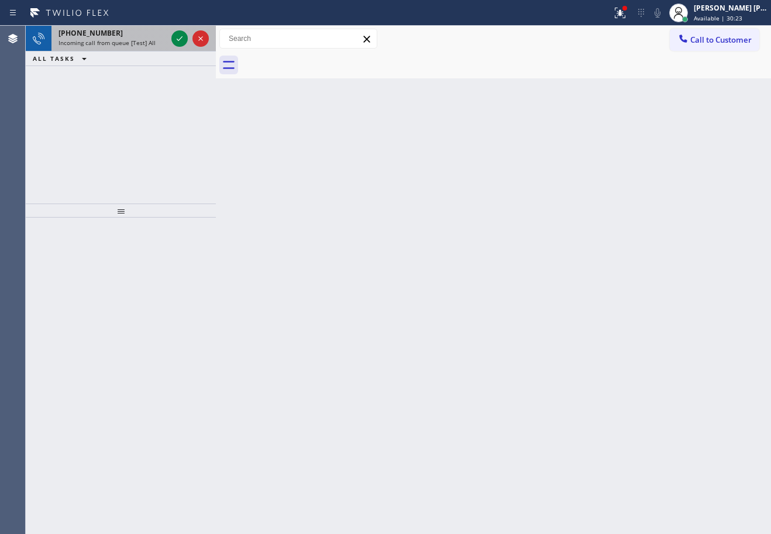
click at [133, 38] on div "[PHONE_NUMBER] Incoming call from queue [Test] All" at bounding box center [110, 39] width 118 height 26
click at [135, 38] on div "[PHONE_NUMBER] Incoming call from queue [Test] All" at bounding box center [110, 39] width 118 height 26
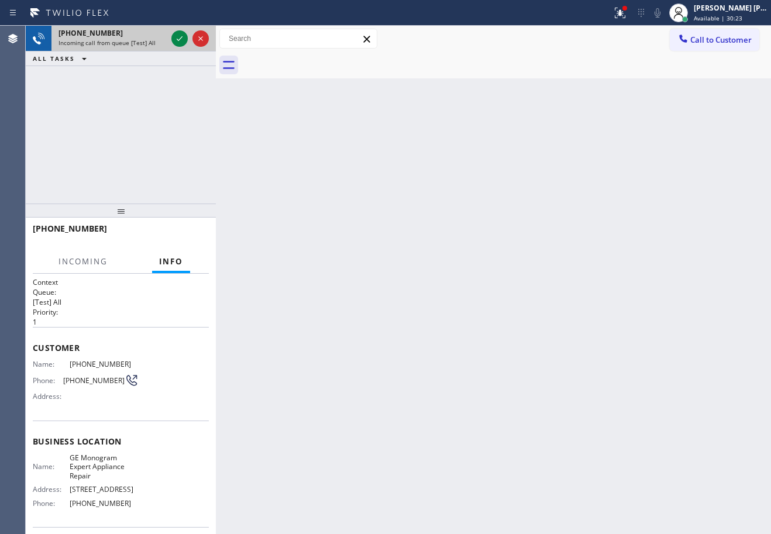
click at [135, 38] on div "[PHONE_NUMBER] Incoming call from queue [Test] All" at bounding box center [110, 39] width 118 height 26
click at [176, 37] on icon at bounding box center [180, 39] width 14 height 14
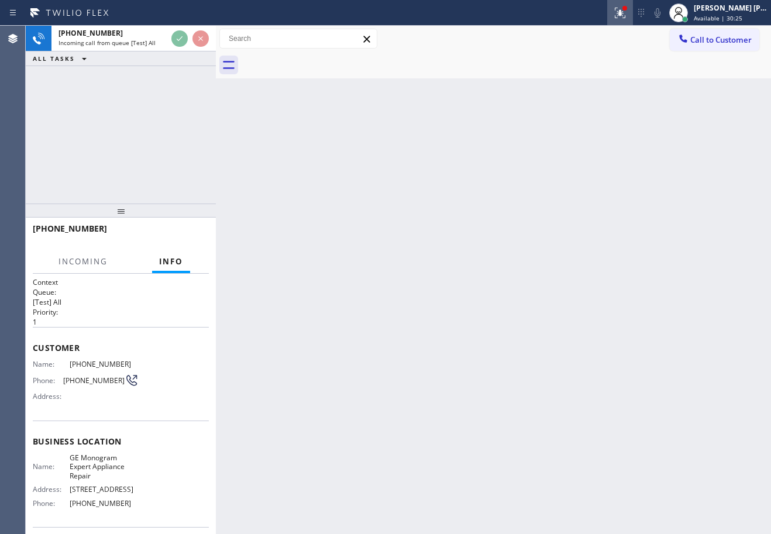
click at [624, 13] on icon at bounding box center [620, 11] width 7 height 4
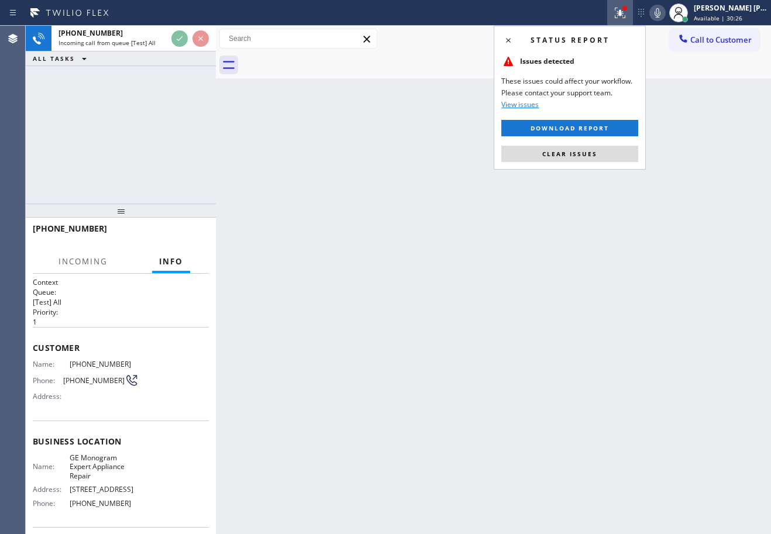
click at [569, 154] on span "Clear issues" at bounding box center [569, 154] width 55 height 8
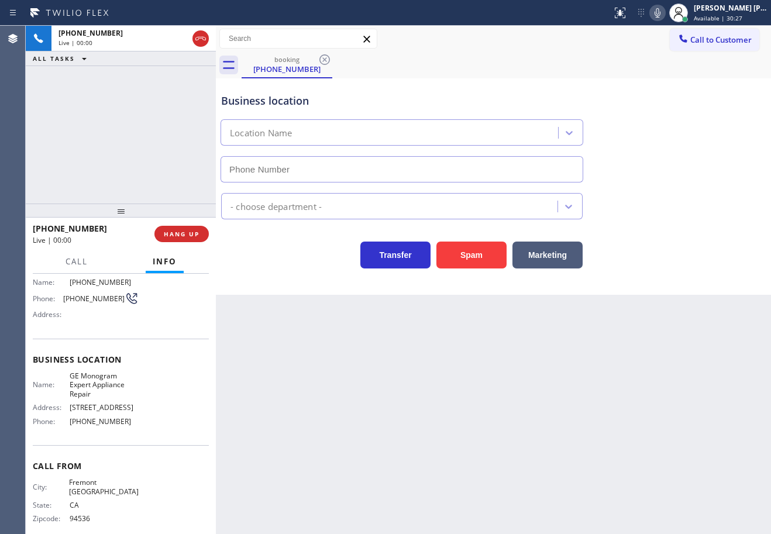
type input "[PHONE_NUMBER]"
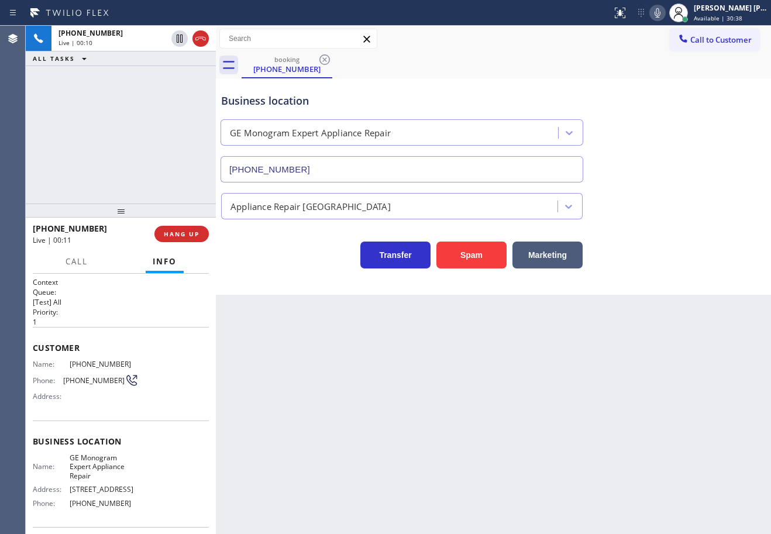
click at [290, 356] on div "Back to Dashboard Change Sender ID Customers Technicians Select a contact Outbo…" at bounding box center [493, 280] width 555 height 508
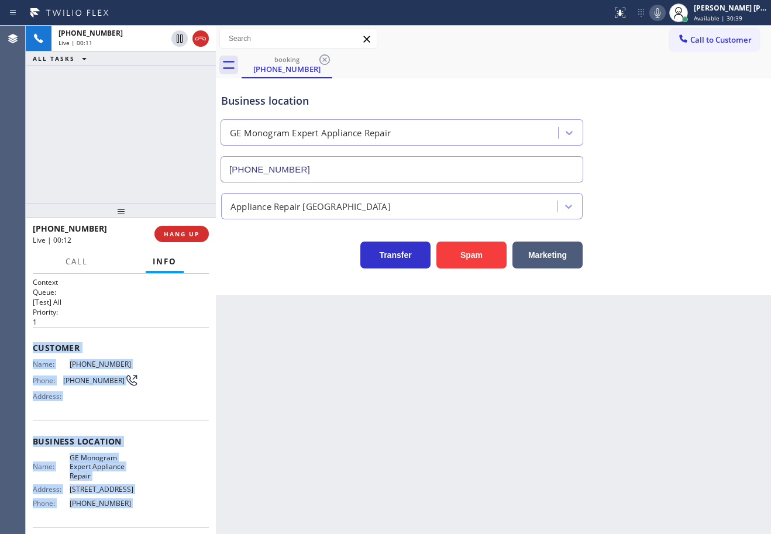
scroll to position [85, 0]
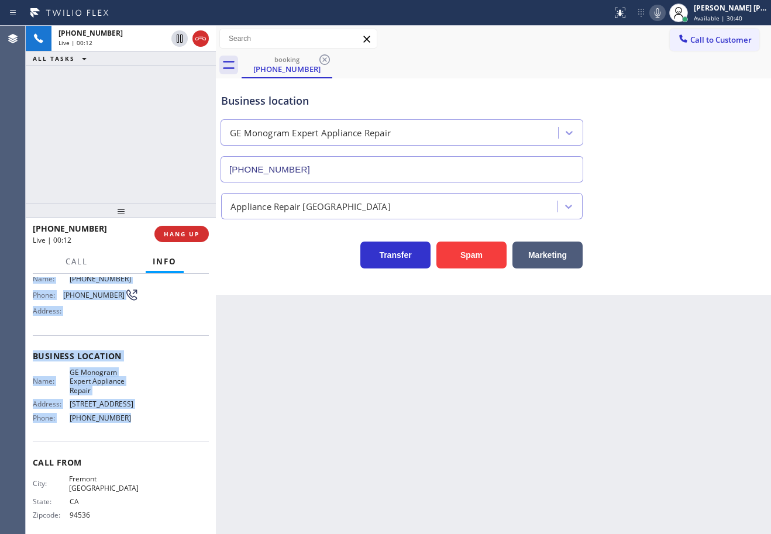
drag, startPoint x: 31, startPoint y: 344, endPoint x: 659, endPoint y: 244, distance: 635.6
click at [123, 424] on div "Context Queue: [Test] All Priority: 1 Customer Name: [PHONE_NUMBER] Phone: [PHO…" at bounding box center [121, 404] width 190 height 260
copy div "Customer Name: [PHONE_NUMBER] Phone: [PHONE_NUMBER] Address: Business location …"
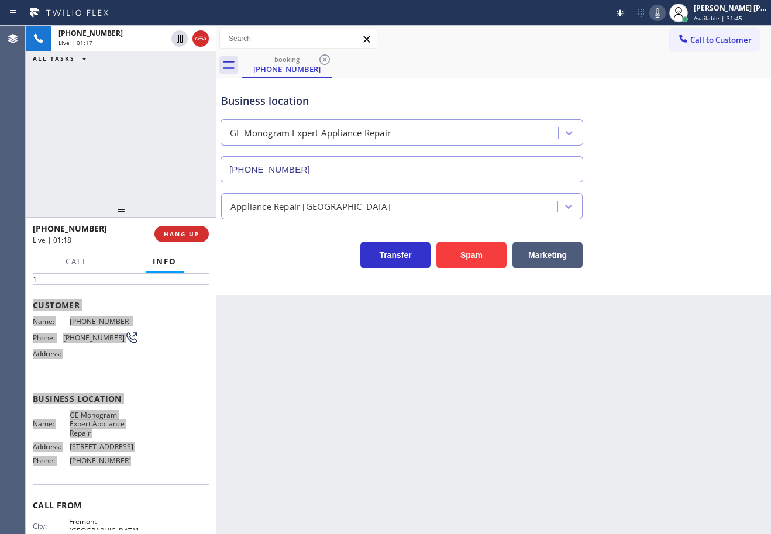
scroll to position [85, 0]
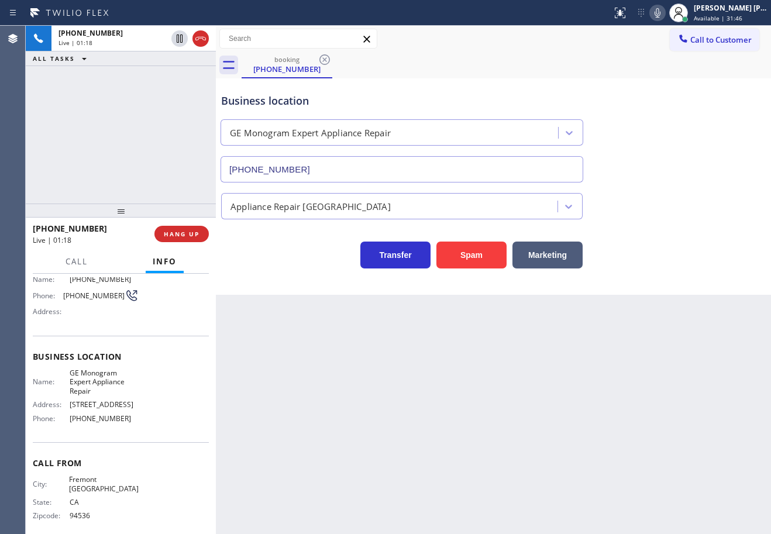
drag, startPoint x: 339, startPoint y: 405, endPoint x: 331, endPoint y: 401, distance: 9.4
click at [339, 406] on div "Back to Dashboard Change Sender ID Customers Technicians Select a contact Outbo…" at bounding box center [493, 280] width 555 height 508
drag, startPoint x: 68, startPoint y: 478, endPoint x: 137, endPoint y: 482, distance: 69.1
click at [137, 482] on div "City: [GEOGRAPHIC_DATA] [GEOGRAPHIC_DATA]: [US_STATE] Zipcode: 94536" at bounding box center [121, 500] width 176 height 50
copy div "Fremont [GEOGRAPHIC_DATA]"
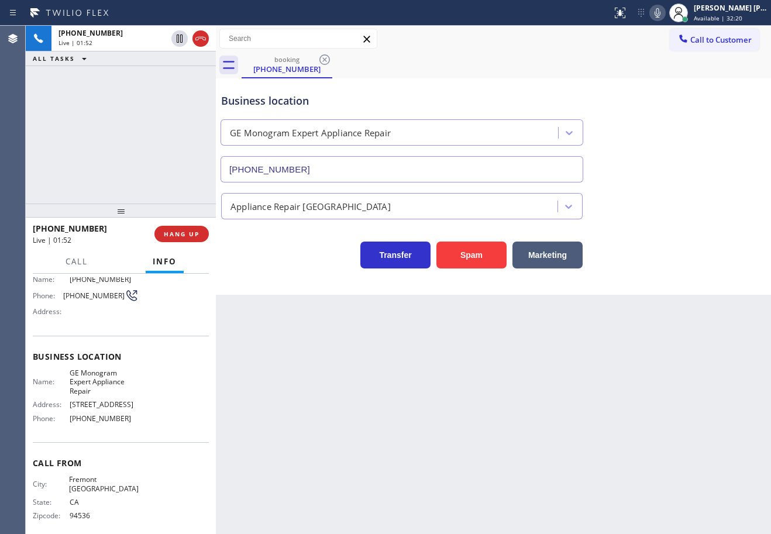
click at [157, 138] on div "[PHONE_NUMBER] Live | 01:52 ALL TASKS ALL TASKS ACTIVE TASKS TASKS IN WRAP UP" at bounding box center [121, 115] width 190 height 178
click at [616, 218] on div "Appliance Repair [GEOGRAPHIC_DATA]" at bounding box center [493, 203] width 549 height 31
click at [322, 391] on div "Back to Dashboard Change Sender ID Customers Technicians Select a contact Outbo…" at bounding box center [493, 280] width 555 height 508
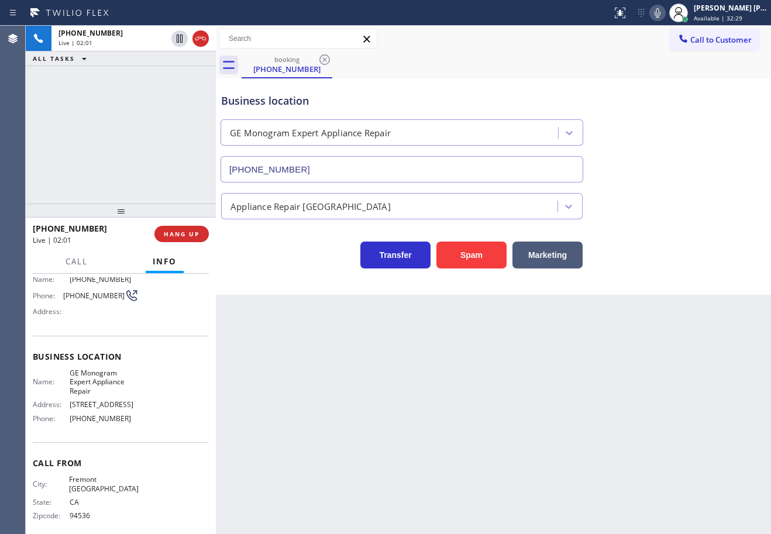
drag, startPoint x: 628, startPoint y: 269, endPoint x: 662, endPoint y: 193, distance: 83.5
click at [632, 263] on div "Business location GE Monogram Expert Appliance Repair [PHONE_NUMBER] Appliance …" at bounding box center [493, 186] width 555 height 216
click at [660, 13] on icon at bounding box center [658, 12] width 6 height 9
click at [675, 64] on div "Call to Customer Outbound call Location Search location Your caller id phone nu…" at bounding box center [493, 52] width 555 height 53
drag, startPoint x: 143, startPoint y: 111, endPoint x: 159, endPoint y: 74, distance: 40.1
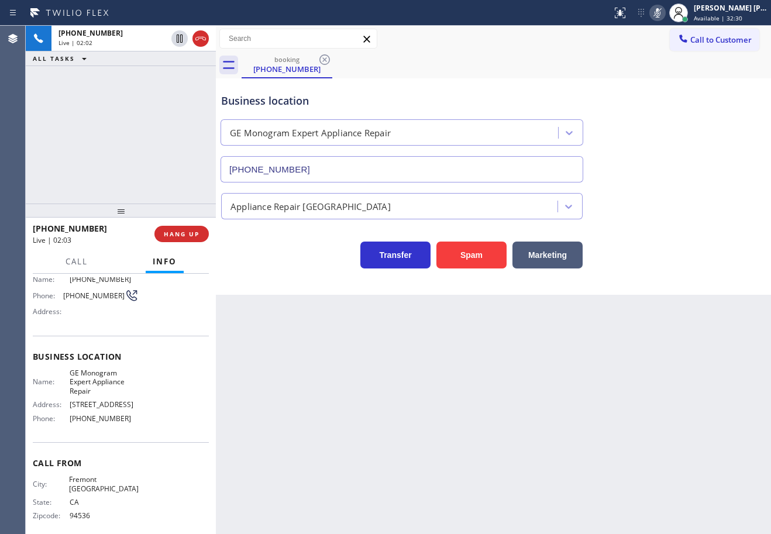
click at [145, 108] on div "[PHONE_NUMBER] Live | 02:02 ALL TASKS ALL TASKS ACTIVE TASKS TASKS IN WRAP UP" at bounding box center [121, 115] width 190 height 178
click at [175, 42] on icon at bounding box center [180, 39] width 14 height 14
click at [157, 86] on div "[PHONE_NUMBER] Live | 02:04 ALL TASKS ALL TASKS ACTIVE TASKS TASKS IN WRAP UP" at bounding box center [121, 115] width 190 height 178
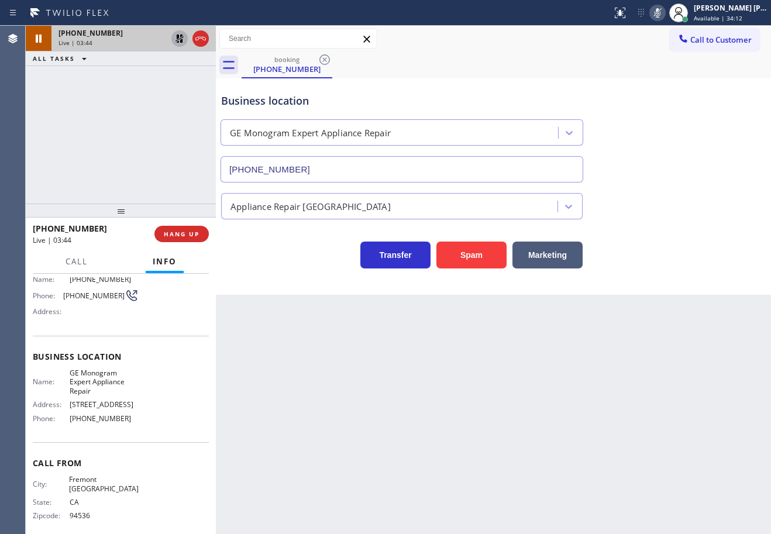
click at [174, 38] on icon at bounding box center [180, 39] width 14 height 14
drag, startPoint x: 170, startPoint y: 74, endPoint x: 425, endPoint y: 75, distance: 255.6
click at [172, 75] on div "[PHONE_NUMBER] Live | 03:45 ALL TASKS ALL TASKS ACTIVE TASKS TASKS IN WRAP UP" at bounding box center [121, 115] width 190 height 178
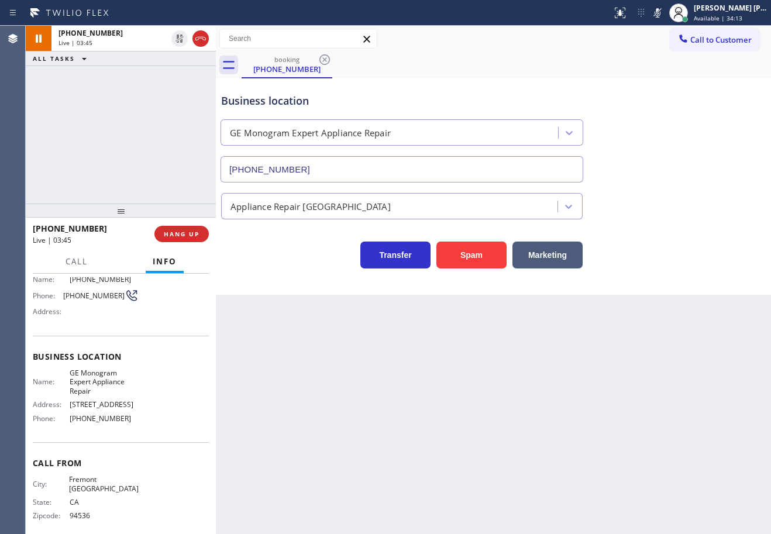
drag, startPoint x: 673, startPoint y: 12, endPoint x: 681, endPoint y: 92, distance: 81.1
click at [665, 12] on icon at bounding box center [657, 13] width 14 height 14
click at [683, 97] on div "Business location GE Monogram Expert Appliance Repair [PHONE_NUMBER]" at bounding box center [493, 130] width 549 height 106
click at [507, 95] on div "Business location" at bounding box center [402, 101] width 362 height 16
click at [80, 258] on span "Call" at bounding box center [77, 261] width 22 height 11
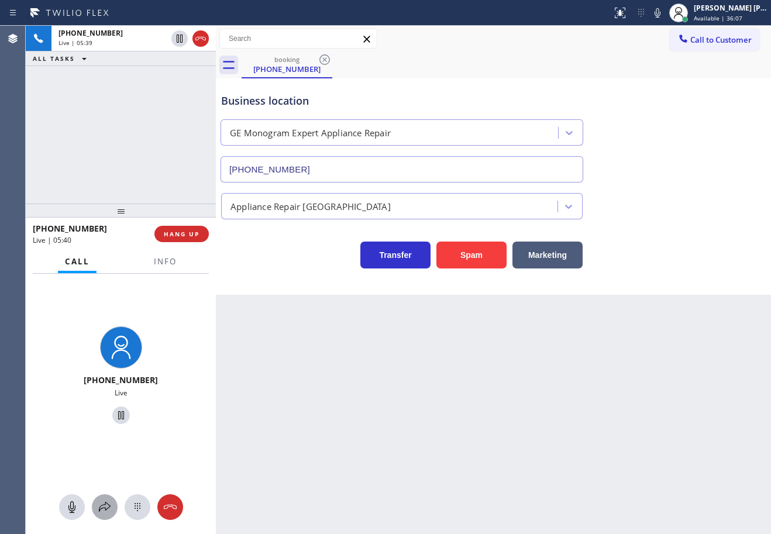
click at [101, 502] on icon at bounding box center [105, 507] width 14 height 14
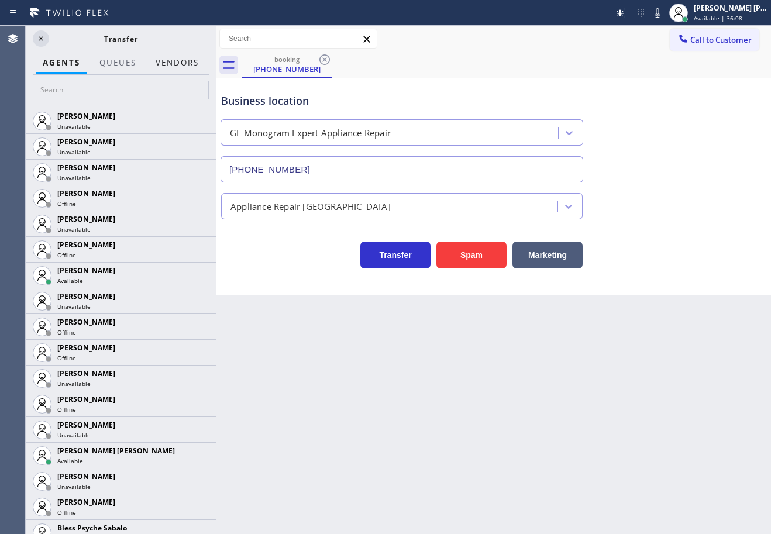
click at [184, 60] on button "Vendors" at bounding box center [177, 62] width 57 height 23
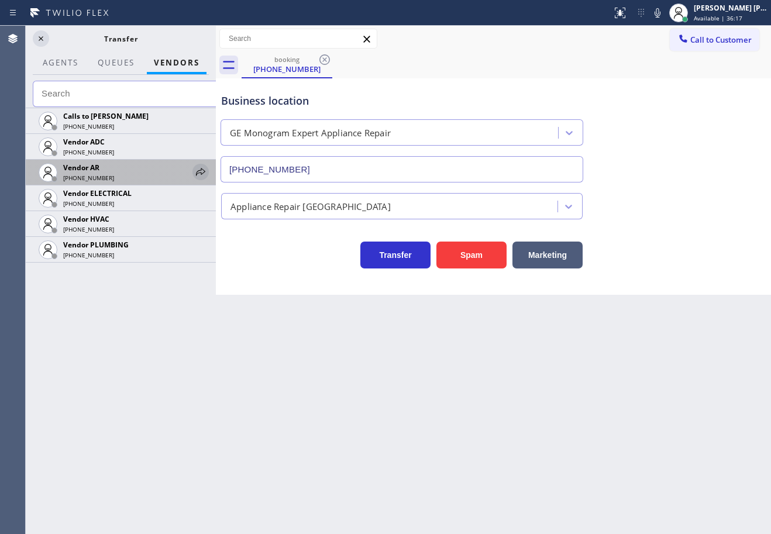
click at [202, 171] on icon at bounding box center [201, 172] width 14 height 14
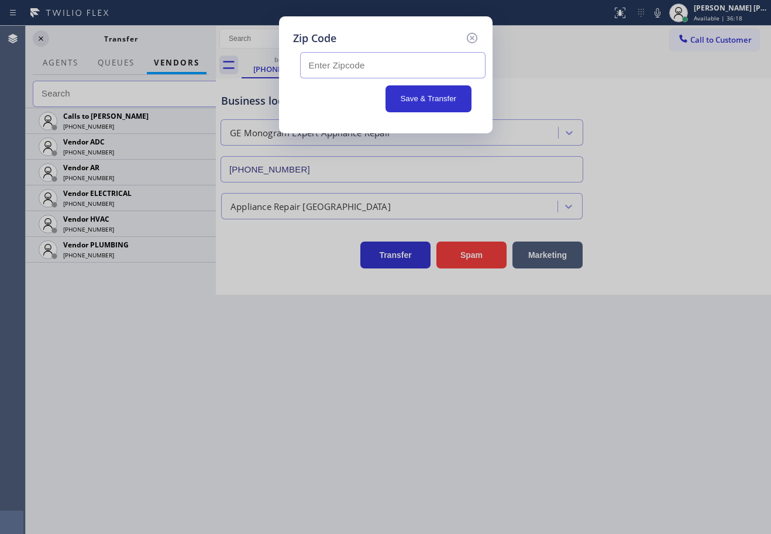
click at [335, 67] on input "text" at bounding box center [392, 65] width 185 height 26
click at [326, 65] on input "text" at bounding box center [392, 65] width 185 height 26
paste input "94538"
type input "94538"
click at [473, 35] on icon at bounding box center [472, 38] width 14 height 14
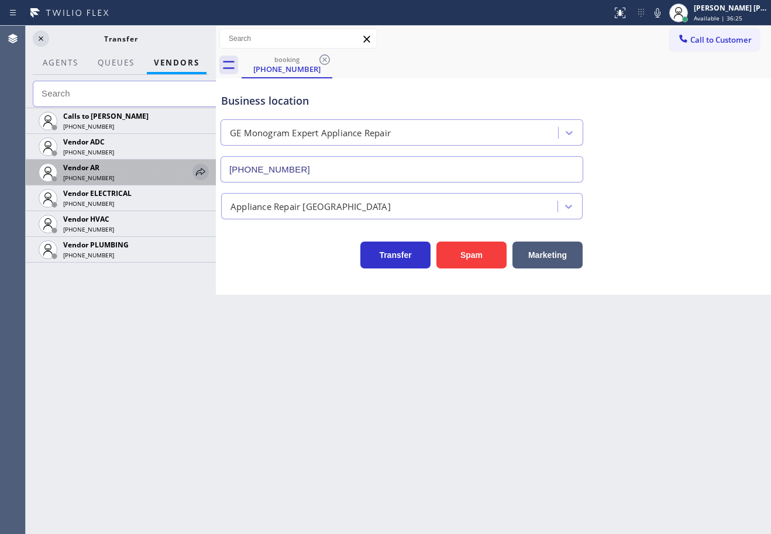
click at [203, 171] on icon at bounding box center [201, 172] width 14 height 14
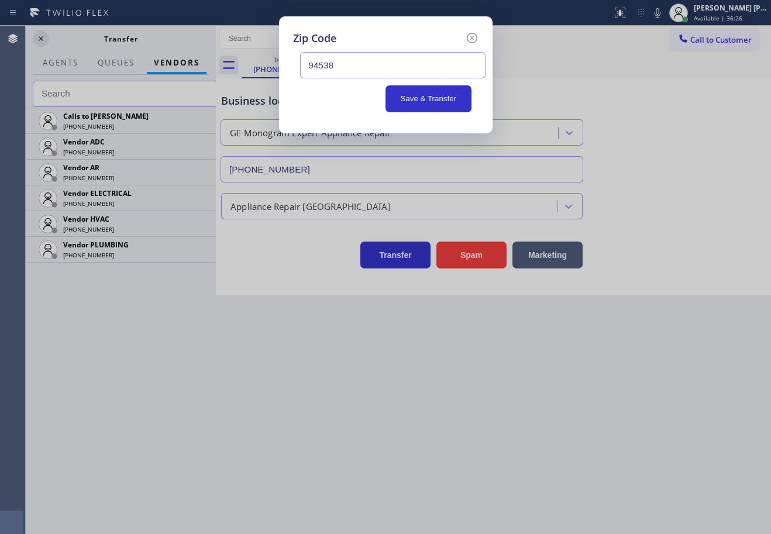
click at [390, 66] on input "94538" at bounding box center [392, 65] width 185 height 26
click at [412, 101] on button "Save & Transfer" at bounding box center [428, 98] width 86 height 27
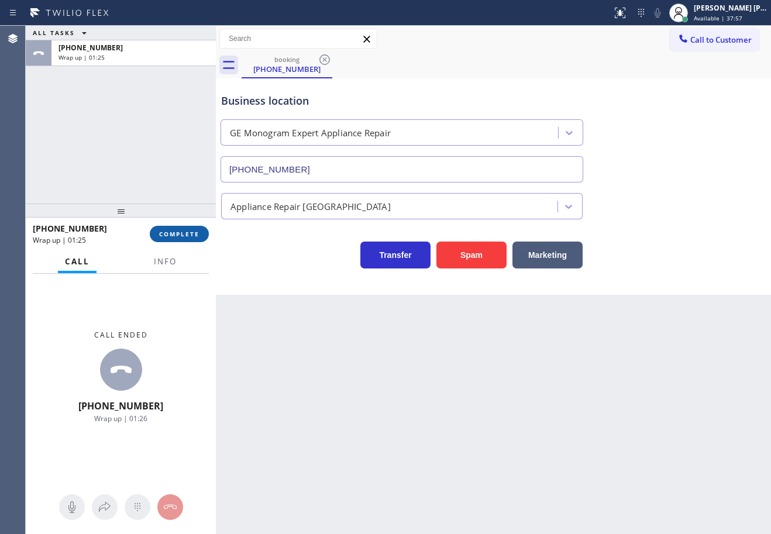
click at [174, 226] on button "COMPLETE" at bounding box center [179, 234] width 59 height 16
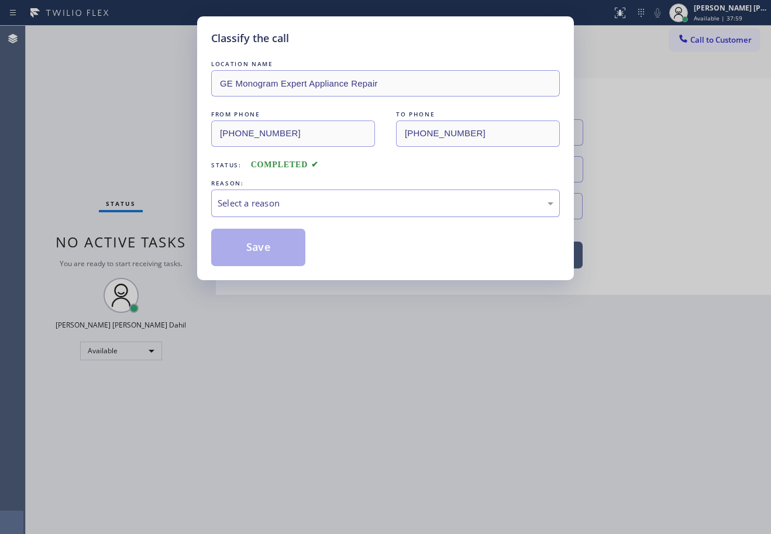
click at [277, 214] on div "Select a reason" at bounding box center [385, 203] width 349 height 27
click at [225, 253] on button "Save" at bounding box center [258, 247] width 94 height 37
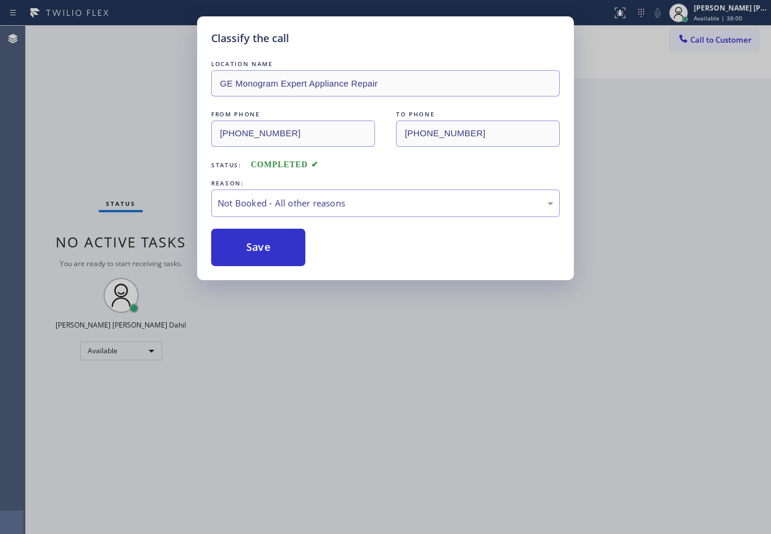
drag, startPoint x: 225, startPoint y: 254, endPoint x: 729, endPoint y: 397, distance: 523.5
click at [224, 254] on button "Save" at bounding box center [258, 247] width 94 height 37
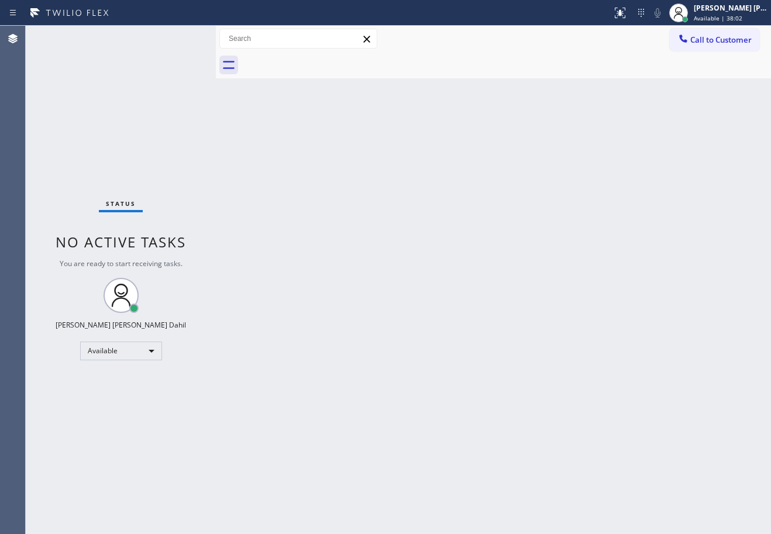
click at [358, 409] on div "Back to Dashboard Change Sender ID Customers Technicians Select a contact Outbo…" at bounding box center [493, 280] width 555 height 508
click at [154, 70] on div "Status No active tasks You are ready to start receiving tasks. [PERSON_NAME] [P…" at bounding box center [121, 280] width 190 height 508
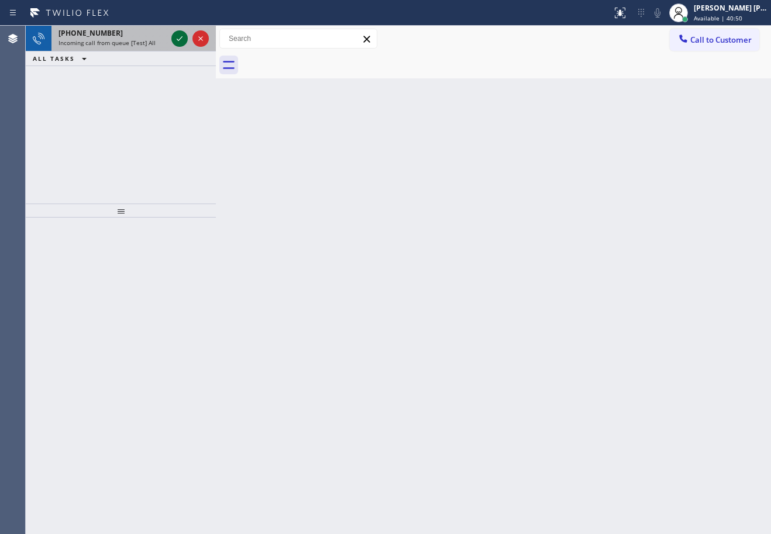
click at [177, 37] on icon at bounding box center [180, 39] width 14 height 14
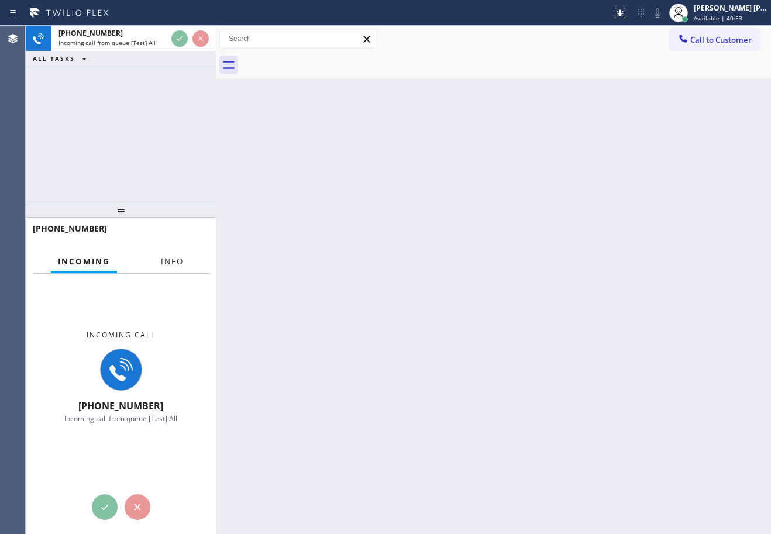
click at [190, 263] on button "Info" at bounding box center [172, 261] width 37 height 23
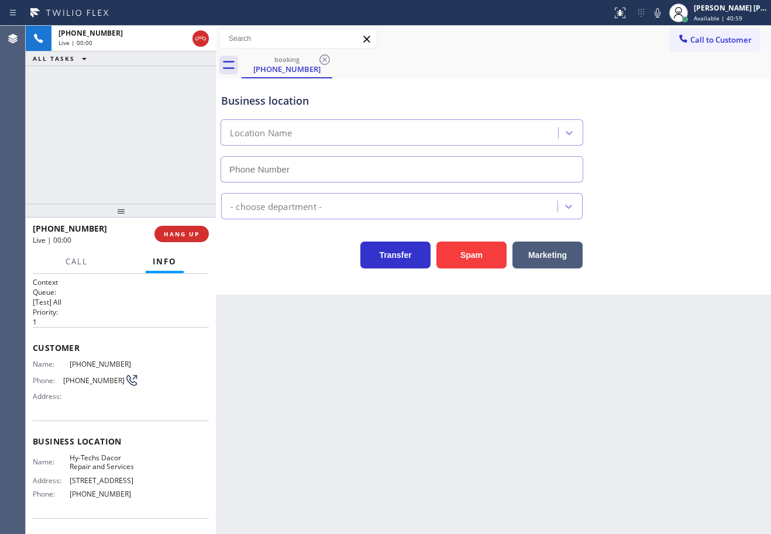
type input "[PHONE_NUMBER]"
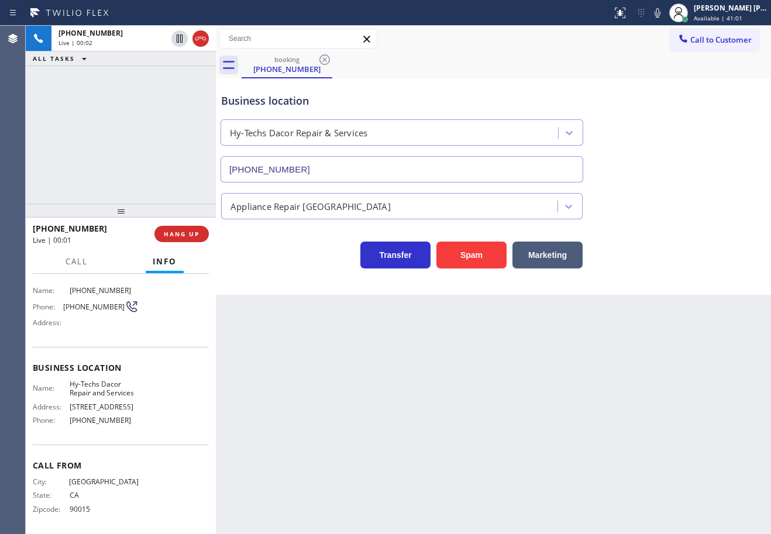
scroll to position [76, 0]
drag, startPoint x: 124, startPoint y: 405, endPoint x: 62, endPoint y: 405, distance: 62.0
click at [62, 405] on div "Address: [STREET_ADDRESS]" at bounding box center [86, 404] width 106 height 9
copy div "[STREET_ADDRESS]"
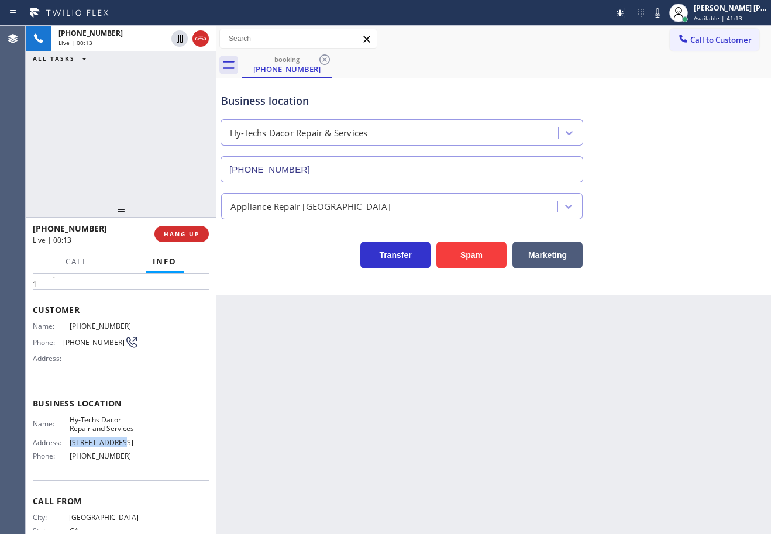
scroll to position [0, 0]
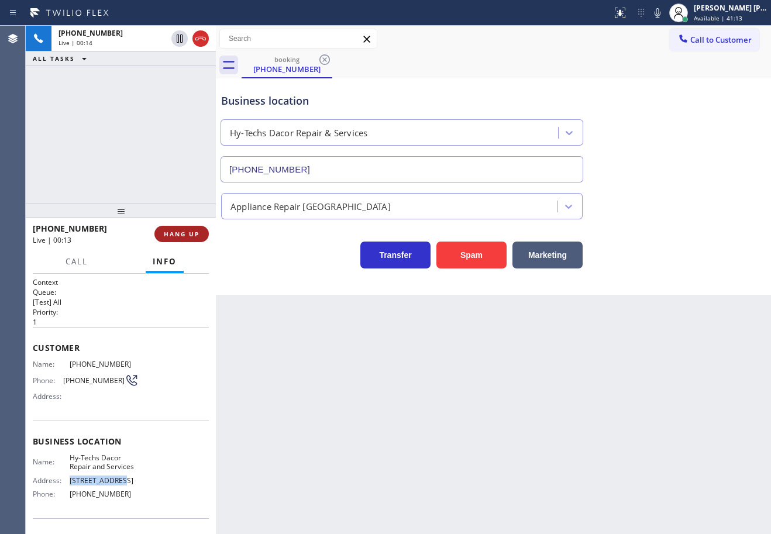
click at [186, 242] on button "HANG UP" at bounding box center [181, 234] width 54 height 16
click at [186, 241] on button "HANG UP" at bounding box center [181, 234] width 54 height 16
click at [190, 222] on div "[PHONE_NUMBER] Wrap up | 00:00 COMPLETE" at bounding box center [121, 234] width 176 height 30
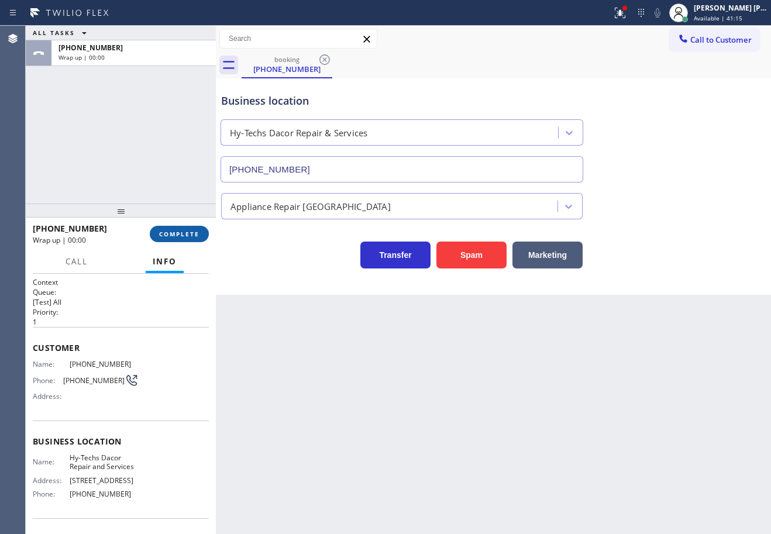
click at [188, 227] on button "COMPLETE" at bounding box center [179, 234] width 59 height 16
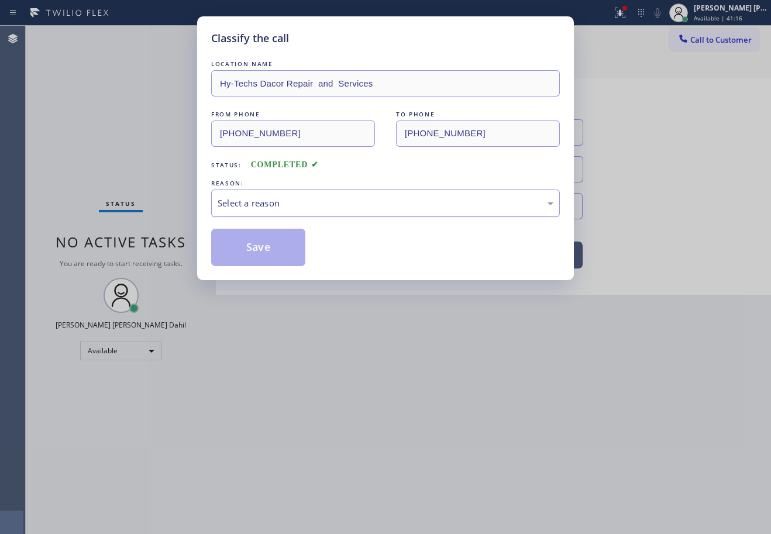
click at [280, 197] on div "Select a reason" at bounding box center [386, 203] width 336 height 13
click at [253, 257] on button "Save" at bounding box center [258, 247] width 94 height 37
click at [477, 469] on div "Classify the call LOCATION NAME Hy-Techs Dacor Repair and Services FROM PHONE […" at bounding box center [385, 267] width 771 height 534
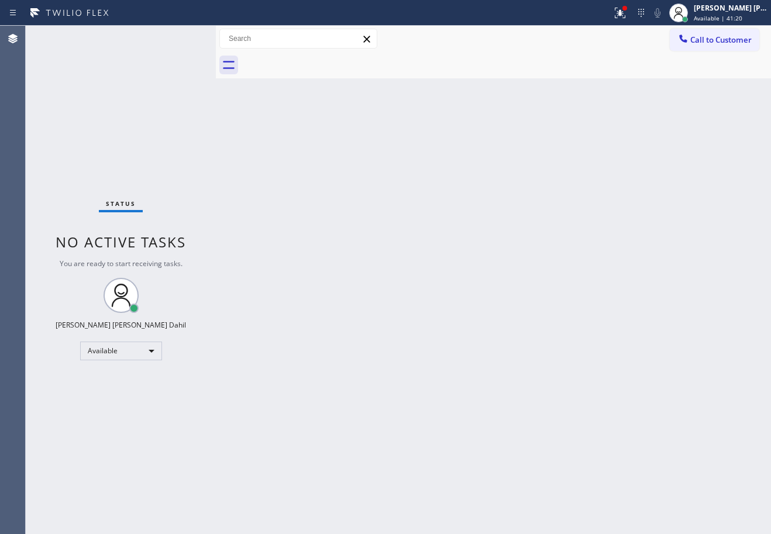
click at [533, 299] on div "Back to Dashboard Change Sender ID Customers Technicians Select a contact Outbo…" at bounding box center [493, 280] width 555 height 508
drag, startPoint x: 622, startPoint y: 78, endPoint x: 627, endPoint y: 46, distance: 32.5
click at [622, 78] on div at bounding box center [506, 65] width 529 height 26
click at [627, 16] on icon at bounding box center [620, 13] width 14 height 14
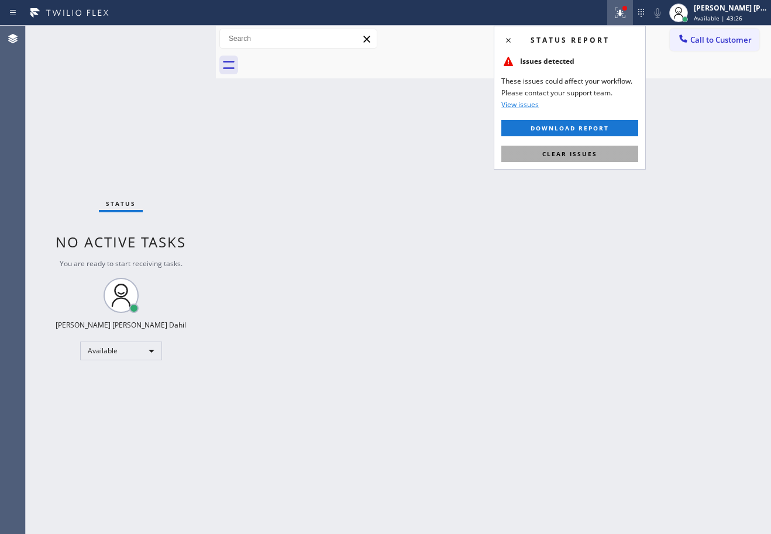
click at [621, 157] on button "Clear issues" at bounding box center [569, 154] width 137 height 16
click at [621, 157] on div "Back to Dashboard Change Sender ID Customers Technicians Select a contact Outbo…" at bounding box center [493, 280] width 555 height 508
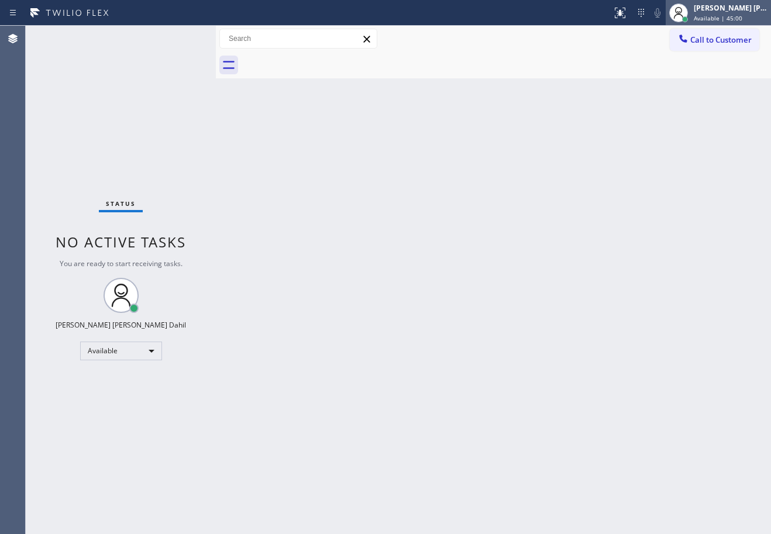
click at [712, 18] on span "Available | 45:00" at bounding box center [718, 18] width 49 height 8
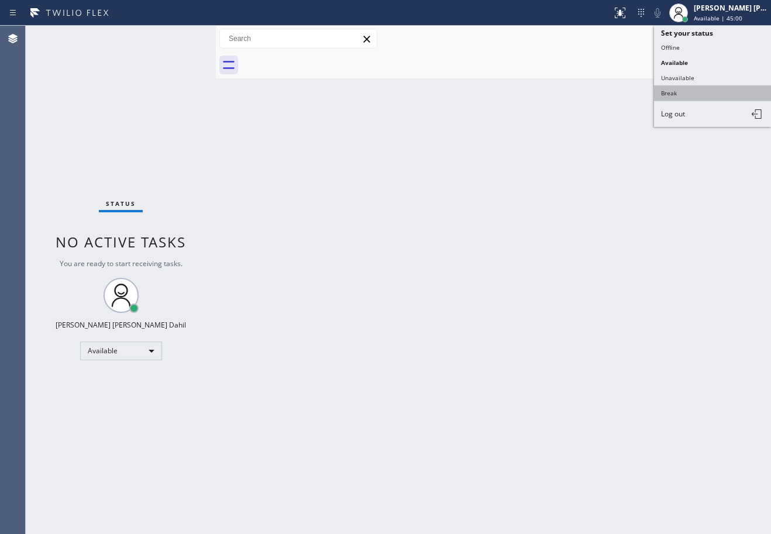
click at [690, 94] on button "Break" at bounding box center [712, 92] width 117 height 15
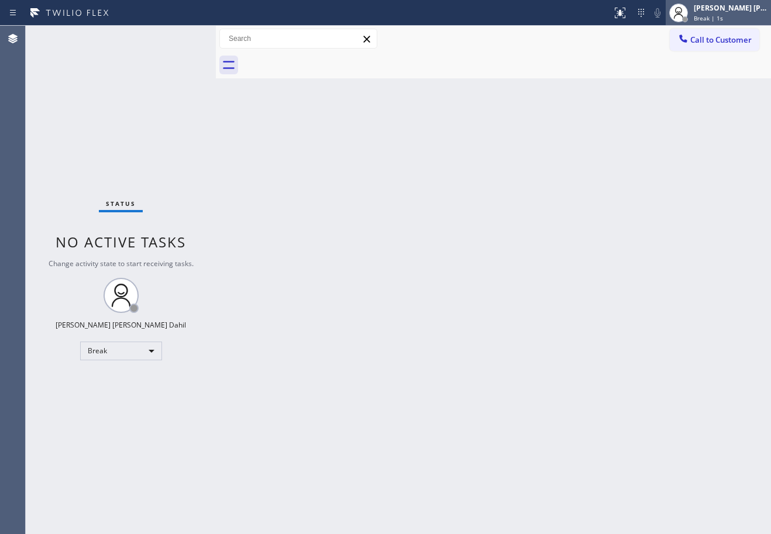
click at [691, 12] on div at bounding box center [679, 13] width 26 height 26
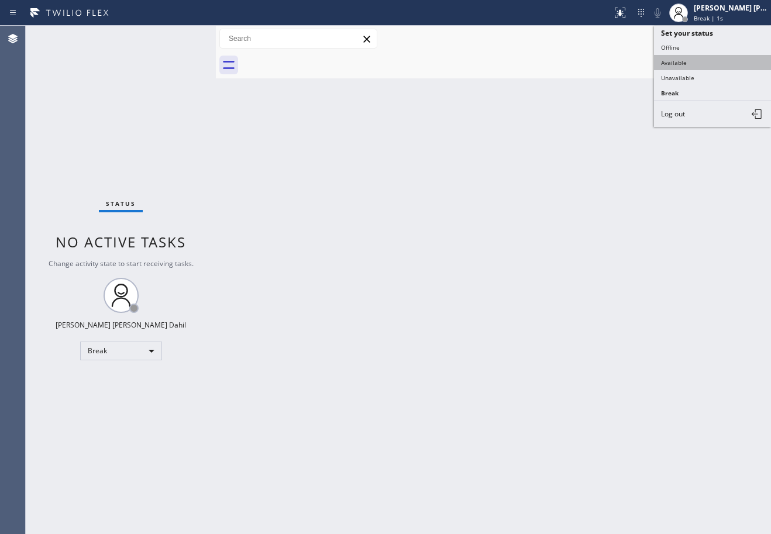
click at [696, 57] on button "Available" at bounding box center [712, 62] width 117 height 15
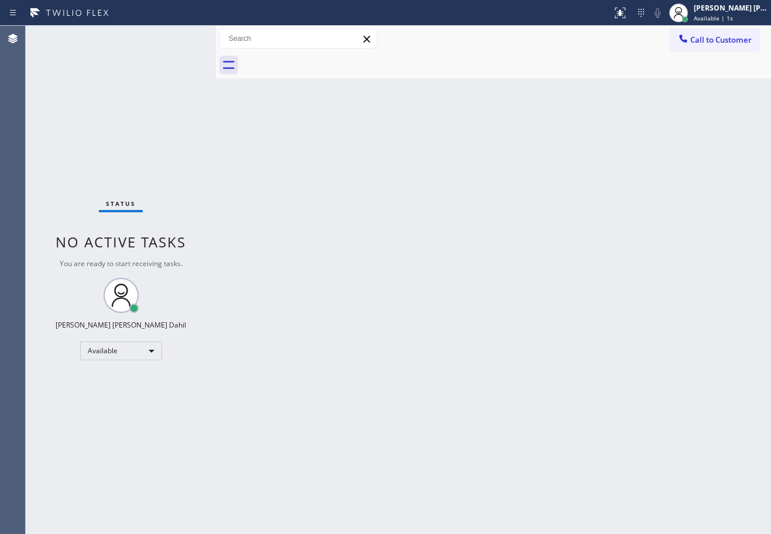
click at [546, 293] on div "Back to Dashboard Change Sender ID Customers Technicians Select a contact Outbo…" at bounding box center [493, 280] width 555 height 508
drag, startPoint x: 722, startPoint y: 16, endPoint x: 712, endPoint y: 42, distance: 27.6
click at [722, 16] on span "Available | 20s" at bounding box center [715, 18] width 43 height 8
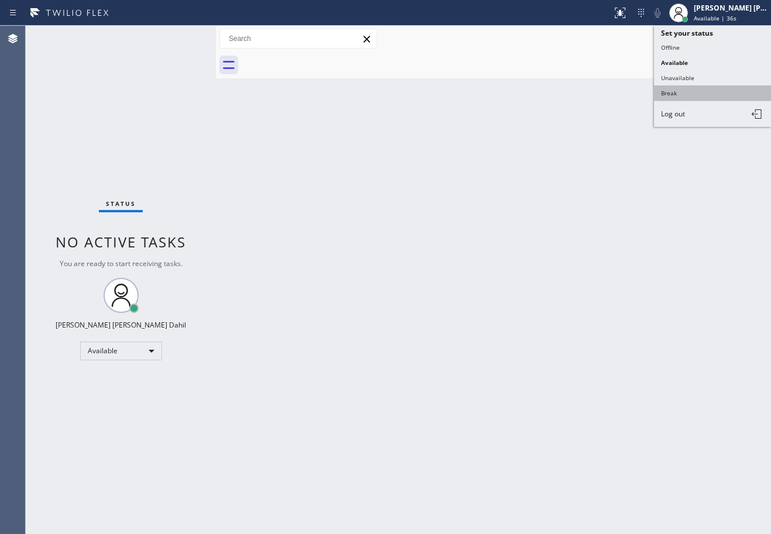
click at [691, 100] on button "Break" at bounding box center [712, 92] width 117 height 15
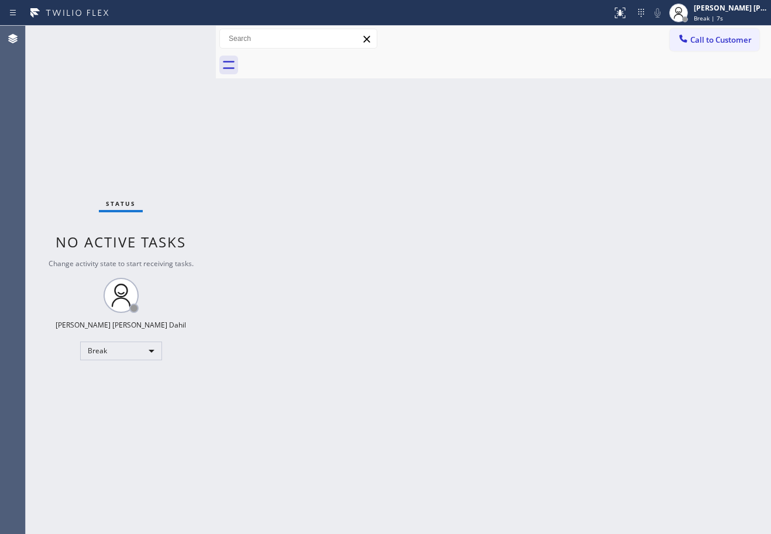
click at [501, 58] on div at bounding box center [506, 65] width 529 height 26
